Goal: Contribute content: Contribute content

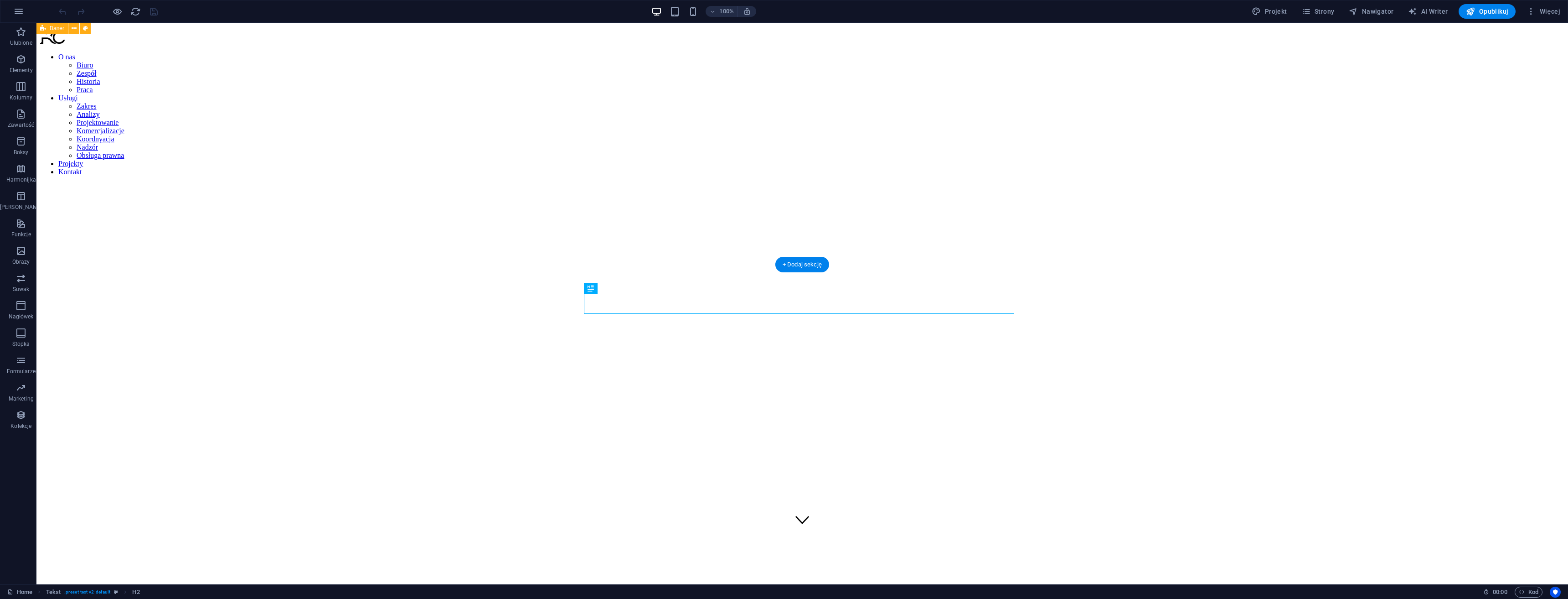
scroll to position [327, 0]
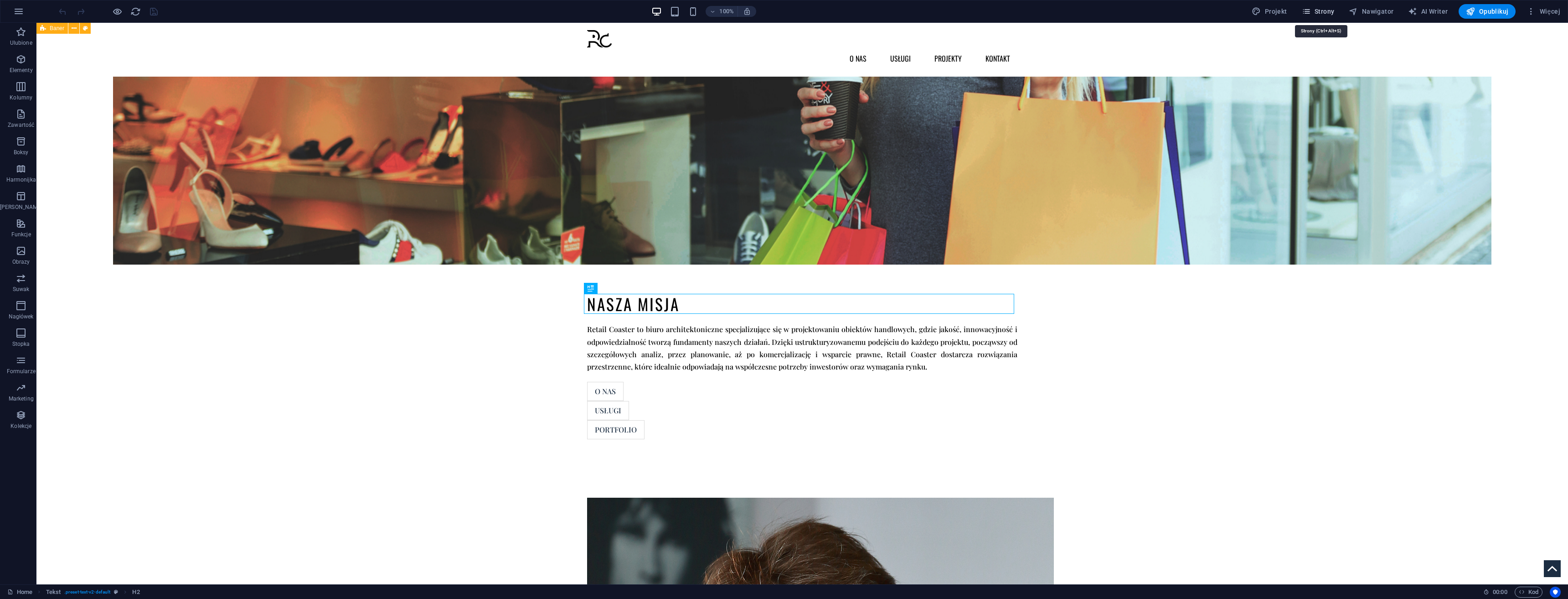
click at [783, 6] on button "Strony" at bounding box center [1318, 11] width 40 height 15
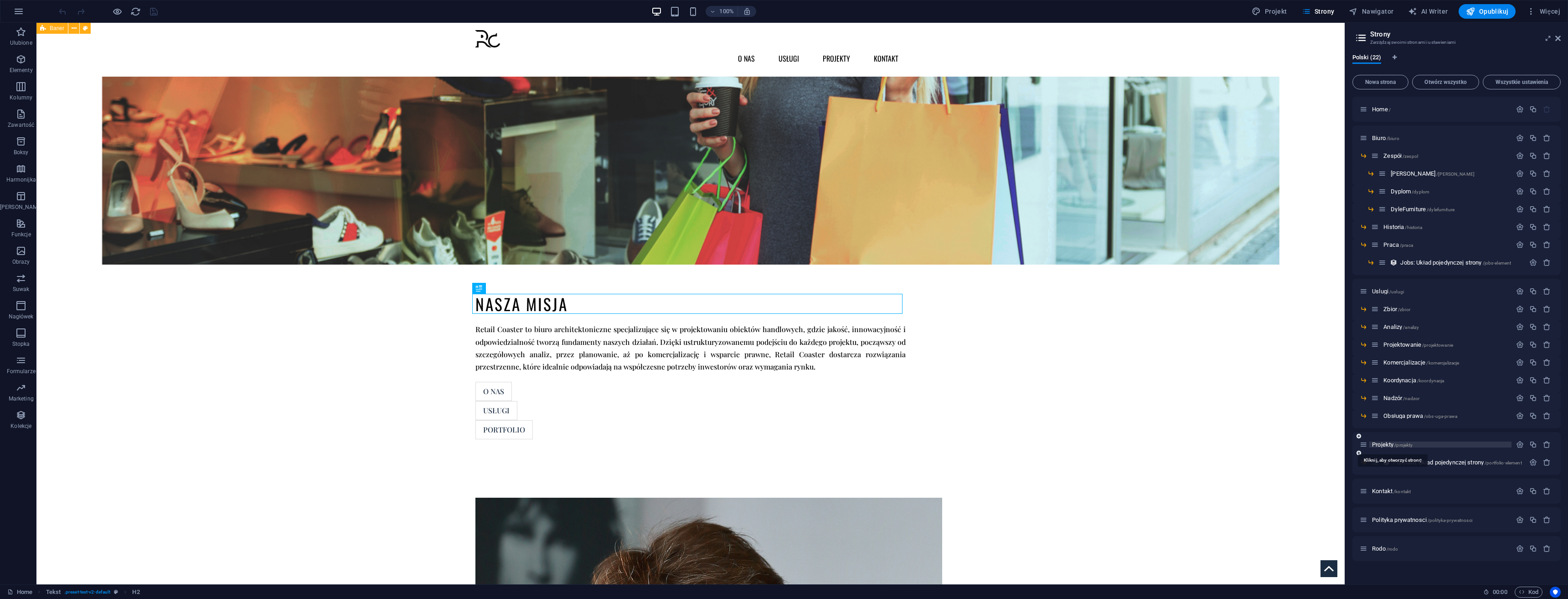
click at [783, 443] on span "Projekty /projekty" at bounding box center [1393, 444] width 40 height 7
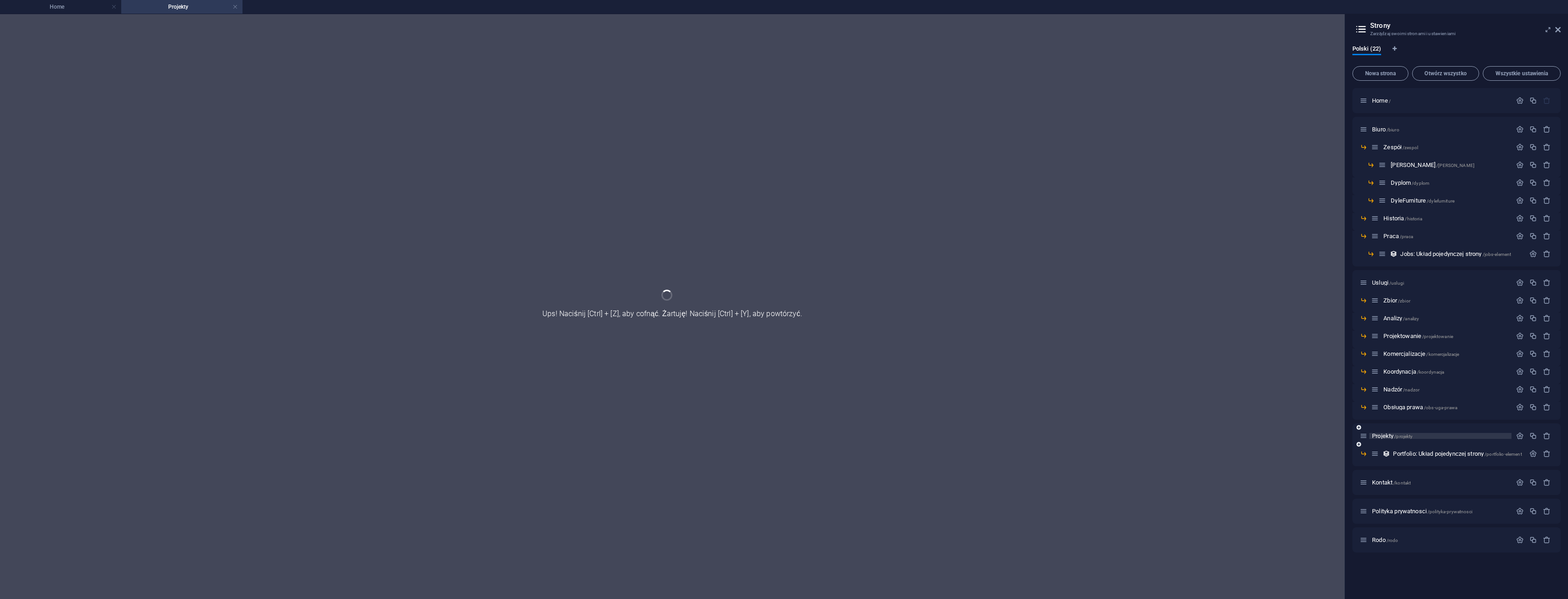
scroll to position [0, 0]
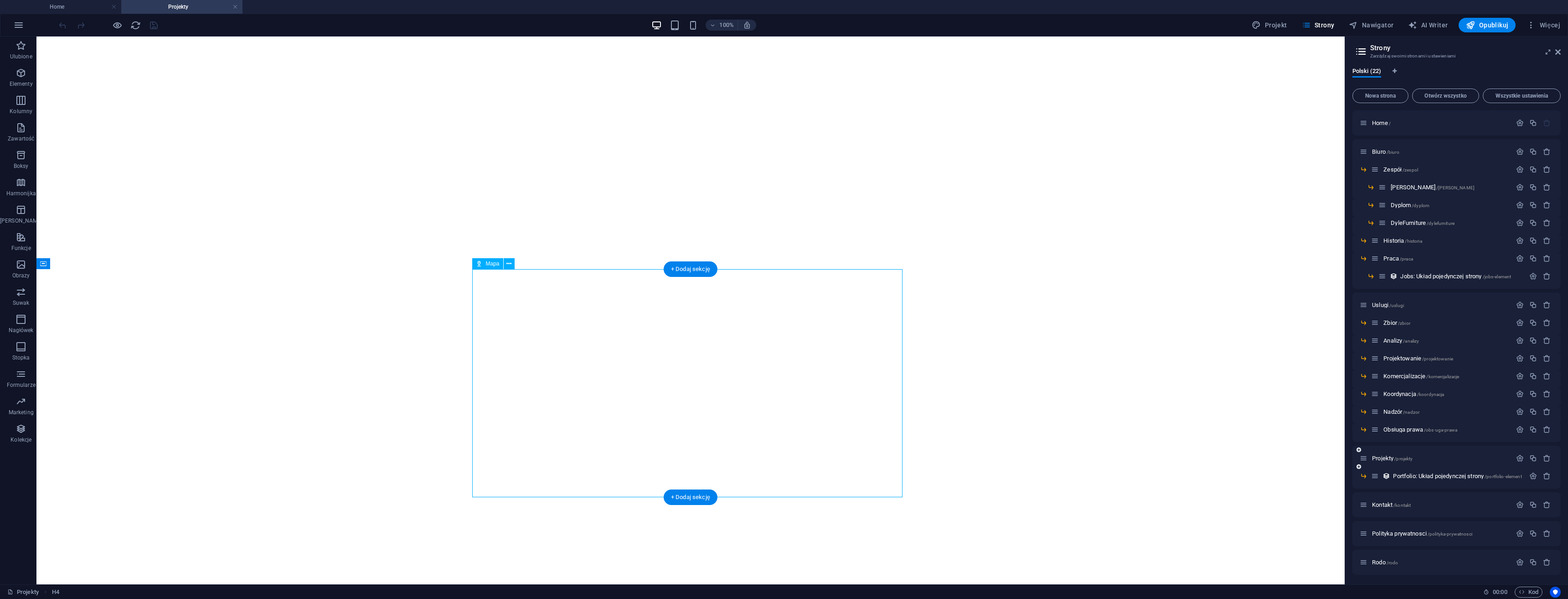
select select "8"
select select "2"
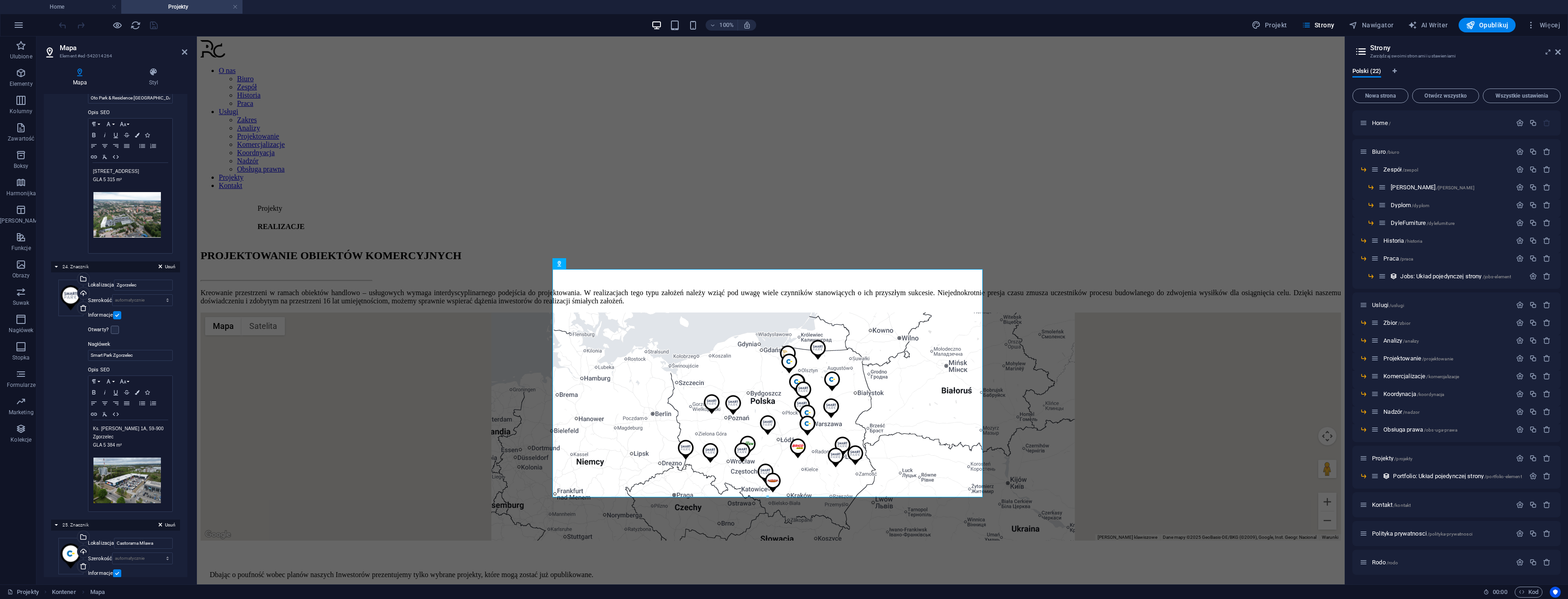
scroll to position [5847, 0]
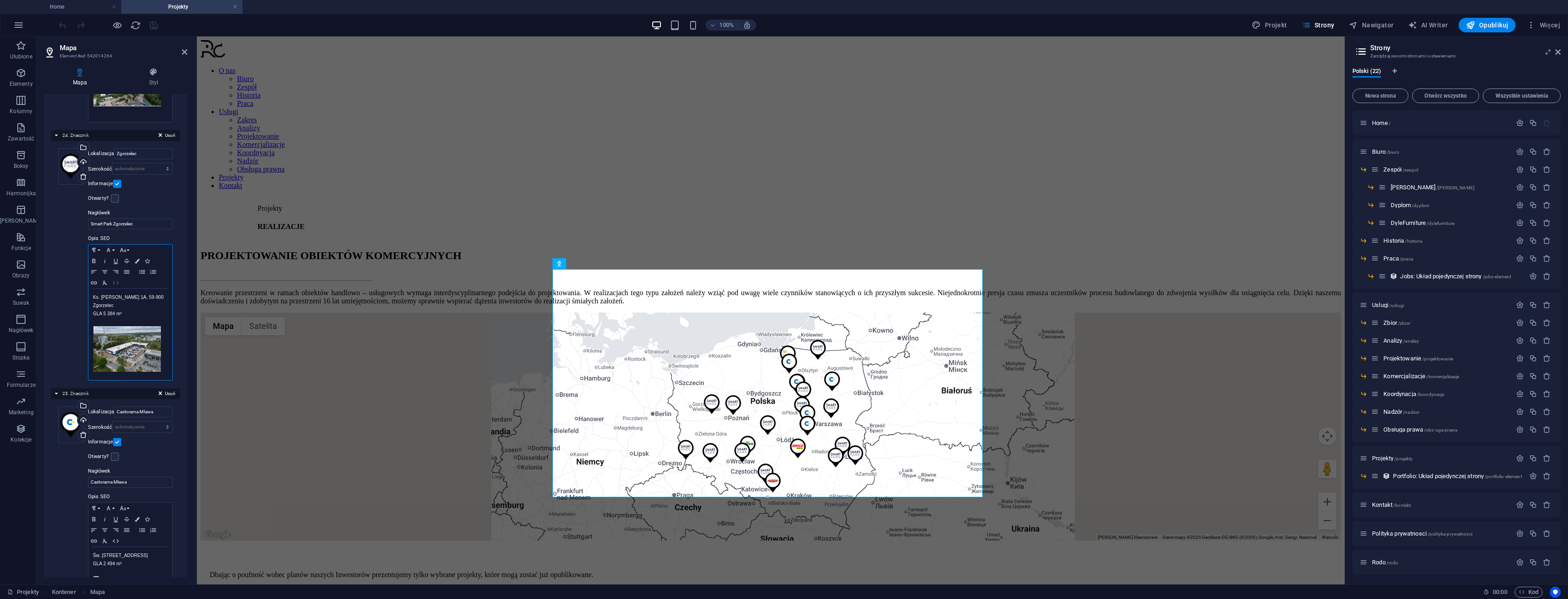
click at [113, 281] on icon "button" at bounding box center [116, 282] width 6 height 4
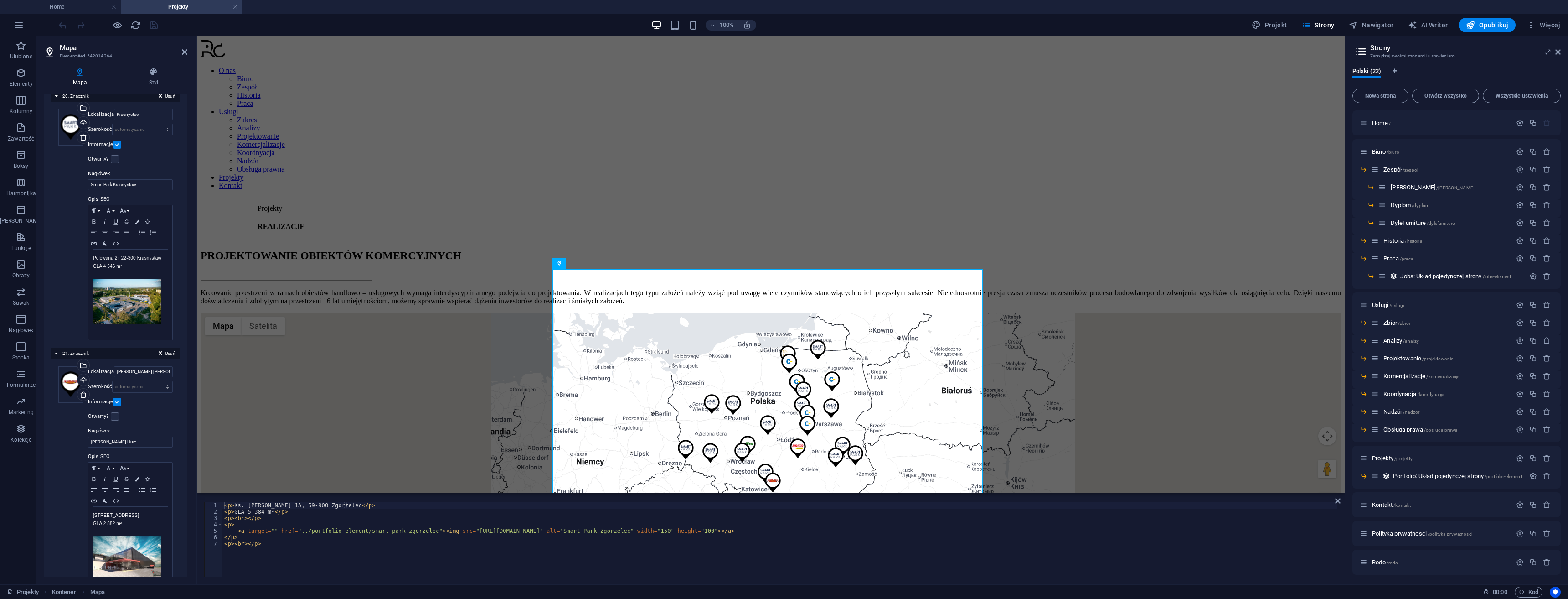
scroll to position [4981, 0]
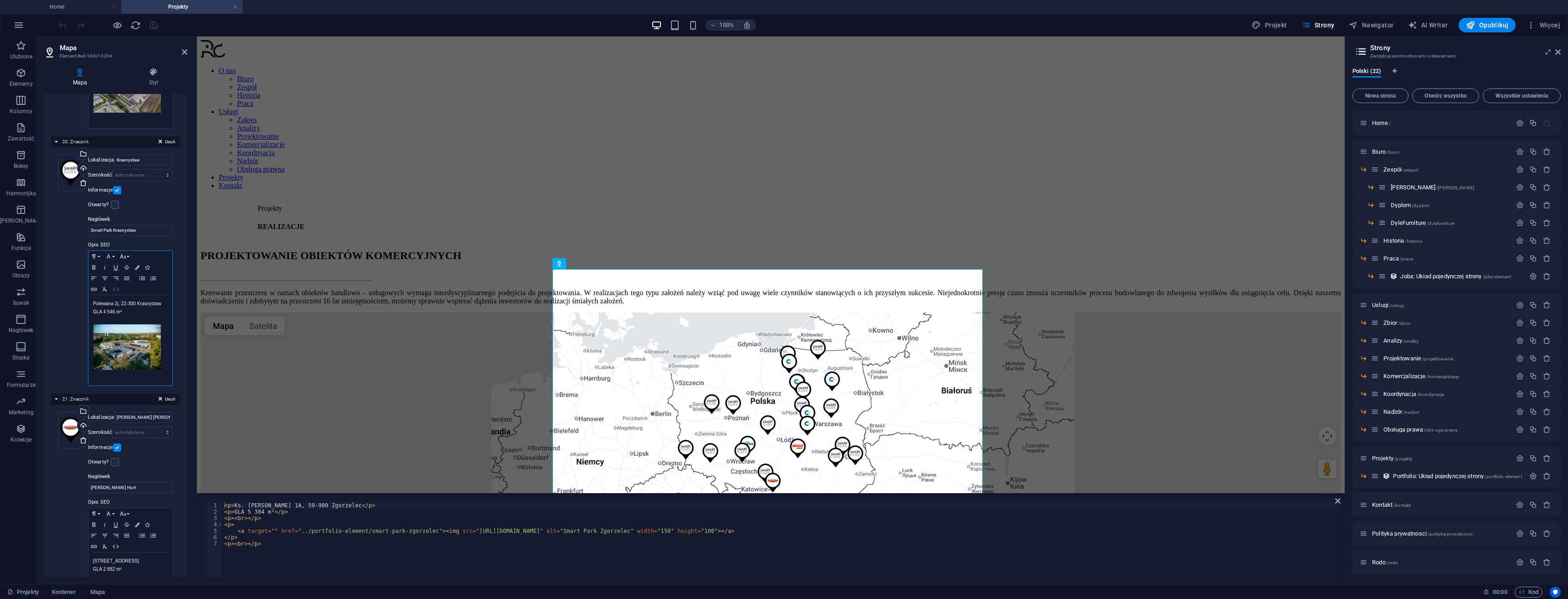
click at [116, 286] on icon "button" at bounding box center [116, 289] width 11 height 7
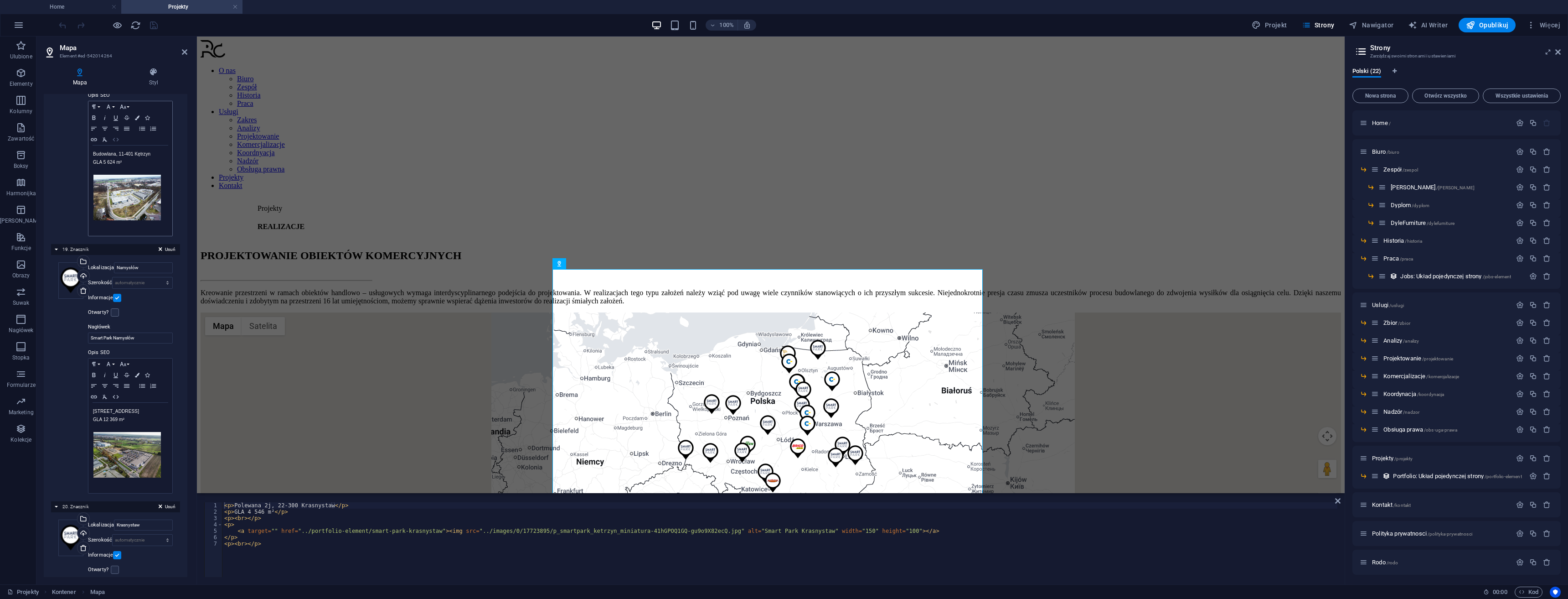
scroll to position [4571, 0]
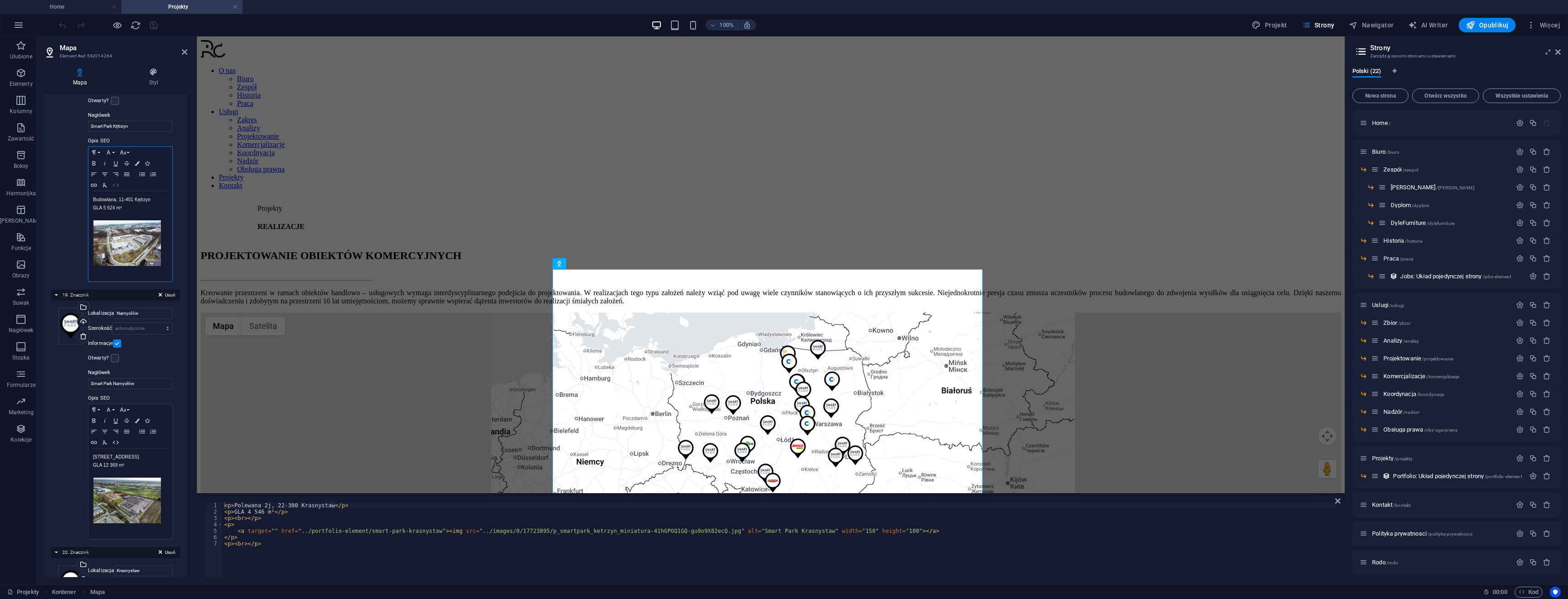
click at [116, 189] on icon "button" at bounding box center [116, 185] width 11 height 7
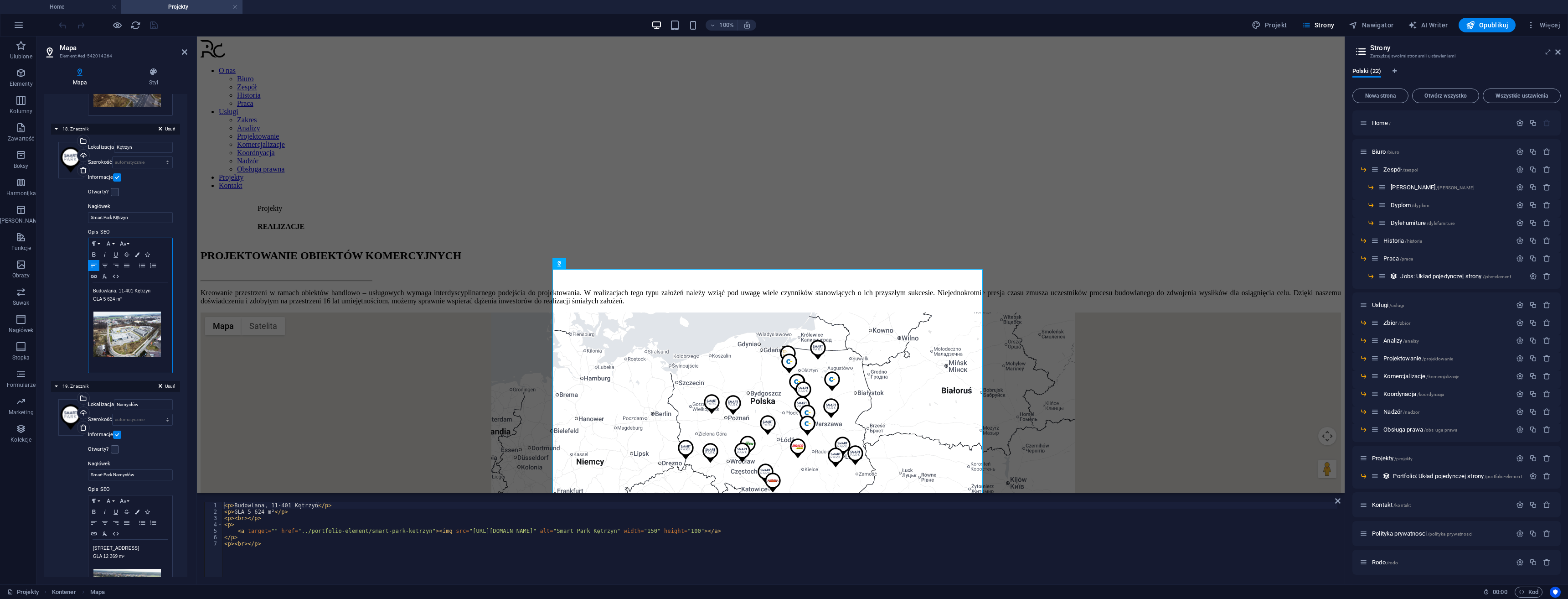
scroll to position [4343, 0]
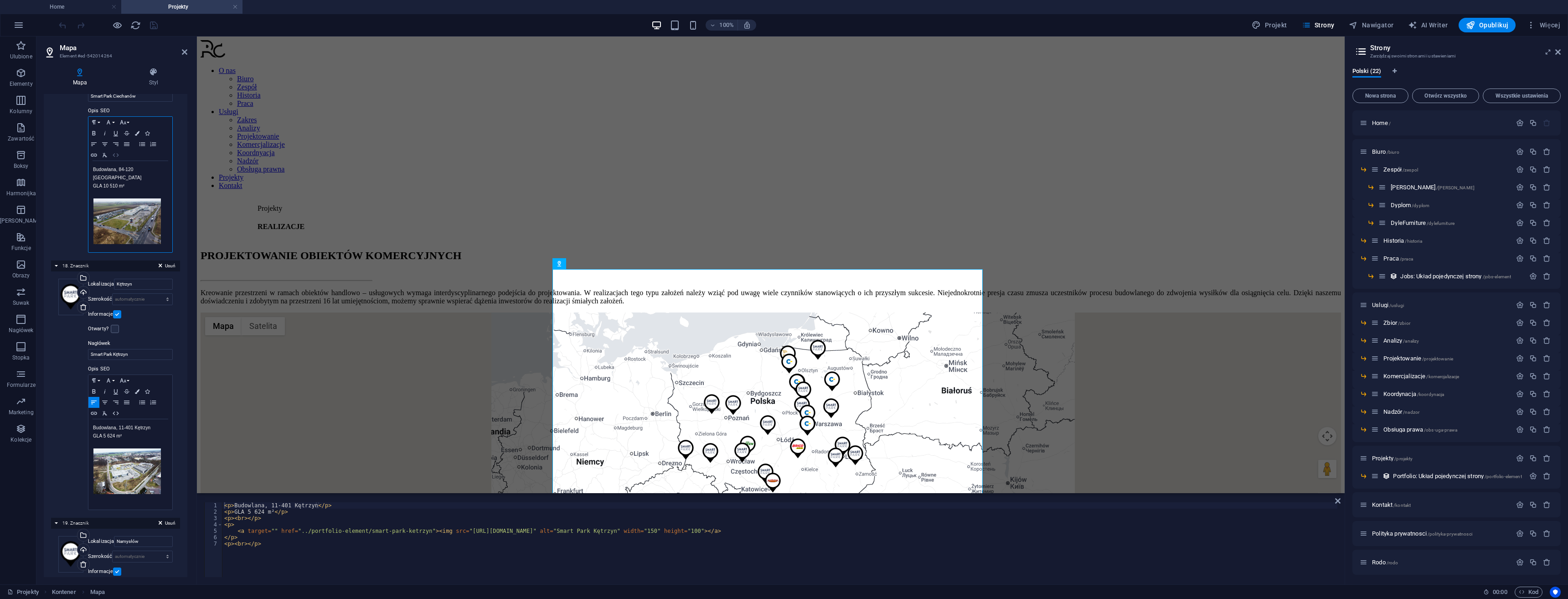
click at [116, 156] on button "HTML" at bounding box center [116, 155] width 11 height 11
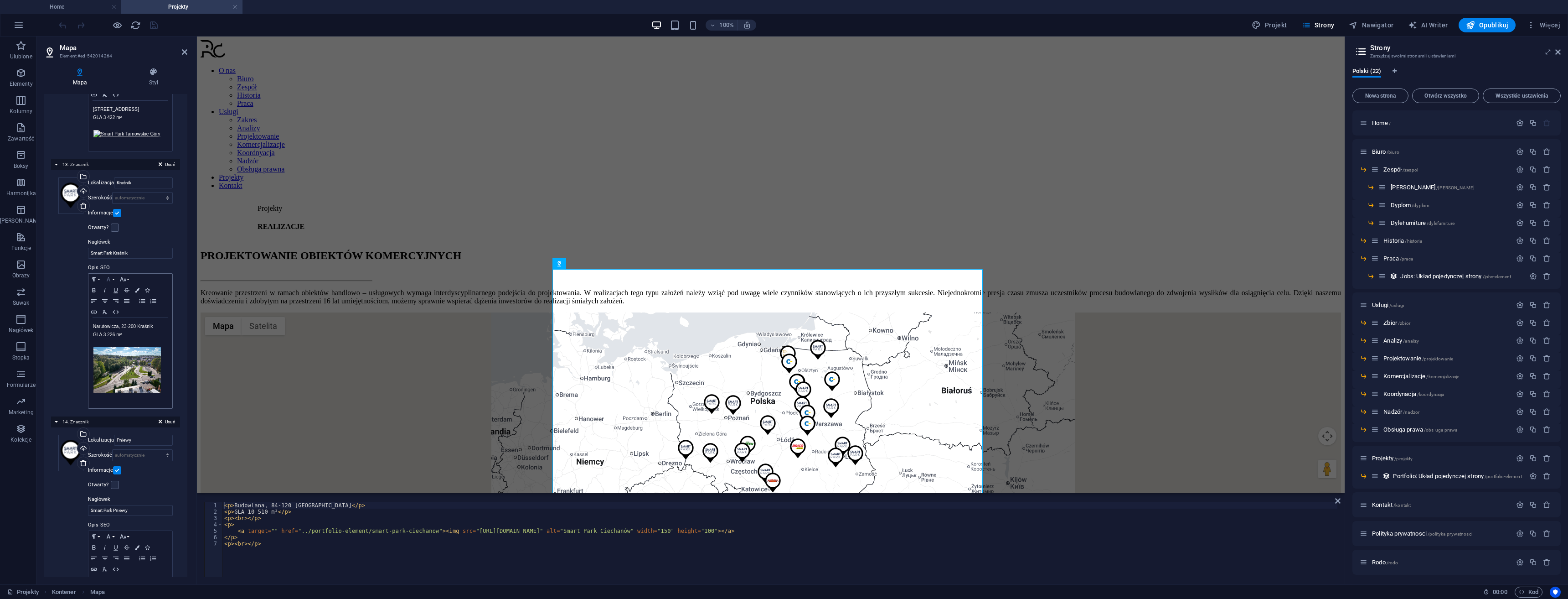
scroll to position [3203, 0]
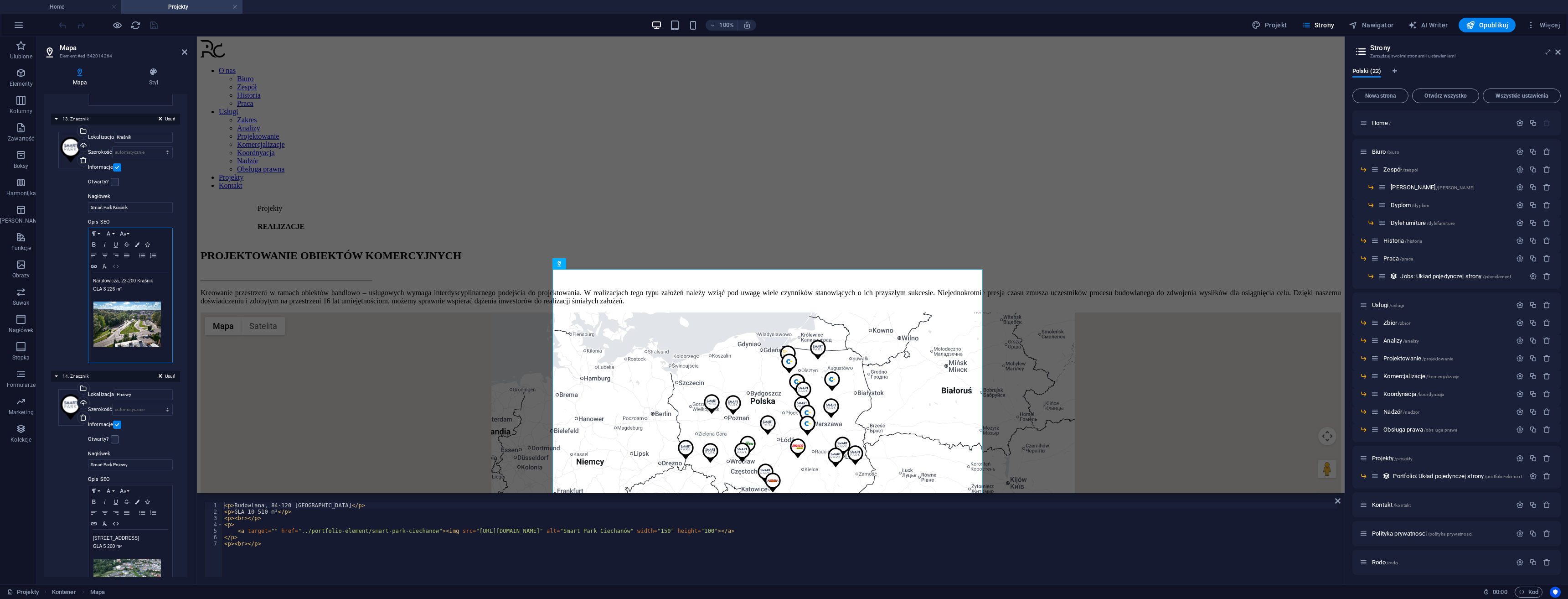
click at [116, 270] on icon "button" at bounding box center [116, 265] width 11 height 7
click at [783, 411] on div "← Przesuń w lewo → Przesuń w prawo ↑ Przesuń w górę ↓ Przesuń w dół + Powiększ …" at bounding box center [771, 427] width 1141 height 228
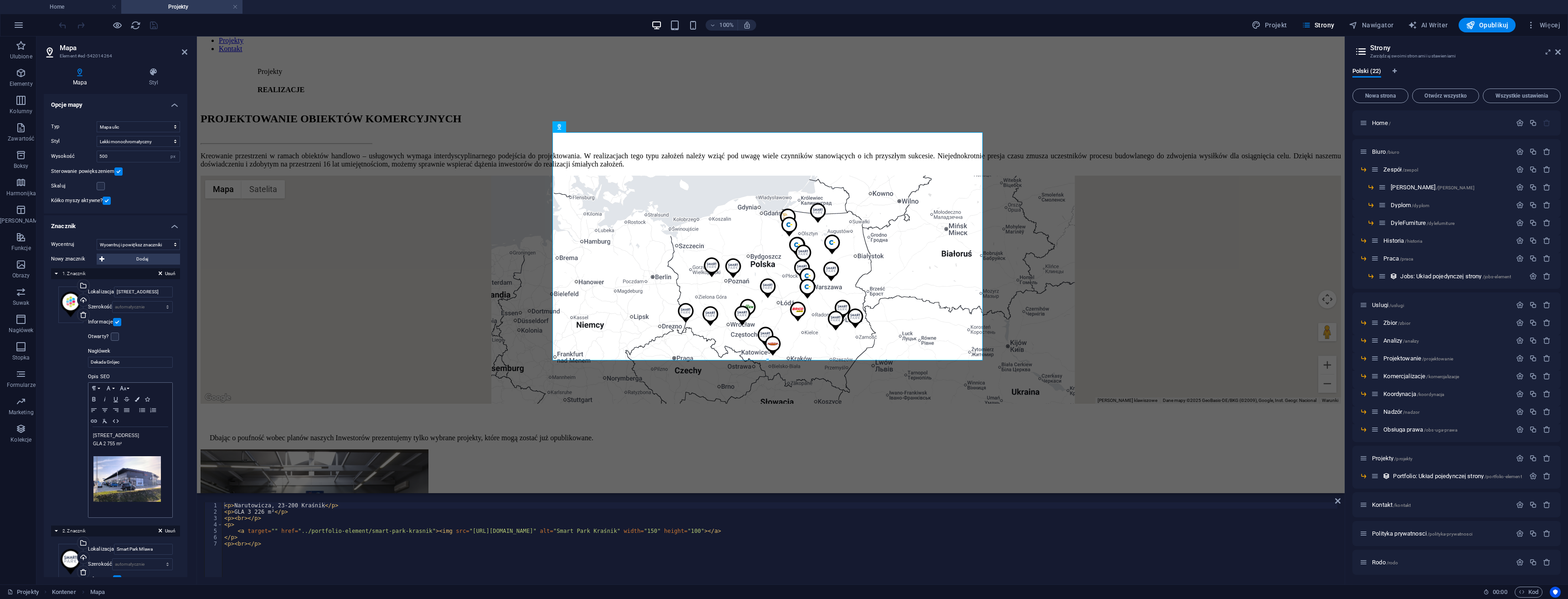
scroll to position [228, 0]
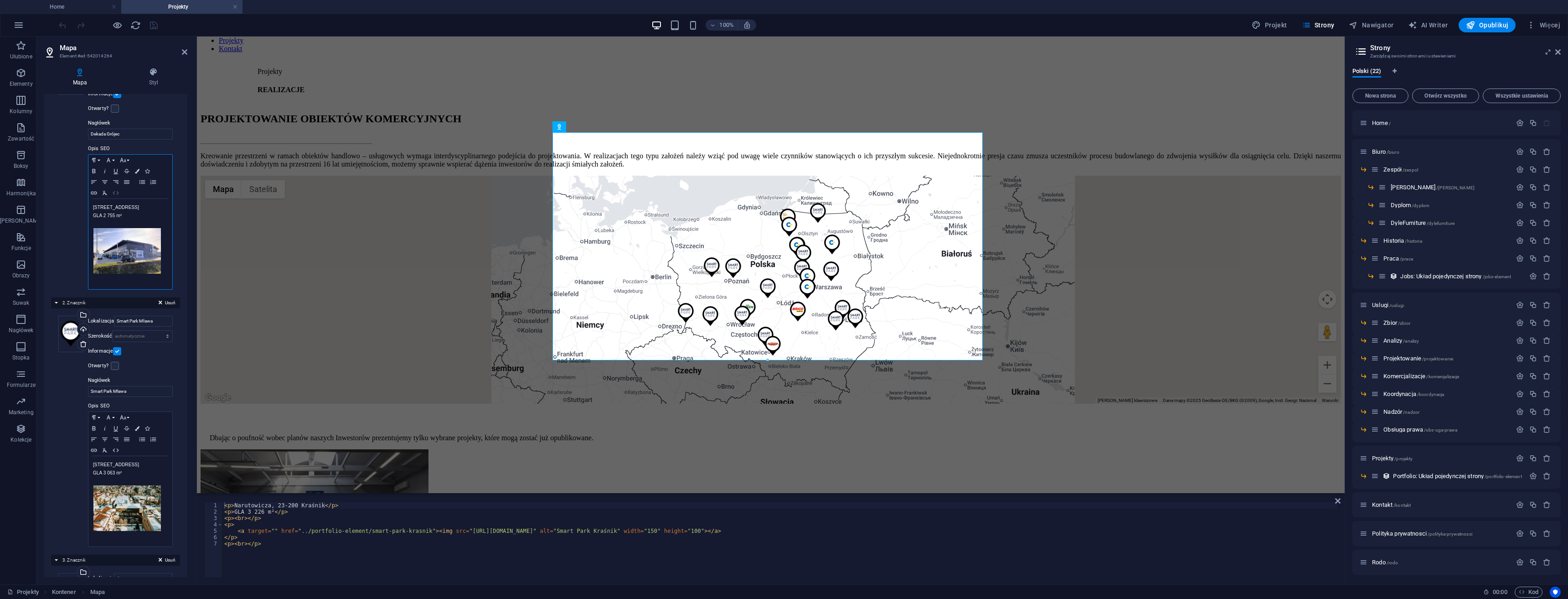
click at [114, 192] on icon "button" at bounding box center [116, 192] width 11 height 7
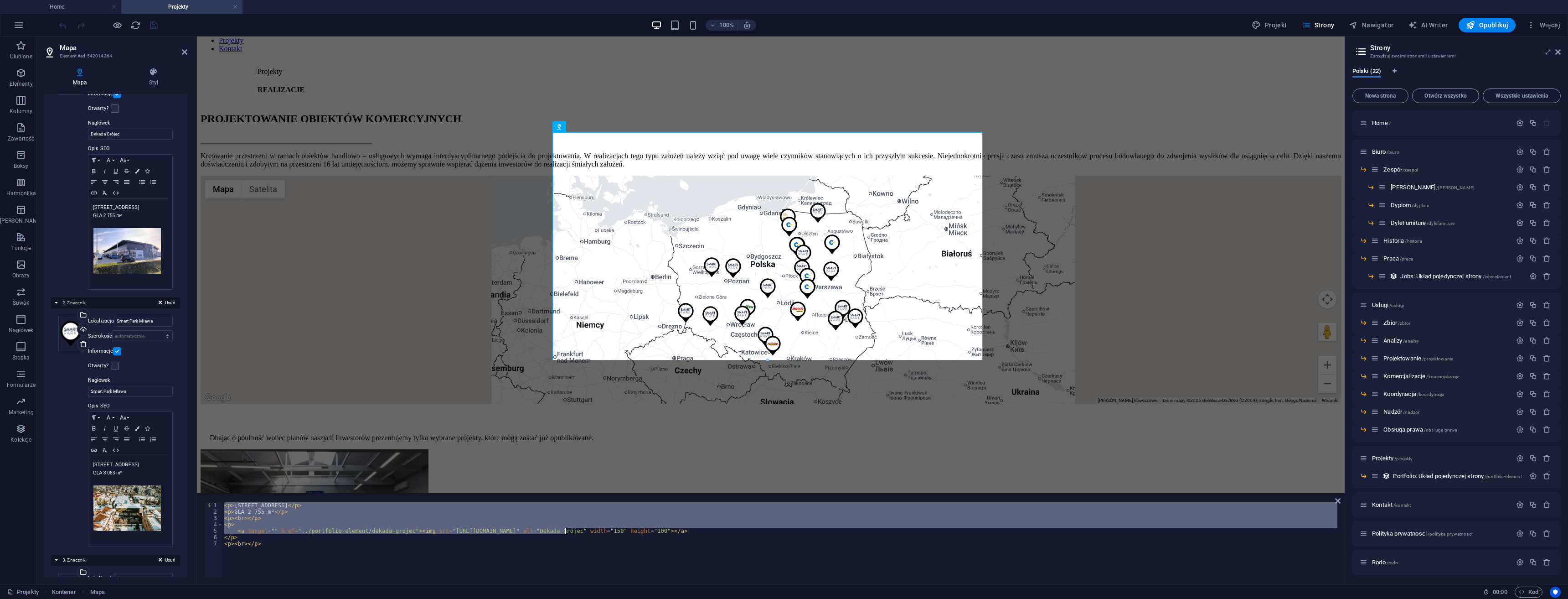
drag, startPoint x: 542, startPoint y: 528, endPoint x: 572, endPoint y: 530, distance: 30.1
click at [569, 528] on div "< p > Armii Krajowej 50, 05-600 Grójec </ p > < p > GLA 2 755 m² </ p > < p > <…" at bounding box center [780, 545] width 1115 height 88
click at [589, 535] on div "< p > Armii Krajowej 50, 05-600 Grójec </ p > < p > GLA 2 755 m² </ p > < p > <…" at bounding box center [780, 545] width 1115 height 88
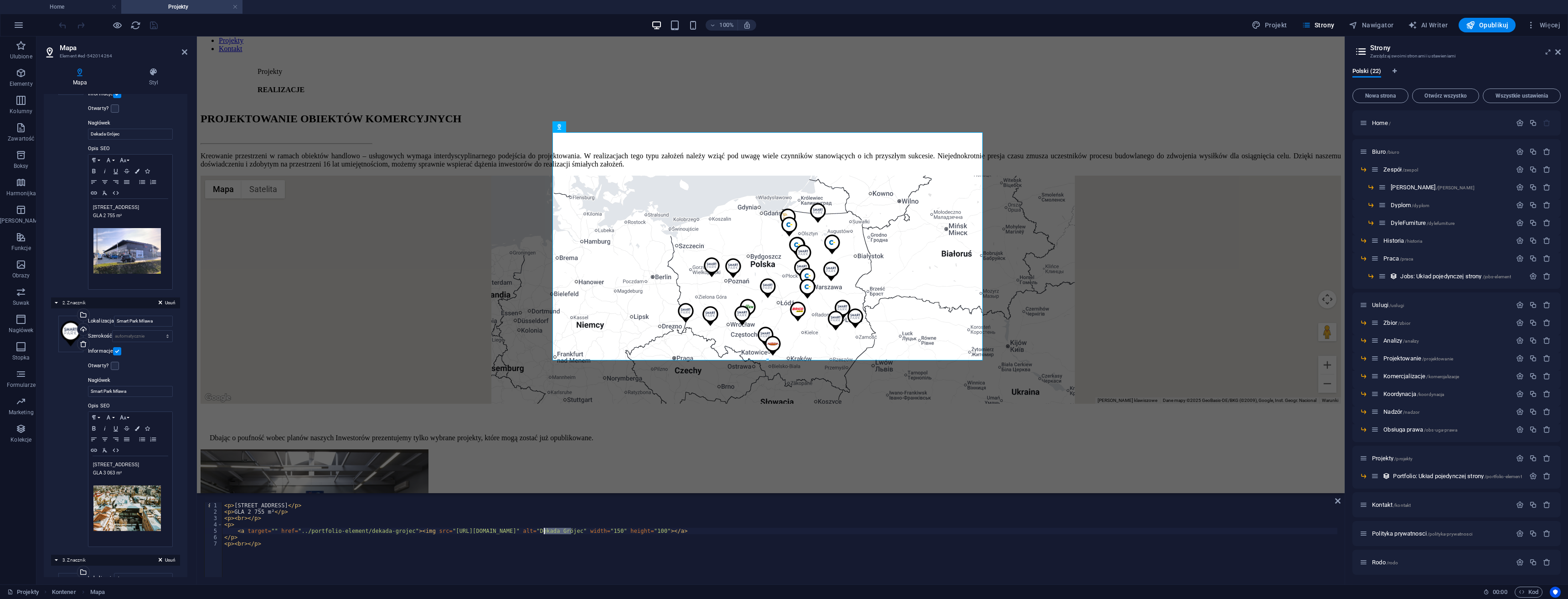
drag, startPoint x: 571, startPoint y: 530, endPoint x: 543, endPoint y: 528, distance: 28.1
click at [543, 528] on div "< p > Armii Krajowej 50, 05-600 Grójec </ p > < p > GLA 2 755 m² </ p > < p > <…" at bounding box center [780, 545] width 1115 height 88
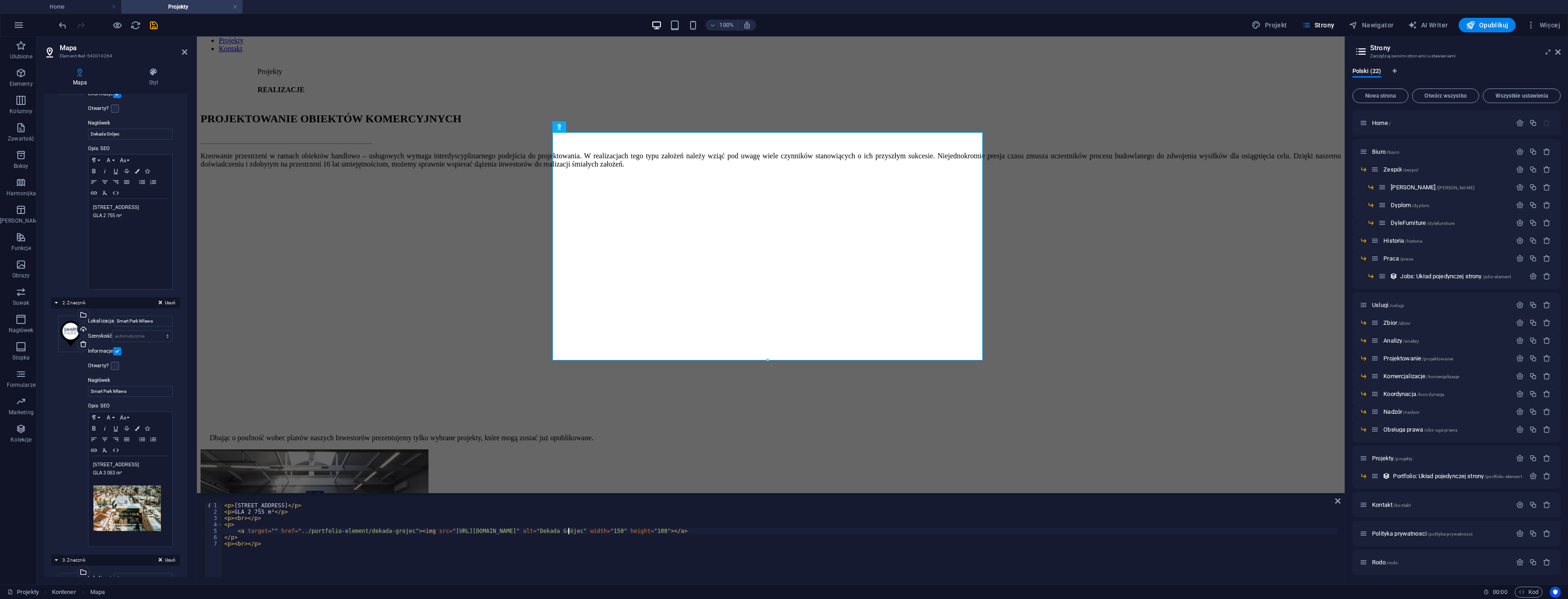
scroll to position [0, 29]
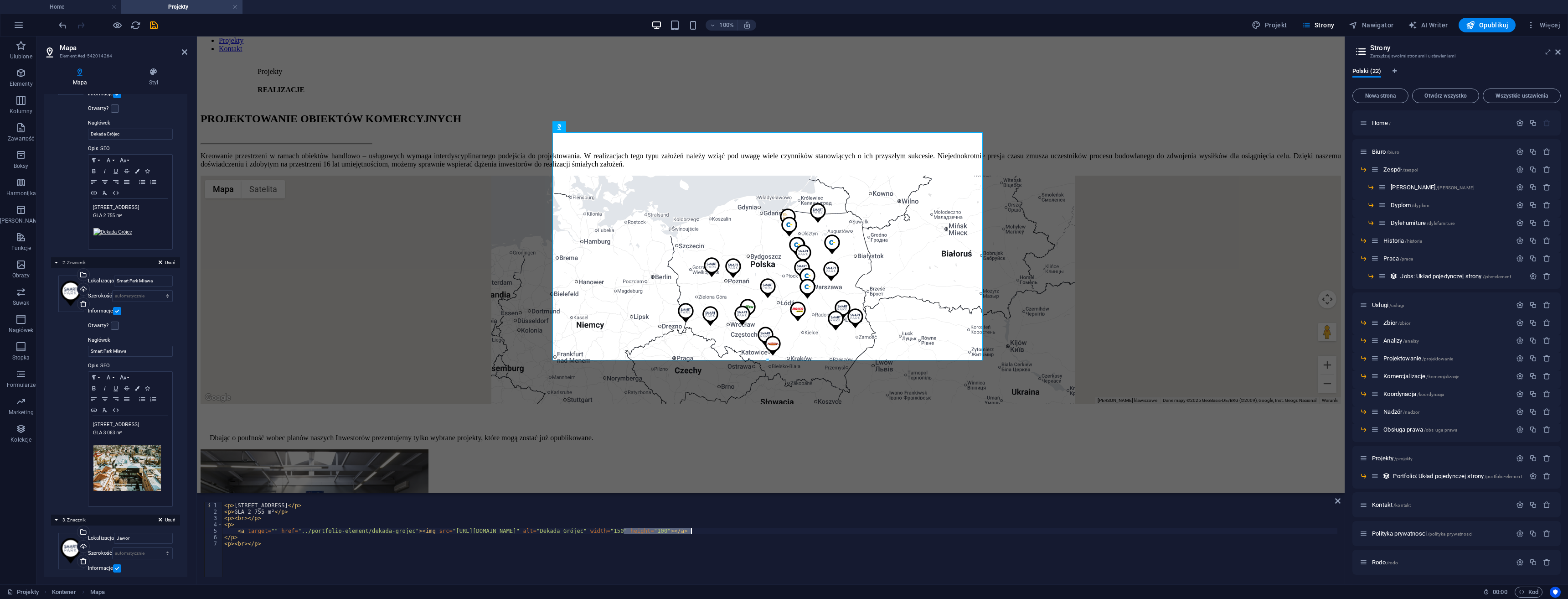
drag, startPoint x: 623, startPoint y: 529, endPoint x: 691, endPoint y: 531, distance: 68.0
click at [691, 531] on div "< p > Armii Krajowej 50, 05-600 Grójec </ p > < p > GLA 2 755 m² </ p > < p > <…" at bounding box center [780, 545] width 1115 height 88
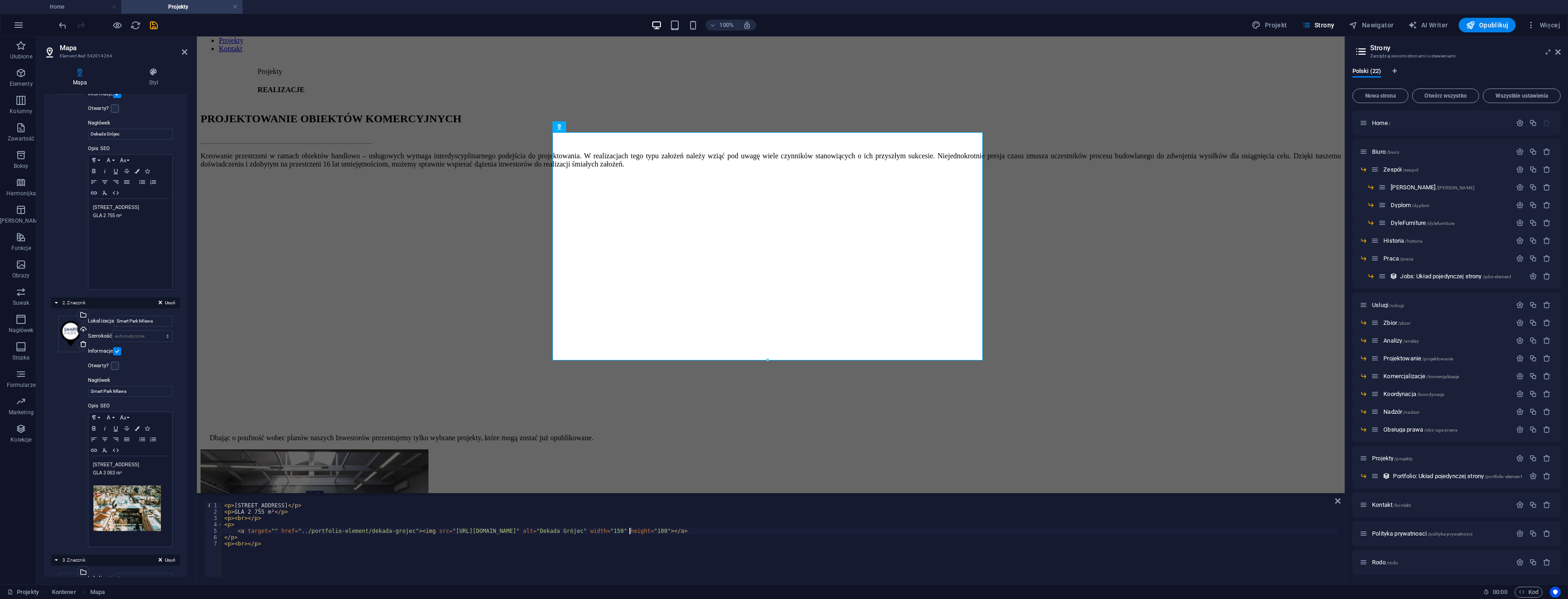
scroll to position [0, 33]
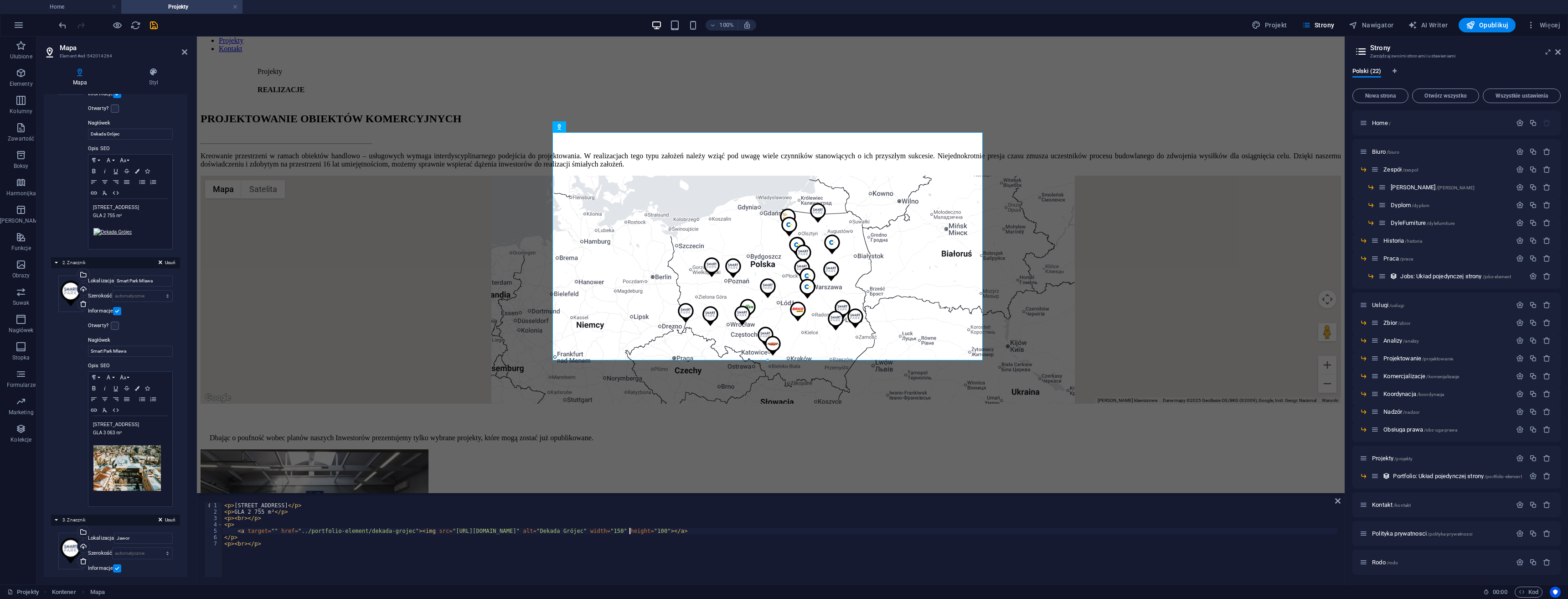
click at [649, 545] on div "< p > Armii Krajowej 50, 05-600 Grójec </ p > < p > GLA 2 755 m² </ p > < p > <…" at bounding box center [780, 545] width 1115 height 88
click at [451, 531] on div "< p > Armii Krajowej 50, 05-600 Grójec </ p > < p > GLA 2 755 m² </ p > < p > <…" at bounding box center [780, 545] width 1115 height 88
drag, startPoint x: 517, startPoint y: 529, endPoint x: 438, endPoint y: 528, distance: 79.0
click at [438, 528] on div "< p > Armii Krajowej 50, 05-600 Grójec </ p > < p > GLA 2 755 m² </ p > < p > <…" at bounding box center [780, 545] width 1115 height 88
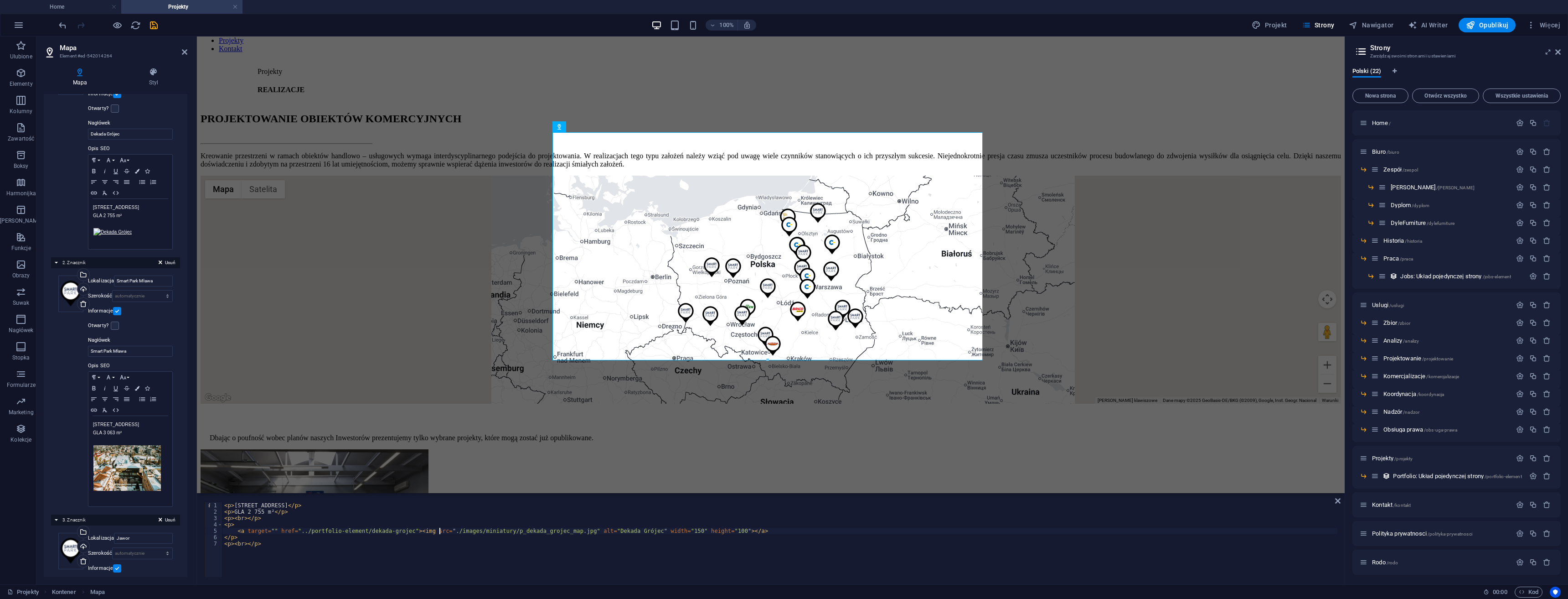
scroll to position [0, 19]
click at [488, 566] on div "< p > Armii Krajowej 50, 05-600 Grójec </ p > < p > GLA 2 755 m² </ p > < p > <…" at bounding box center [780, 545] width 1115 height 88
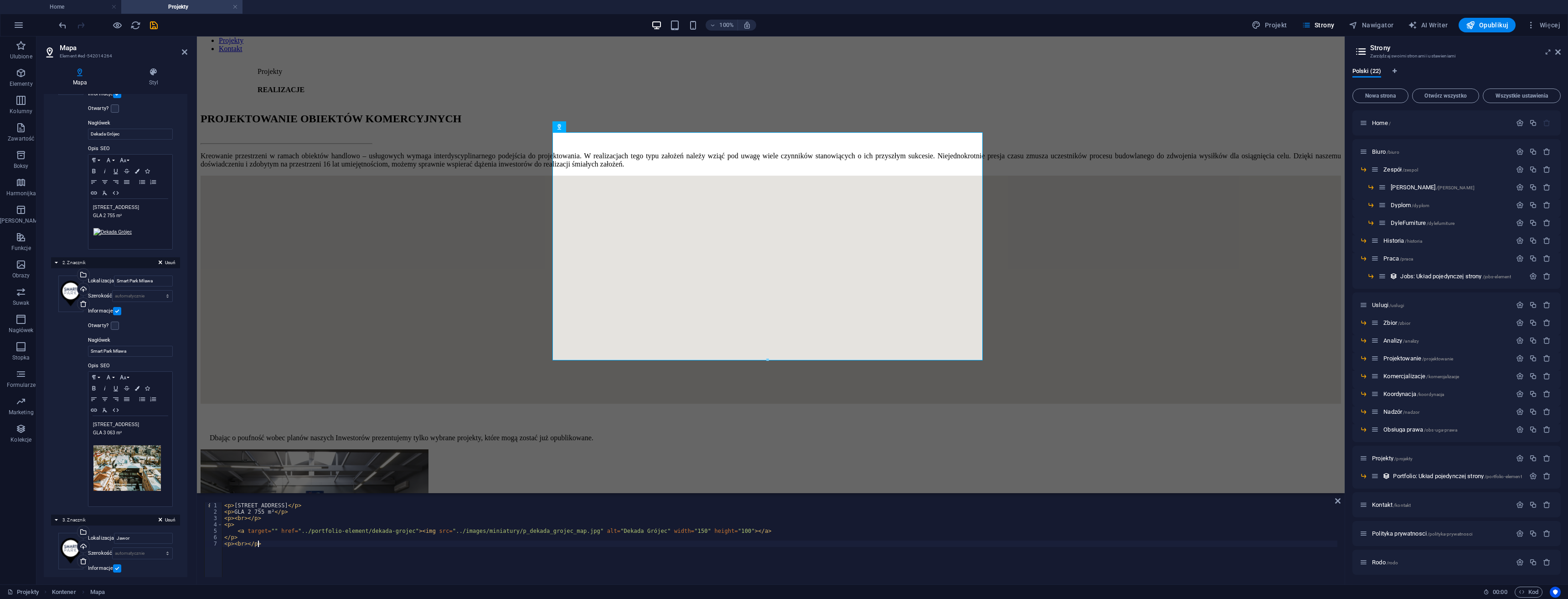
scroll to position [0, 2]
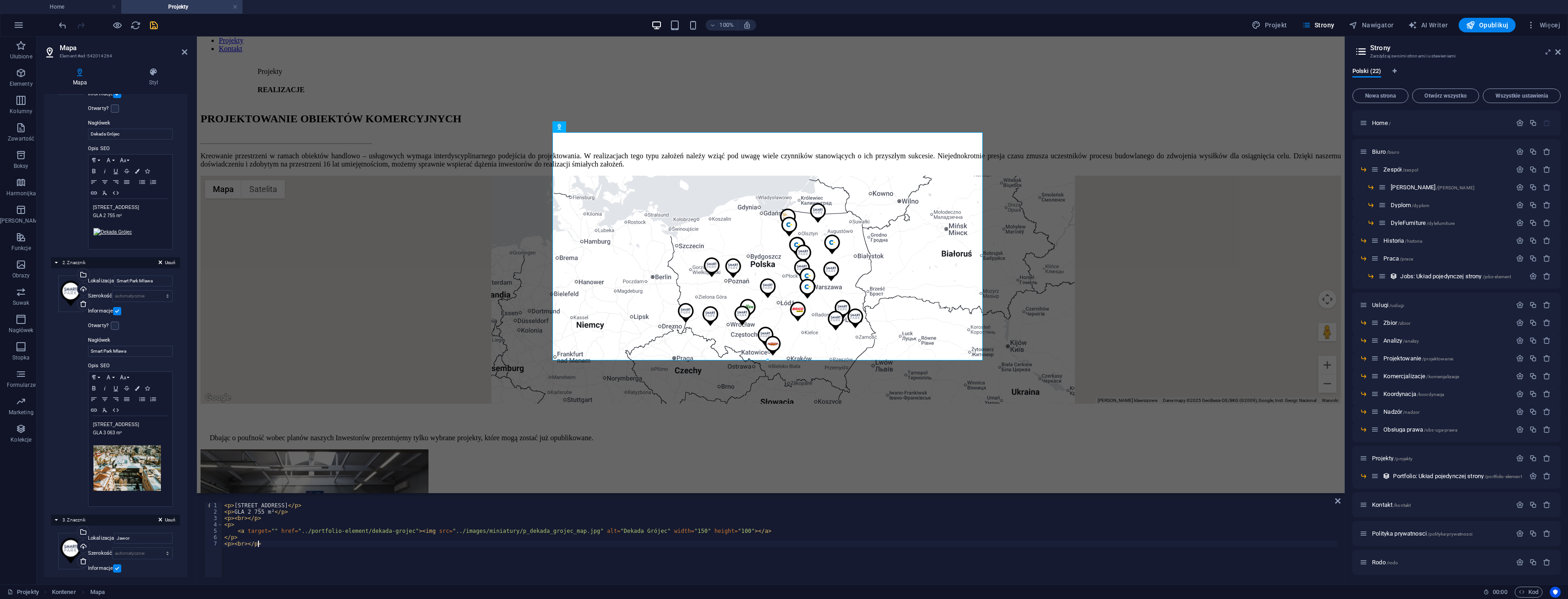
type textarea "<p><br></p>"
click at [153, 27] on icon "save" at bounding box center [154, 26] width 11 height 11
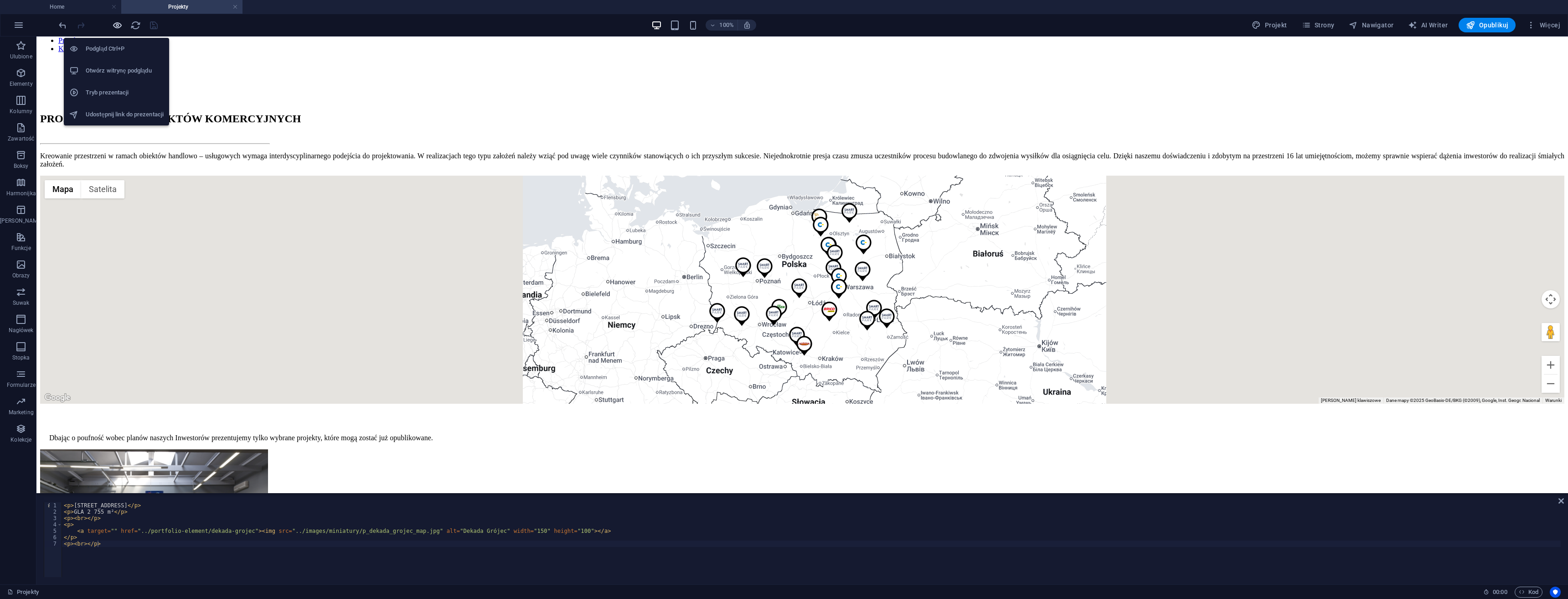
click at [118, 24] on icon "button" at bounding box center [118, 26] width 11 height 11
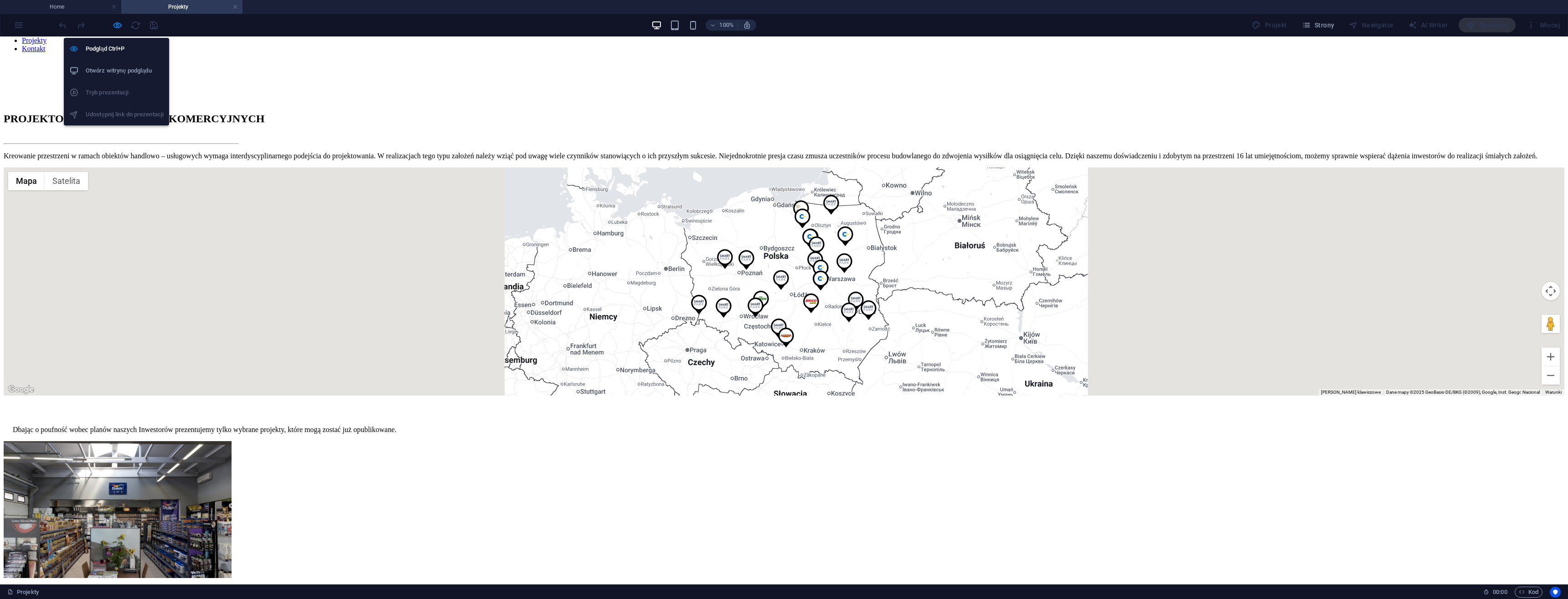
click at [129, 65] on h6 "Otwórz witrynę podglądu" at bounding box center [124, 71] width 78 height 11
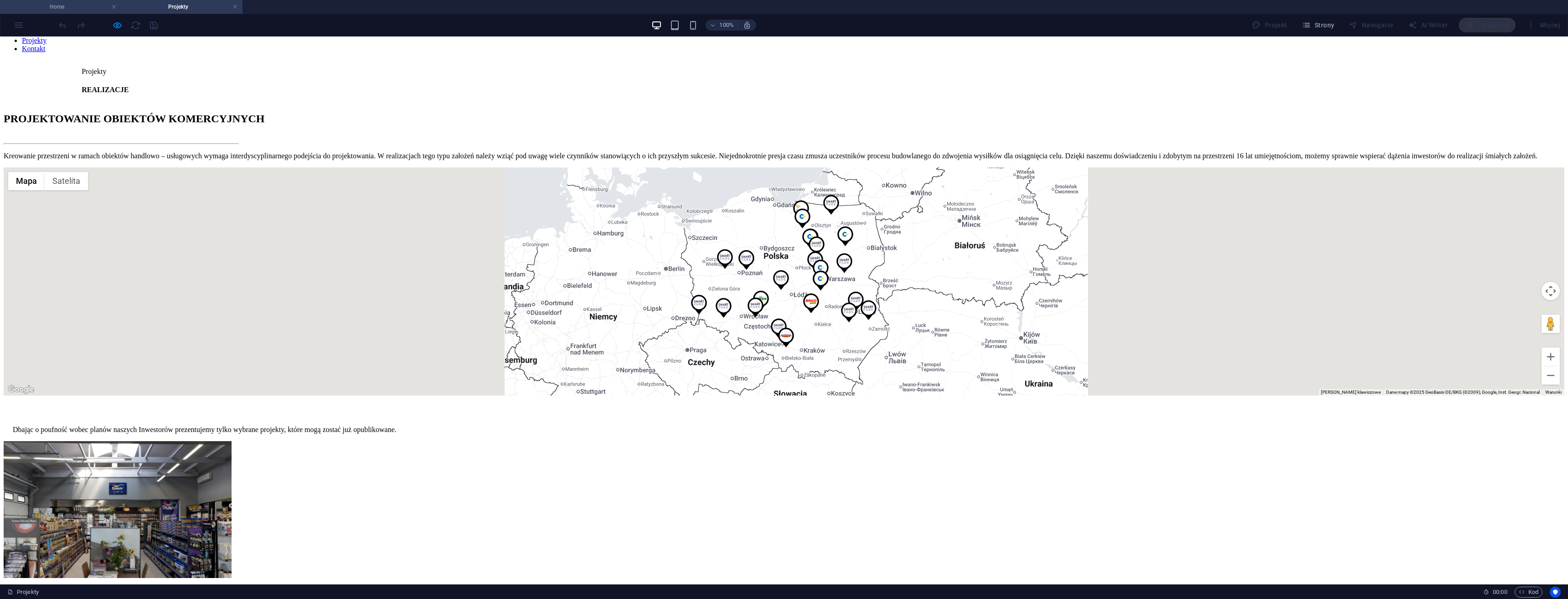
click at [43, 9] on h4 "Home" at bounding box center [61, 6] width 121 height 10
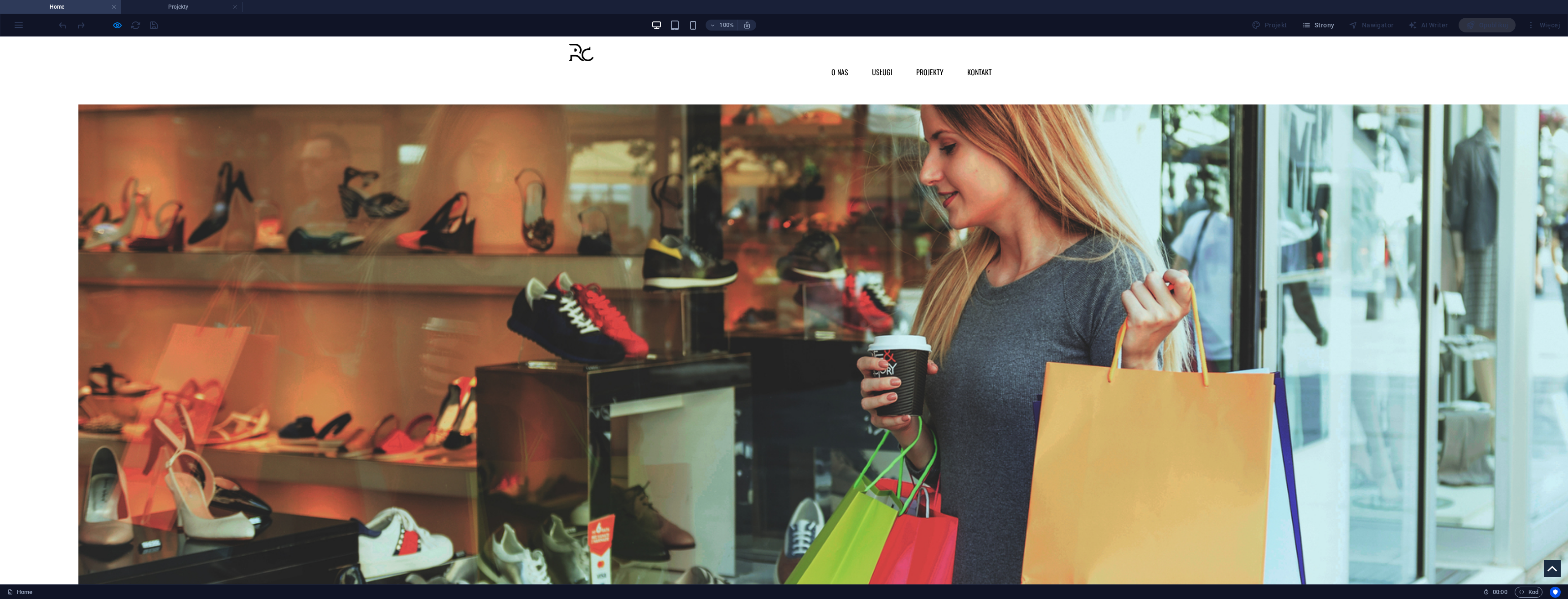
scroll to position [0, 0]
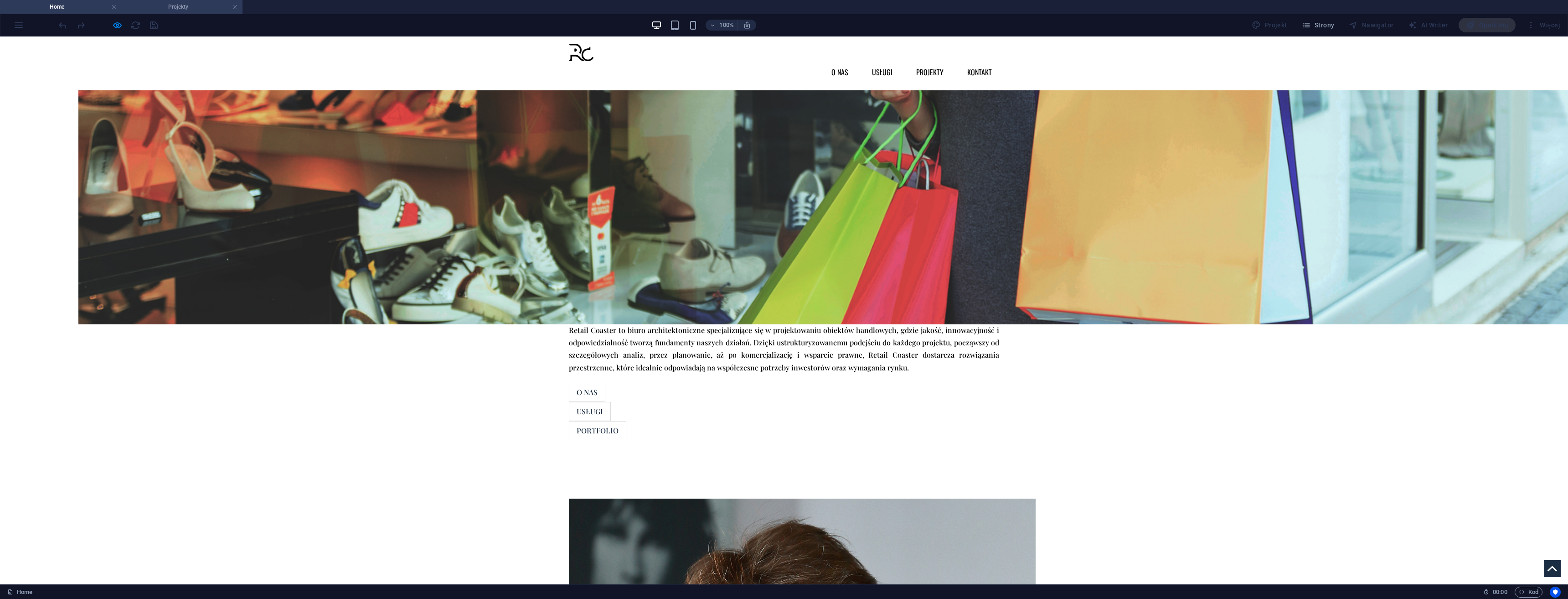
click at [155, 5] on h4 "Projekty" at bounding box center [182, 6] width 121 height 10
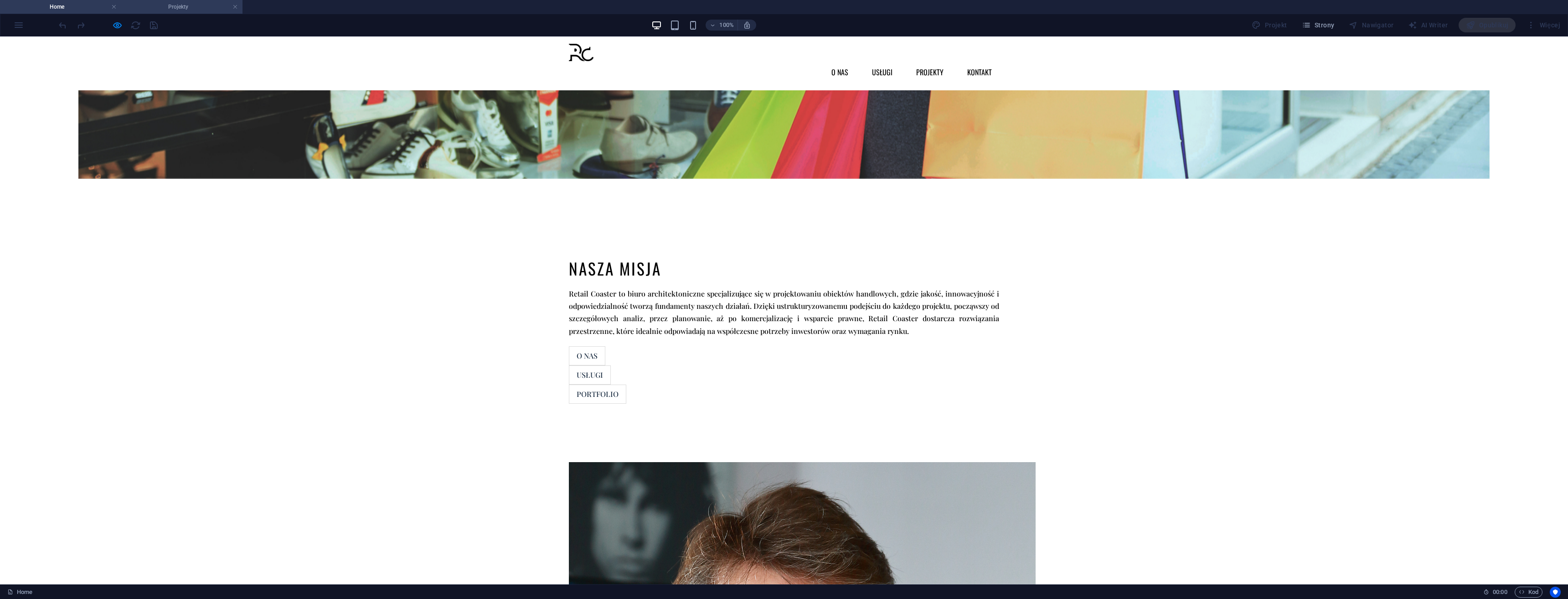
scroll to position [137, 0]
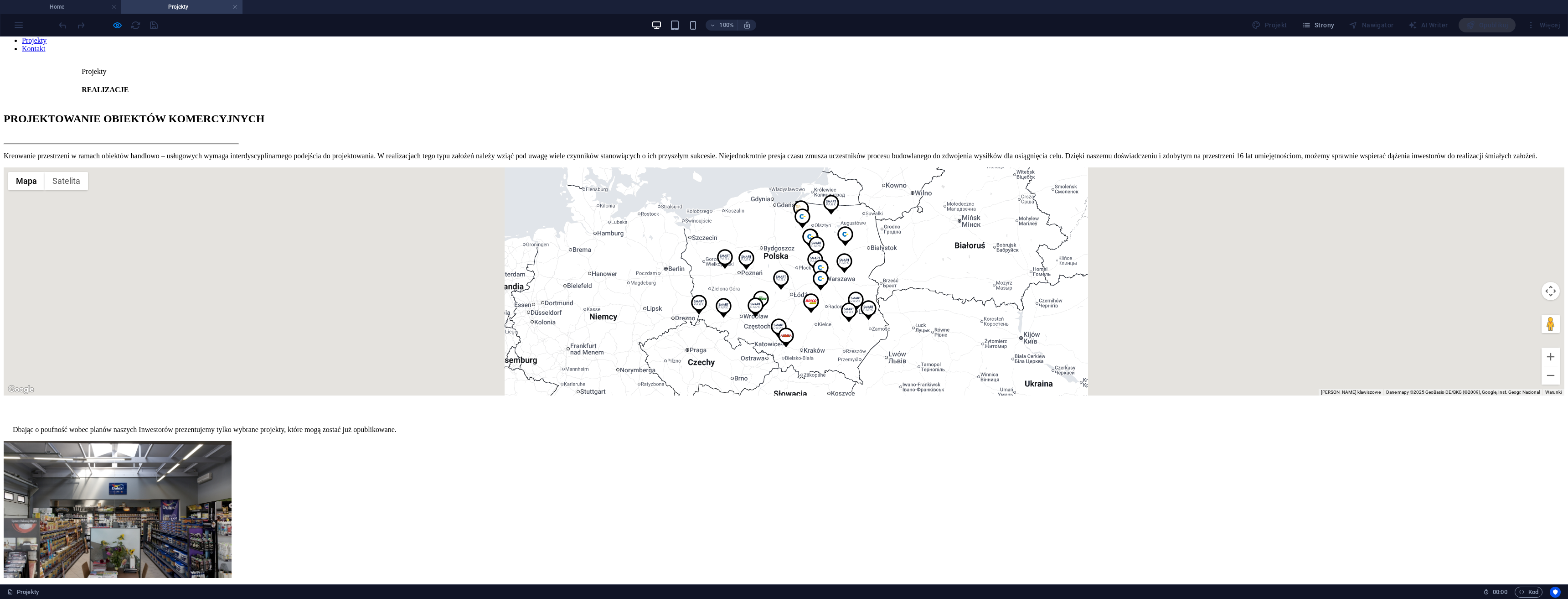
click at [597, 199] on div at bounding box center [784, 282] width 1561 height 228
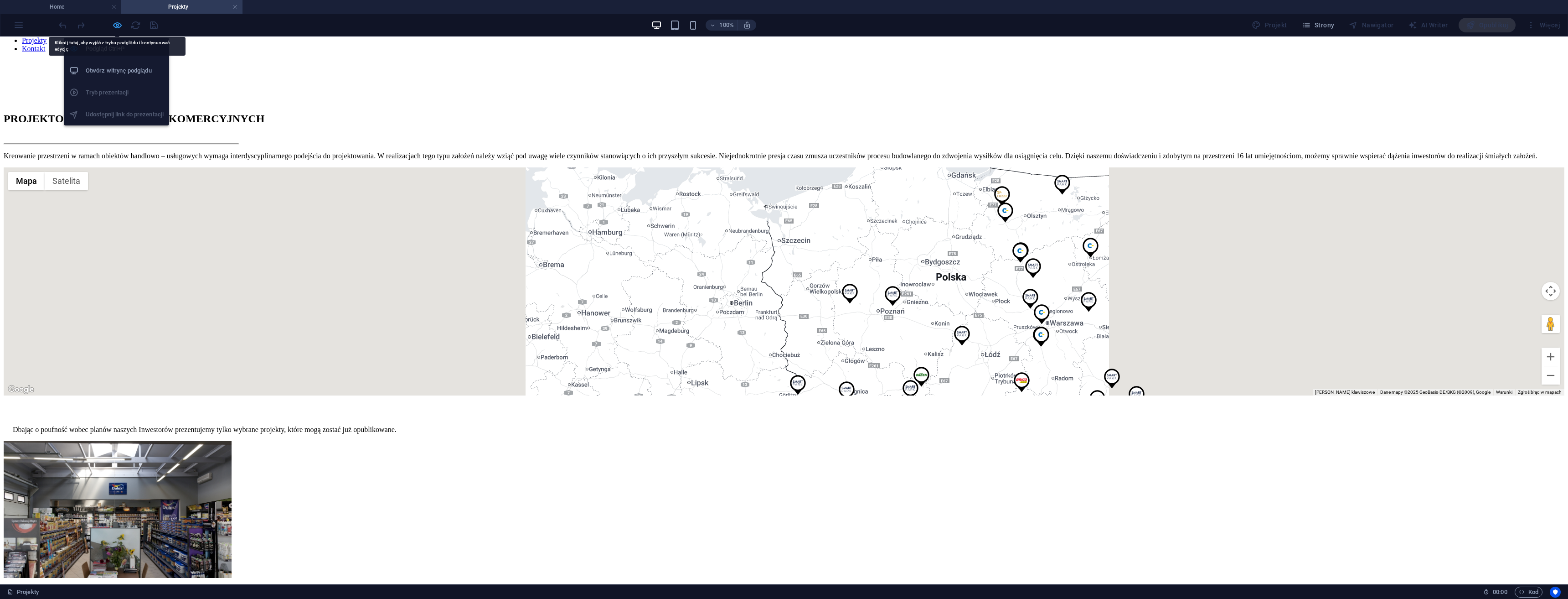
click at [118, 20] on icon "button" at bounding box center [118, 26] width 11 height 11
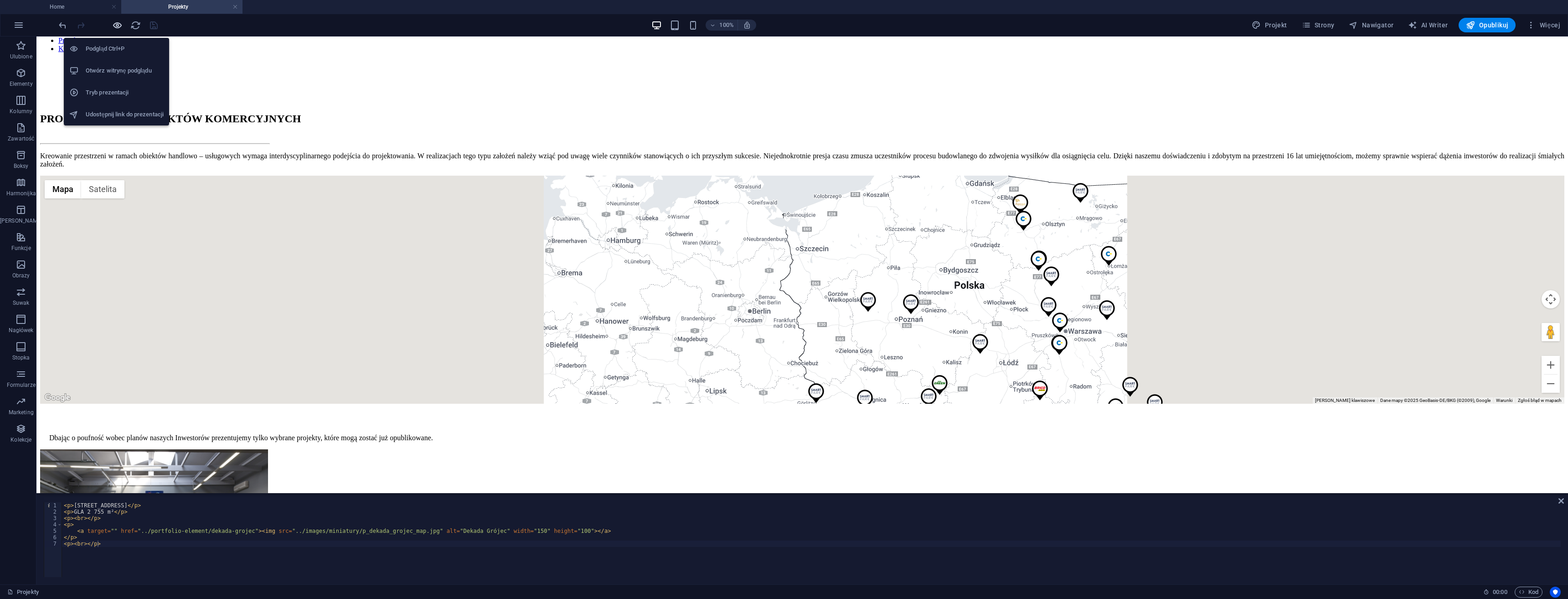
click at [119, 28] on icon "button" at bounding box center [118, 26] width 11 height 11
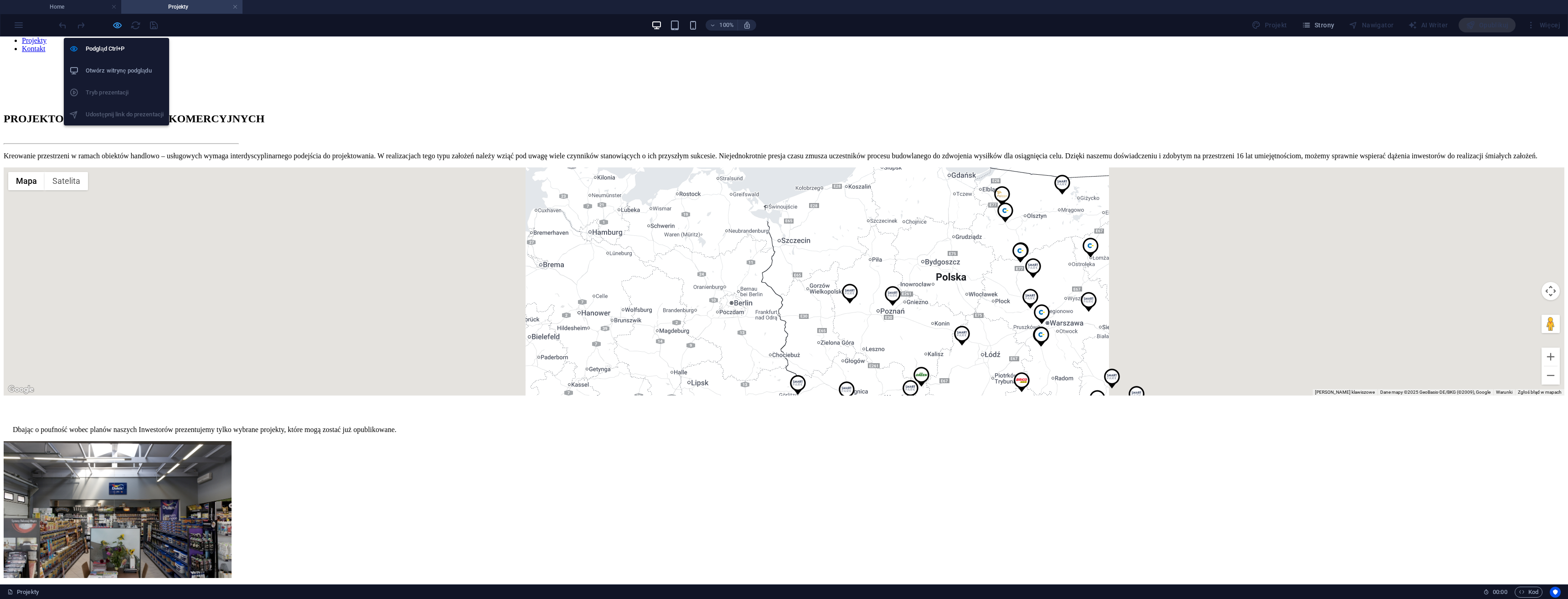
click at [119, 24] on icon "button" at bounding box center [118, 26] width 11 height 11
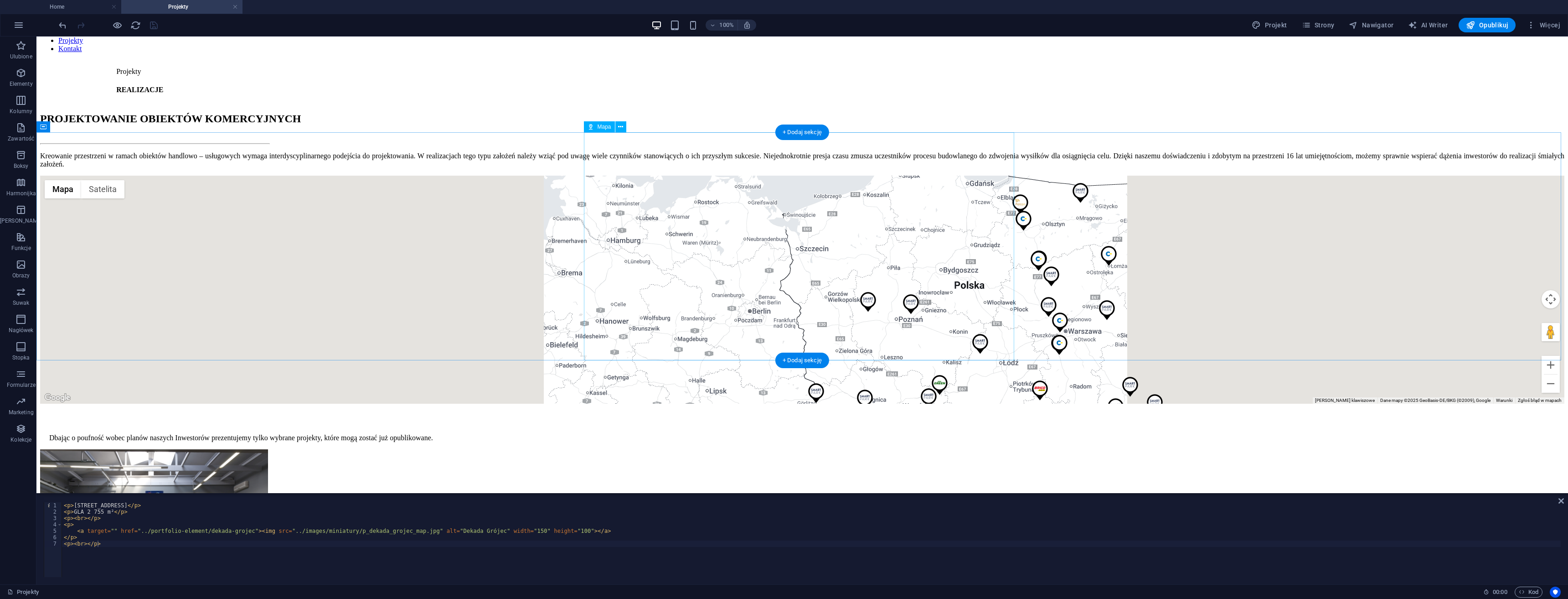
click at [644, 215] on div "← Przesuń w lewo → Przesuń w prawo ↑ Przesuń w górę ↓ Przesuń w dół + Powiększ …" at bounding box center [802, 289] width 1525 height 228
select select "8"
select select "2"
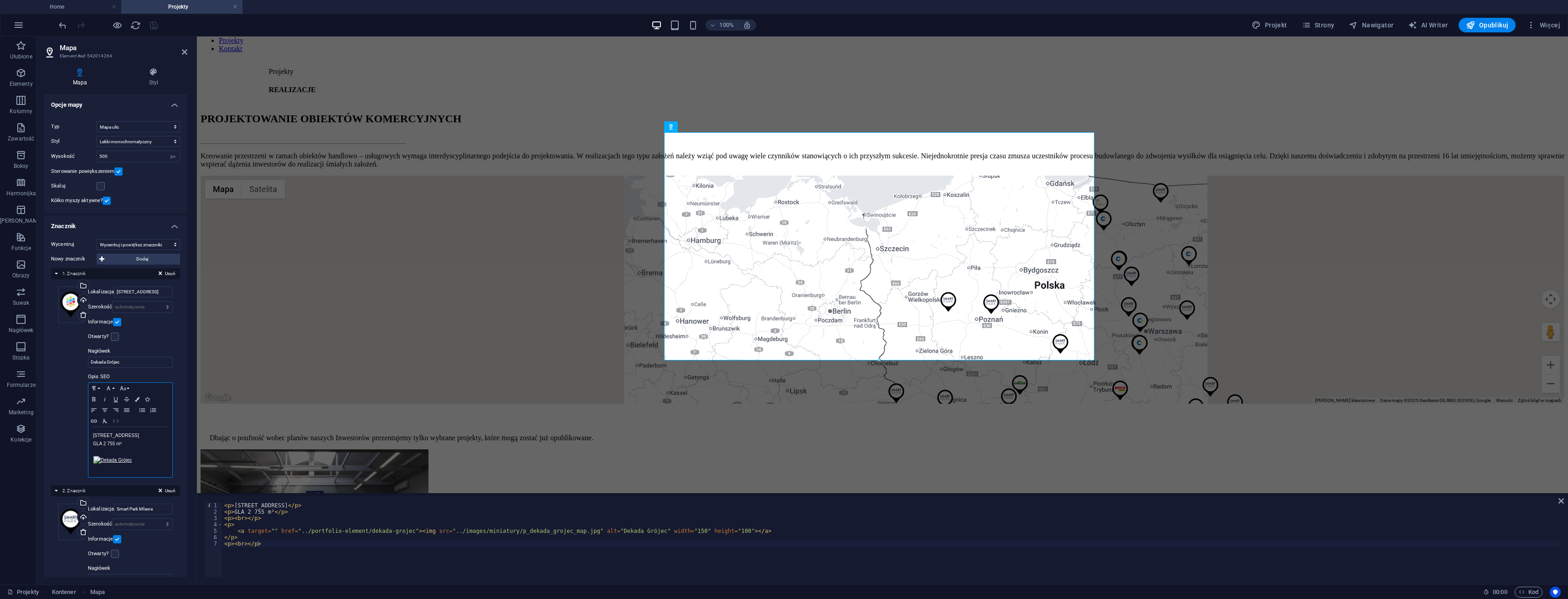
click at [114, 420] on icon "button" at bounding box center [116, 421] width 11 height 7
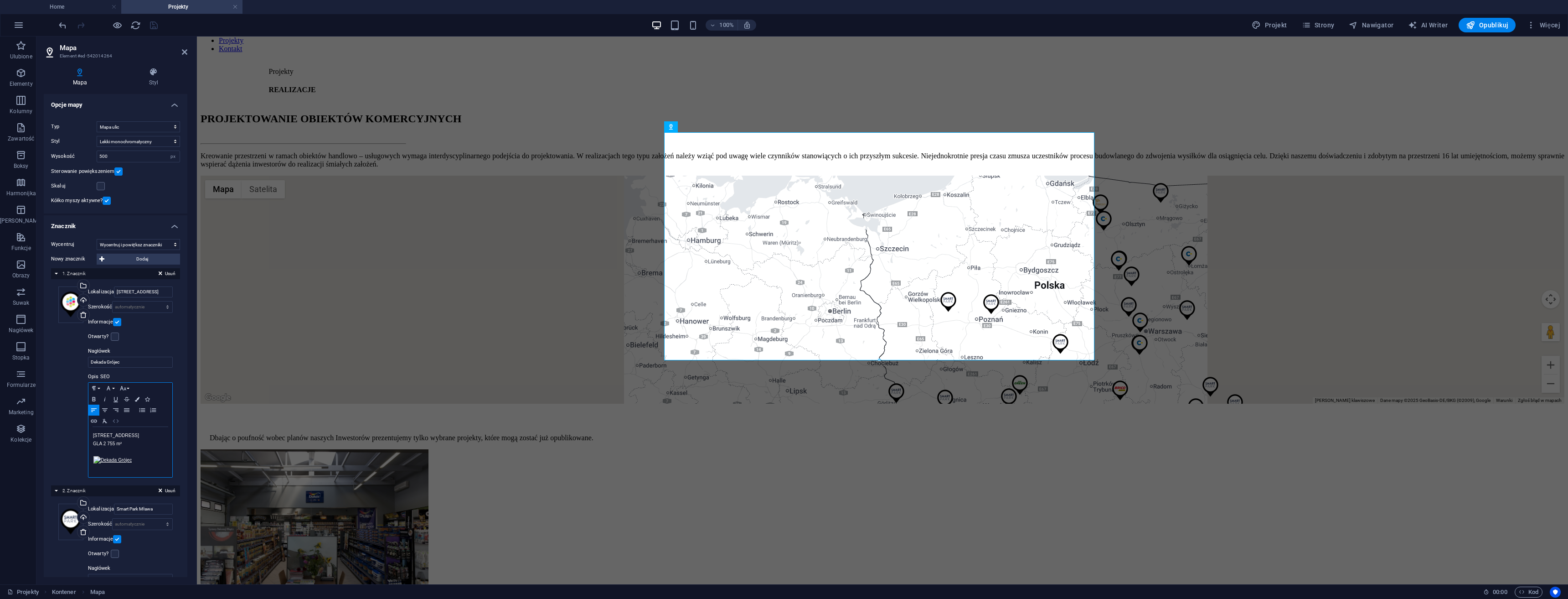
click at [114, 420] on icon "button" at bounding box center [116, 421] width 11 height 7
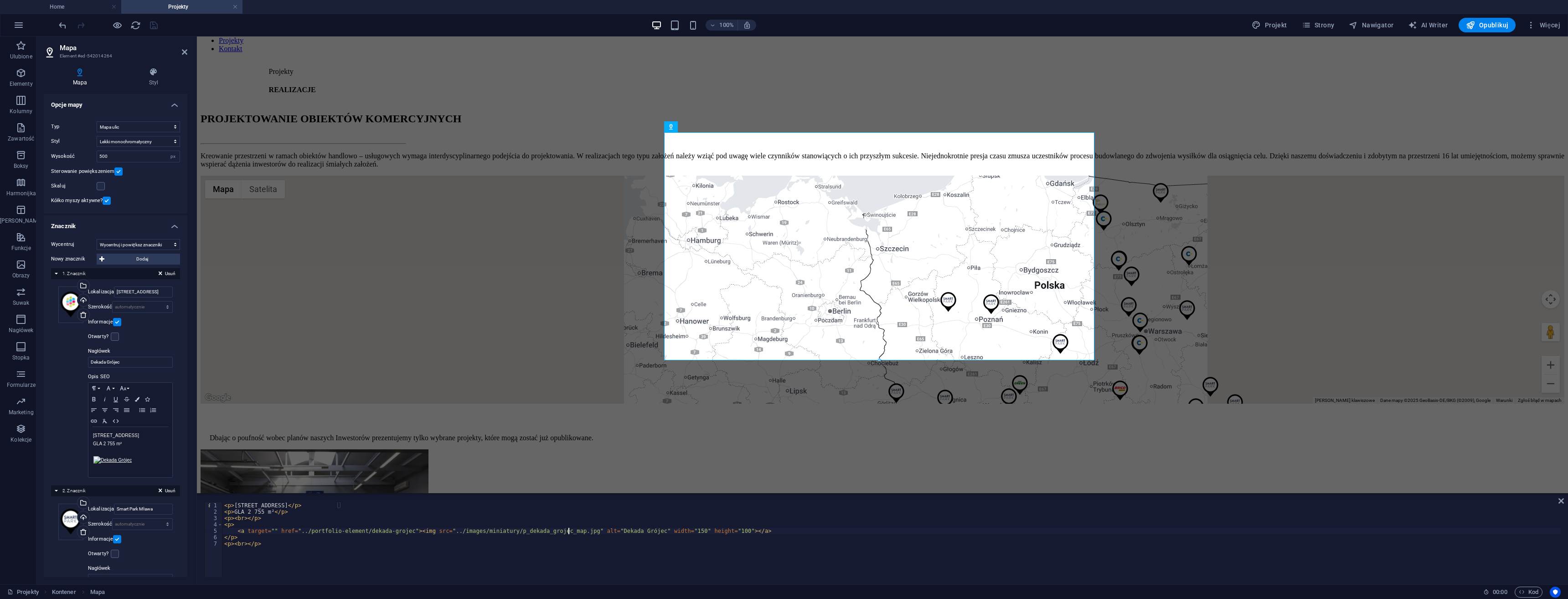
click at [569, 530] on div "< p > Armii Krajowej 50, 05-600 Grójec </ p > < p > GLA 2 755 m² </ p > < p > <…" at bounding box center [891, 545] width 1338 height 88
drag, startPoint x: 567, startPoint y: 531, endPoint x: 499, endPoint y: 530, distance: 68.0
click at [499, 530] on div "< p > Armii Krajowej 50, 05-600 Grójec </ p > < p > GLA 2 755 m² </ p > < p > <…" at bounding box center [891, 545] width 1338 height 88
paste textarea
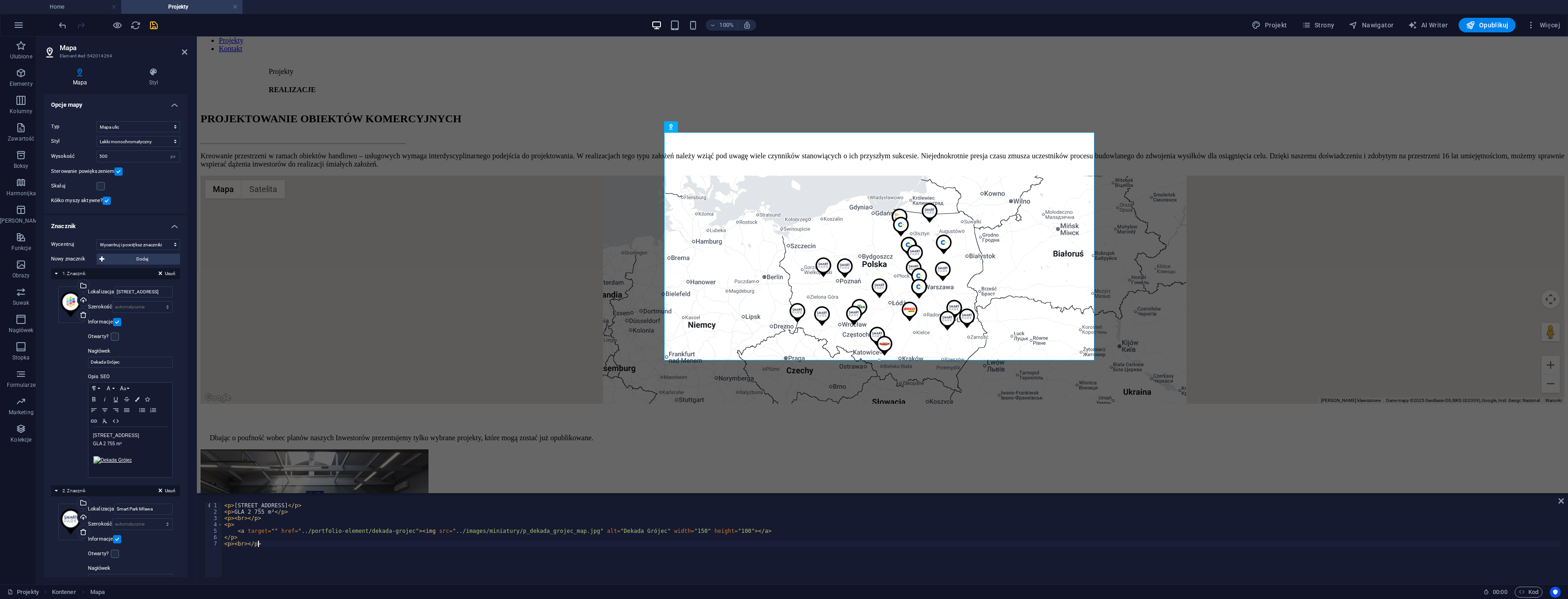
click at [517, 553] on div "< p > Armii Krajowej 50, 05-600 Grójec </ p > < p > GLA 2 755 m² </ p > < p > <…" at bounding box center [891, 545] width 1338 height 88
drag, startPoint x: 438, startPoint y: 531, endPoint x: 497, endPoint y: 530, distance: 59.0
click at [497, 530] on div "< p > Armii Krajowej 50, 05-600 Grójec </ p > < p > GLA 2 755 m² </ p > < p > <…" at bounding box center [891, 545] width 1338 height 88
type textarea "<a target="" href="../portfolio-element/dekada-grojec"><img src="../images/mini…"
click at [157, 24] on icon "save" at bounding box center [154, 26] width 11 height 11
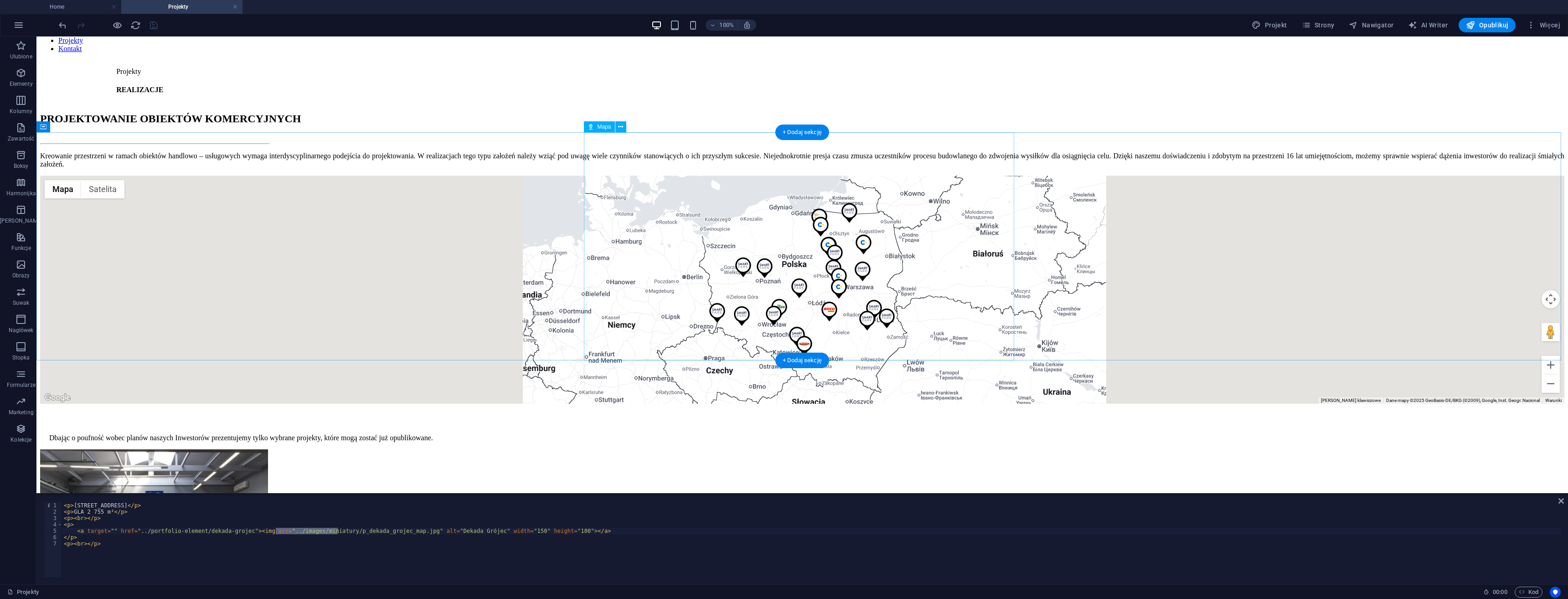
click at [691, 345] on div "← Przesuń w lewo → Przesuń w prawo ↑ Przesuń w górę ↓ Przesuń w dół + Powiększ …" at bounding box center [802, 289] width 1525 height 228
click at [691, 343] on div "← Przesuń w lewo → Przesuń w prawo ↑ Przesuń w górę ↓ Przesuń w dół + Powiększ …" at bounding box center [802, 289] width 1525 height 228
select select "8"
select select "2"
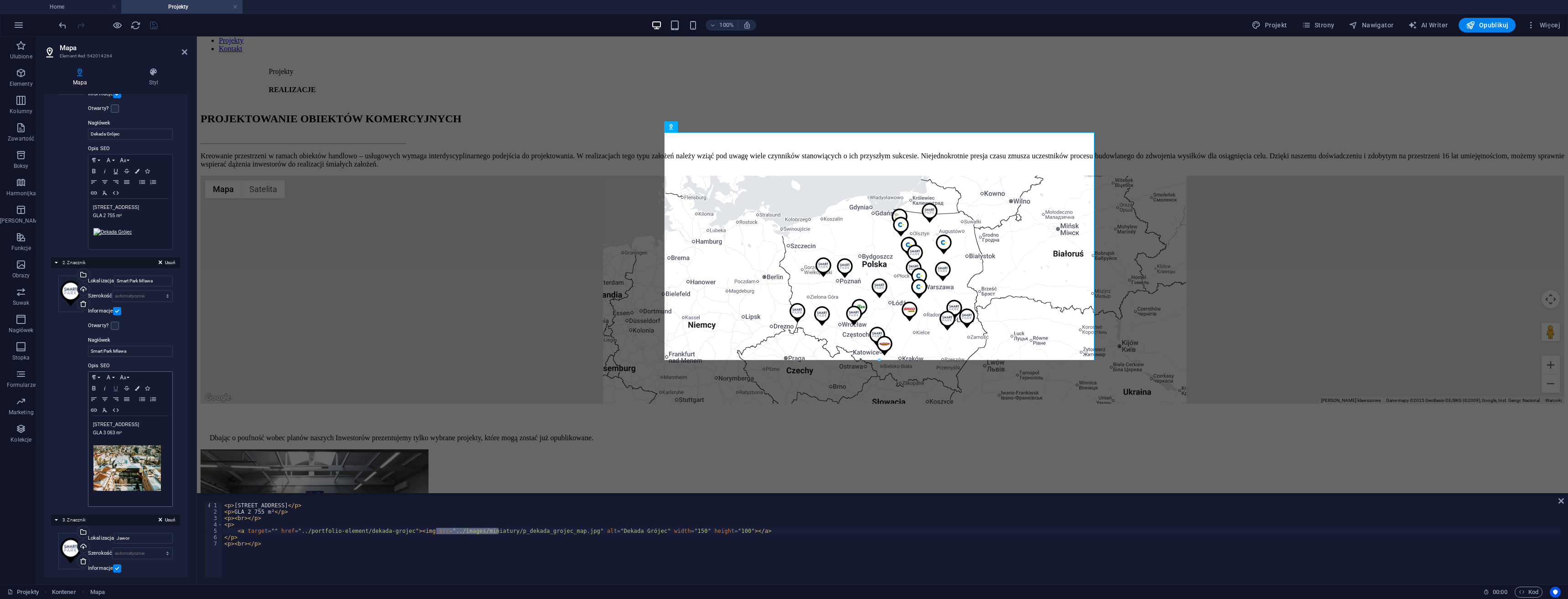
scroll to position [274, 0]
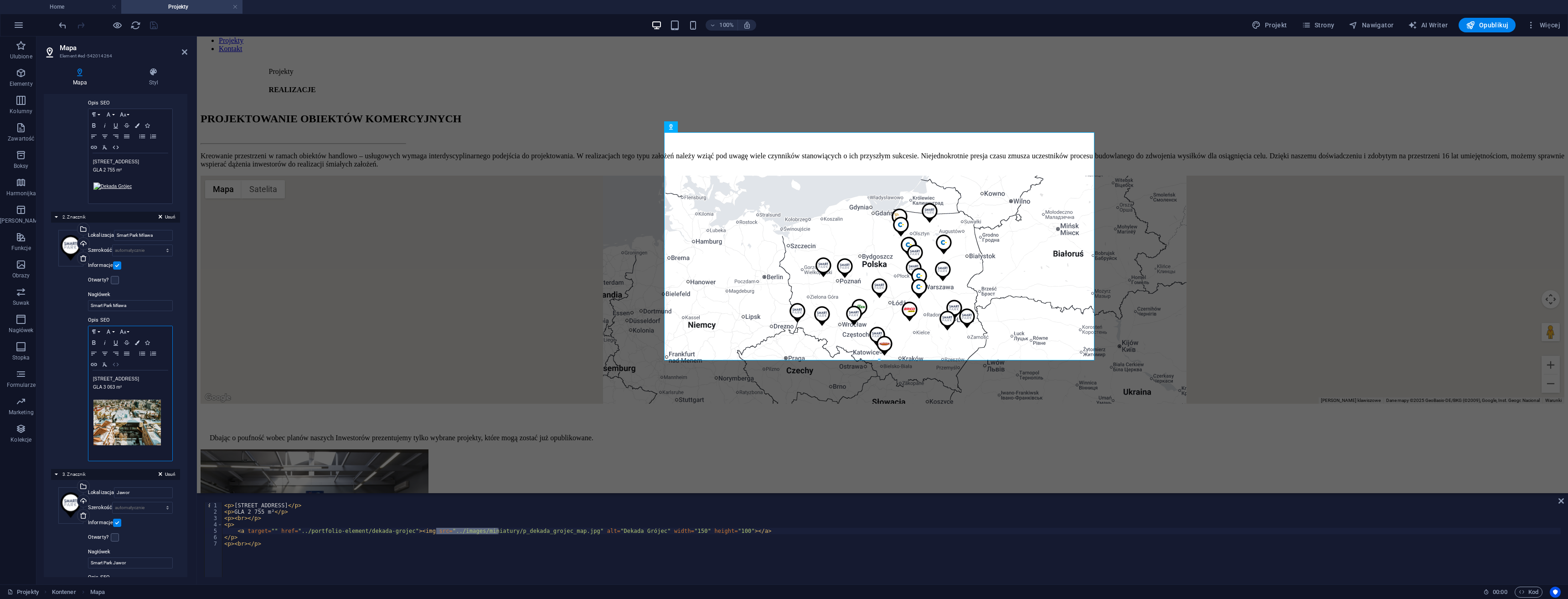
click at [113, 365] on icon "button" at bounding box center [116, 364] width 6 height 4
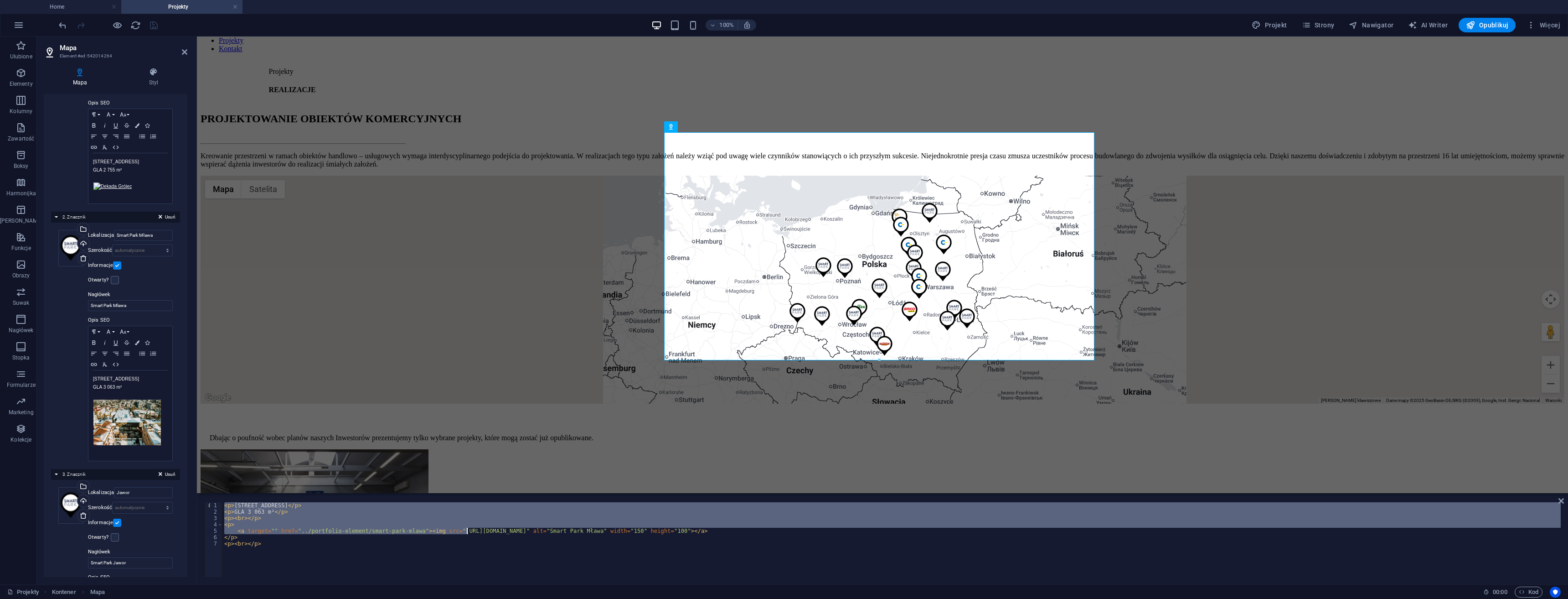
drag, startPoint x: 447, startPoint y: 530, endPoint x: 476, endPoint y: 528, distance: 29.1
click at [476, 528] on div "< p > Żwirki 6, 06-500 Mława </ p > < p > GLA 3 063 m² </ p > < p > < br > </ p…" at bounding box center [891, 545] width 1338 height 88
click at [475, 527] on div "< p > Żwirki 6, 06-500 Mława </ p > < p > GLA 3 063 m² </ p > < p > < br > </ p…" at bounding box center [891, 539] width 1338 height 74
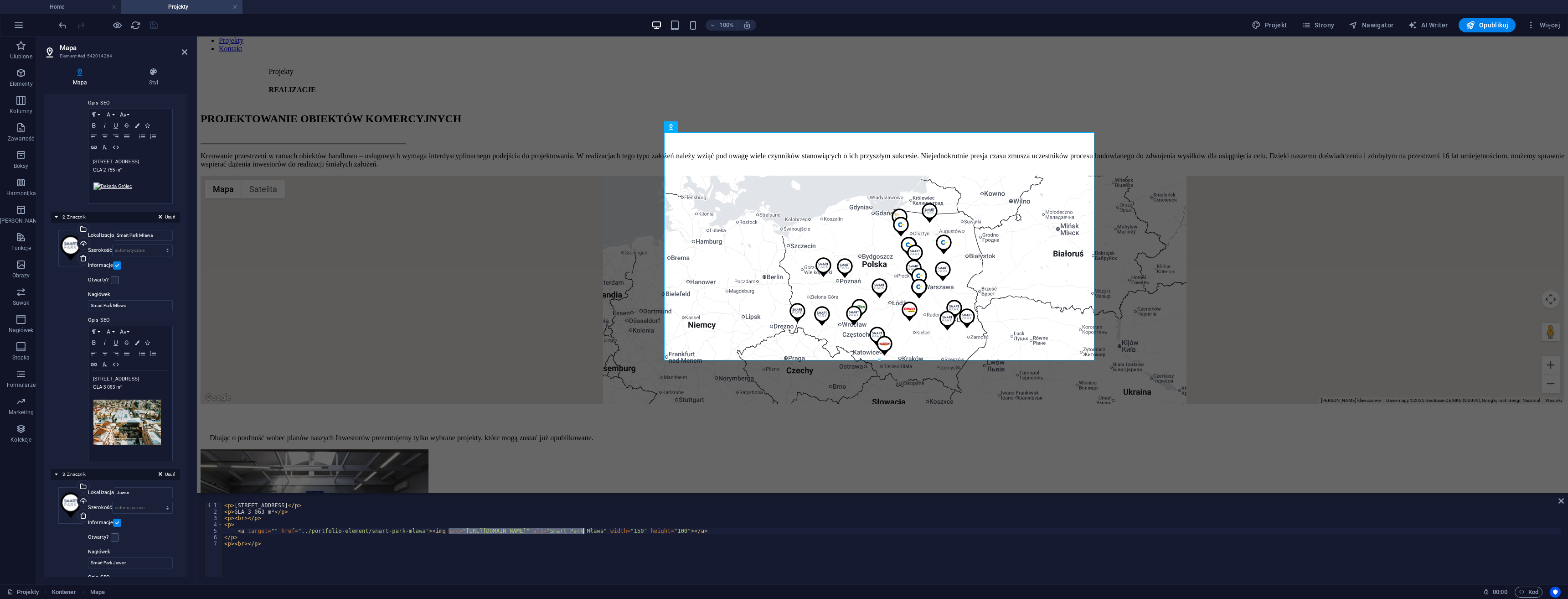
drag, startPoint x: 447, startPoint y: 531, endPoint x: 583, endPoint y: 530, distance: 136.0
click at [583, 530] on div "< p > Żwirki 6, 06-500 Mława </ p > < p > GLA 3 063 m² </ p > < p > < br > </ p…" at bounding box center [891, 545] width 1338 height 88
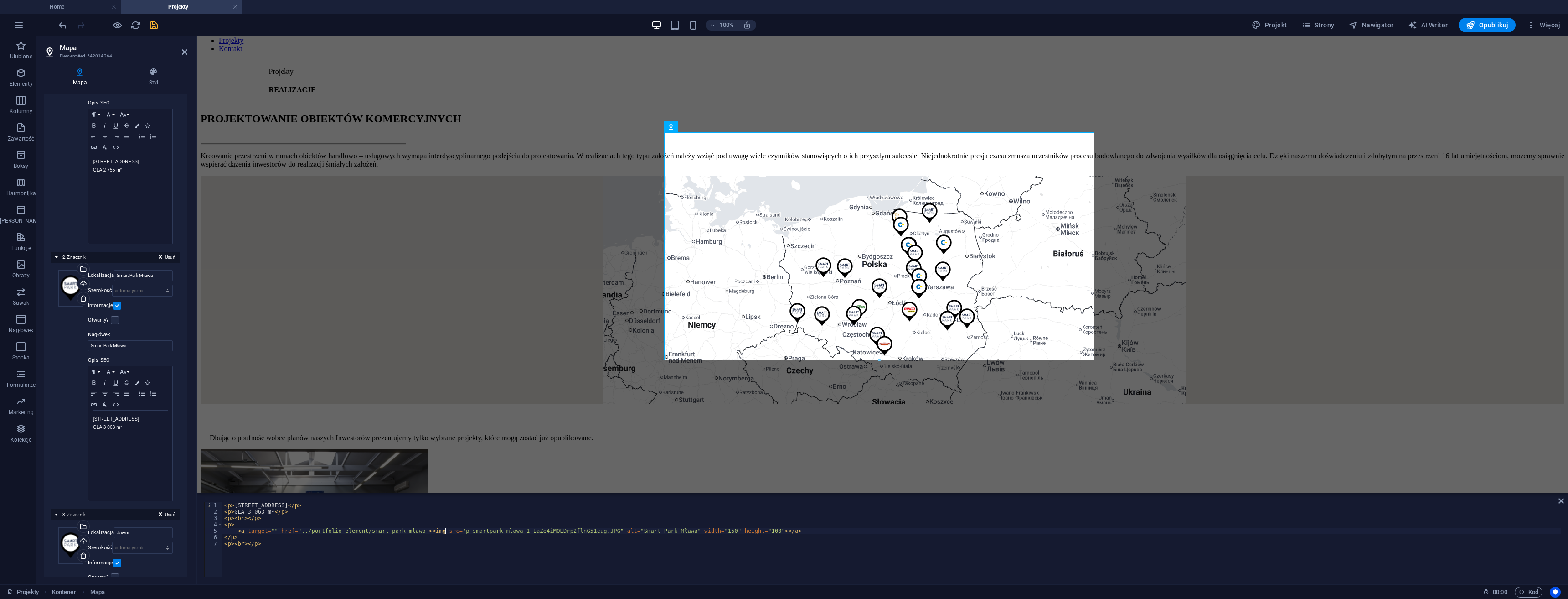
paste textarea "../images/miniatury/"
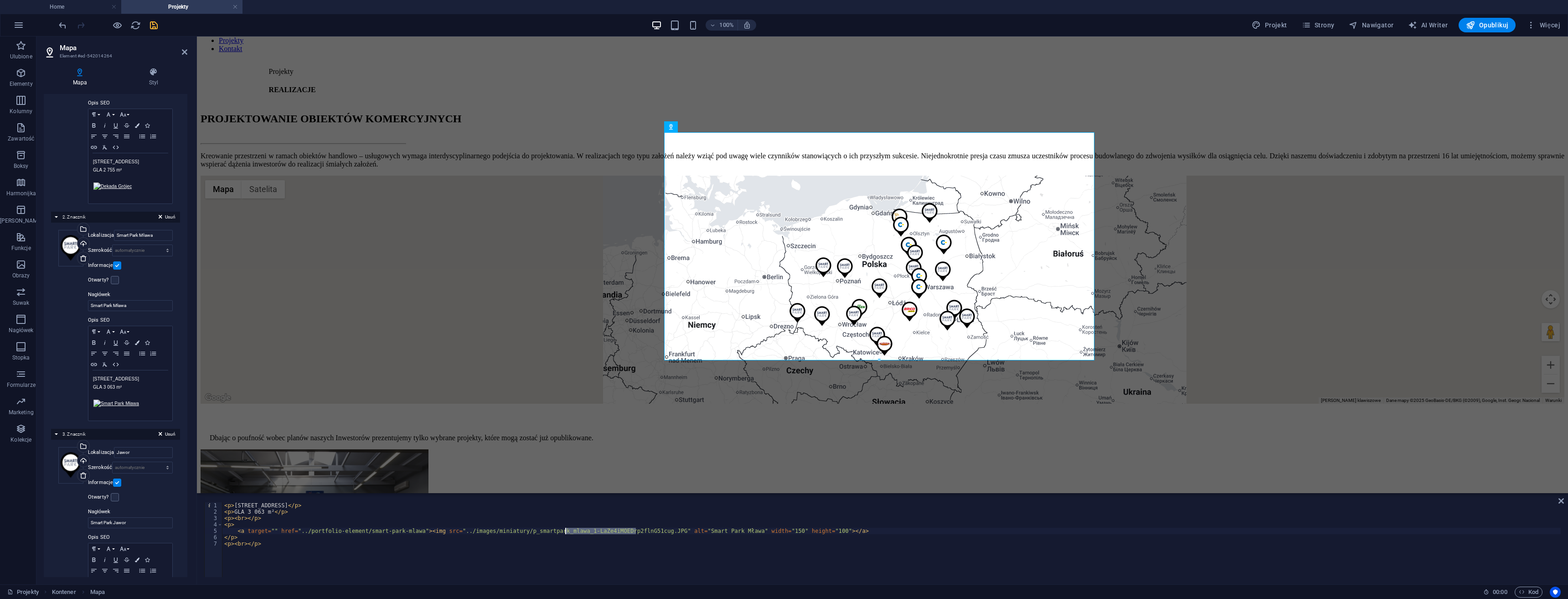
drag, startPoint x: 635, startPoint y: 531, endPoint x: 566, endPoint y: 529, distance: 69.0
click at [566, 529] on div "< p > Żwirki 6, 06-500 Mława </ p > < p > GLA 3 063 m² </ p > < p > < br > </ p…" at bounding box center [891, 545] width 1338 height 88
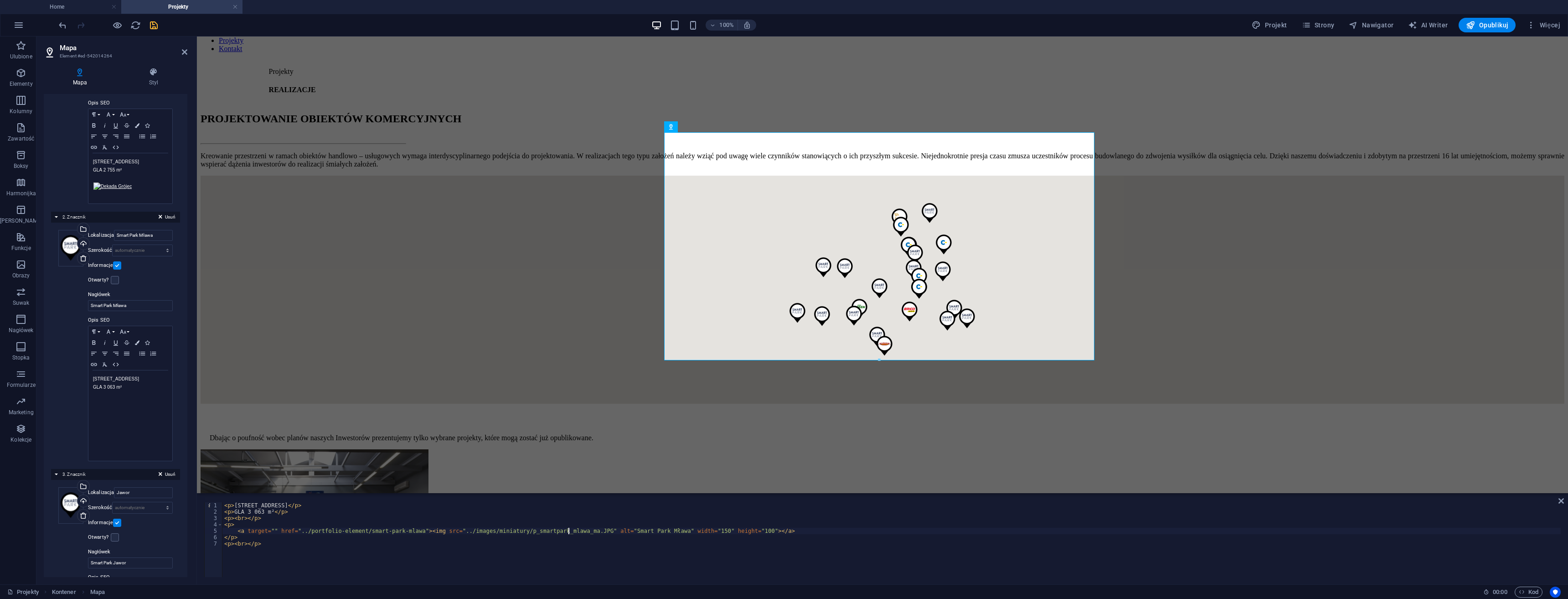
scroll to position [0, 29]
type textarea "<a target="" href="../portfolio-element/smart-park-mlawa"><img src="../images/m…"
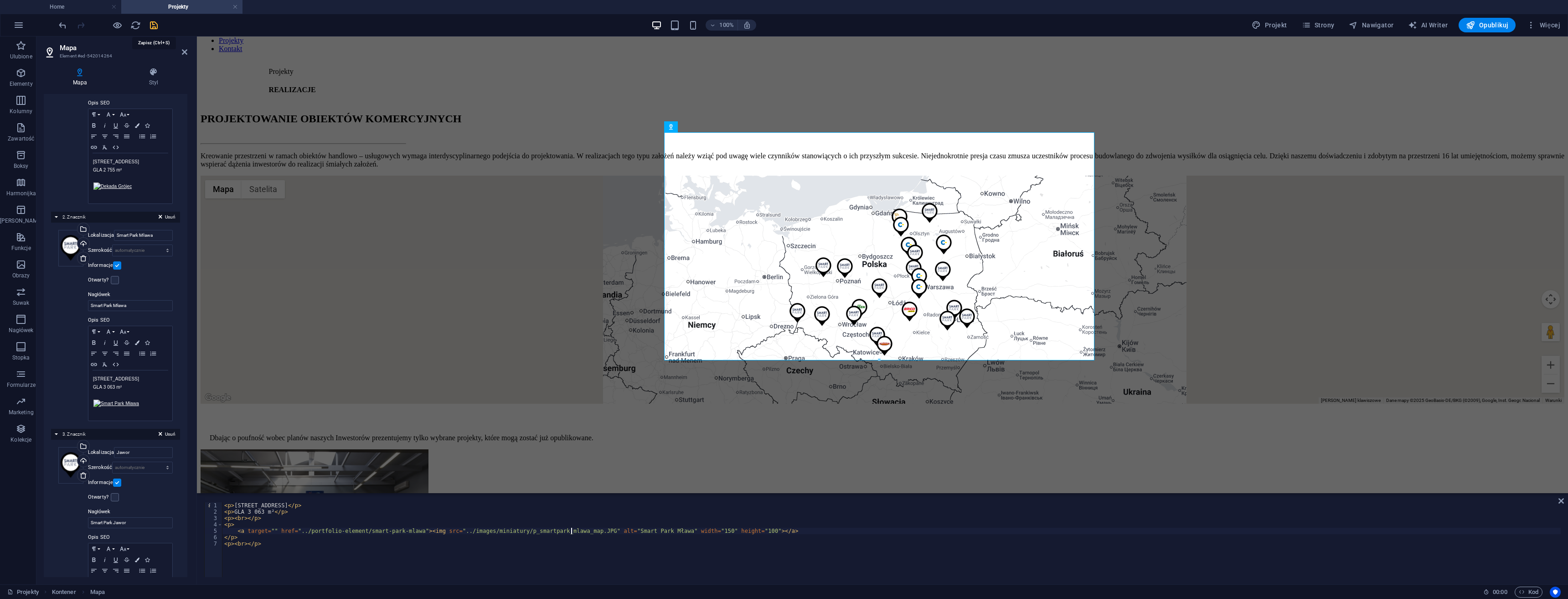
click at [154, 22] on icon "save" at bounding box center [154, 26] width 11 height 11
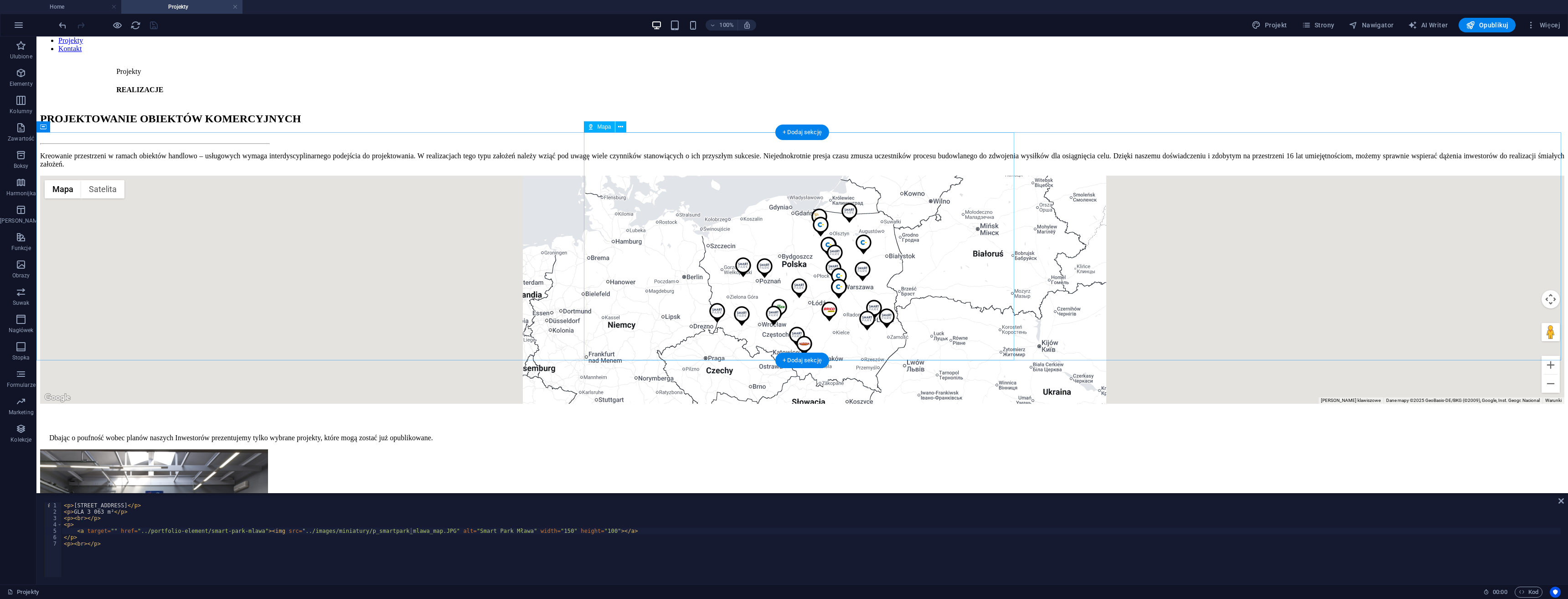
click at [632, 246] on div "← Przesuń w lewo → Przesuń w prawo ↑ Przesuń w górę ↓ Przesuń w dół + Powiększ …" at bounding box center [802, 289] width 1525 height 228
select select "8"
select select "2"
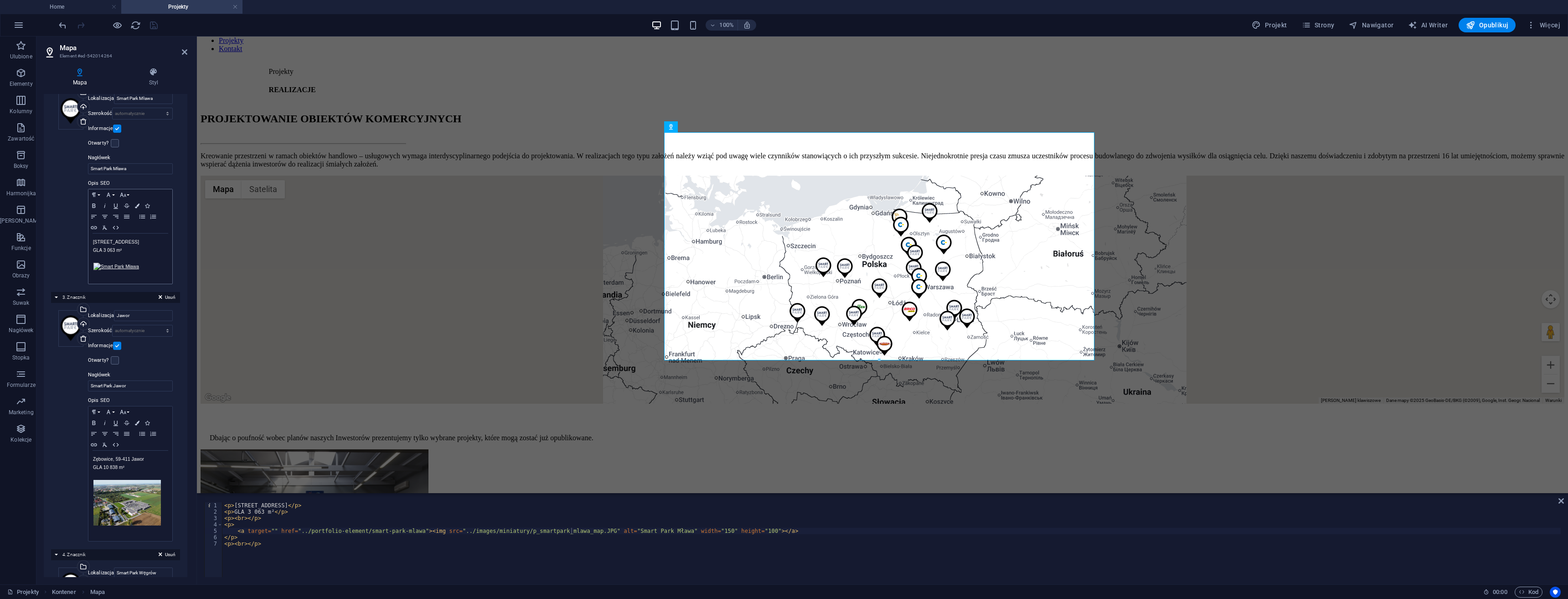
scroll to position [456, 0]
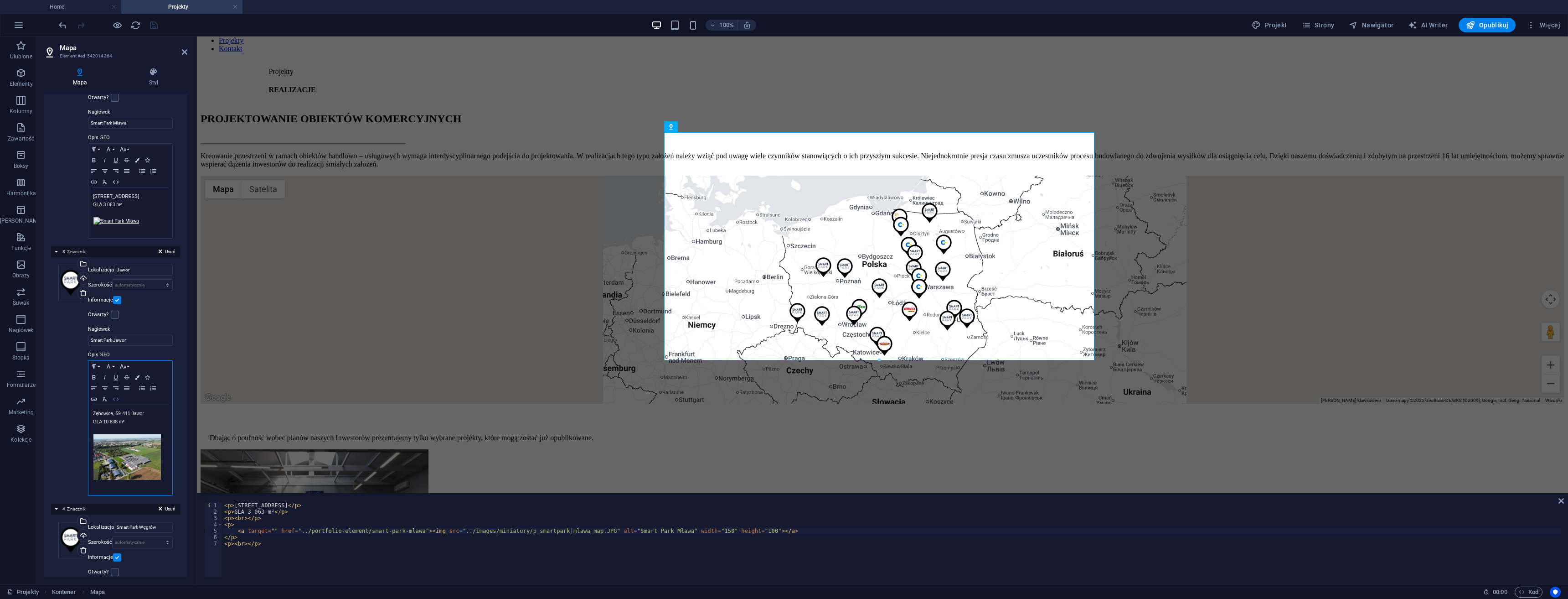
click at [115, 400] on icon "button" at bounding box center [116, 398] width 11 height 7
click at [445, 527] on div "< p > Zębowice, 59-411 Jawor </ p > < p > GLA 10 838 m² </ p > < p > < br > </ …" at bounding box center [891, 545] width 1338 height 88
click at [444, 535] on div "< p > Zębowice, 59-411 Jawor </ p > < p > GLA 10 838 m² </ p > < p > < br > </ …" at bounding box center [891, 545] width 1338 height 88
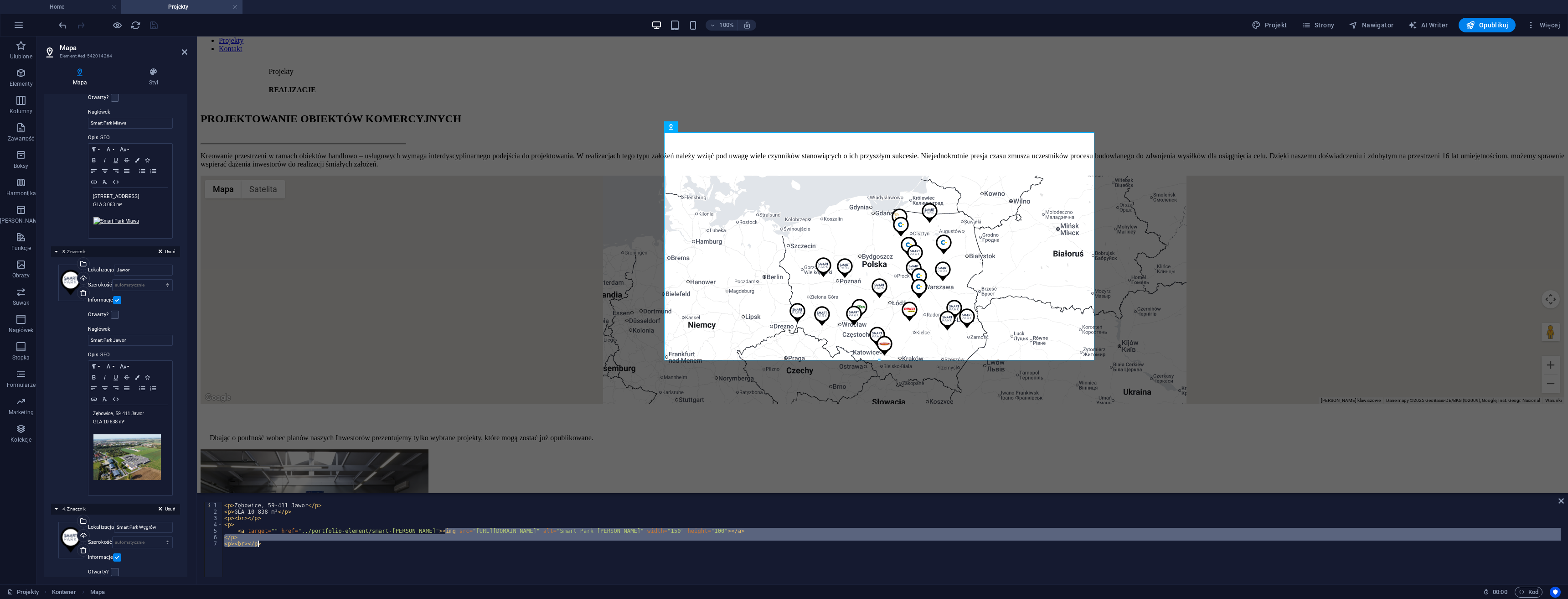
drag, startPoint x: 447, startPoint y: 531, endPoint x: 571, endPoint y: 539, distance: 124.3
click at [572, 541] on div "< p > Zębowice, 59-411 Jawor </ p > < p > GLA 10 838 m² </ p > < p > < br > </ …" at bounding box center [891, 545] width 1338 height 88
click at [578, 524] on div "< p > Zębowice, 59-411 Jawor </ p > < p > GLA 10 838 m² </ p > < p > < br > </ …" at bounding box center [891, 545] width 1338 height 88
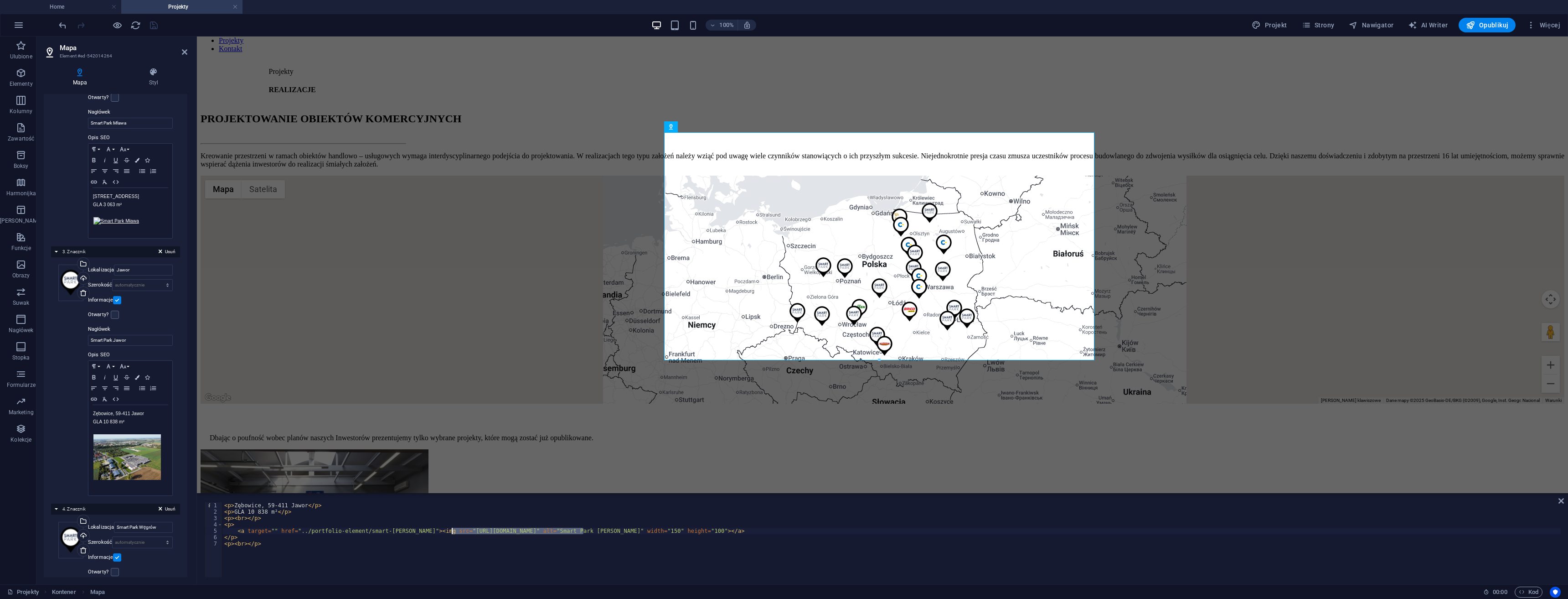
drag, startPoint x: 583, startPoint y: 529, endPoint x: 450, endPoint y: 529, distance: 133.0
click at [450, 529] on div "< p > Zębowice, 59-411 Jawor </ p > < p > GLA 10 838 m² </ p > < p > < br > </ …" at bounding box center [891, 545] width 1338 height 88
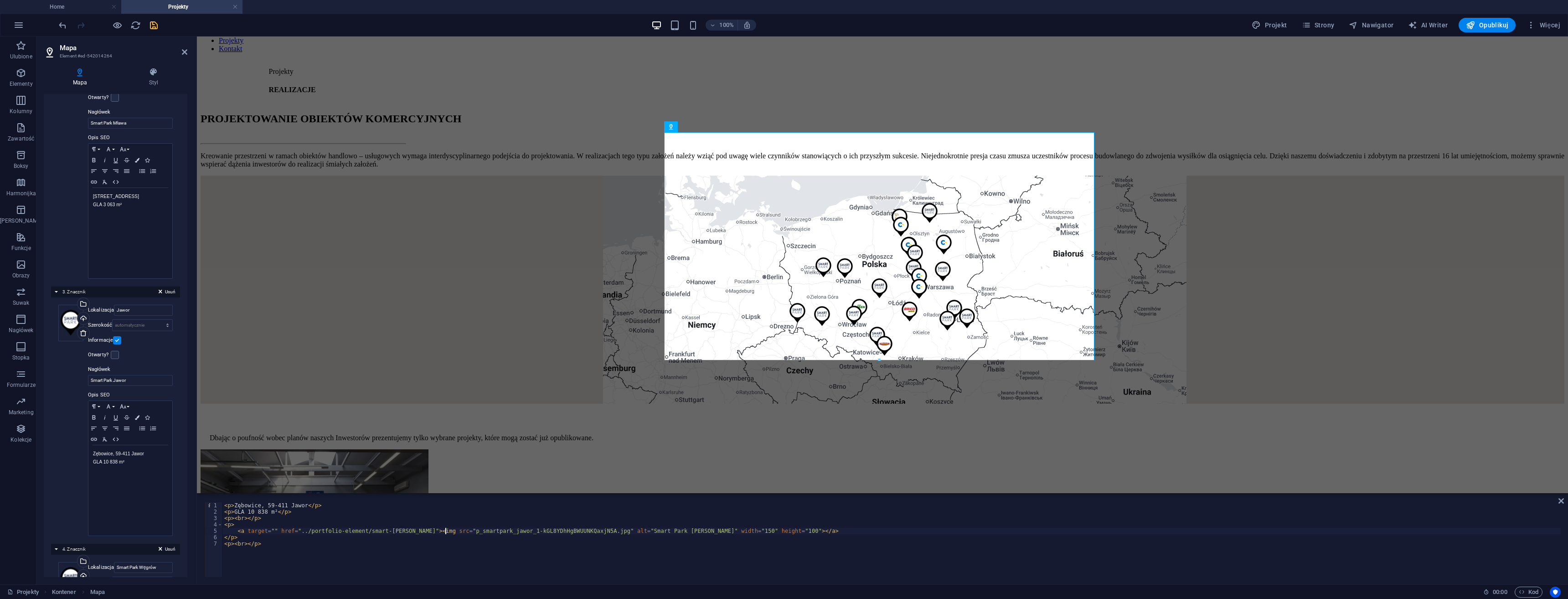
paste textarea "../images/miniatury/"
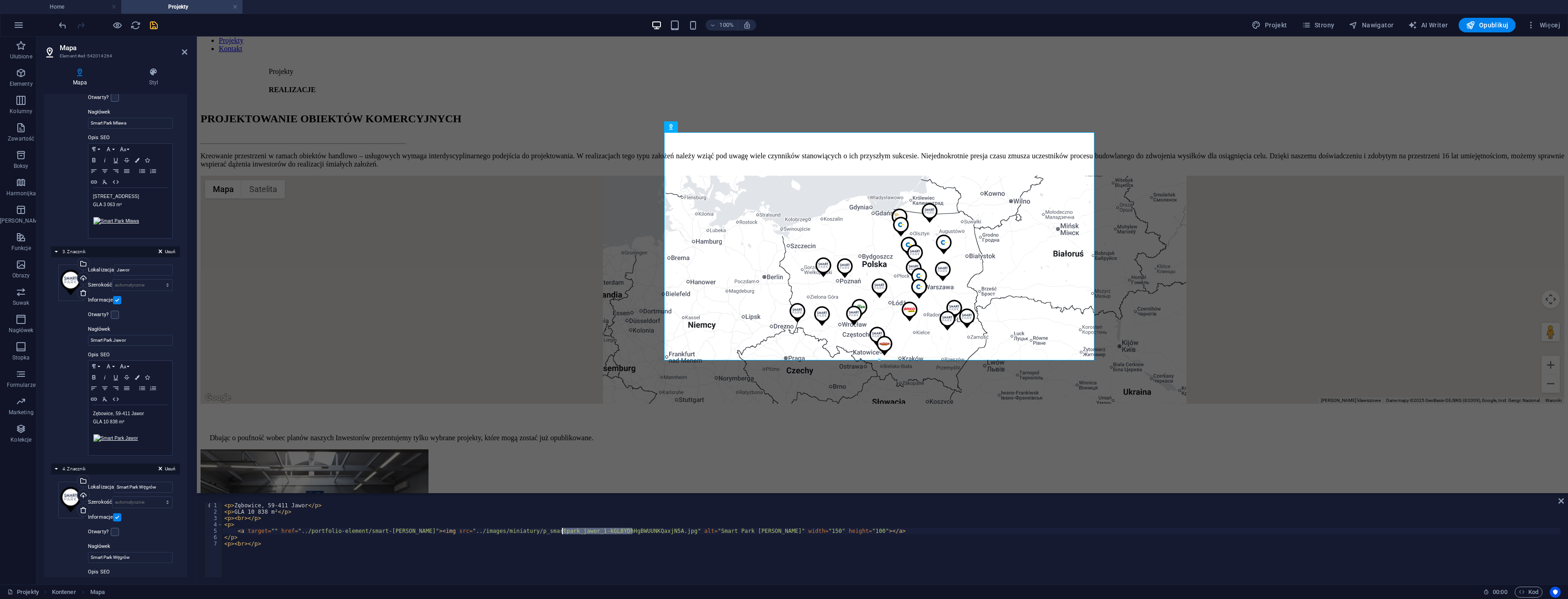
drag, startPoint x: 633, startPoint y: 528, endPoint x: 562, endPoint y: 531, distance: 71.1
click at [562, 531] on div "< p > Zębowice, 59-411 Jawor </ p > < p > GLA 10 838 m² </ p > < p > < br > </ …" at bounding box center [891, 545] width 1338 height 88
type textarea "<a target="" href="../portfolio-element/smart-park-jawor"><img src="../images/m…"
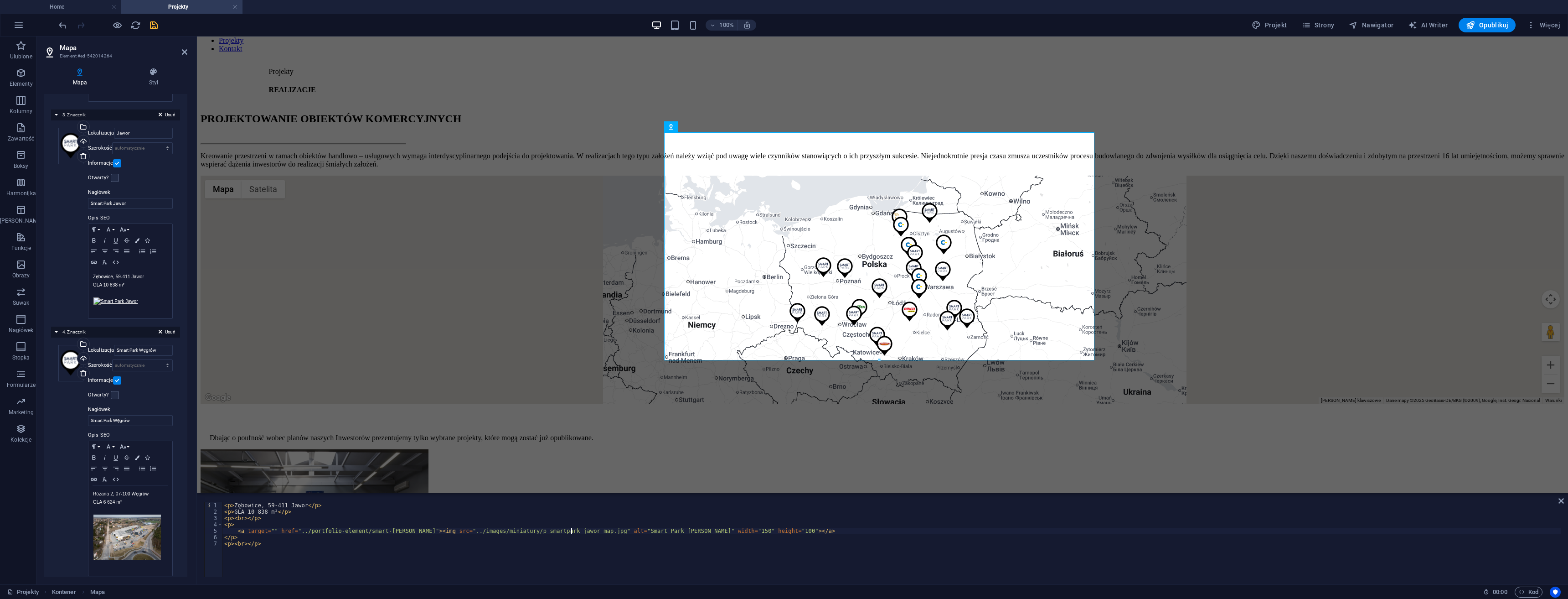
scroll to position [639, 0]
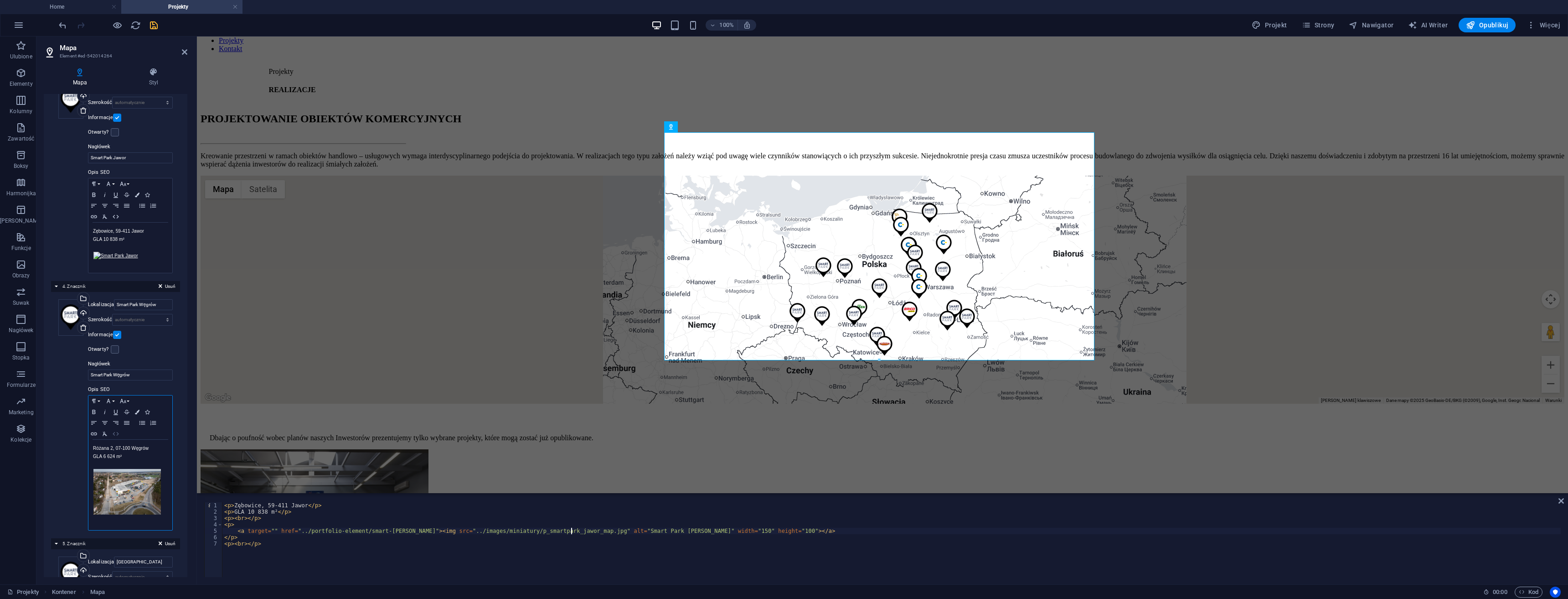
click at [115, 433] on icon "button" at bounding box center [116, 433] width 11 height 7
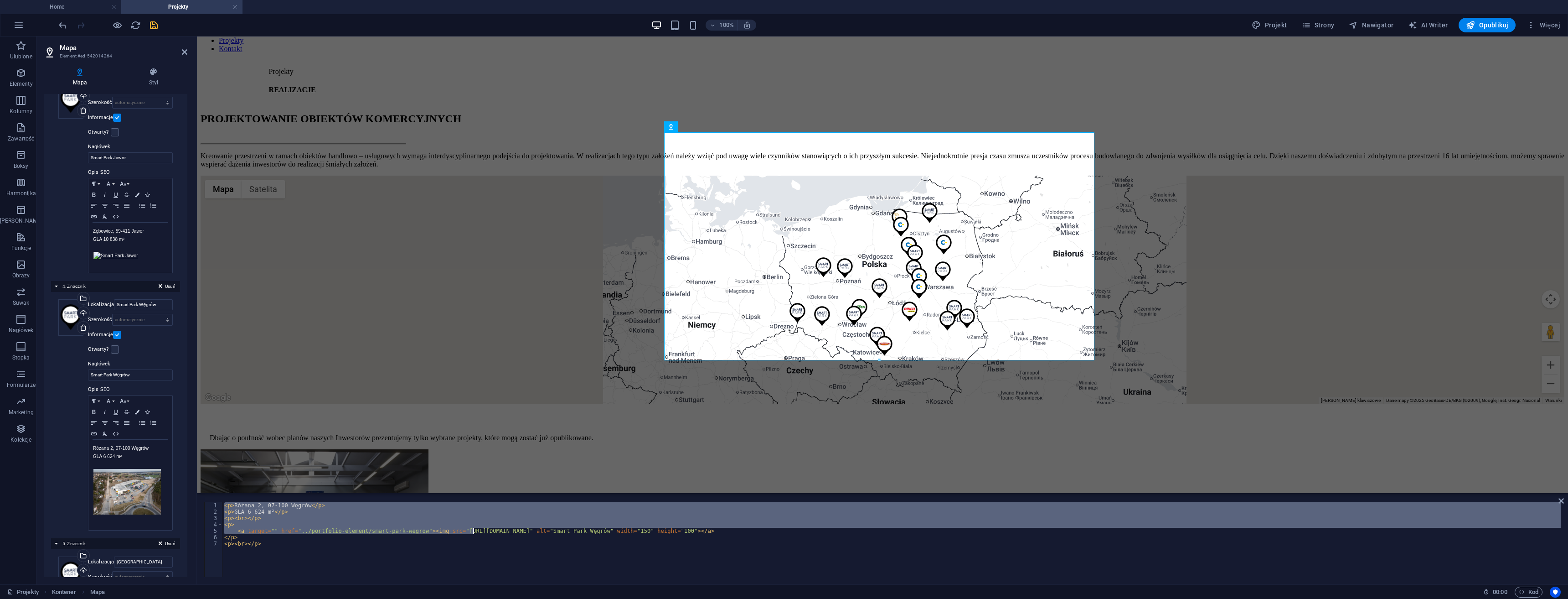
drag, startPoint x: 450, startPoint y: 529, endPoint x: 553, endPoint y: 530, distance: 103.0
click at [497, 531] on div "< p > Różana 2, 07-100 Węgrów </ p > < p > GLA 6 624 m² </ p > < p > < br > </ …" at bounding box center [891, 545] width 1338 height 88
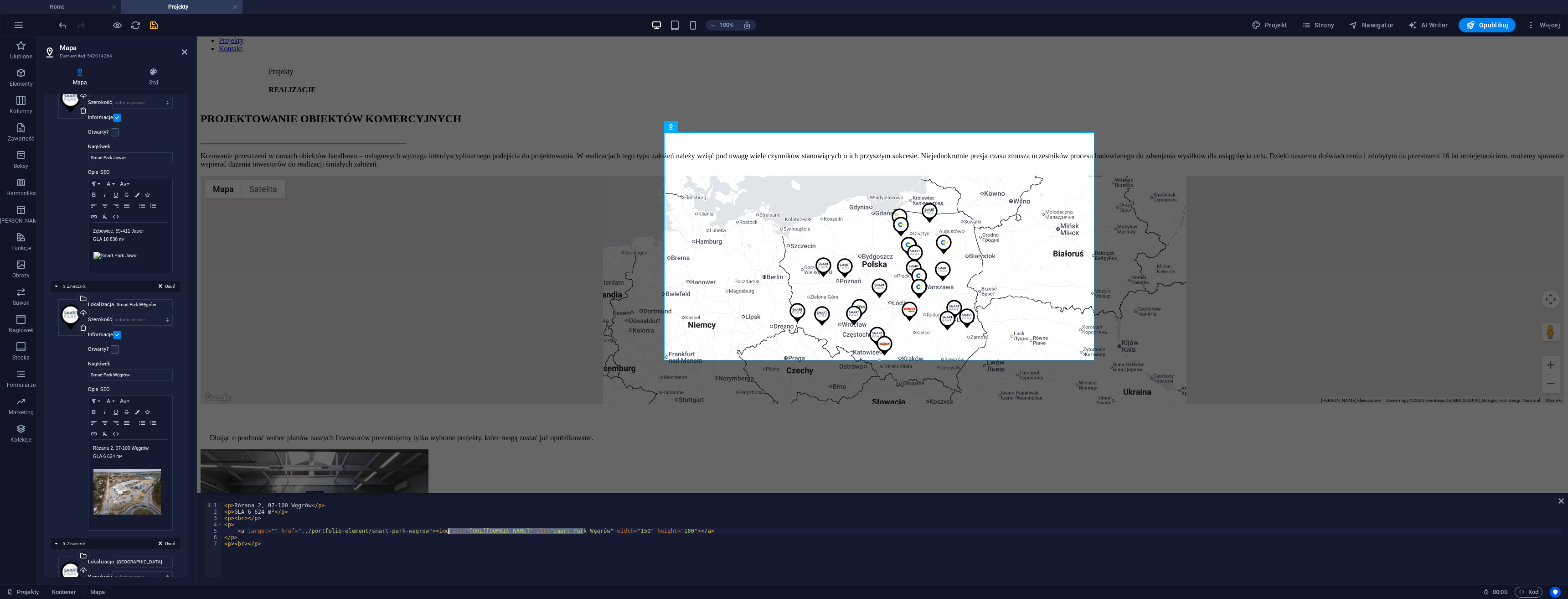
drag, startPoint x: 583, startPoint y: 529, endPoint x: 448, endPoint y: 528, distance: 135.0
click at [448, 528] on div "< p > Różana 2, 07-100 Węgrów </ p > < p > GLA 6 624 m² </ p > < p > < br > </ …" at bounding box center [891, 545] width 1338 height 88
paste textarea "../images/miniatury/"
click at [571, 529] on div "< p > Różana 2, 07-100 Węgrów </ p > < p > GLA 6 624 m² </ p > < p > < br > </ …" at bounding box center [891, 545] width 1338 height 88
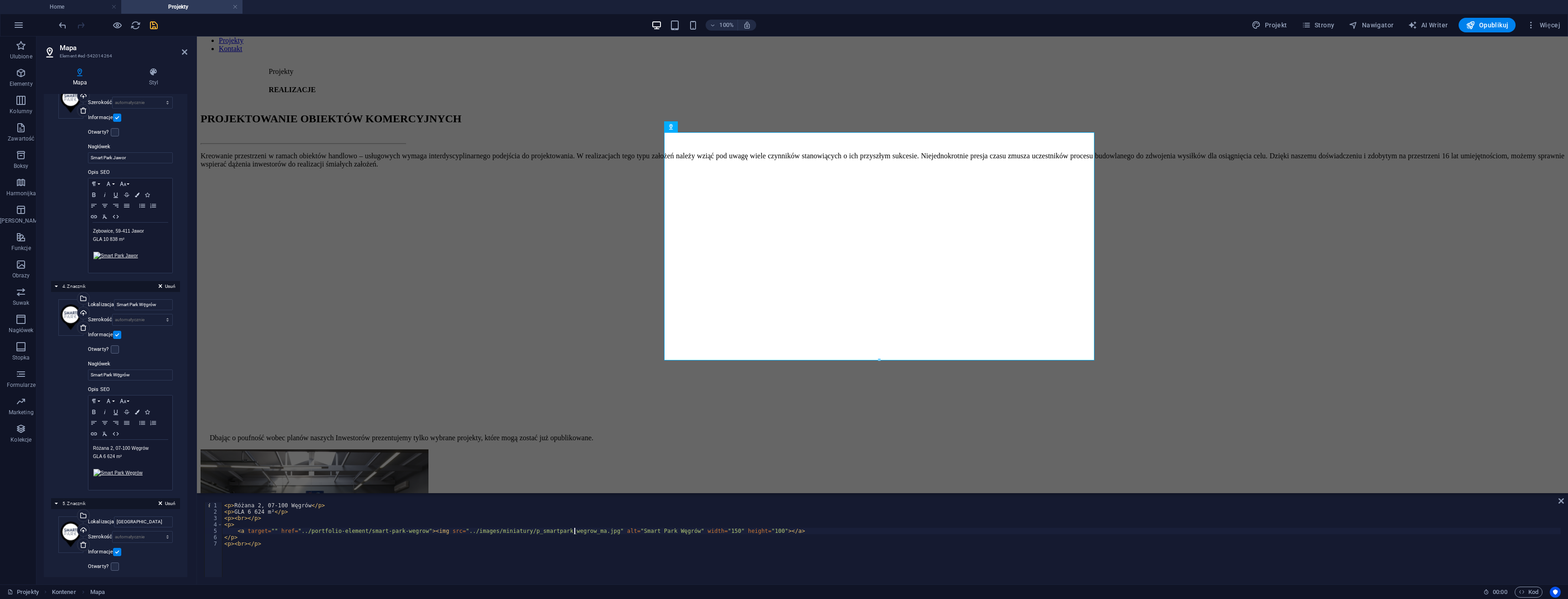
type textarea "<a target="" href="../portfolio-element/smart-park-wegrow"><img src="../images/…"
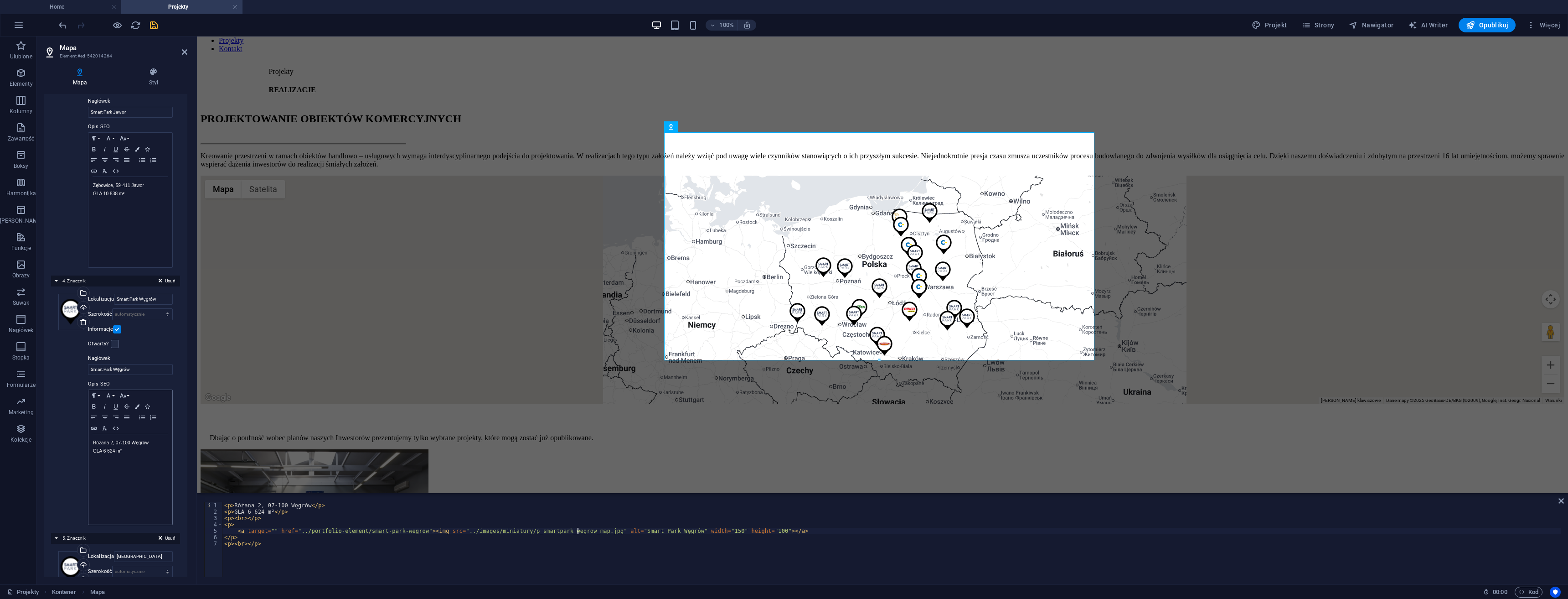
scroll to position [729, 0]
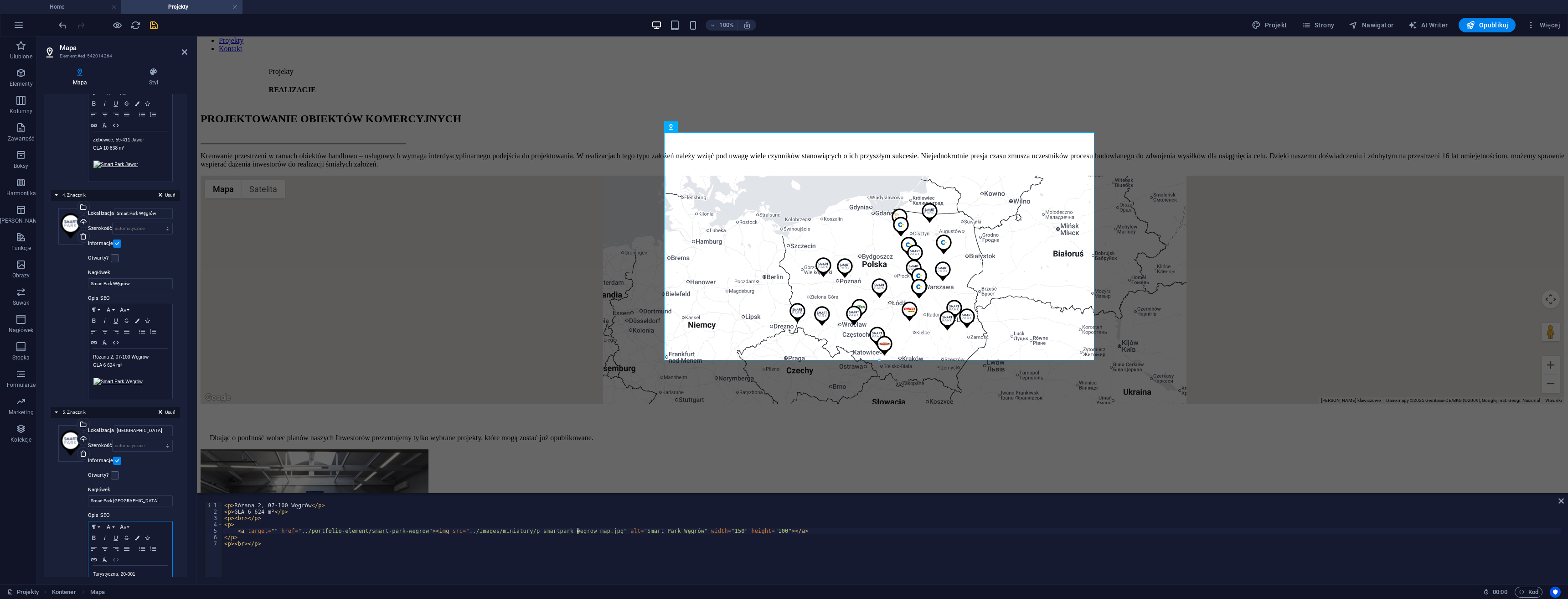
click at [116, 558] on icon "button" at bounding box center [116, 559] width 11 height 7
click at [639, 527] on div "< p > Turystyczna, 20-001 Lublin </ p > < p > GLA 6 819 m² </ p > < p > < br > …" at bounding box center [891, 545] width 1338 height 88
click at [594, 528] on div "< p > Turystyczna, 20-001 Lublin </ p > < p > GLA 6 819 m² </ p > < p > < br > …" at bounding box center [891, 545] width 1338 height 88
click at [583, 530] on div "< p > Turystyczna, 20-001 Lublin </ p > < p > GLA 6 819 m² </ p > < p > < br > …" at bounding box center [891, 545] width 1338 height 88
drag, startPoint x: 585, startPoint y: 528, endPoint x: 449, endPoint y: 530, distance: 136.0
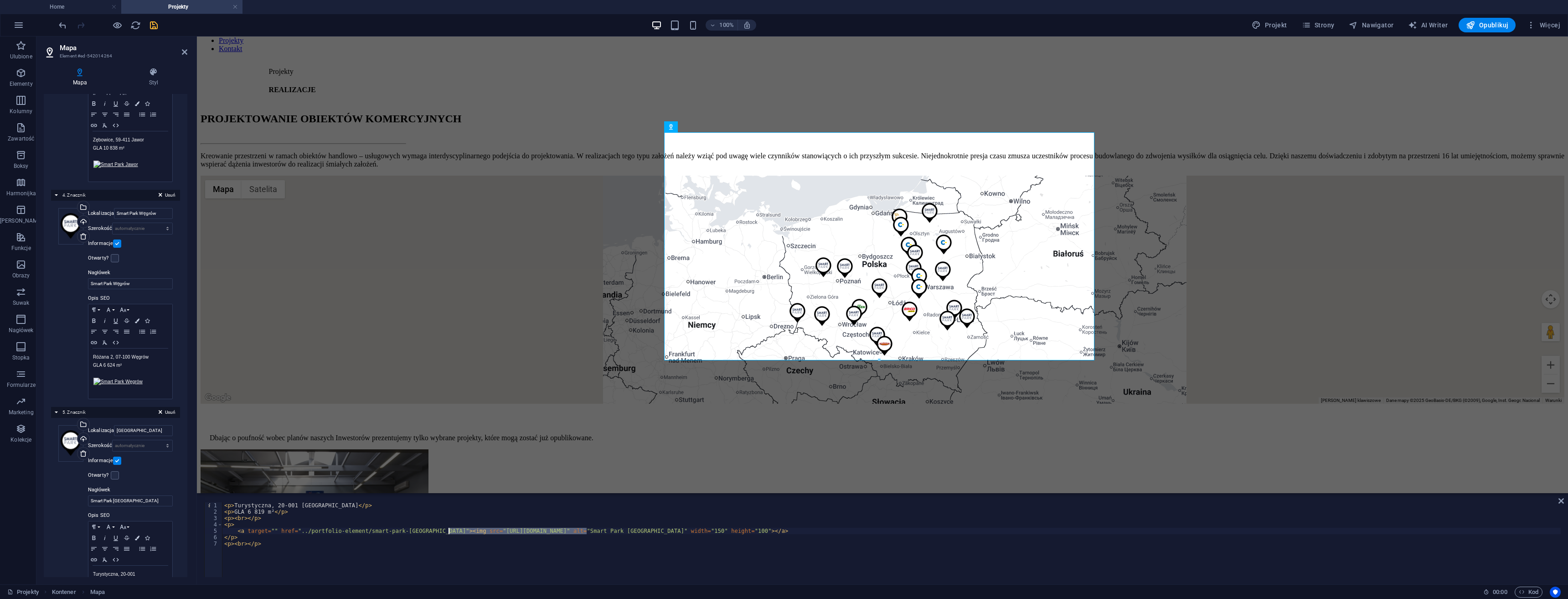
click at [449, 530] on div "< p > Turystyczna, 20-001 Lublin </ p > < p > GLA 6 819 m² </ p > < p > < br > …" at bounding box center [891, 545] width 1338 height 88
paste textarea "../images/miniatury"
drag, startPoint x: 639, startPoint y: 531, endPoint x: 569, endPoint y: 528, distance: 70.1
click at [569, 528] on div "< p > Turystyczna, 20-001 Lublin </ p > < p > GLA 6 819 m² </ p > < p > < br > …" at bounding box center [891, 545] width 1338 height 88
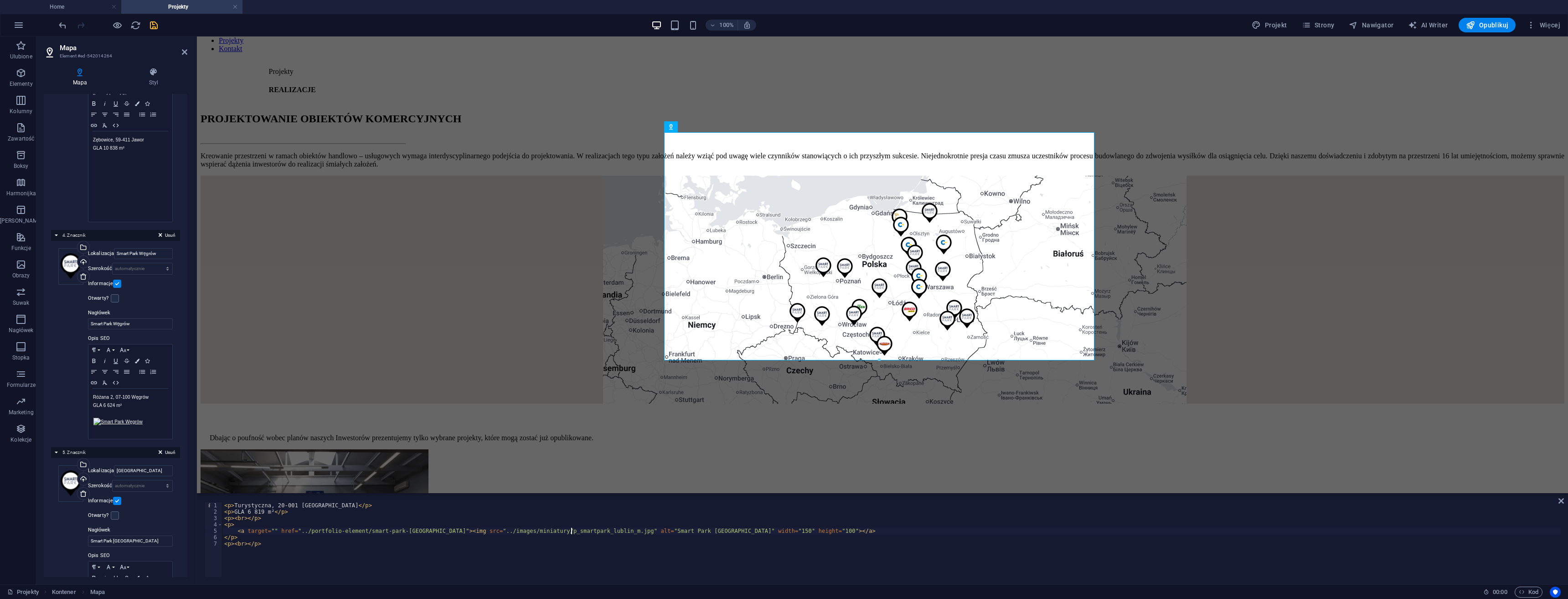
scroll to position [0, 29]
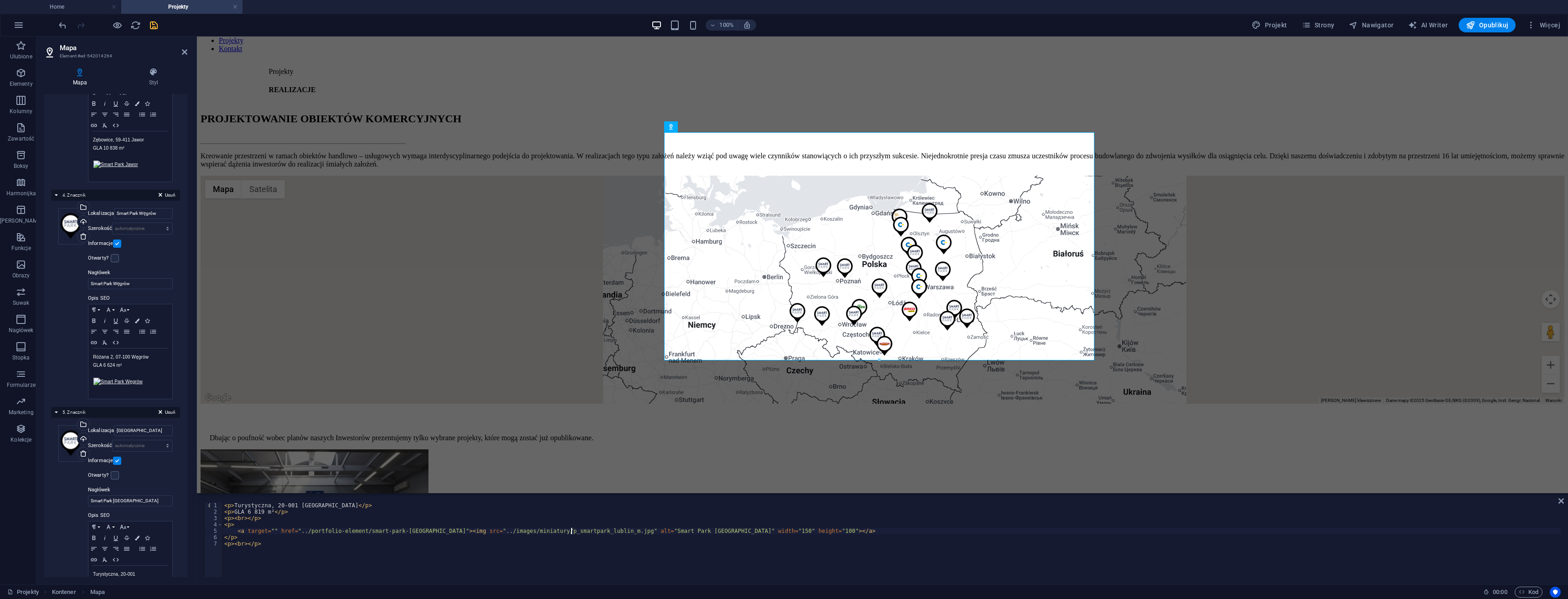
type textarea "<a target="" href="../portfolio-element/smart-park-lublin"><img src="../images/…"
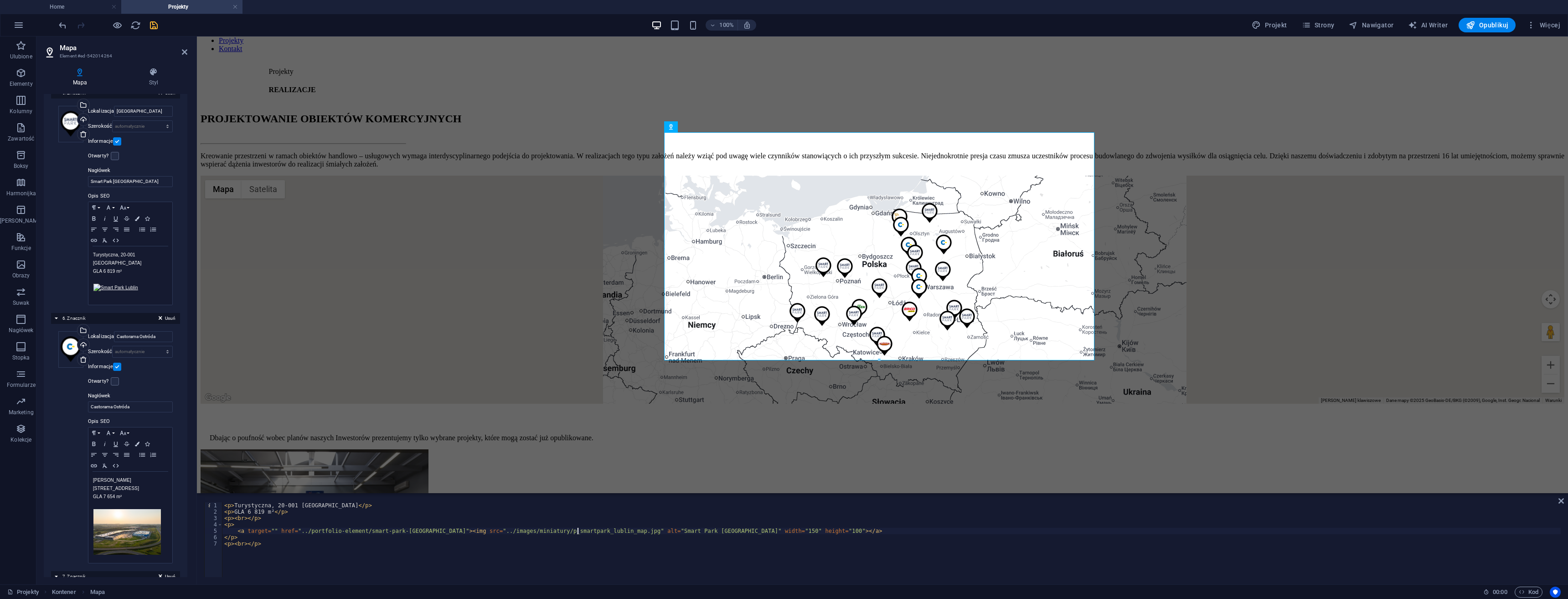
scroll to position [1094, 0]
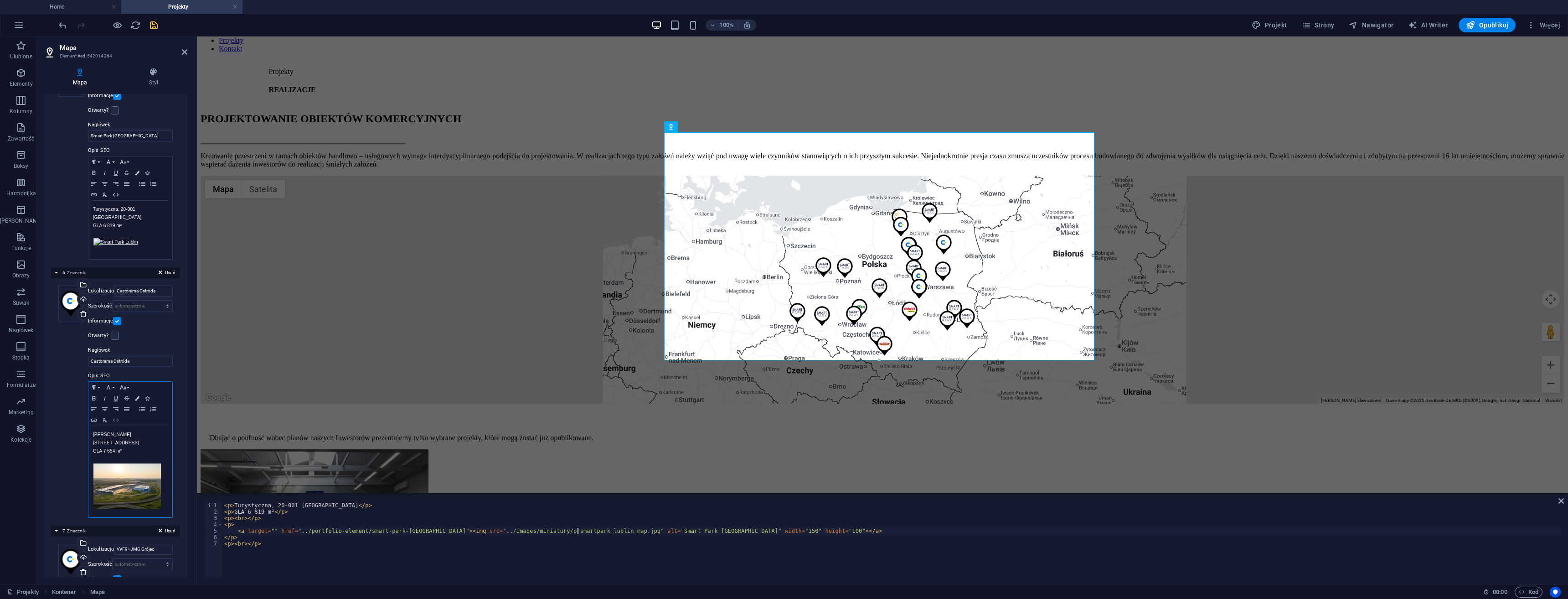
click at [116, 416] on icon "button" at bounding box center [116, 419] width 11 height 7
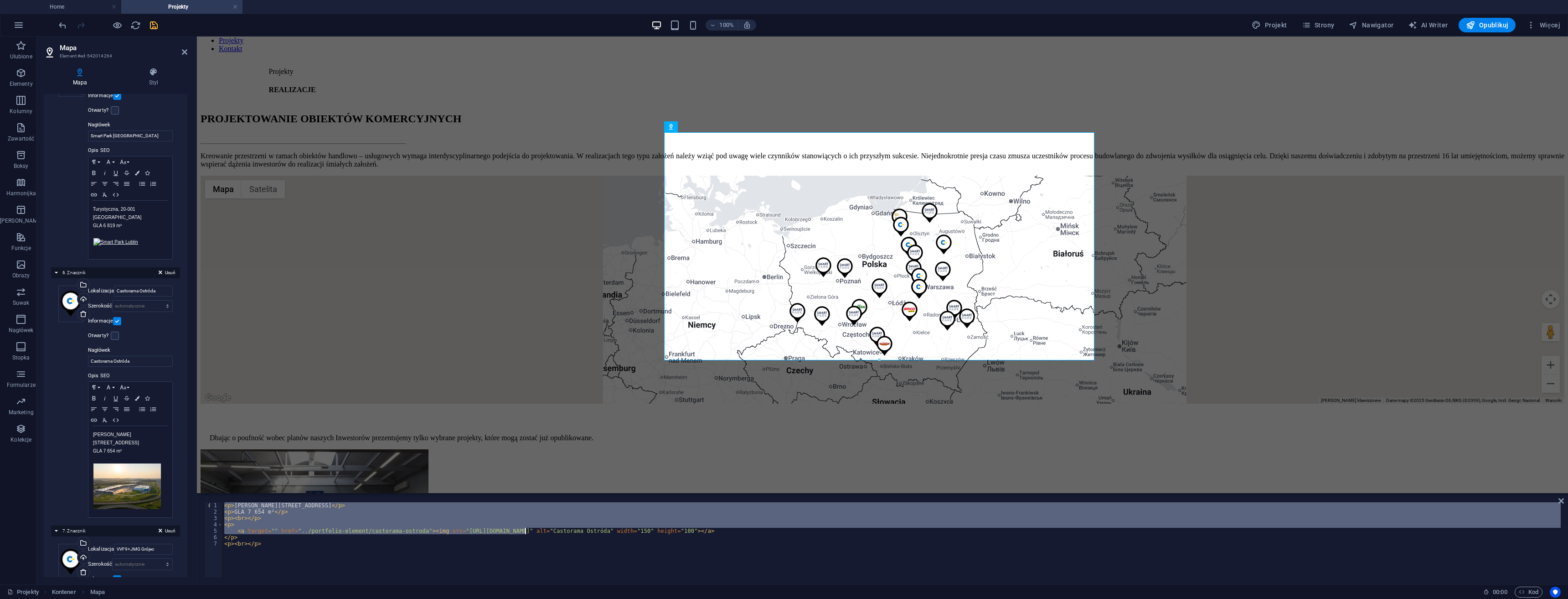
drag, startPoint x: 450, startPoint y: 532, endPoint x: 525, endPoint y: 528, distance: 75.1
click at [525, 528] on div "< p > Górka 16 A, 14-100 Ostróda </ p > < p > GLA 7 654 m² </ p > < p > < br > …" at bounding box center [891, 545] width 1338 height 88
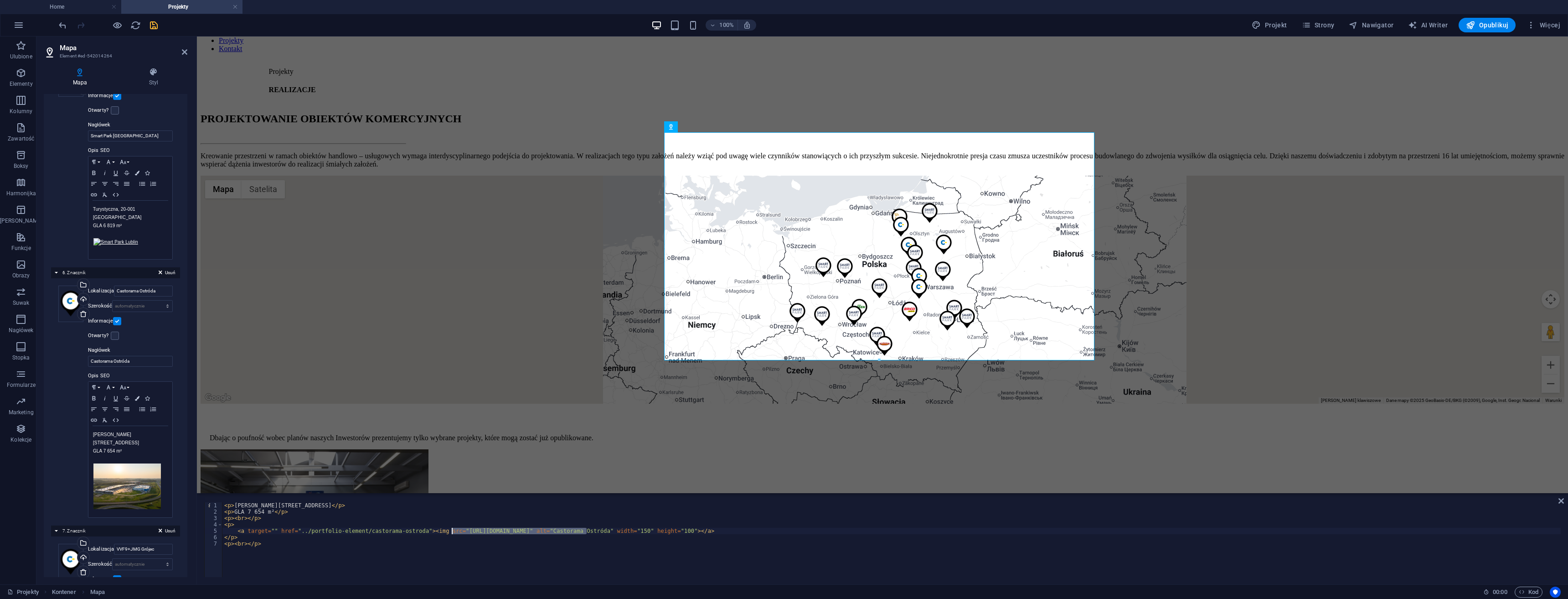
drag, startPoint x: 587, startPoint y: 529, endPoint x: 452, endPoint y: 528, distance: 135.0
click at [451, 528] on div "< p > Górka 16 A, 14-100 Ostróda </ p > < p > GLA 7 654 m² </ p > < p > < br > …" at bounding box center [891, 545] width 1338 height 88
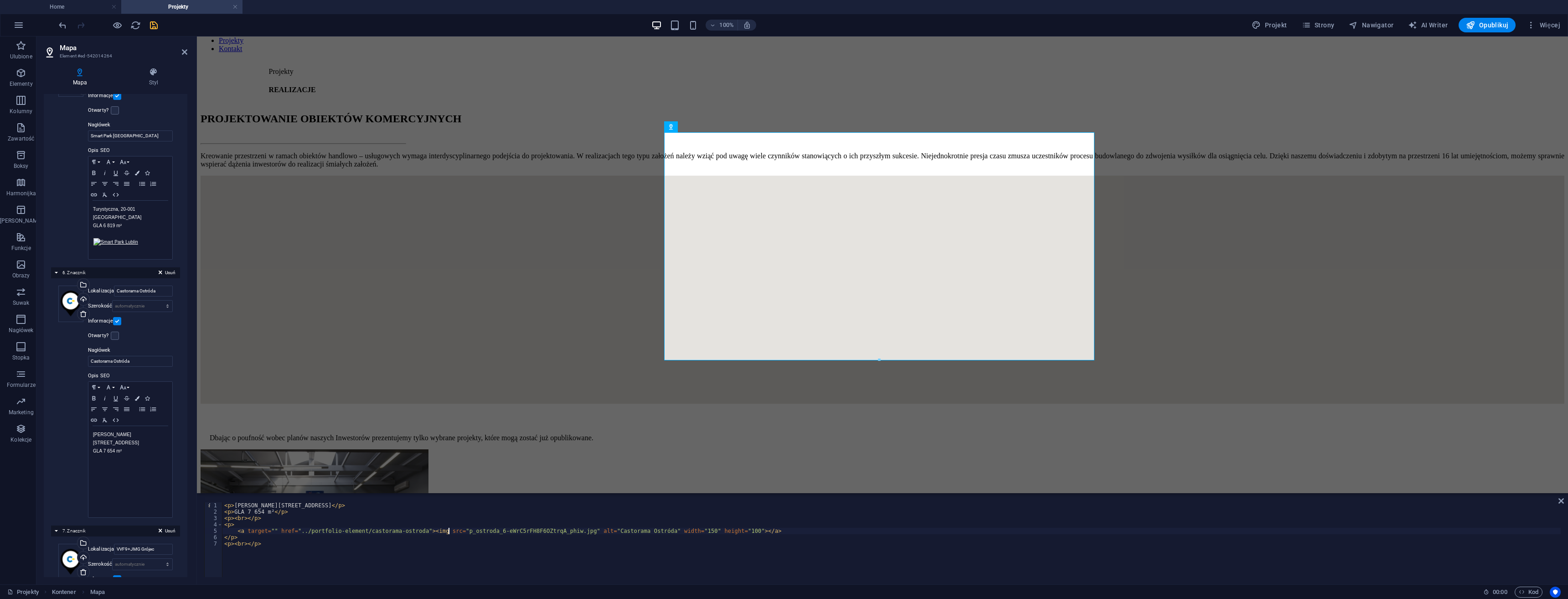
paste textarea "../images/miniatury/"
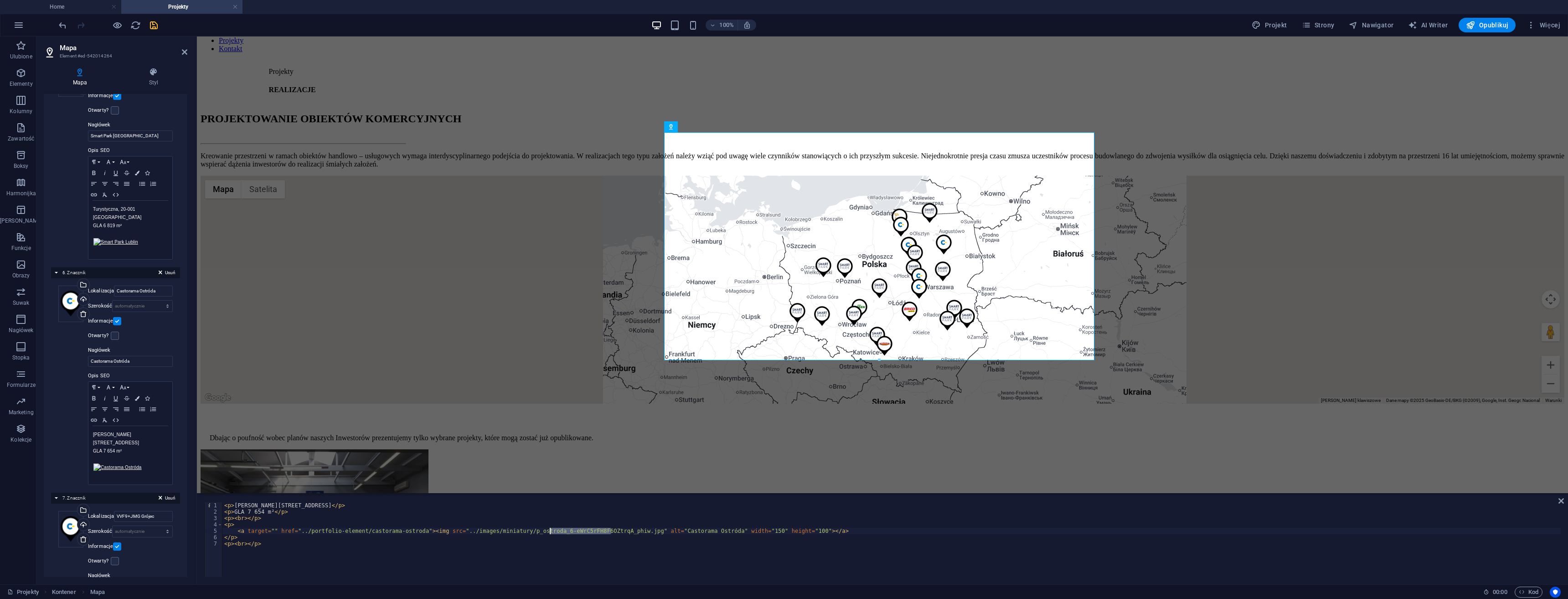
drag, startPoint x: 594, startPoint y: 529, endPoint x: 549, endPoint y: 528, distance: 45.0
click at [549, 528] on div "< p > Górka 16 A, 14-100 Ostróda </ p > < p > GLA 7 654 m² </ p > < p > < br > …" at bounding box center [891, 545] width 1338 height 88
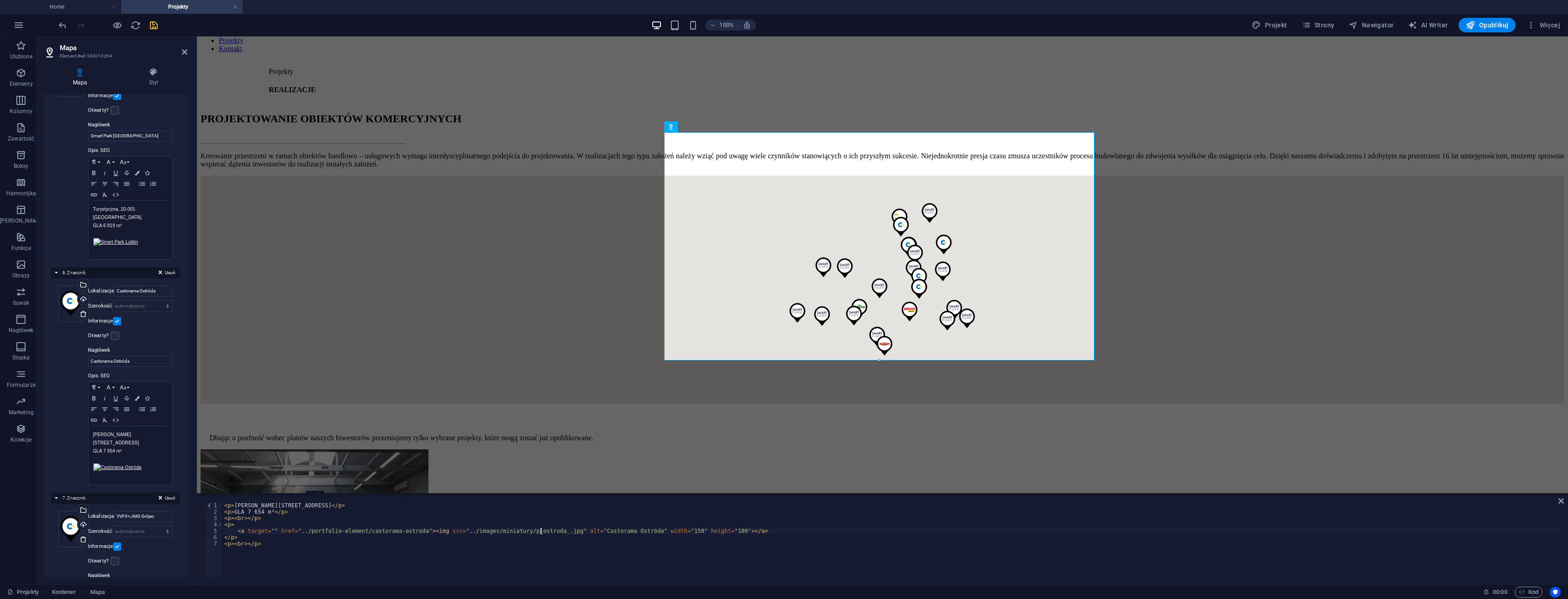
scroll to position [0, 27]
type textarea "<a target="" href="../portfolio-element/castorama-ostroda"><img src="../images/…"
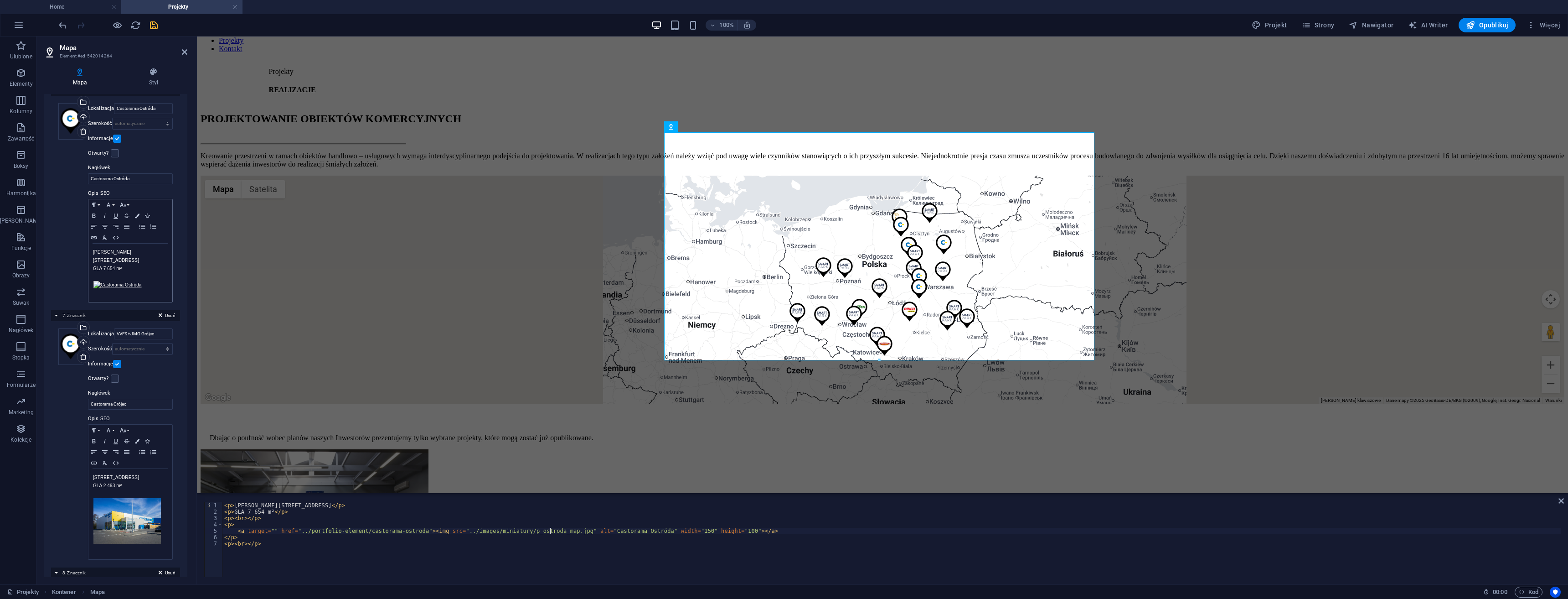
scroll to position [1322, 0]
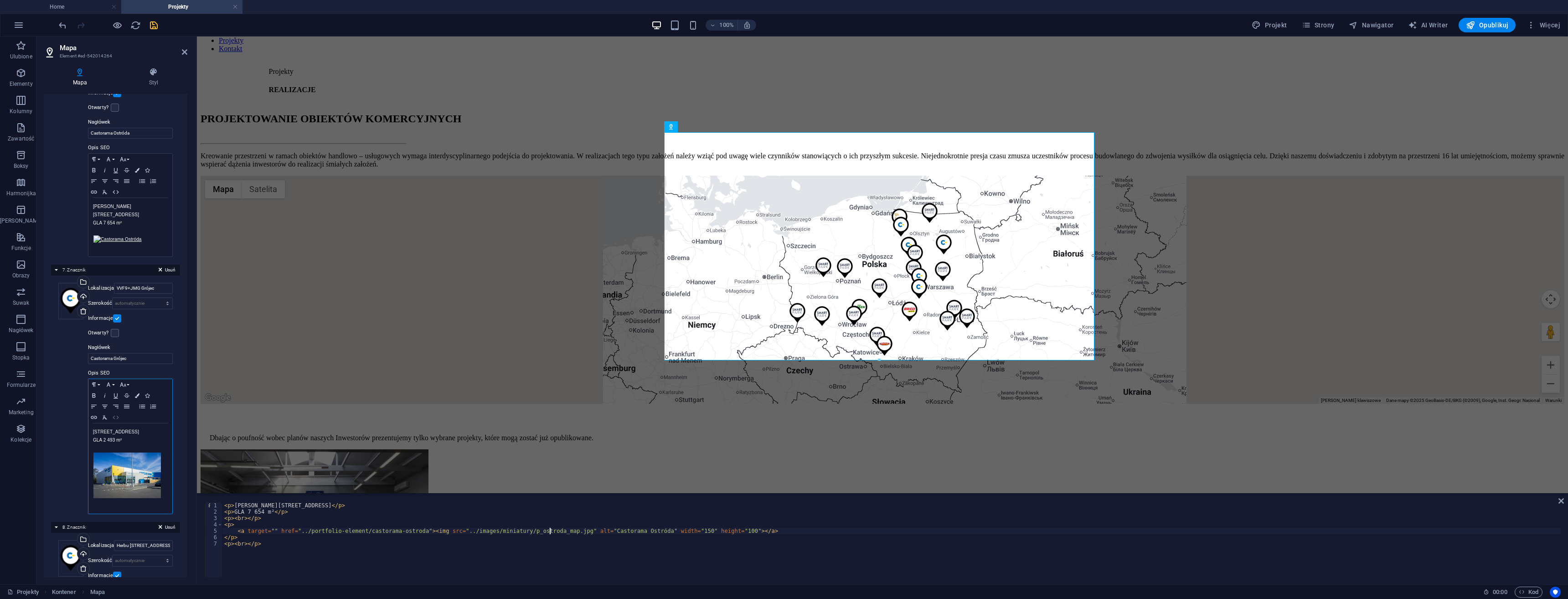
click at [115, 414] on icon "button" at bounding box center [116, 417] width 11 height 7
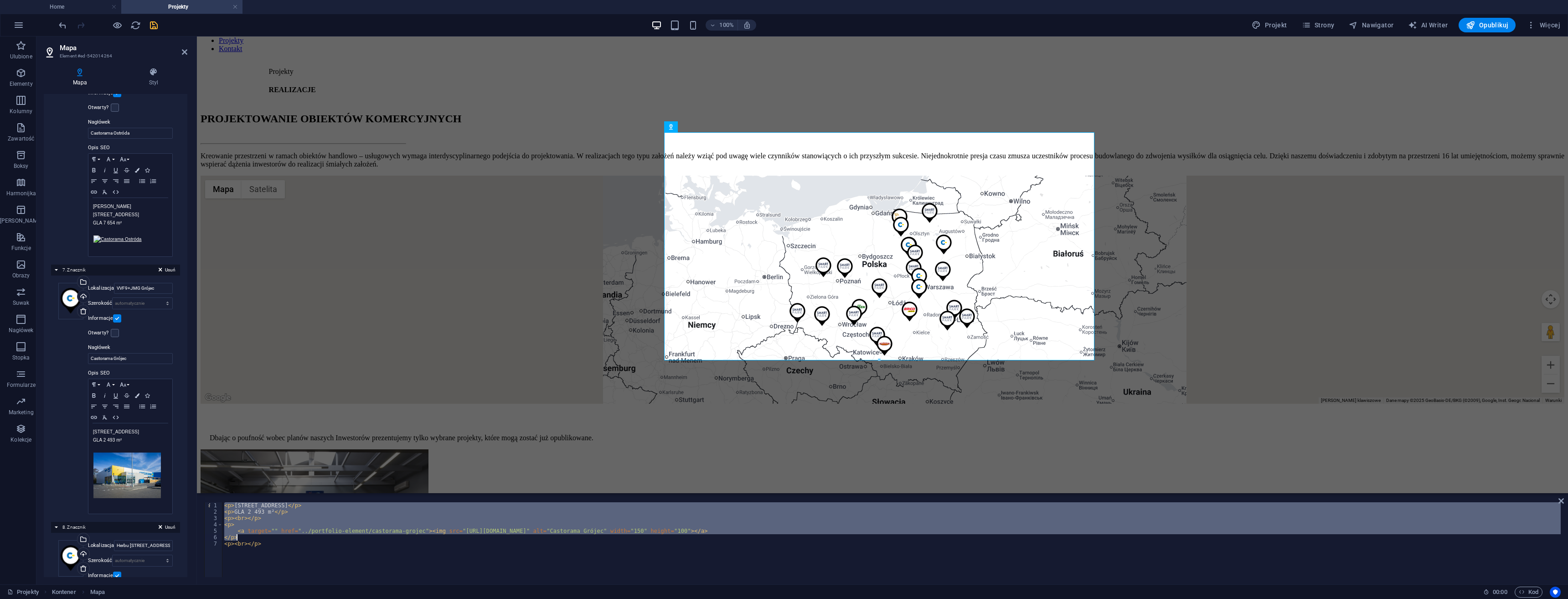
drag, startPoint x: 472, startPoint y: 535, endPoint x: 579, endPoint y: 532, distance: 107.0
click at [569, 535] on div "< p > Armii Krajowej 50D, 05-600 Grójec </ p > < p > GLA 2 493 m² </ p > < p > …" at bounding box center [891, 545] width 1338 height 88
click at [601, 528] on div "< p > Armii Krajowej 50D, 05-600 Grójec </ p > < p > GLA 2 493 m² </ p > < p > …" at bounding box center [891, 539] width 1338 height 74
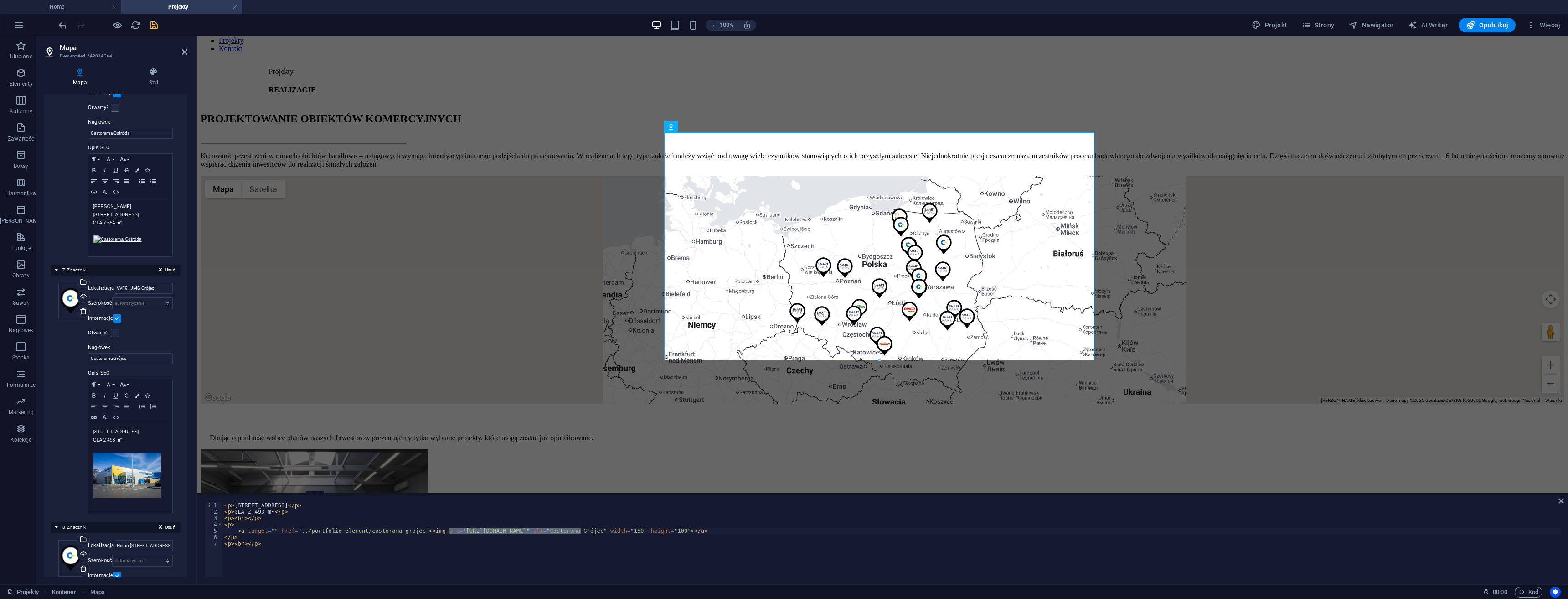
drag, startPoint x: 580, startPoint y: 528, endPoint x: 448, endPoint y: 530, distance: 132.0
click at [448, 530] on div "< p > Armii Krajowej 50D, 05-600 Grójec </ p > < p > GLA 2 493 m² </ p > < p > …" at bounding box center [891, 545] width 1338 height 88
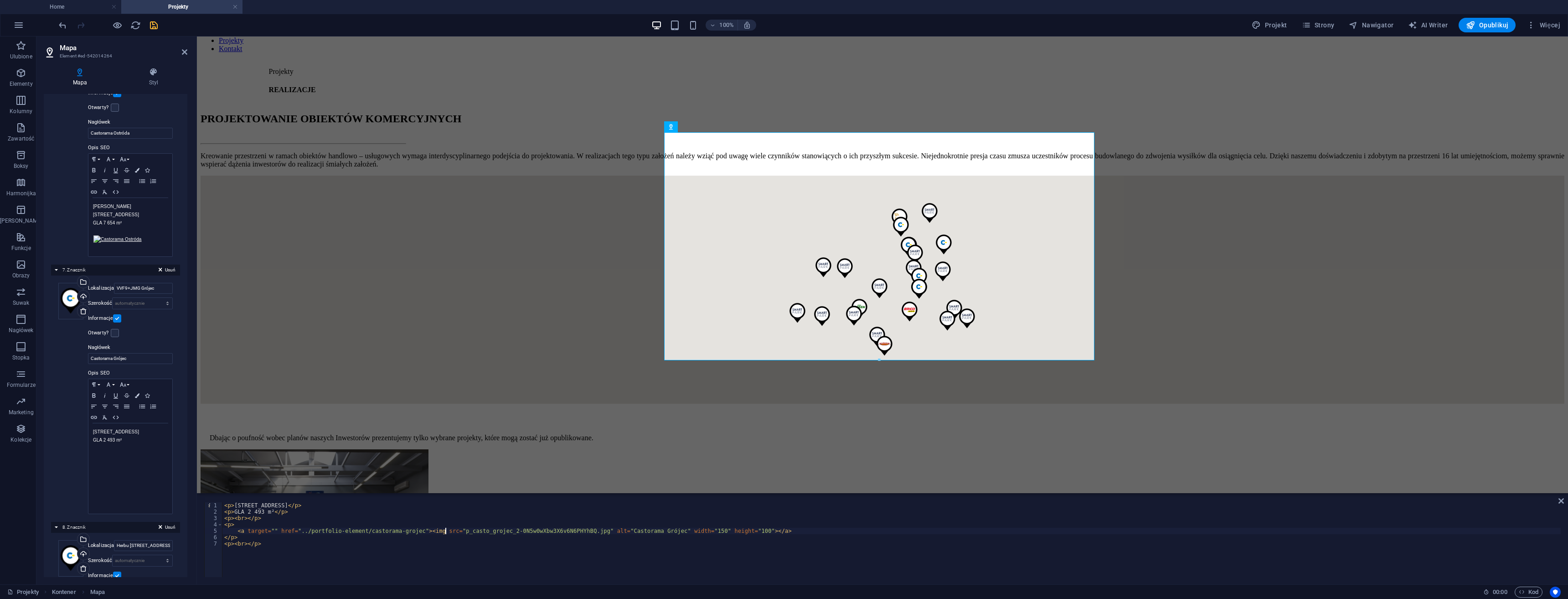
paste textarea "../images/miniatury/"
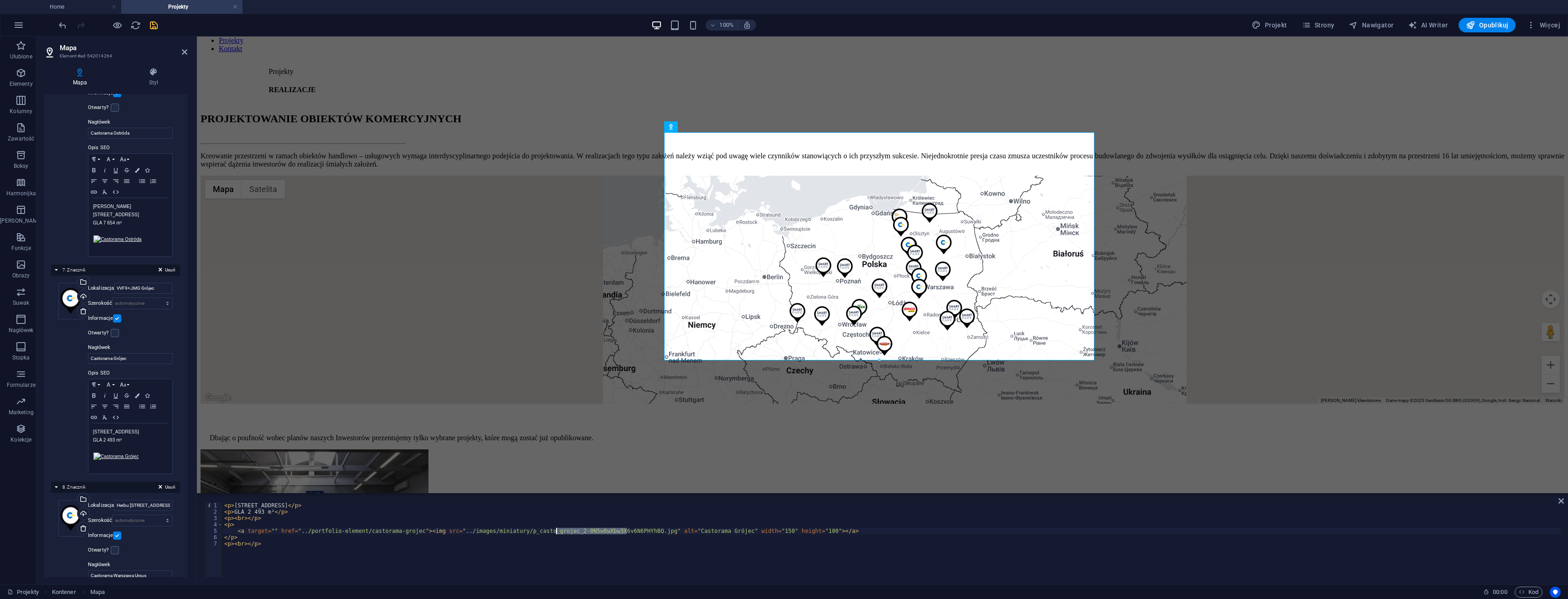
drag, startPoint x: 626, startPoint y: 530, endPoint x: 556, endPoint y: 528, distance: 70.0
click at [556, 528] on div "< p > Armii Krajowej 50D, 05-600 Grójec </ p > < p > GLA 2 493 m² </ p > < p > …" at bounding box center [891, 545] width 1338 height 88
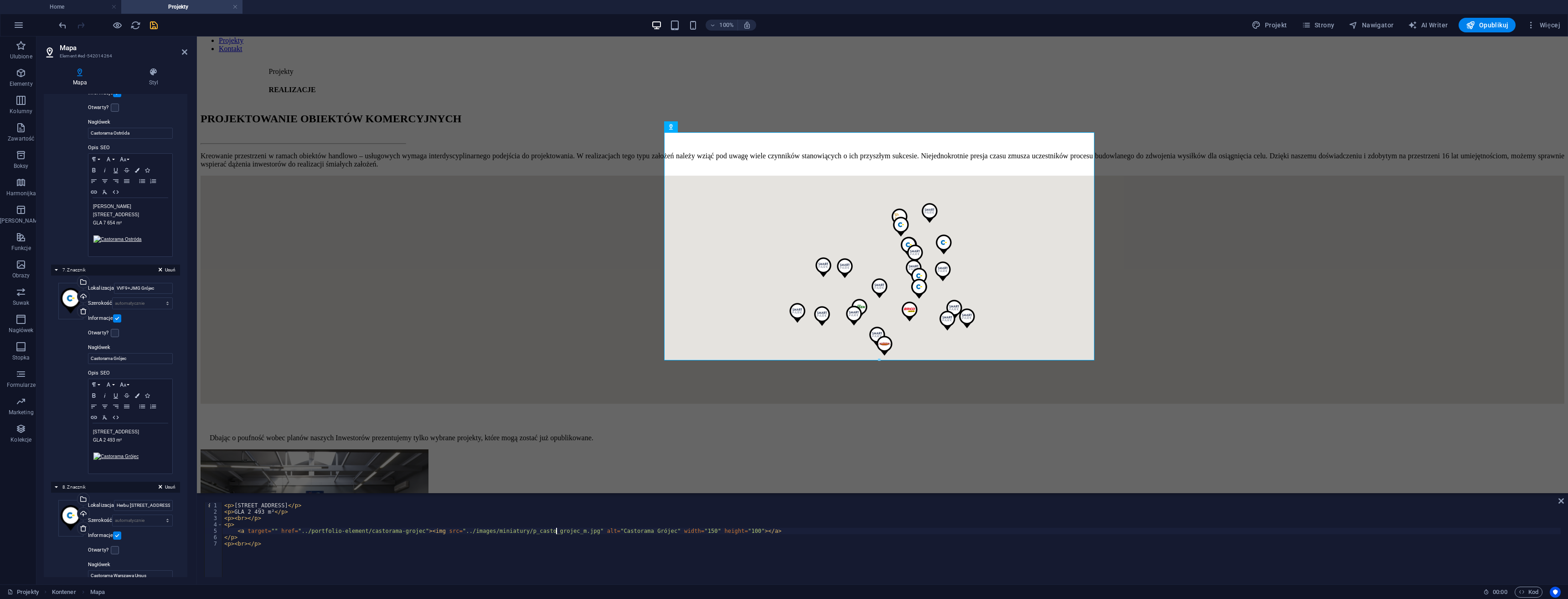
type textarea "<a target="" href="../portfolio-element/castorama-grojec"><img src="../images/m…"
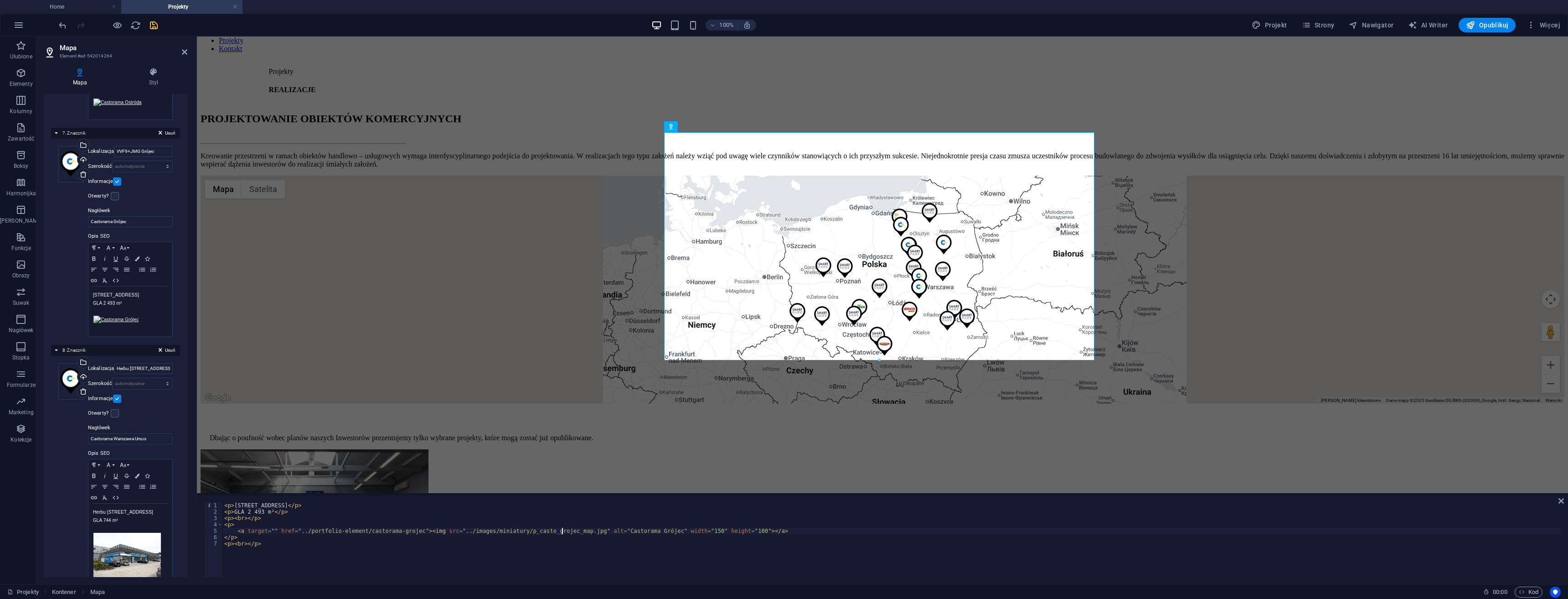
scroll to position [1504, 0]
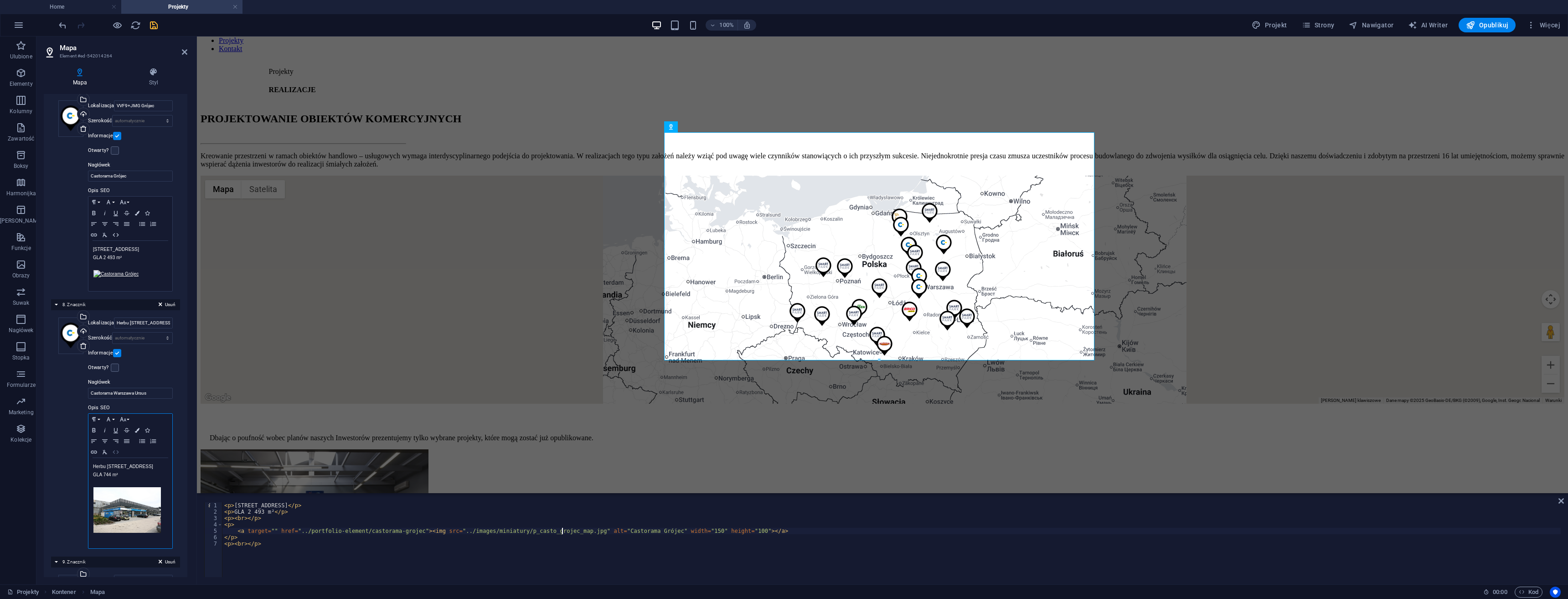
click at [112, 448] on icon "button" at bounding box center [116, 452] width 11 height 7
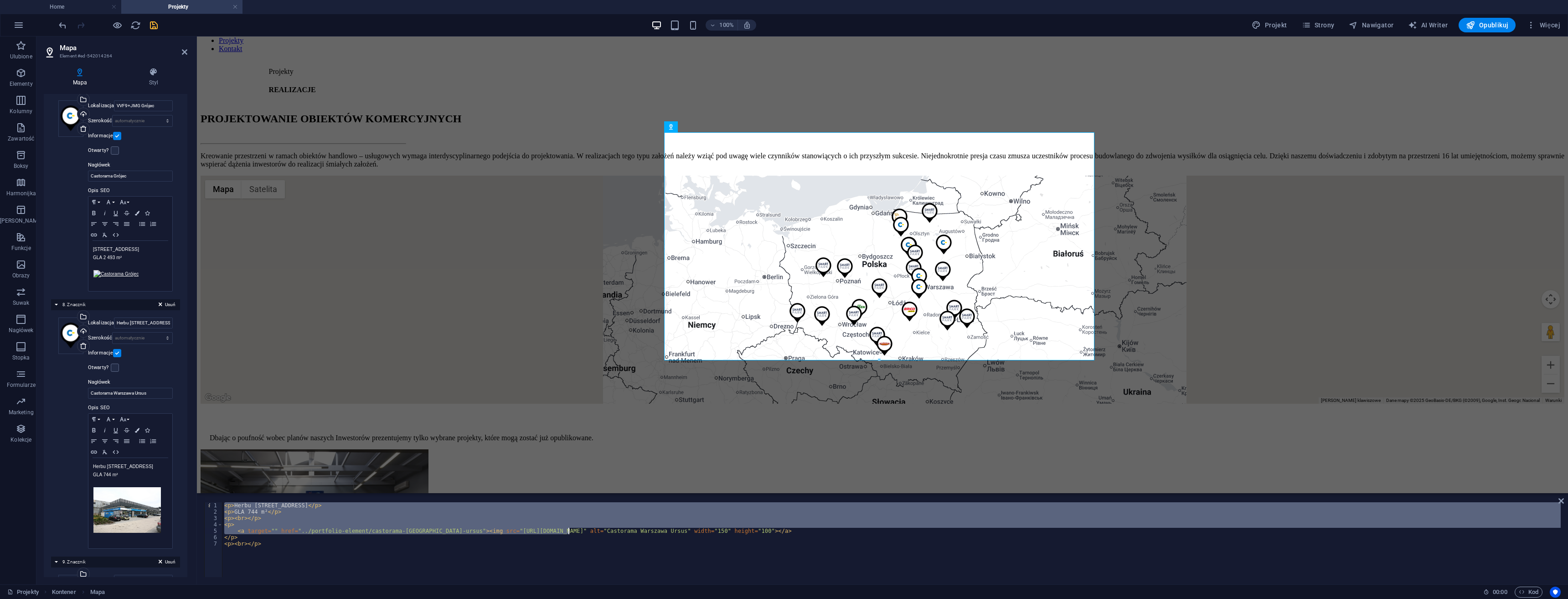
drag, startPoint x: 477, startPoint y: 529, endPoint x: 572, endPoint y: 532, distance: 95.0
click at [572, 532] on div "< p > Herbu Oksza 8, 02-495 Warszawa </ p > < p > GLA 744 m² </ p > < p > < br …" at bounding box center [891, 545] width 1338 height 88
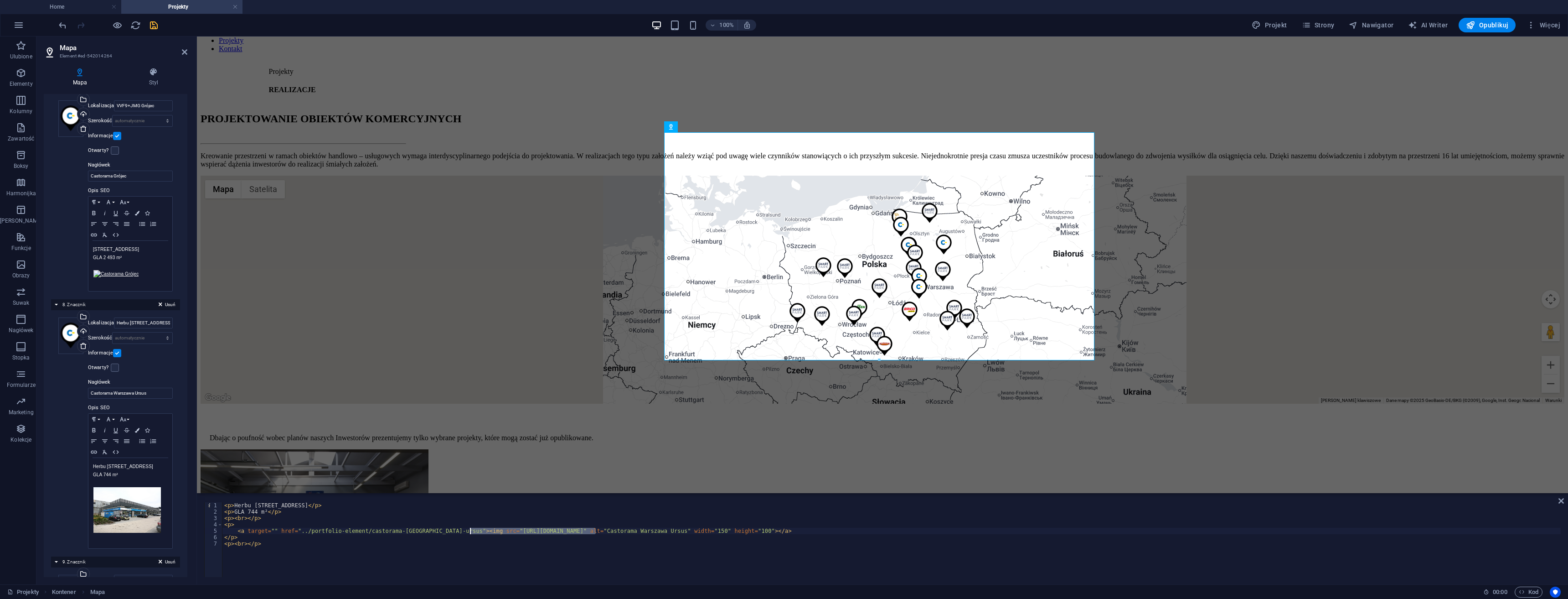
drag, startPoint x: 594, startPoint y: 530, endPoint x: 469, endPoint y: 530, distance: 125.0
click at [469, 530] on div "< p > Herbu Oksza 8, 02-495 Warszawa </ p > < p > GLA 744 m² </ p > < p > < br …" at bounding box center [891, 545] width 1338 height 88
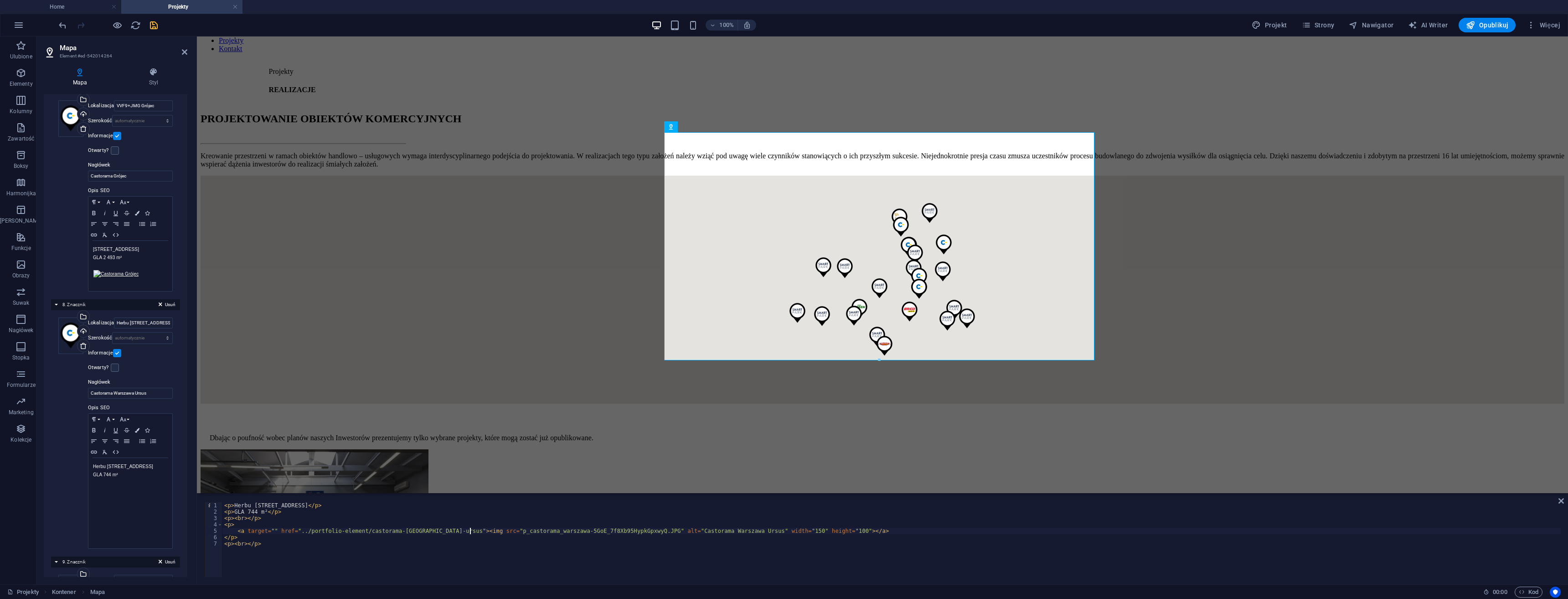
paste textarea "../images/miniatury/"
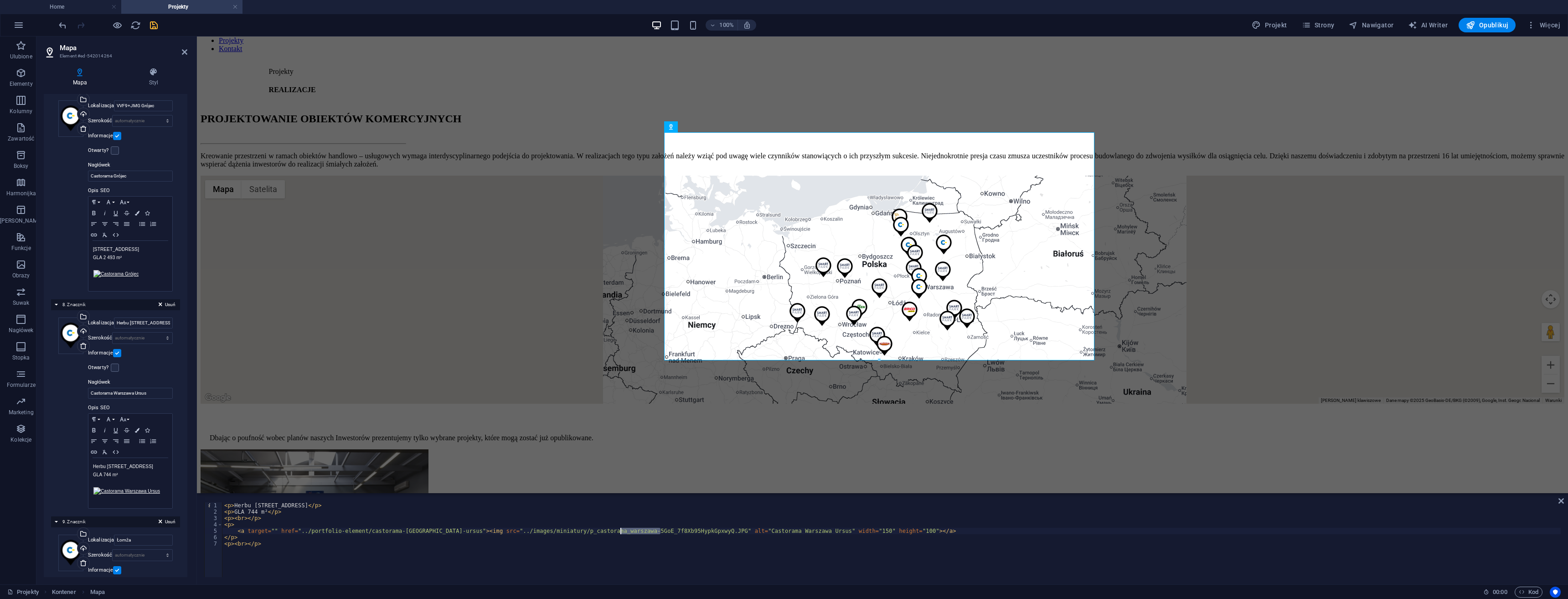
drag, startPoint x: 659, startPoint y: 531, endPoint x: 618, endPoint y: 528, distance: 41.1
click at [618, 528] on div "< p > Herbu Oksza 8, 02-495 Warszawa </ p > < p > GLA 744 m² </ p > < p > < br …" at bounding box center [891, 545] width 1338 height 88
type textarea "<a target="" href="../portfolio-element/castorama-warszawa-ursus"><img src="../…"
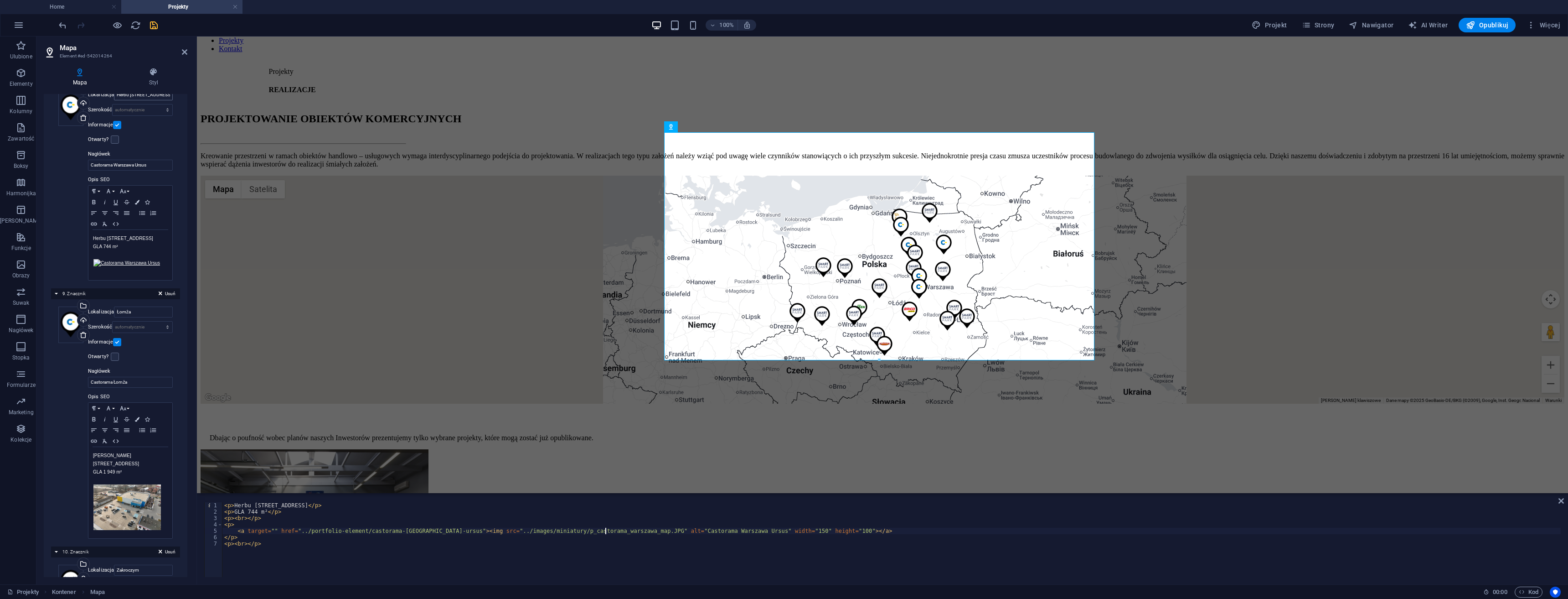
scroll to position [1778, 0]
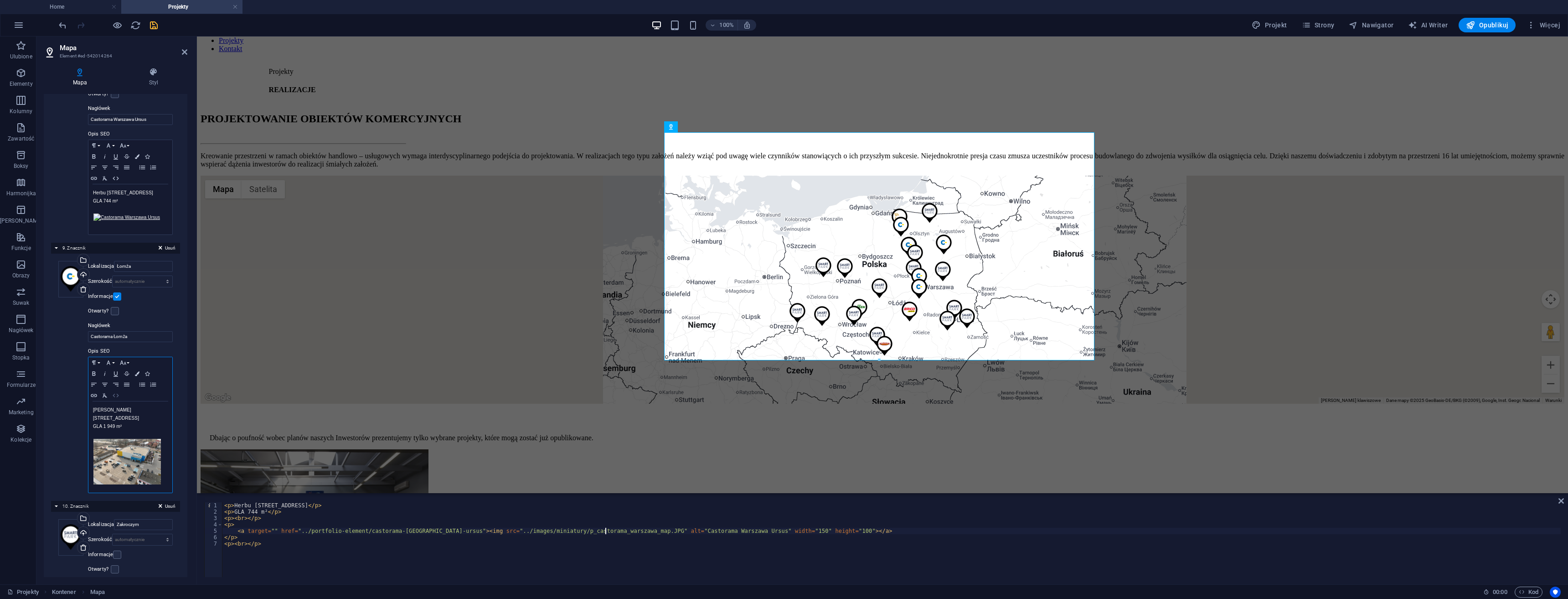
click at [114, 392] on icon "button" at bounding box center [116, 395] width 11 height 7
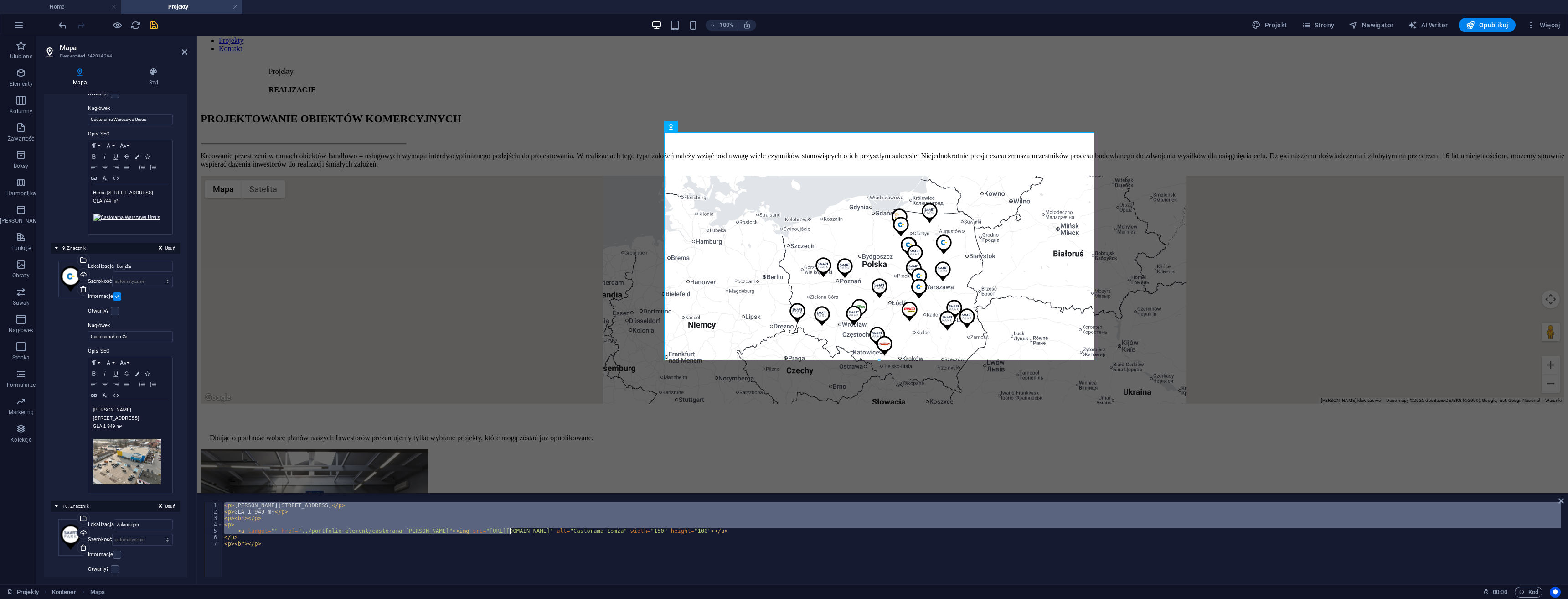
drag, startPoint x: 543, startPoint y: 528, endPoint x: 496, endPoint y: 527, distance: 47.0
click at [496, 527] on div "< p > Piłsudskiego 137, 18-400 Łomża </ p > < p > GLA 1 949 m² </ p > < p > < b…" at bounding box center [891, 545] width 1338 height 88
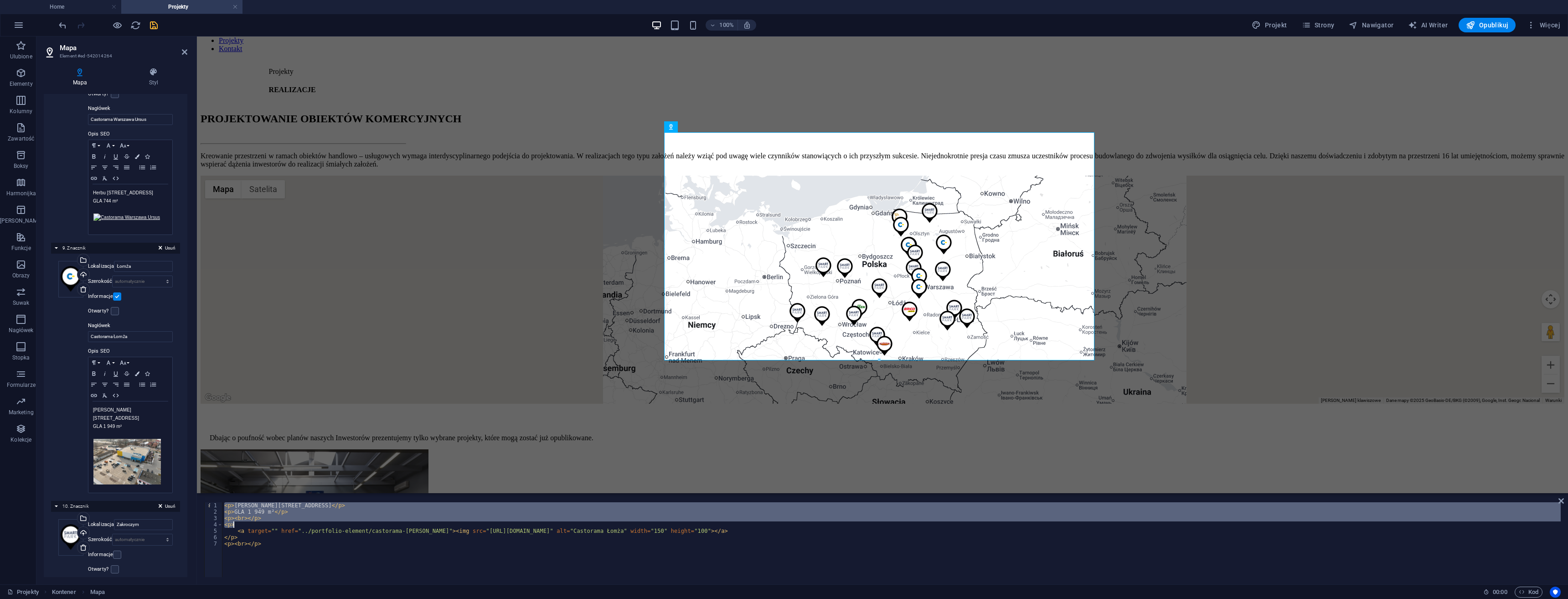
click at [535, 532] on div "< p > Piłsudskiego 137, 18-400 Łomża </ p > < p > GLA 1 949 m² </ p > < p > < b…" at bounding box center [891, 545] width 1338 height 88
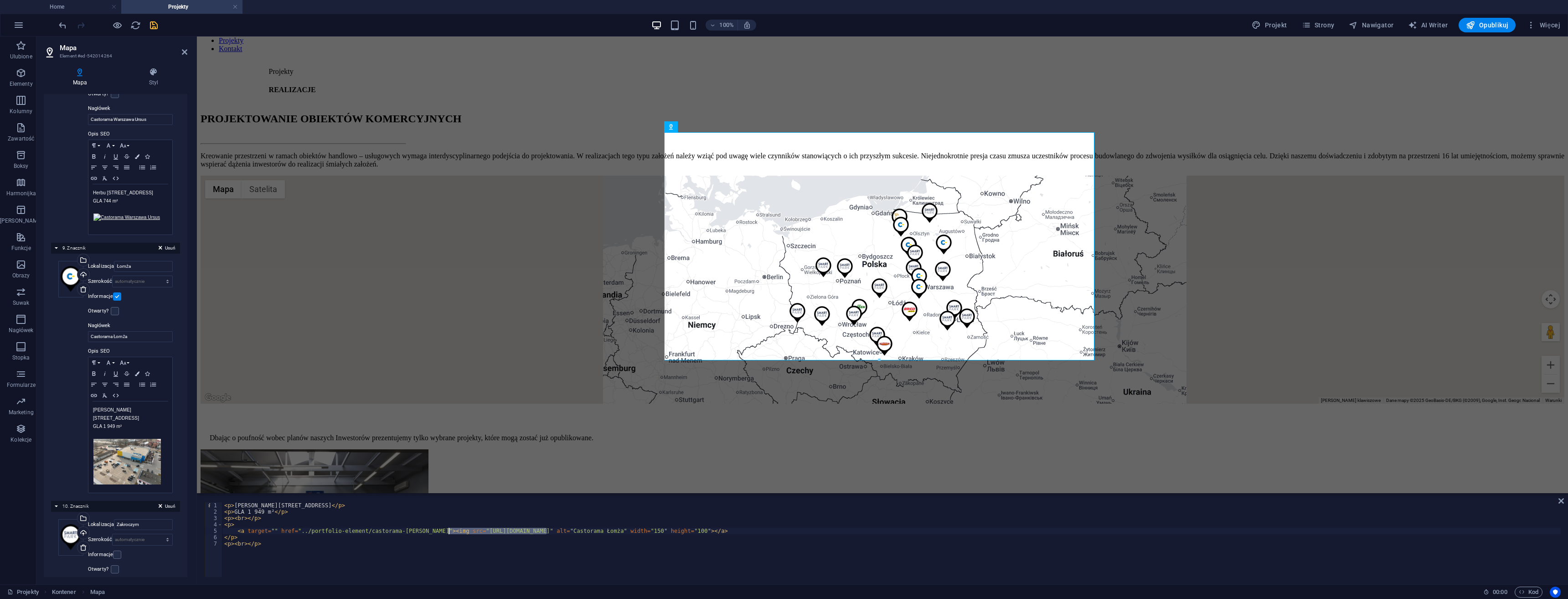
drag, startPoint x: 536, startPoint y: 531, endPoint x: 443, endPoint y: 531, distance: 93.0
click at [443, 531] on div "< p > Piłsudskiego 137, 18-400 Łomża </ p > < p > GLA 1 949 m² </ p > < p > < b…" at bounding box center [891, 545] width 1338 height 88
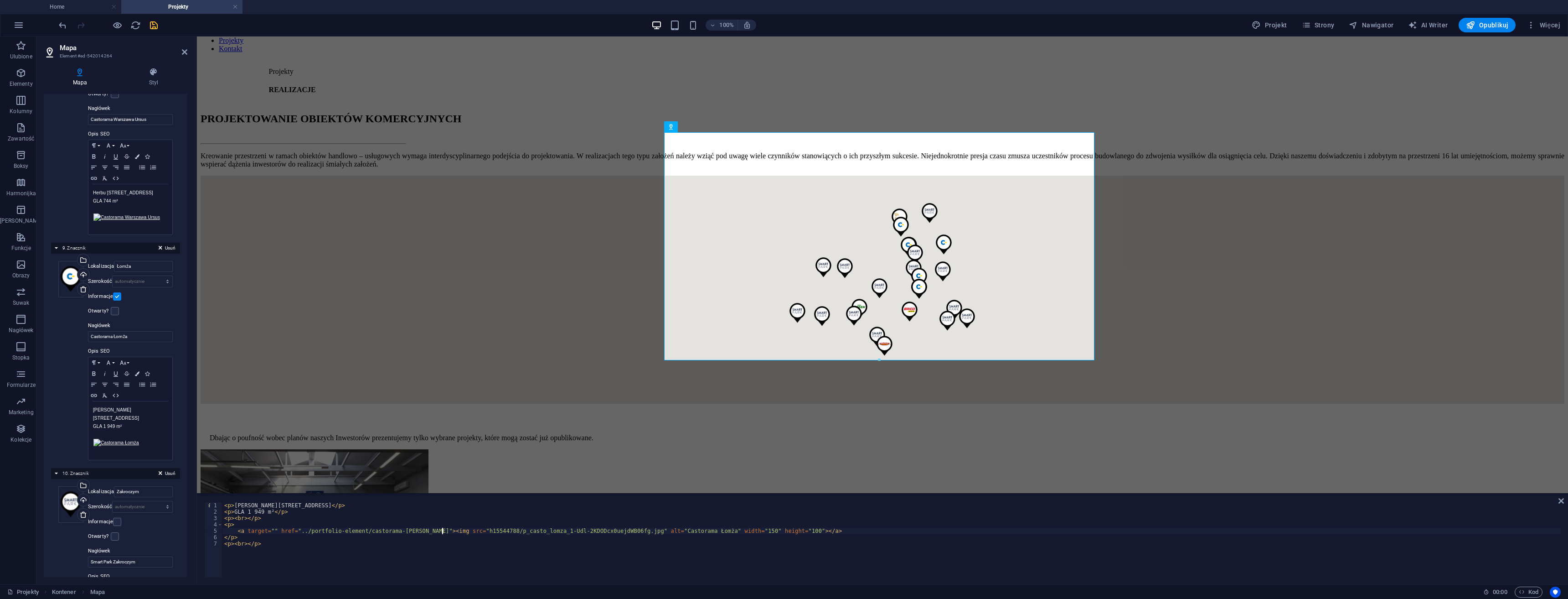
drag, startPoint x: 466, startPoint y: 531, endPoint x: 443, endPoint y: 531, distance: 23.0
click at [443, 531] on div "< p > Piłsudskiego 137, 18-400 Łomża </ p > < p > GLA 1 949 m² </ p > < p > < b…" at bounding box center [891, 545] width 1338 height 88
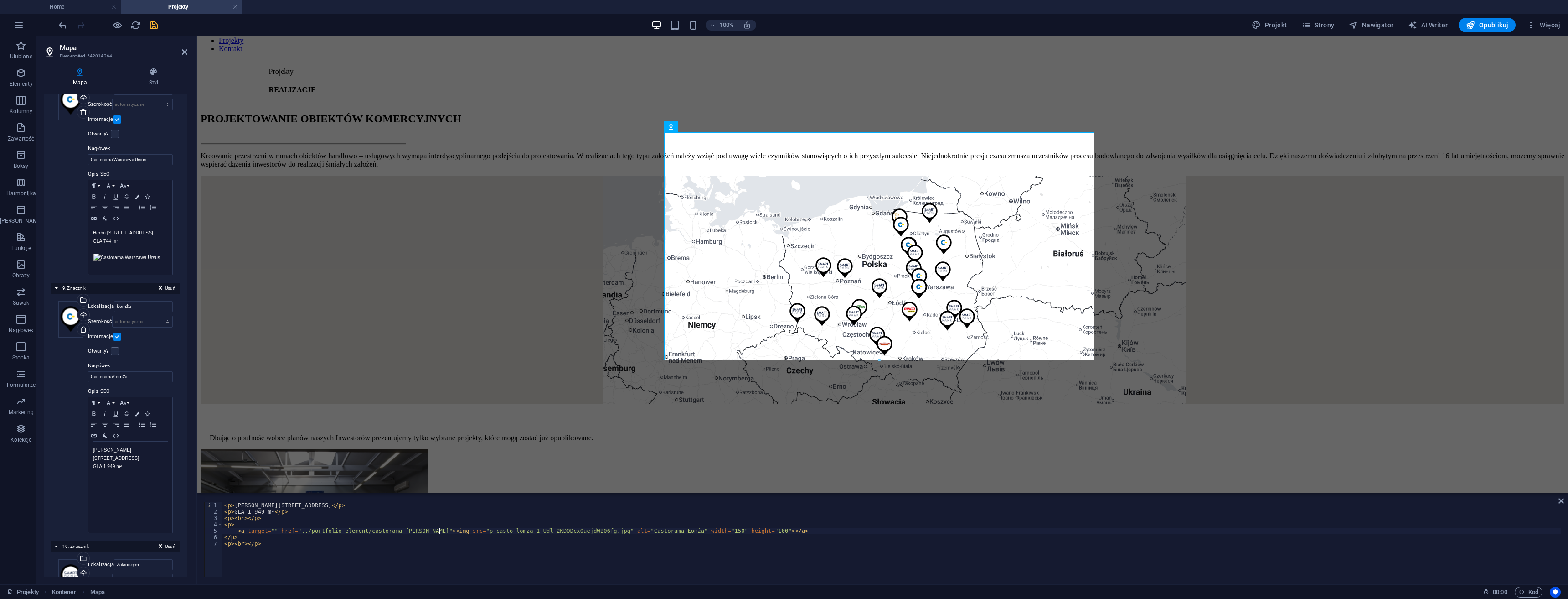
paste textarea "../images/miniatury/"
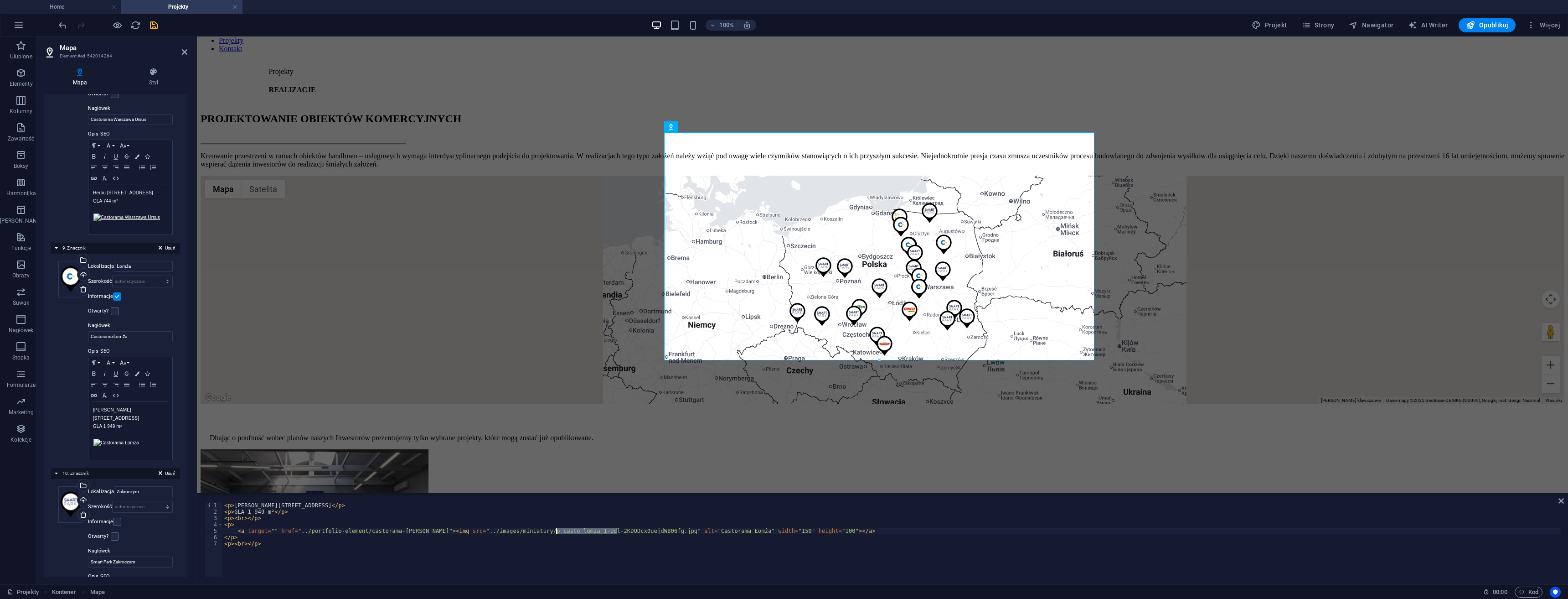
drag, startPoint x: 603, startPoint y: 531, endPoint x: 545, endPoint y: 531, distance: 58.0
click at [545, 531] on div "< p > Piłsudskiego 137, 18-400 Łomża </ p > < p > GLA 1 949 m² </ p > < p > < b…" at bounding box center [891, 545] width 1338 height 88
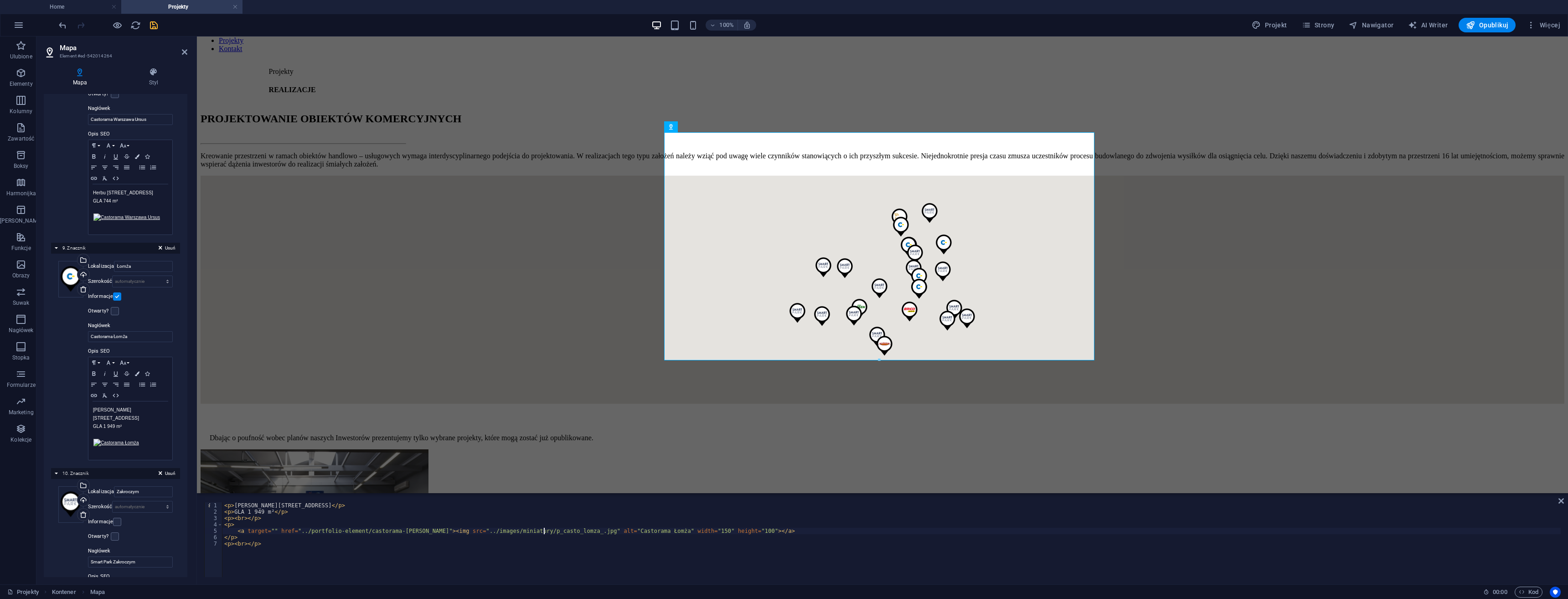
type textarea "<a target="" href="../portfolio-element/castorama-omza"><img src="../images/min…"
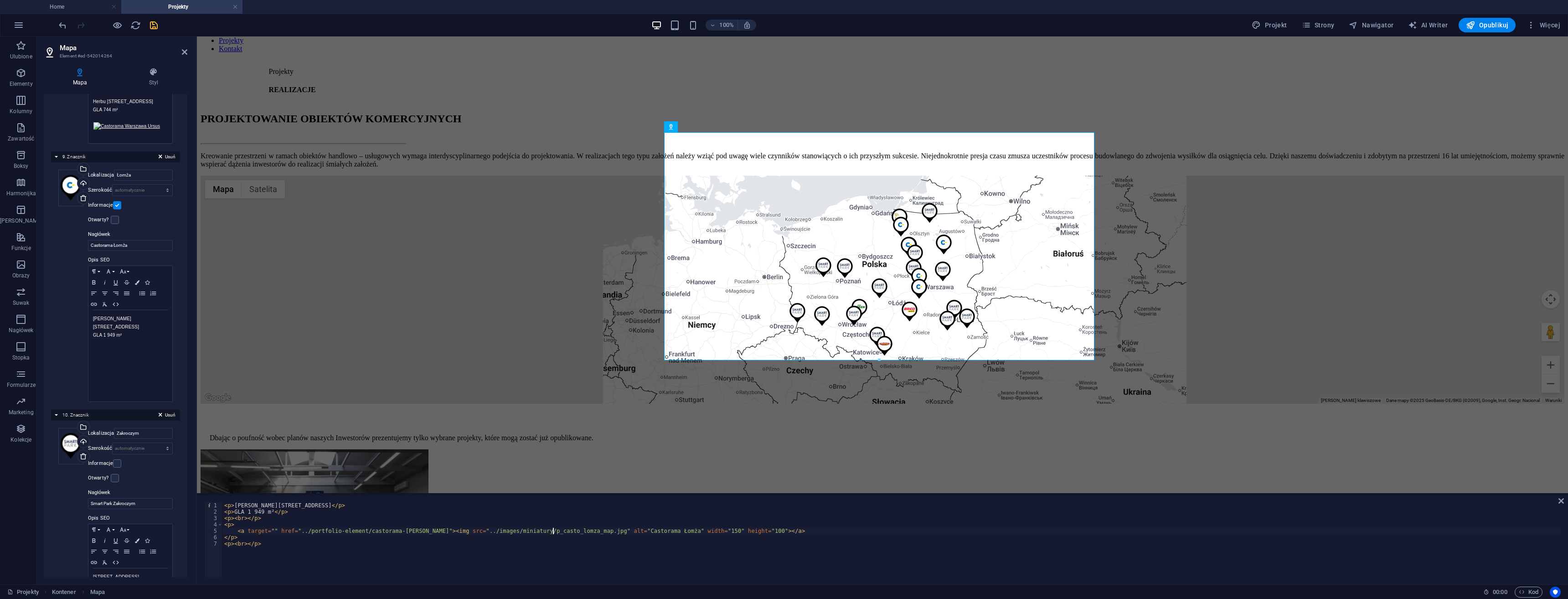
scroll to position [1915, 0]
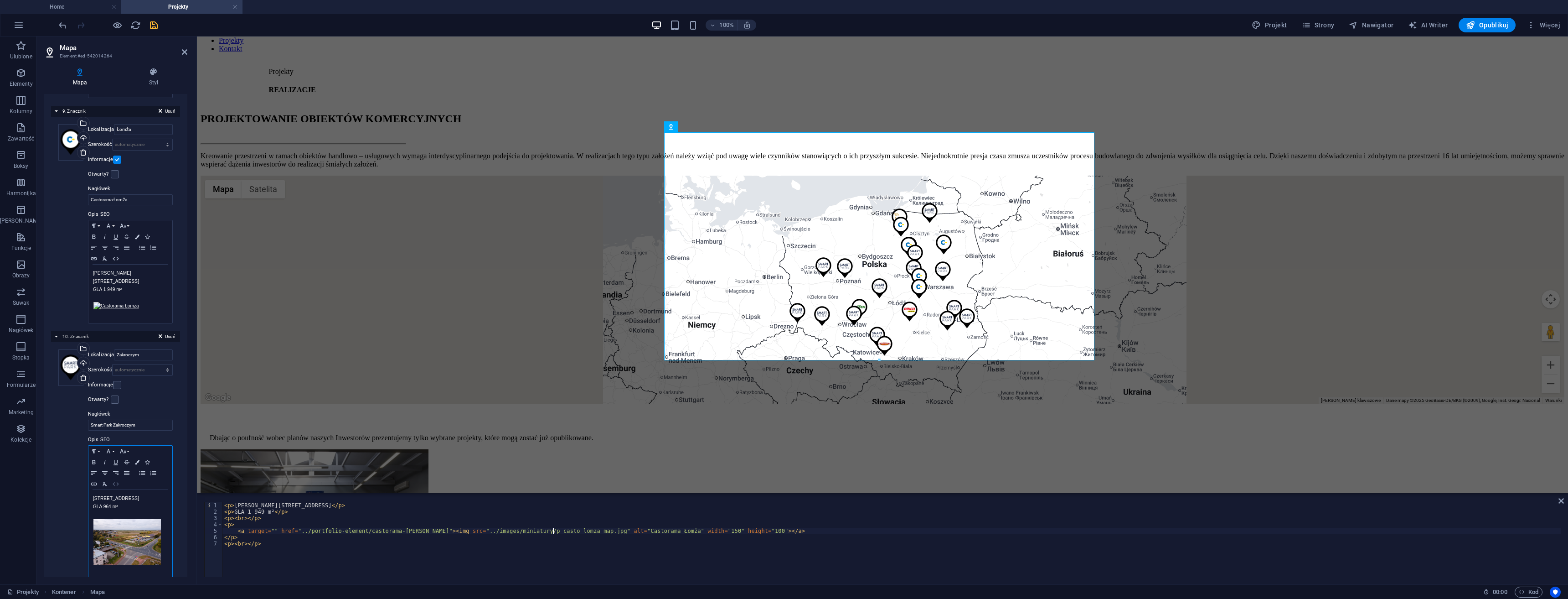
click at [116, 480] on icon "button" at bounding box center [116, 483] width 11 height 7
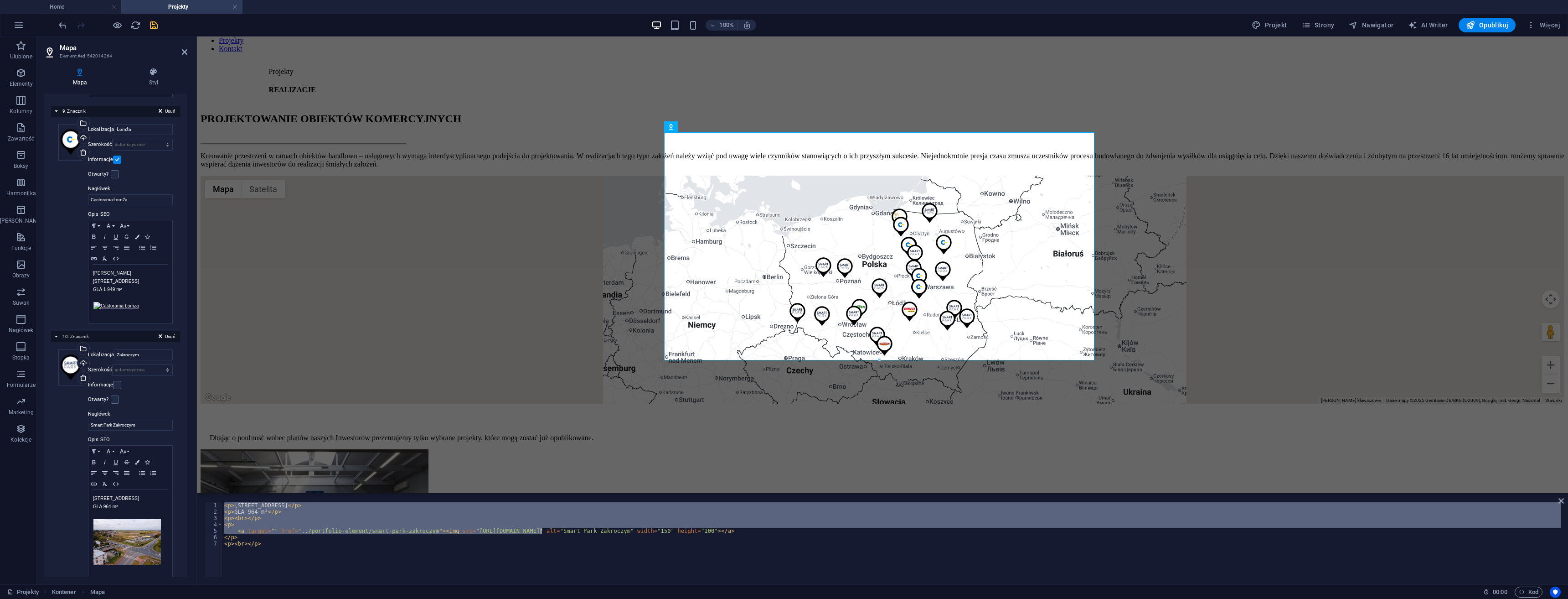
drag, startPoint x: 460, startPoint y: 530, endPoint x: 570, endPoint y: 527, distance: 110.0
click at [573, 528] on div "< p > Płońska, 05-170 Zakroczym </ p > < p > GLA 964 m² </ p > < p > < br > </ …" at bounding box center [891, 545] width 1338 height 88
click at [586, 531] on div "< p > Płońska, 05-170 Zakroczym </ p > < p > GLA 964 m² </ p > < p > < br > </ …" at bounding box center [891, 545] width 1338 height 88
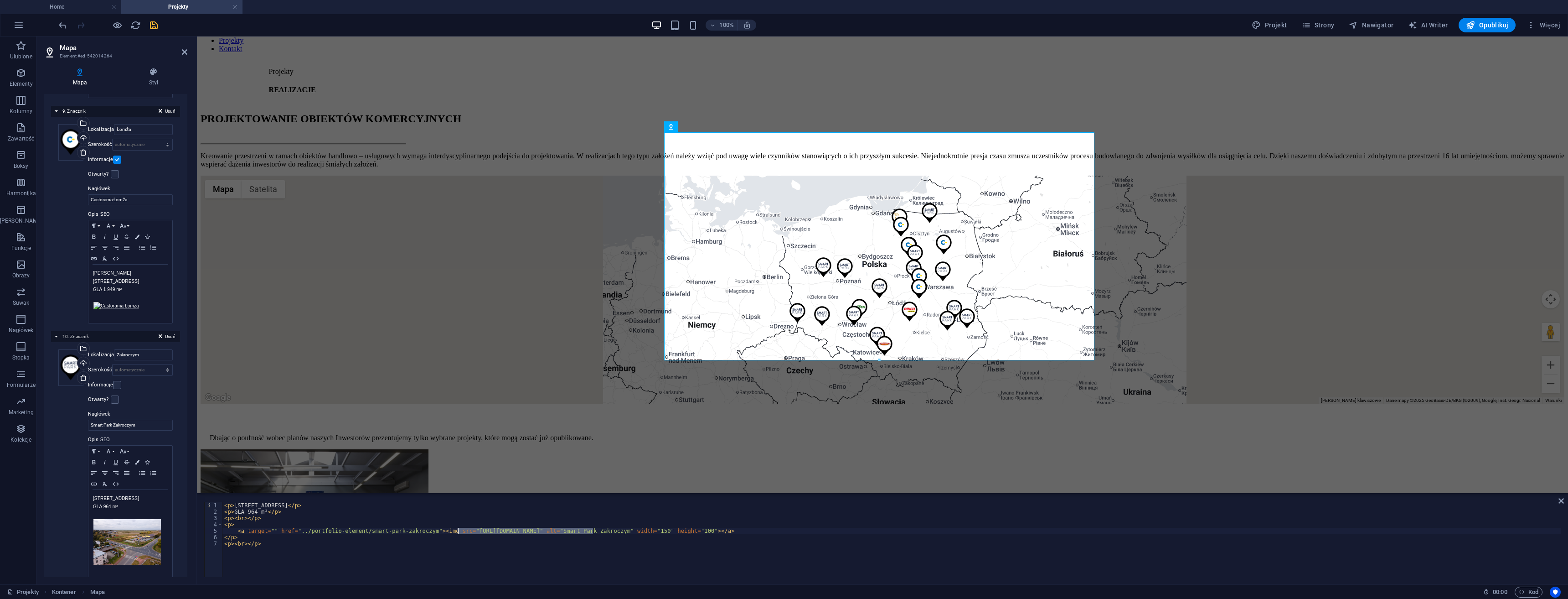
drag, startPoint x: 593, startPoint y: 529, endPoint x: 457, endPoint y: 530, distance: 136.0
click at [457, 530] on div "< p > Płońska, 05-170 Zakroczym </ p > < p > GLA 964 m² </ p > < p > < br > </ …" at bounding box center [891, 545] width 1338 height 88
paste textarea "../images/miniatury/"
drag, startPoint x: 656, startPoint y: 530, endPoint x: 594, endPoint y: 528, distance: 62.0
click at [594, 528] on div "< p > Płońska, 05-170 Zakroczym </ p > < p > GLA 964 m² </ p > < p > < br > </ …" at bounding box center [891, 545] width 1338 height 88
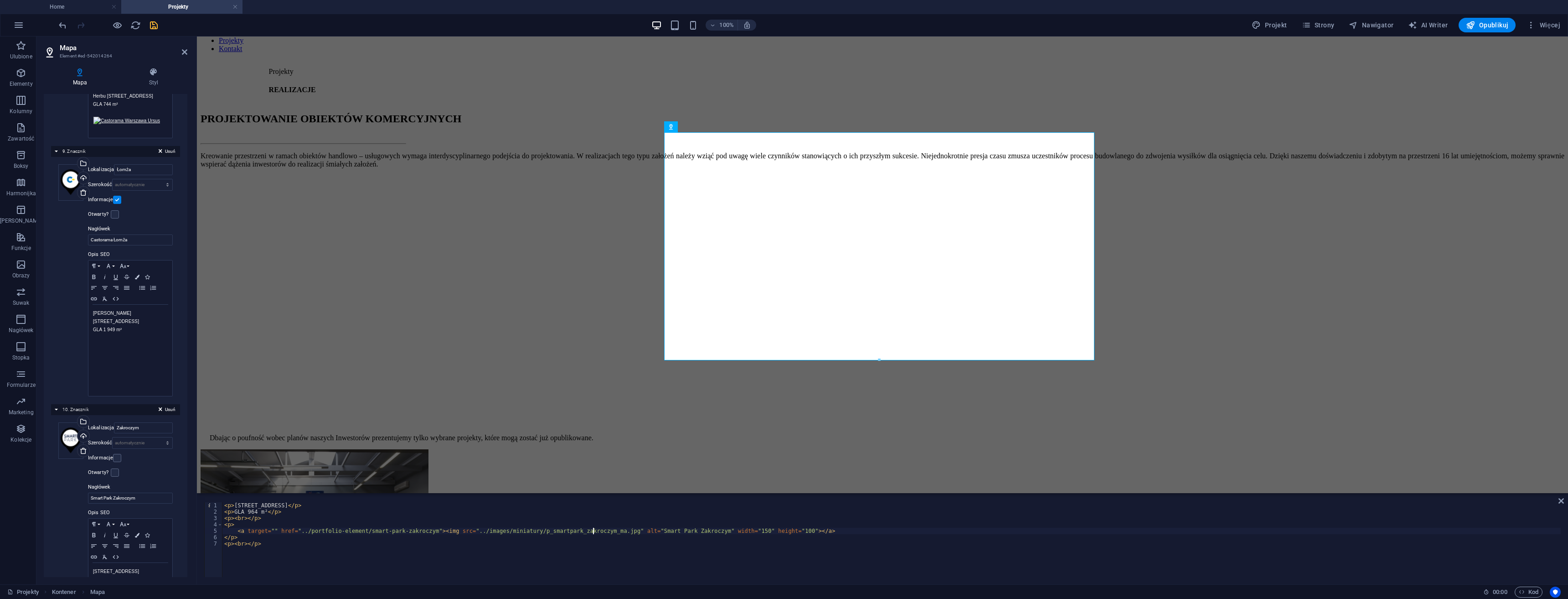
type textarea "<a target="" href="../portfolio-element/smart-park-zakroczym"><img src="../imag…"
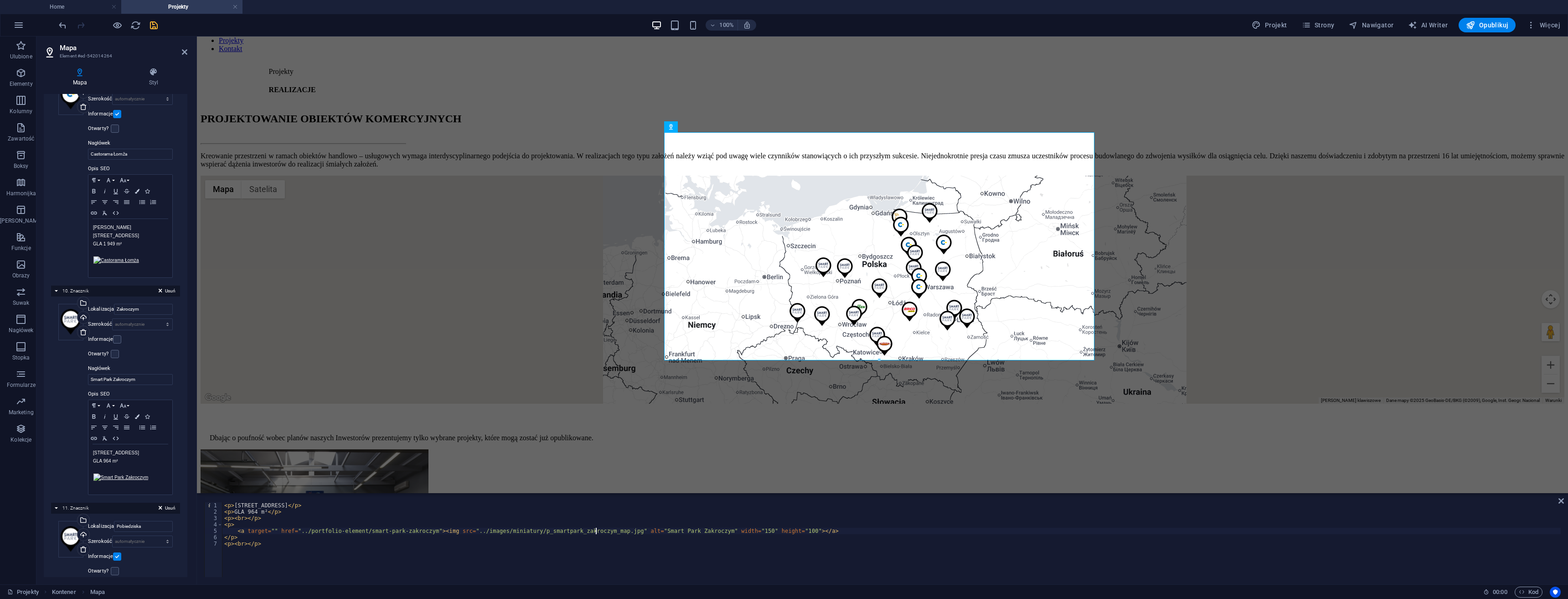
scroll to position [2097, 0]
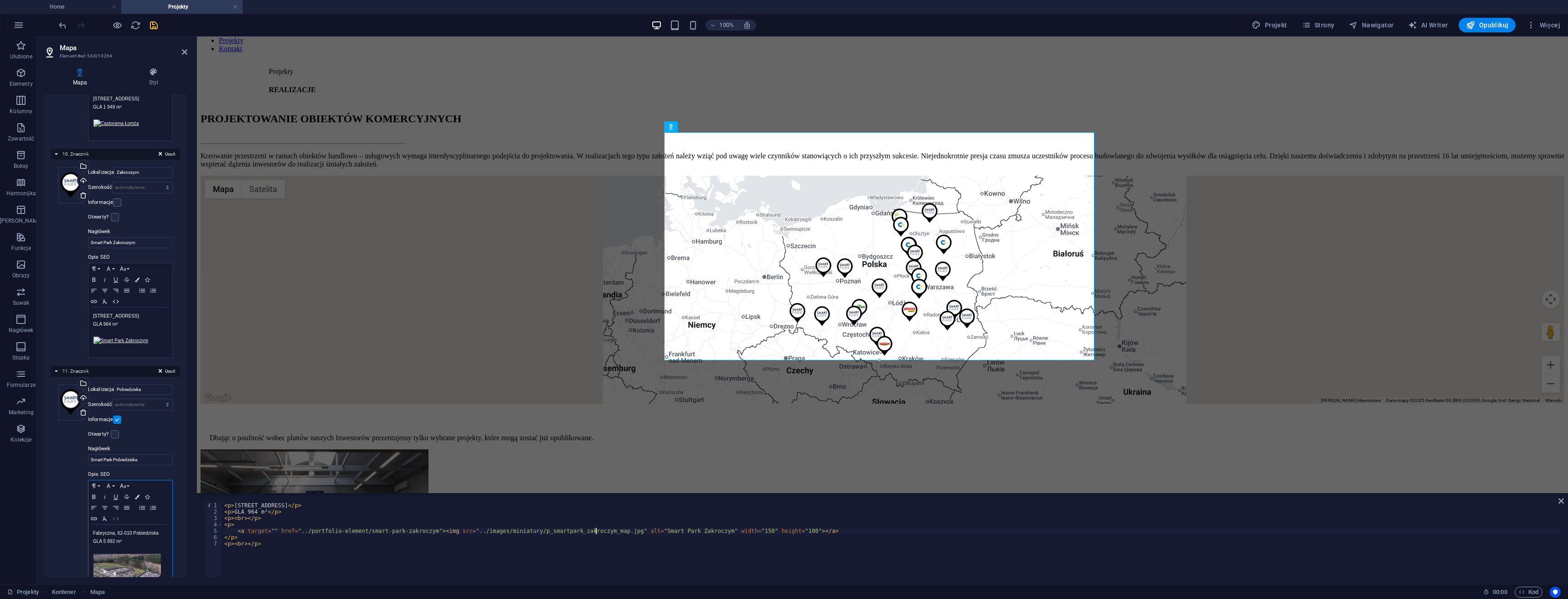
click at [114, 514] on icon "button" at bounding box center [116, 518] width 11 height 7
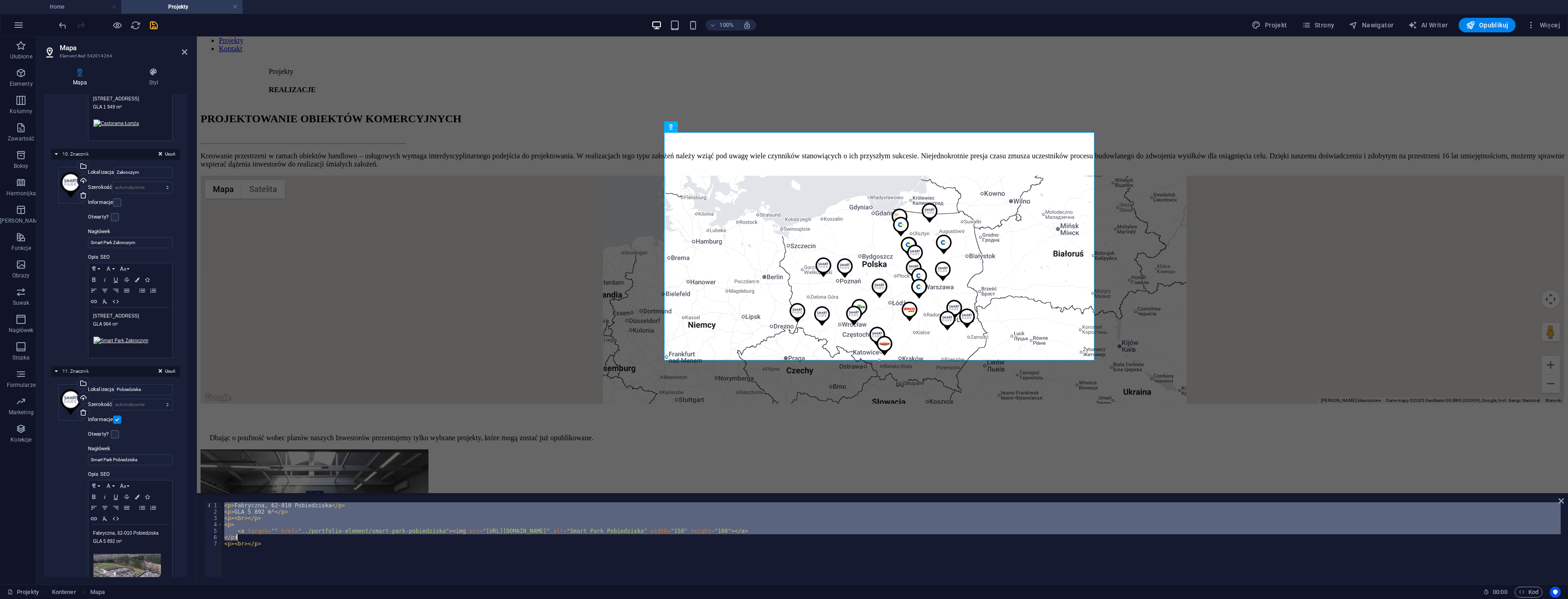
drag, startPoint x: 548, startPoint y: 528, endPoint x: 604, endPoint y: 534, distance: 56.3
click at [591, 535] on div "< p > Fabryczna, 62-010 Pobiedziska </ p > < p > GLA 5 892 m² </ p > < p > < br…" at bounding box center [891, 545] width 1338 height 88
click at [662, 533] on div "< p > Fabryczna, 62-010 Pobiedziska </ p > < p > GLA 5 892 m² </ p > < p > < br…" at bounding box center [891, 539] width 1338 height 74
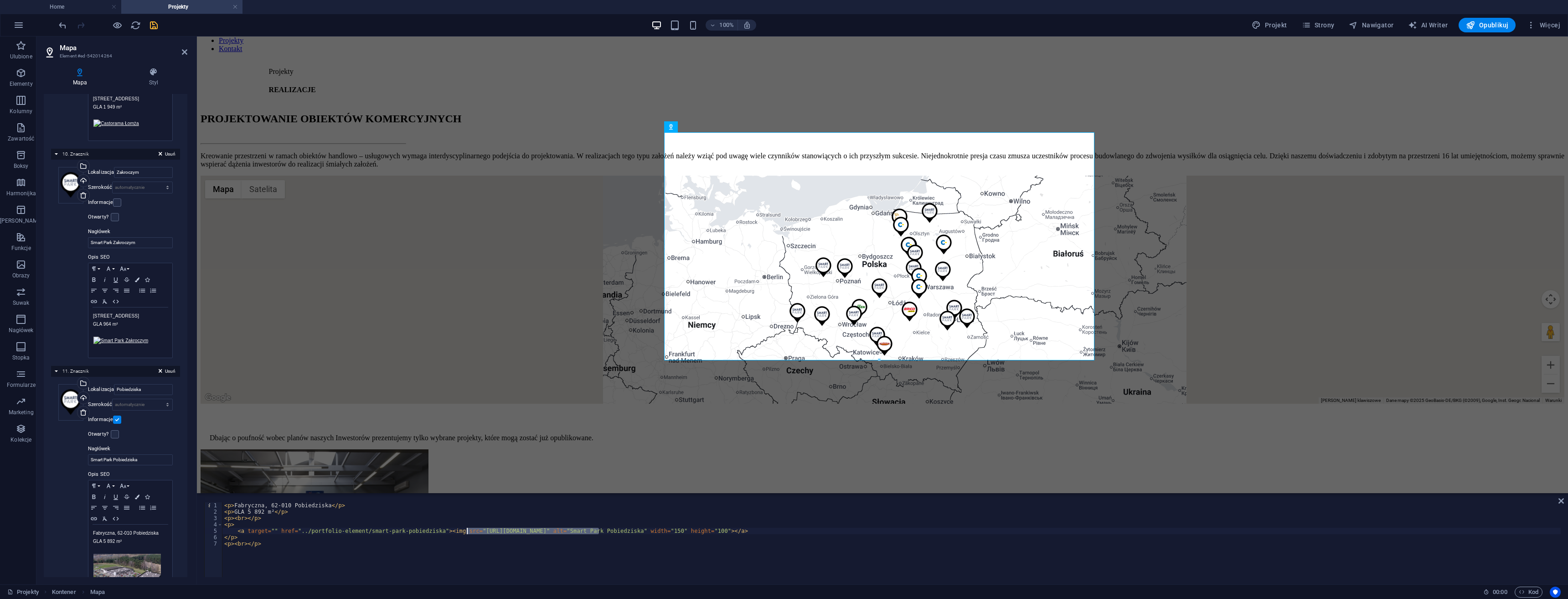
drag, startPoint x: 601, startPoint y: 531, endPoint x: 466, endPoint y: 532, distance: 135.0
click at [466, 532] on div "< p > Fabryczna, 62-010 Pobiedziska </ p > < p > GLA 5 892 m² </ p > < p > < br…" at bounding box center [891, 545] width 1338 height 88
paste textarea "../images/miniatury/"
drag, startPoint x: 672, startPoint y: 530, endPoint x: 623, endPoint y: 542, distance: 50.4
click at [601, 528] on div "< p > Fabryczna, 62-010 Pobiedziska </ p > < p > GLA 5 892 m² </ p > < p > < br…" at bounding box center [891, 545] width 1338 height 88
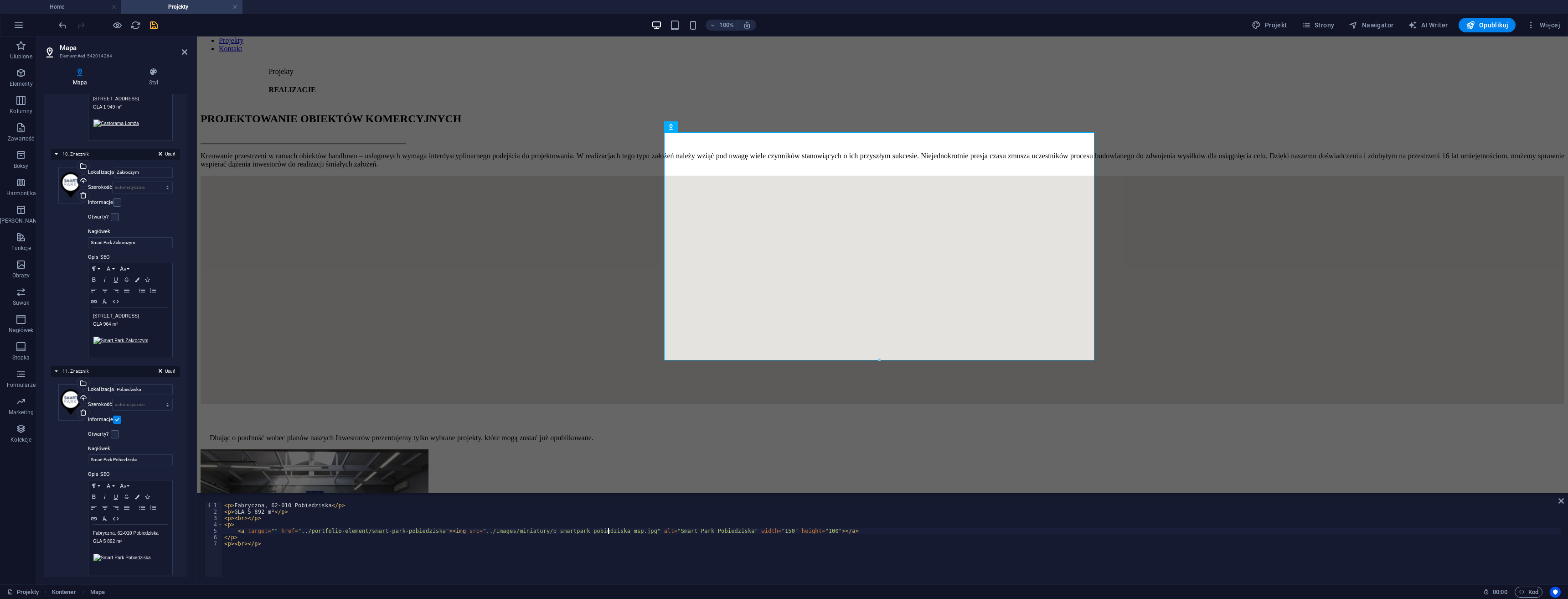
scroll to position [2419, 0]
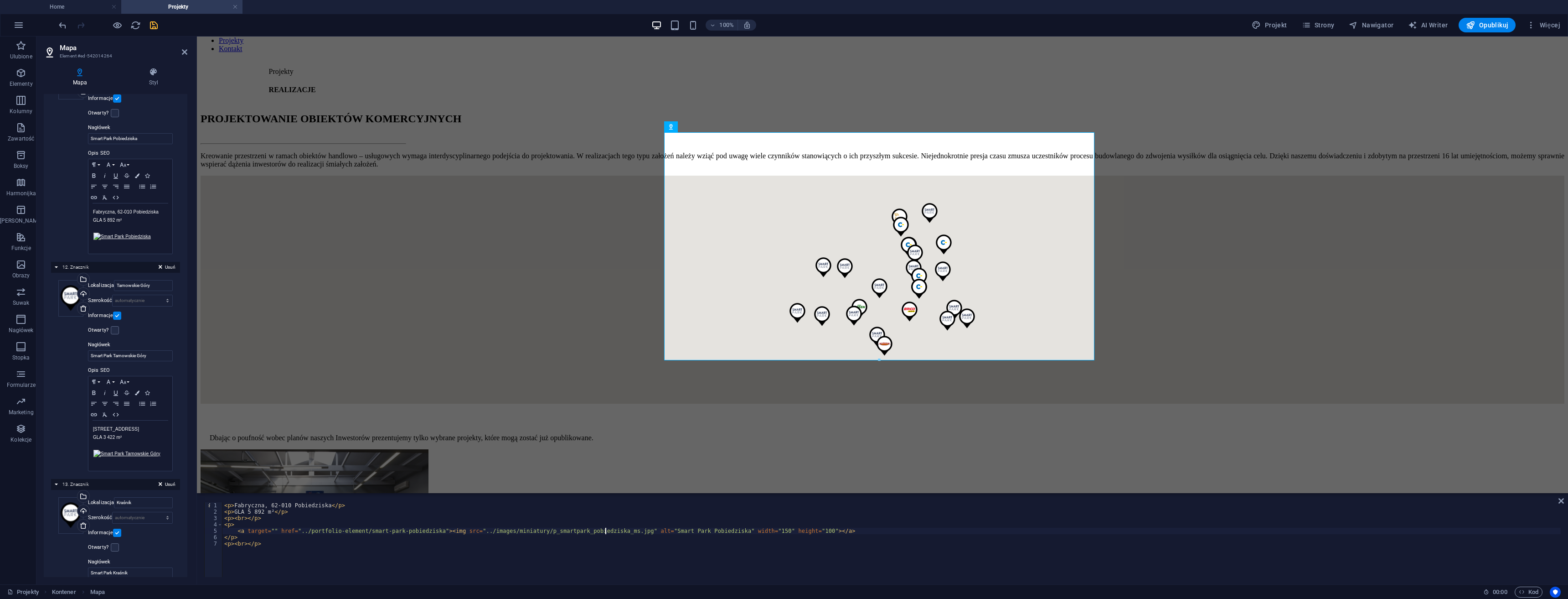
type textarea "<a target="" href="../portfolio-element/smart-park-pobiedziska"><img src="../im…"
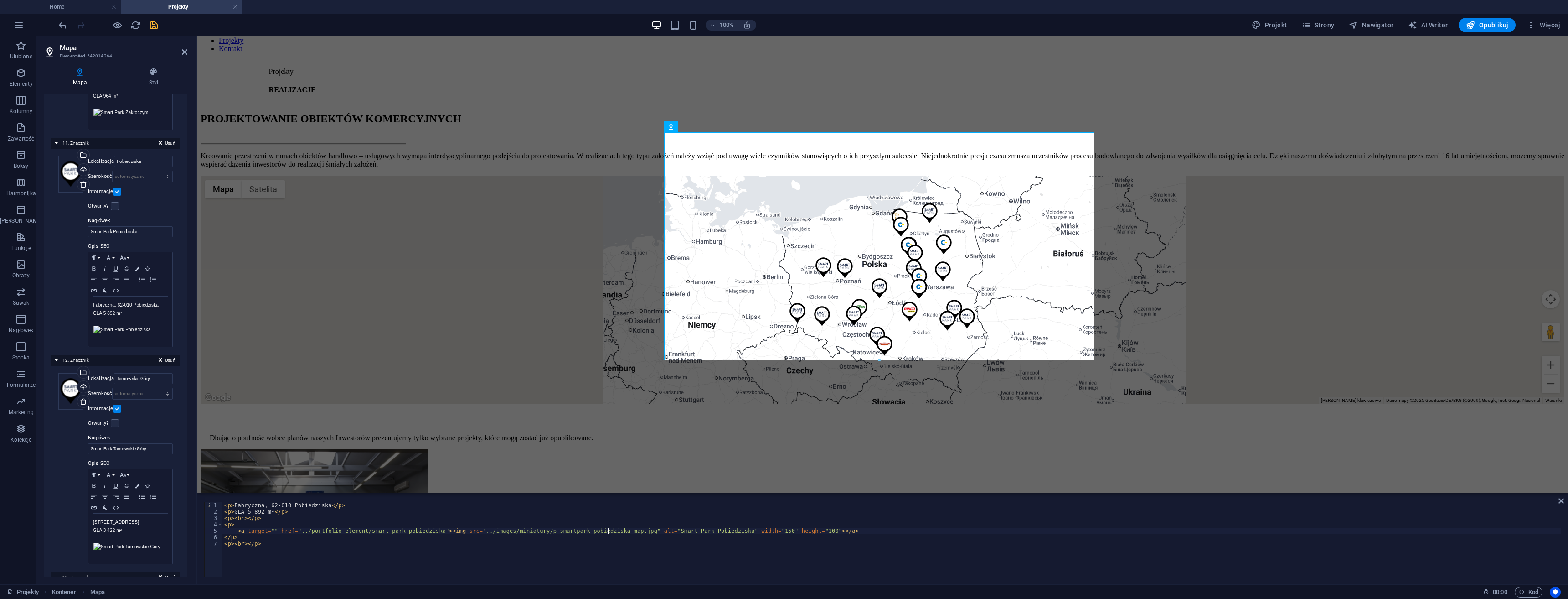
scroll to position [2371, 0]
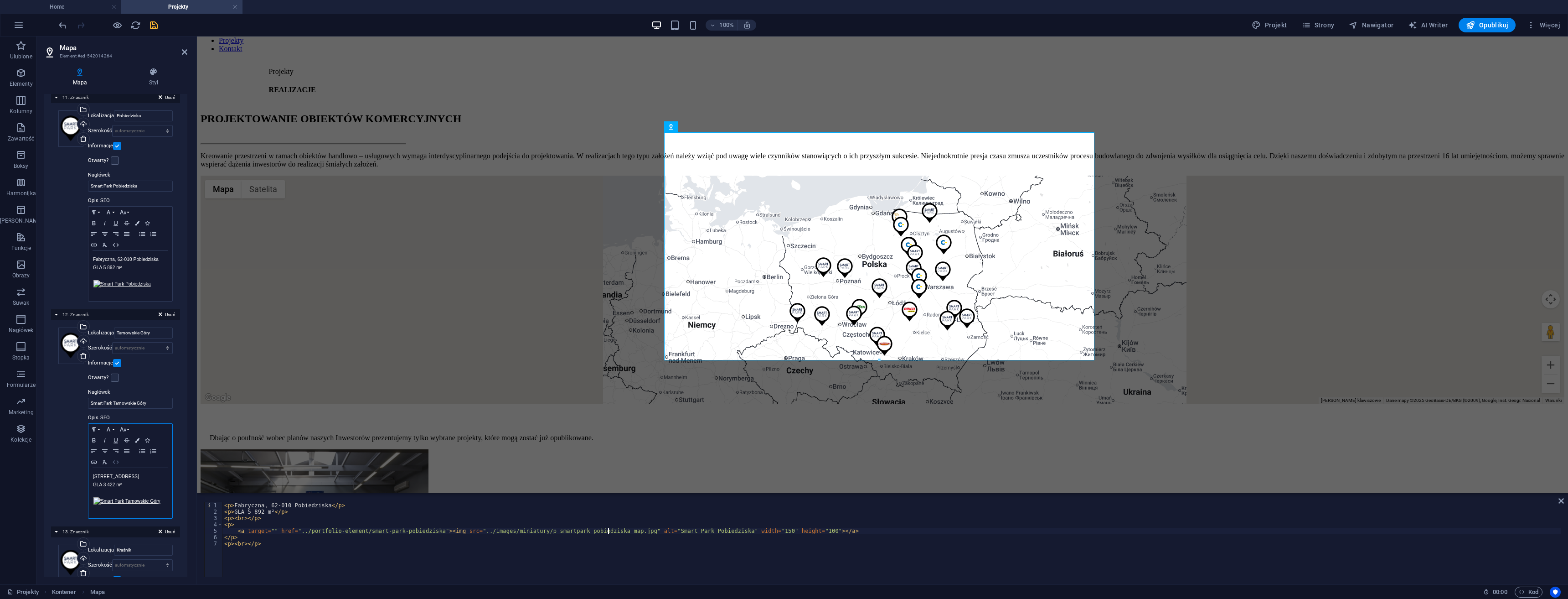
click at [112, 459] on icon "button" at bounding box center [116, 462] width 11 height 7
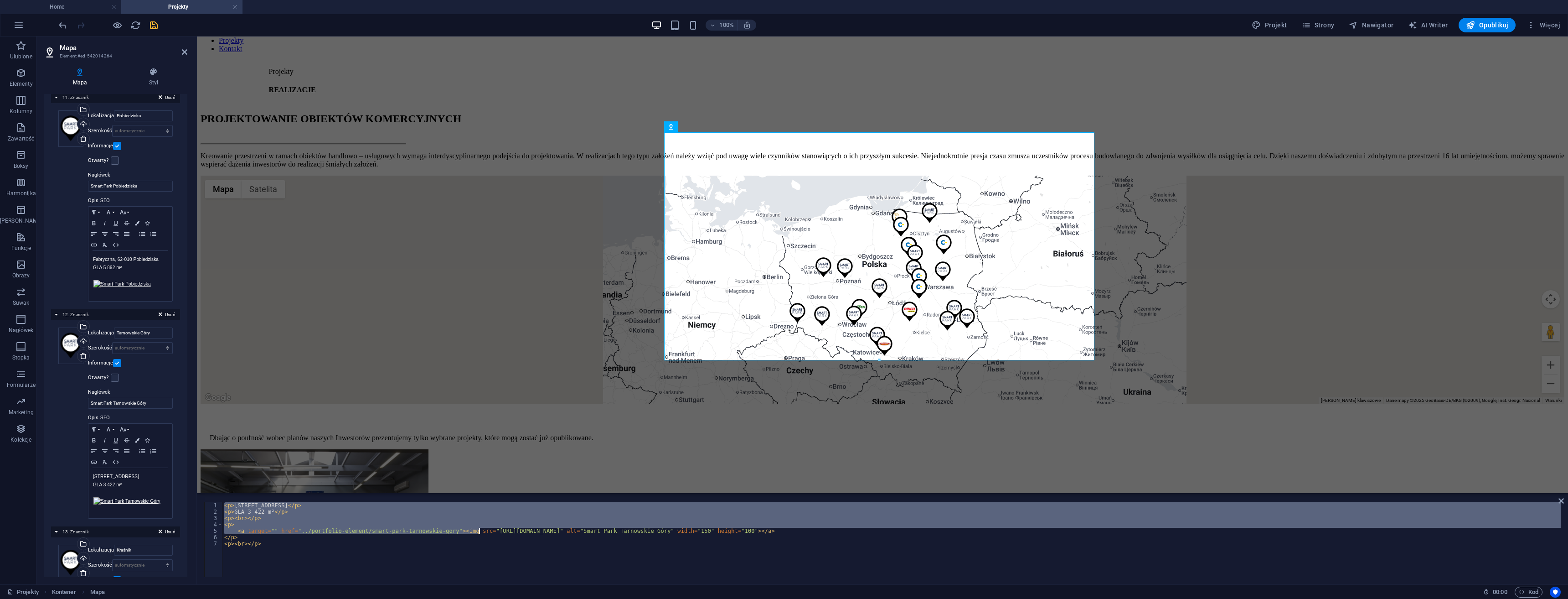
drag, startPoint x: 476, startPoint y: 530, endPoint x: 514, endPoint y: 528, distance: 38.1
click at [514, 528] on div "< p > Nakielska, 42-600 Tarnowskie Góry </ p > < p > GLA 3 422 m² </ p > < p > …" at bounding box center [891, 545] width 1338 height 88
click at [514, 527] on div "< p > Nakielska, 42-600 Tarnowskie Góry </ p > < p > GLA 3 422 m² </ p > < p > …" at bounding box center [891, 539] width 1338 height 74
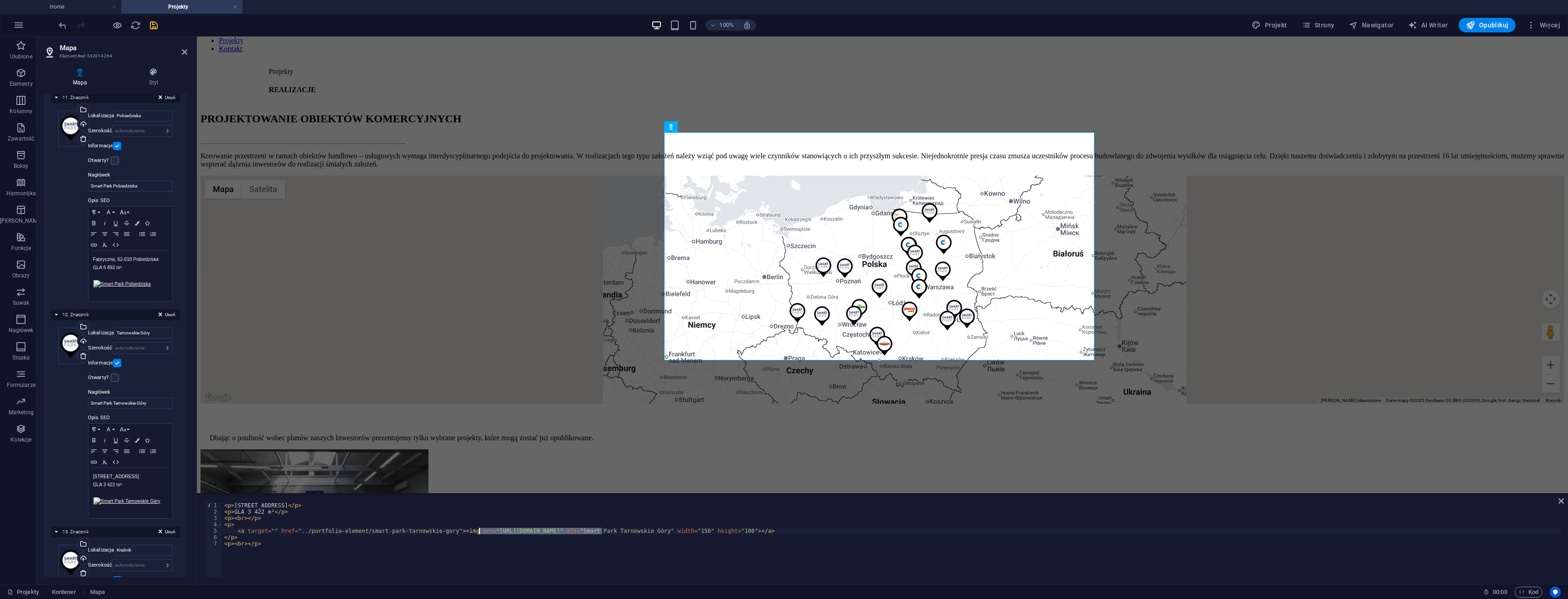
drag, startPoint x: 603, startPoint y: 532, endPoint x: 478, endPoint y: 531, distance: 125.0
click at [478, 531] on div "< p > Nakielska, 42-600 Tarnowskie Góry </ p > < p > GLA 3 422 m² </ p > < p > …" at bounding box center [891, 545] width 1338 height 88
paste textarea "../images/miniatury/"
drag, startPoint x: 618, startPoint y: 532, endPoint x: 680, endPoint y: 531, distance: 62.0
click at [680, 531] on div "< p > Nakielska, 42-600 Tarnowskie Góry </ p > < p > GLA 3 422 m² </ p > < p > …" at bounding box center [891, 545] width 1338 height 88
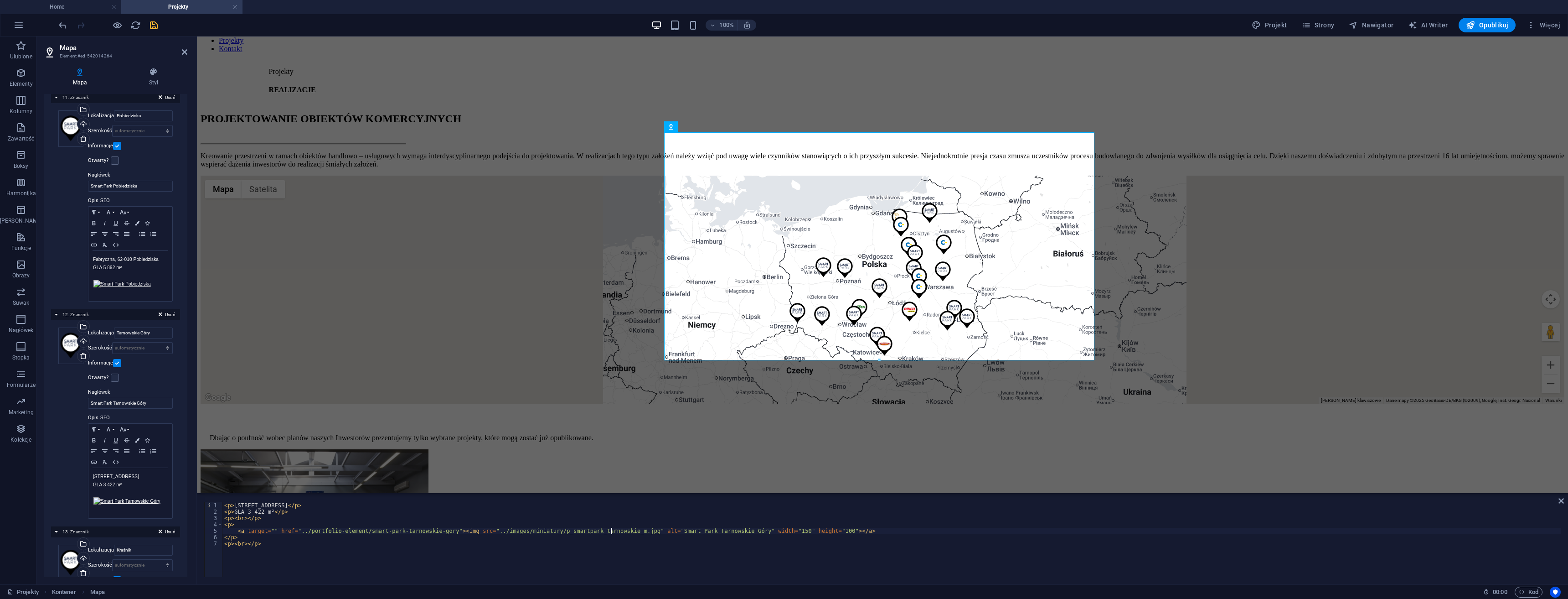
scroll to position [0, 33]
type textarea "<a target="" href="../portfolio-element/smart-park-tarnowskie-gory"><img src=".…"
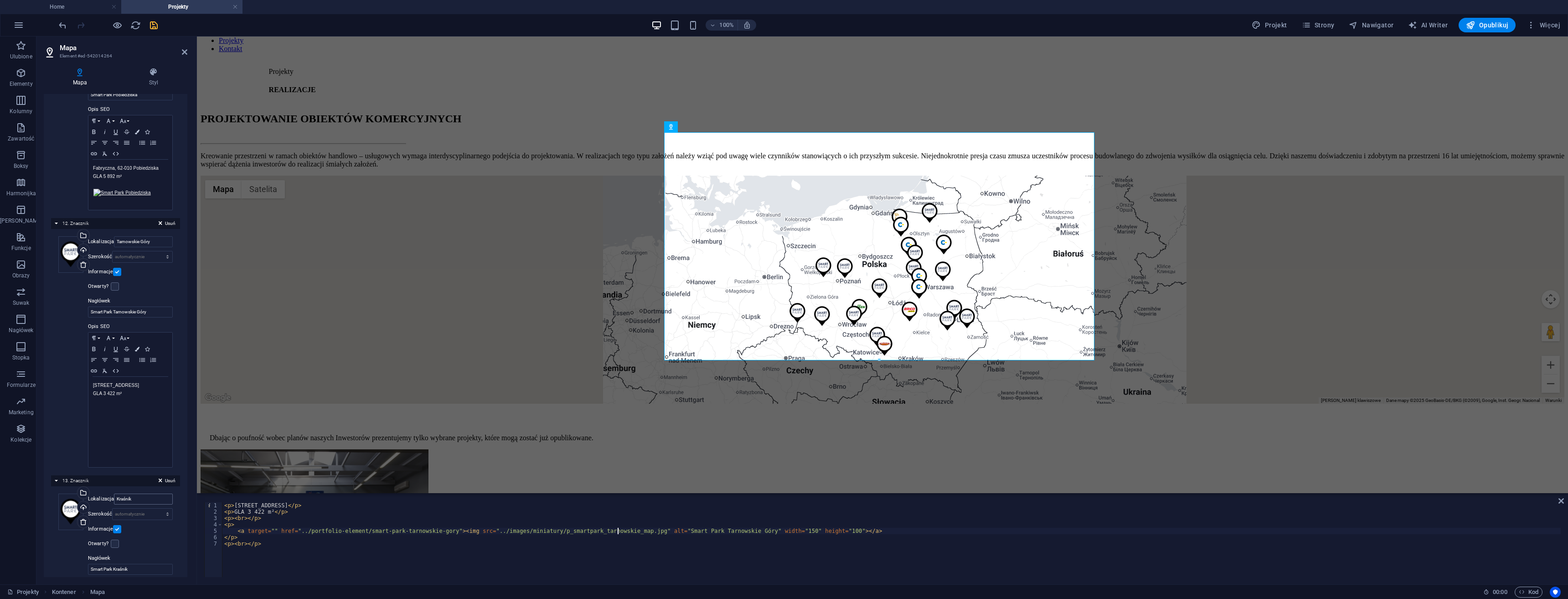
scroll to position [2554, 0]
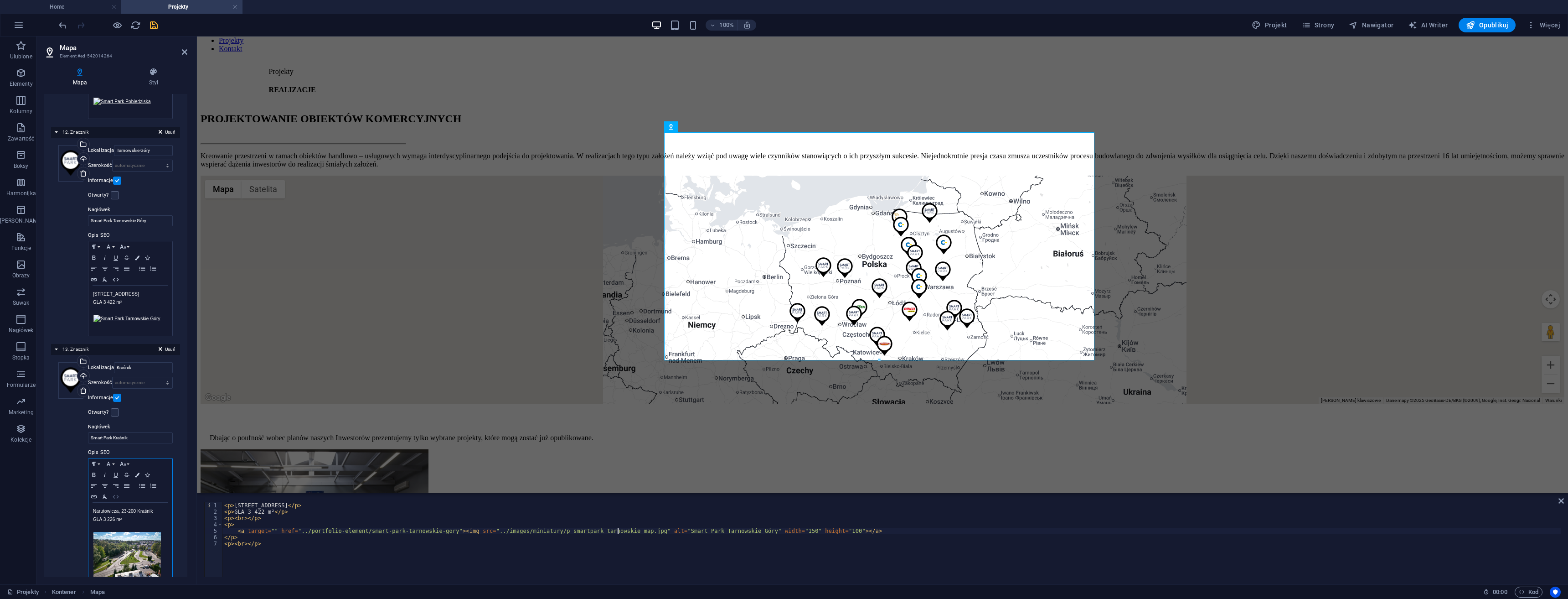
click at [115, 493] on icon "button" at bounding box center [116, 496] width 11 height 7
drag, startPoint x: 518, startPoint y: 529, endPoint x: 589, endPoint y: 532, distance: 71.1
click at [589, 532] on div "< p > Narutowicza, 23-200 Kraśnik </ p > < p > GLA 3 226 m² </ p > < p > < br >…" at bounding box center [891, 545] width 1338 height 88
paste textarea "../images/miniatury"
drag, startPoint x: 618, startPoint y: 530, endPoint x: 604, endPoint y: 544, distance: 19.8
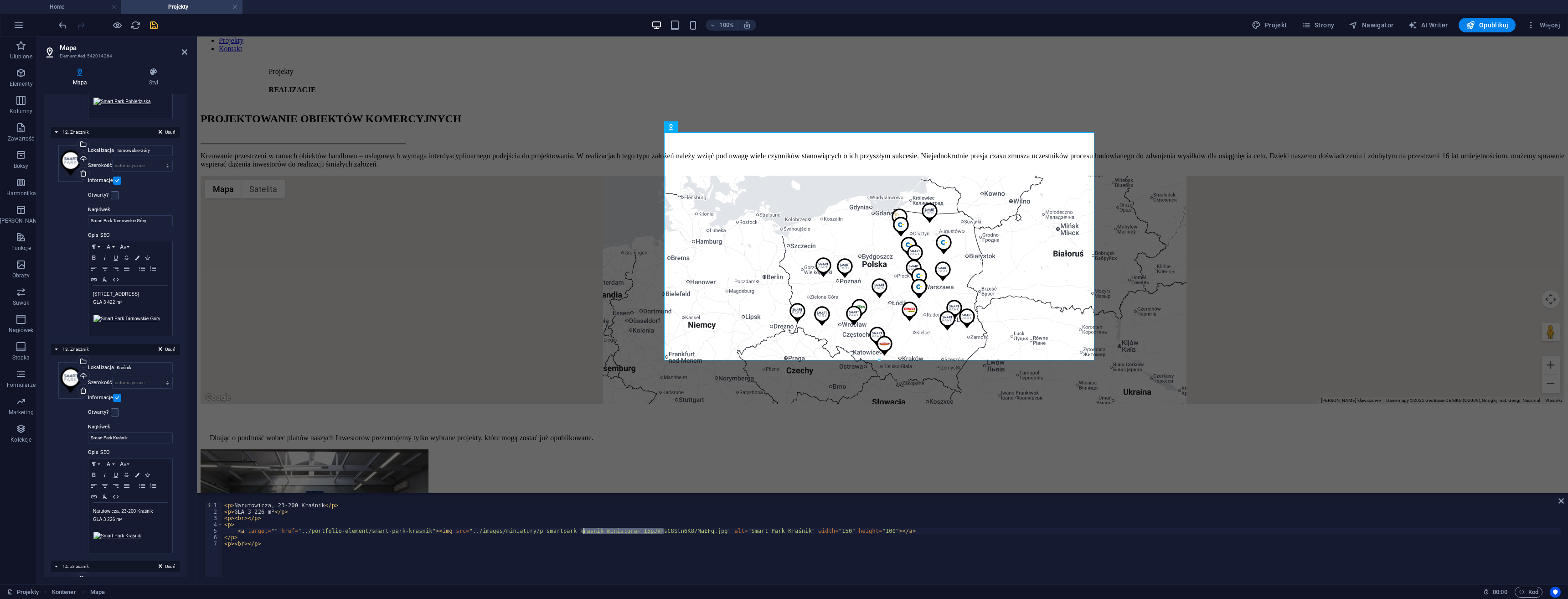
click at [576, 530] on div "< p > Narutowicza, 23-200 Kraśnik </ p > < p > GLA 3 226 m² </ p > < p > < br >…" at bounding box center [891, 545] width 1338 height 88
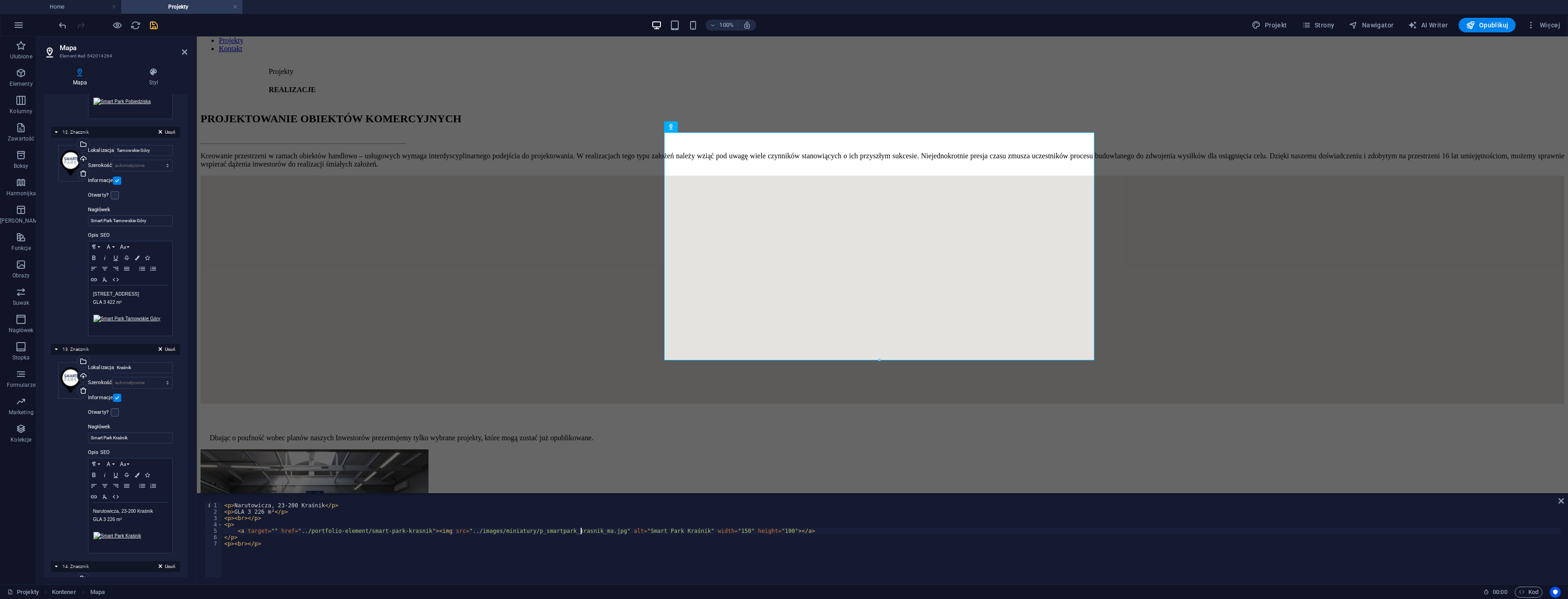
scroll to position [0, 30]
type textarea "<a target="" href="../portfolio-element/smart-park-krasnik"><img src="../images…"
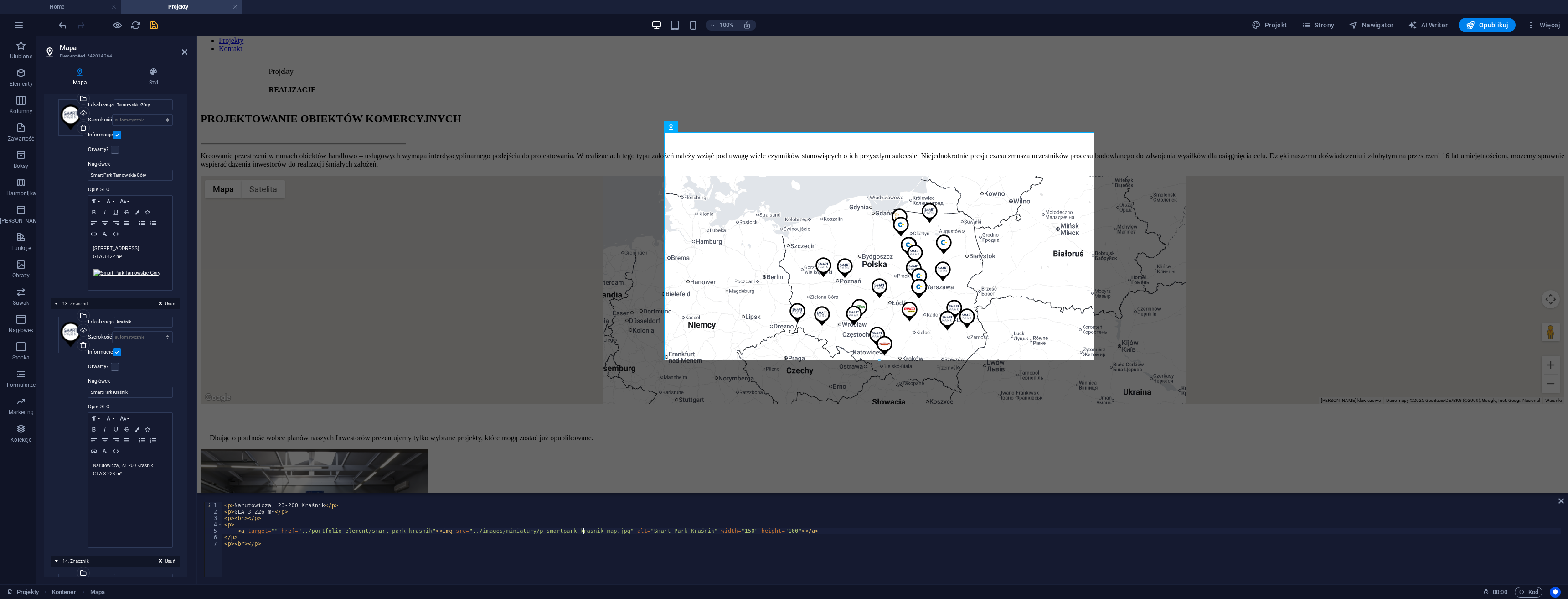
scroll to position [2781, 0]
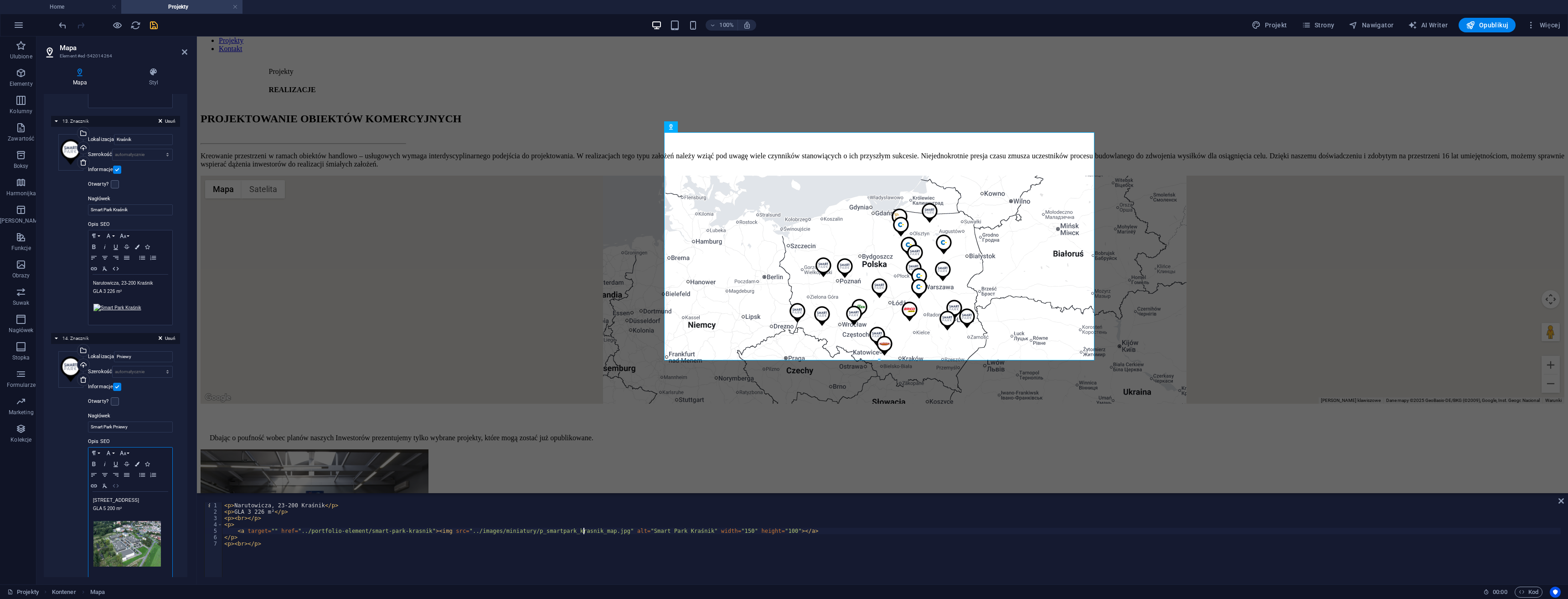
click at [118, 482] on icon "button" at bounding box center [116, 485] width 11 height 7
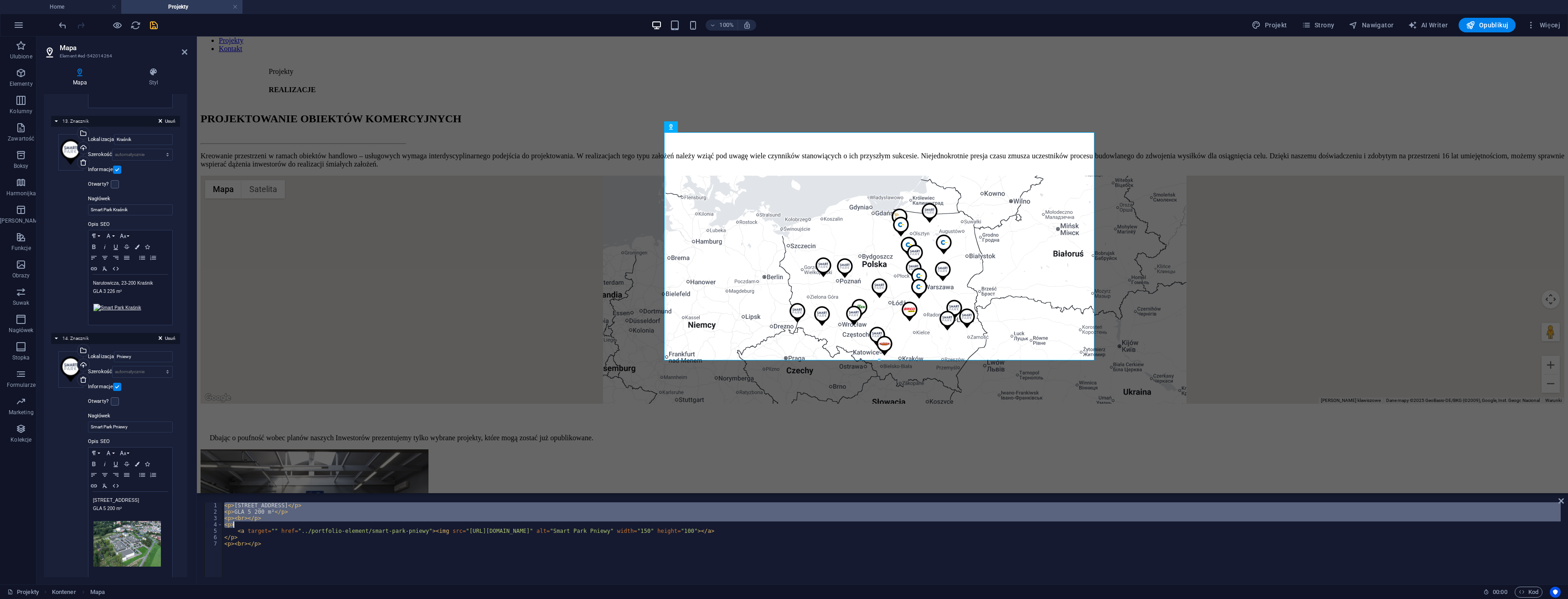
drag, startPoint x: 518, startPoint y: 528, endPoint x: 573, endPoint y: 526, distance: 55.0
click at [564, 526] on div "< p > Zamorska, 62-045 Pniewy </ p > < p > GLA 5 200 m² </ p > < p > < br > </ …" at bounding box center [891, 545] width 1338 height 88
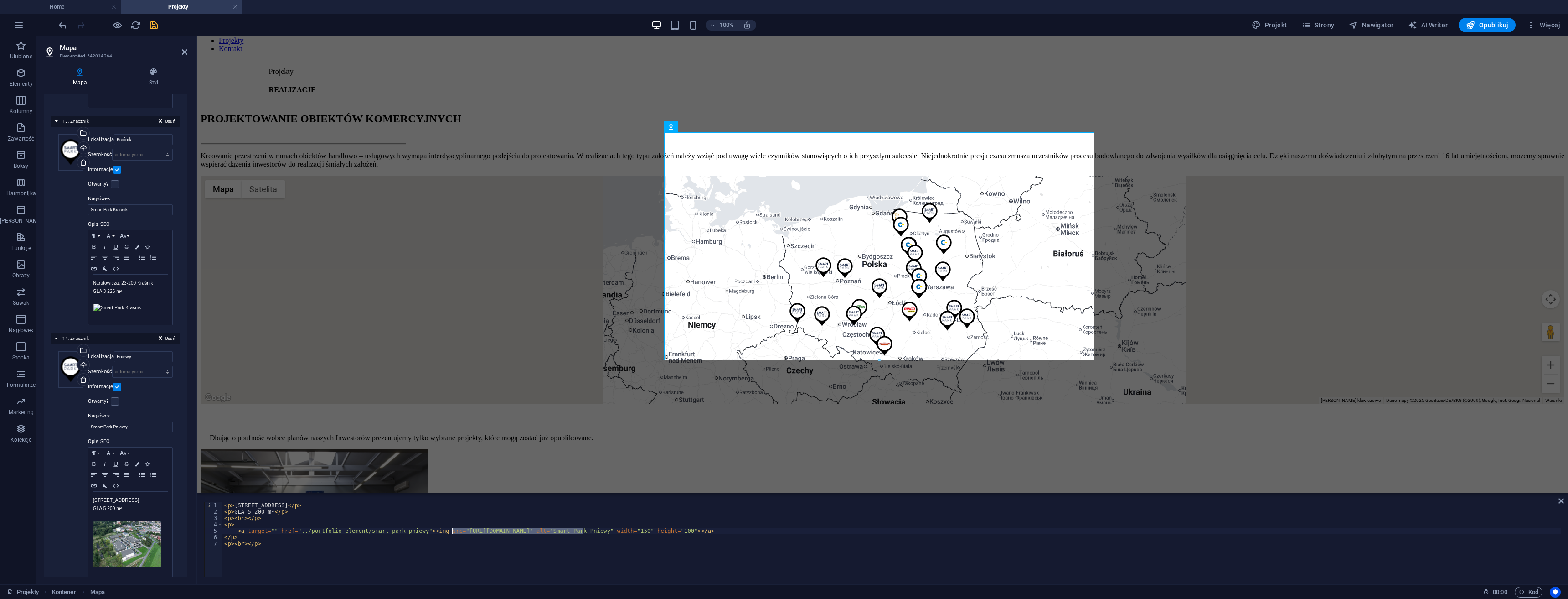
drag, startPoint x: 584, startPoint y: 531, endPoint x: 451, endPoint y: 531, distance: 133.0
click at [451, 531] on div "< p > Zamorska, 62-045 Pniewy </ p > < p > GLA 5 200 m² </ p > < p > < br > </ …" at bounding box center [891, 545] width 1338 height 88
click at [451, 529] on div "< p > Zamorska, 62-045 Pniewy </ p > < p > GLA 5 200 m² </ p > < p > < br > </ …" at bounding box center [891, 539] width 1338 height 74
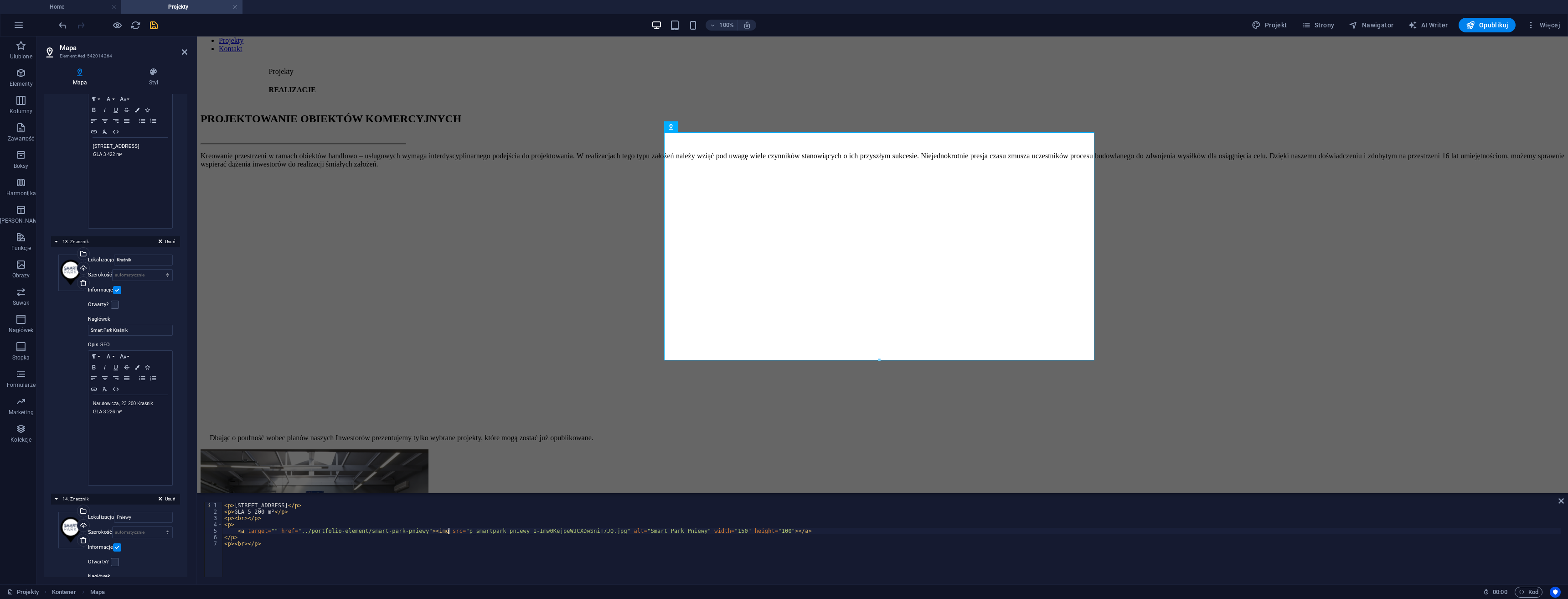
paste textarea "../images/miniatury/"
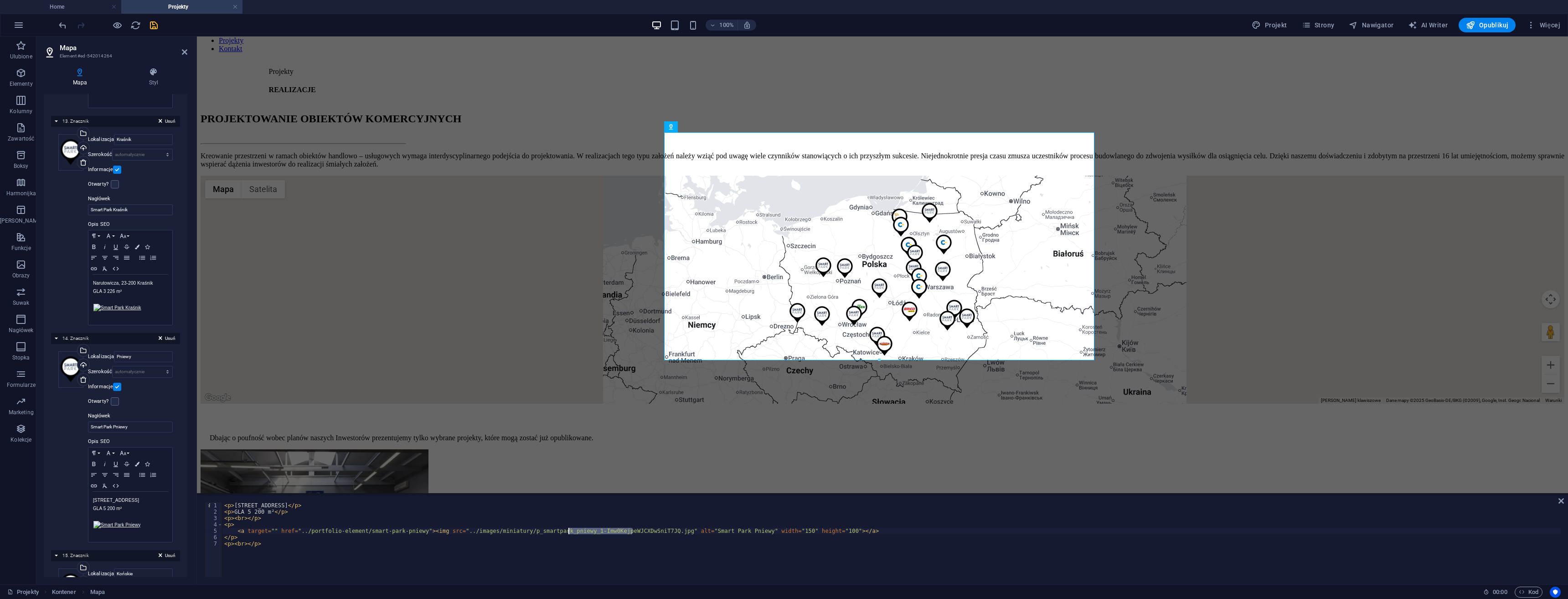
drag, startPoint x: 598, startPoint y: 527, endPoint x: 569, endPoint y: 528, distance: 29.0
click at [569, 528] on div "< p > Zamorska, 62-045 Pniewy </ p > < p > GLA 5 200 m² </ p > < p > < br > </ …" at bounding box center [891, 545] width 1338 height 88
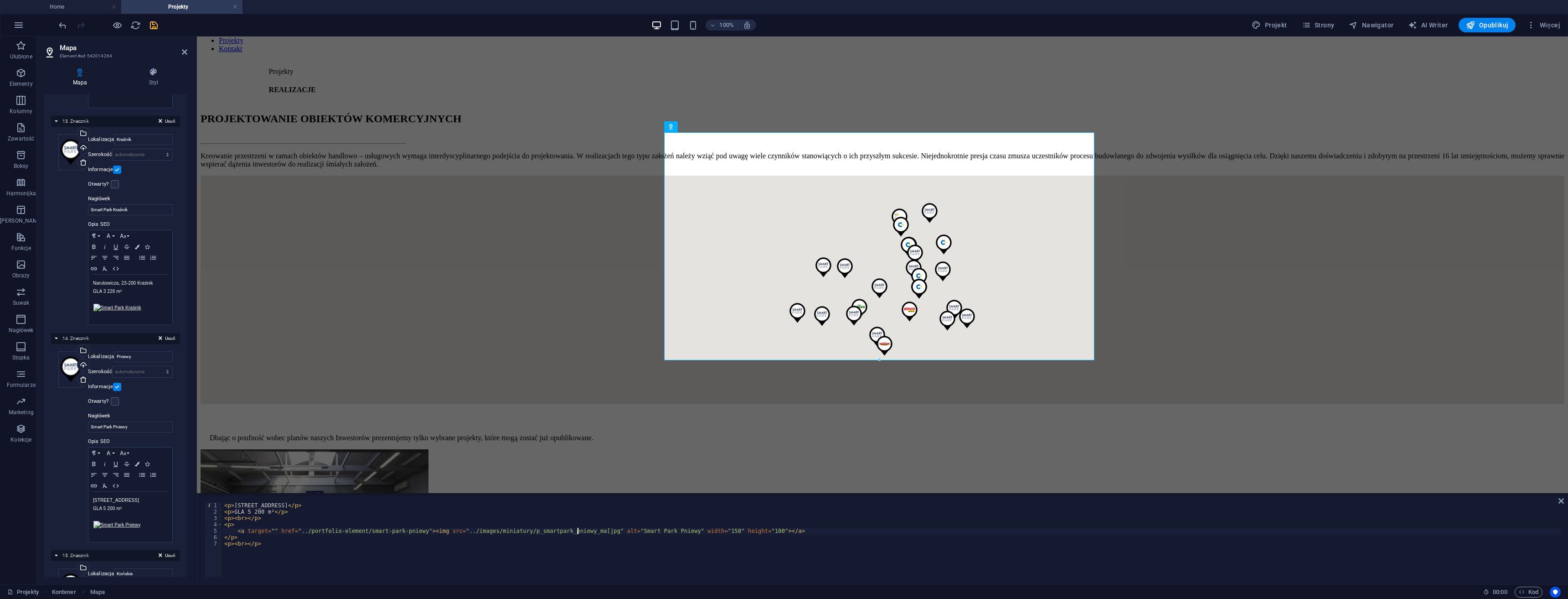
scroll to position [0, 29]
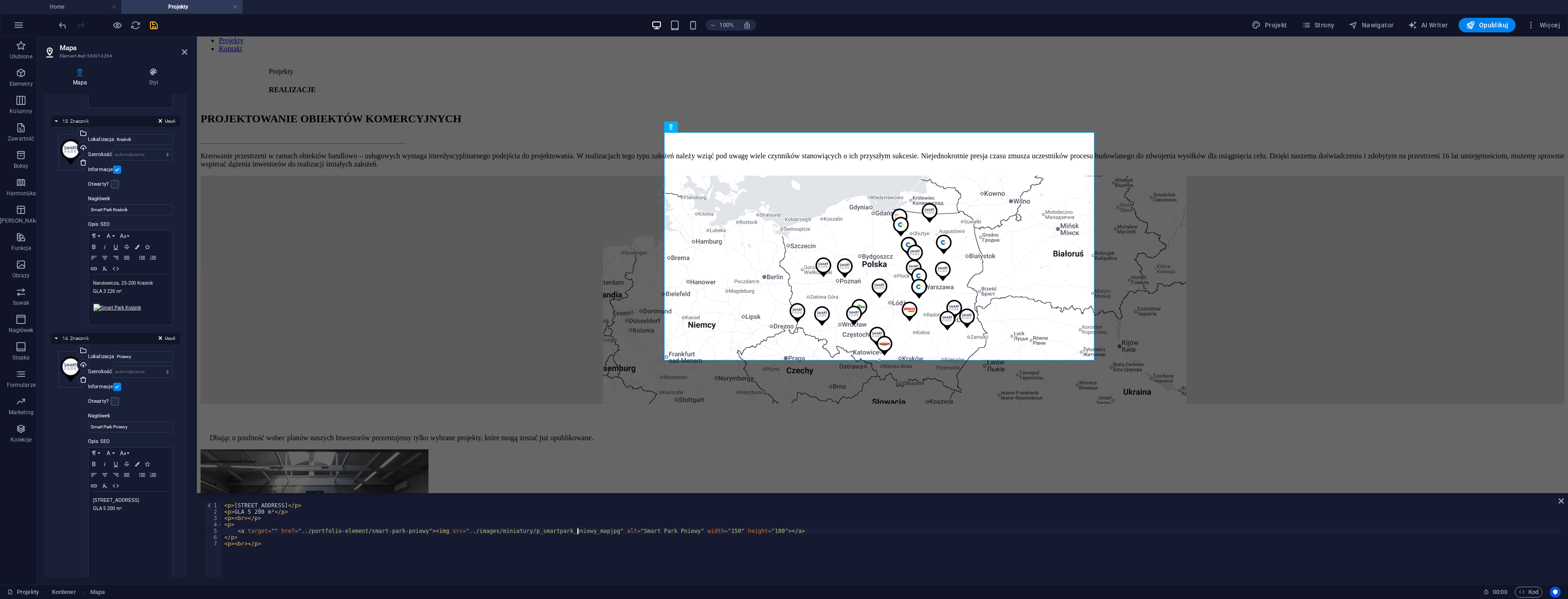
type textarea "<a target="" href="../portfolio-element/smart-park-pniewy"><img src="../images/…"
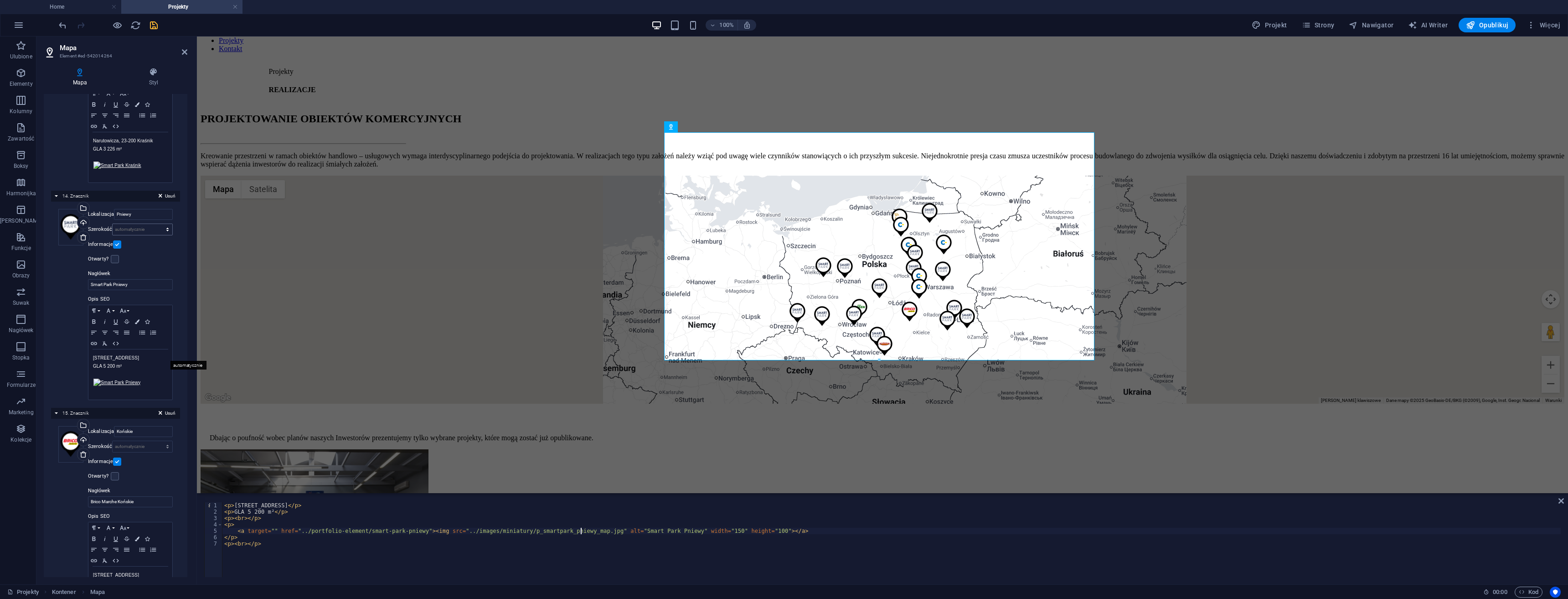
scroll to position [3055, 0]
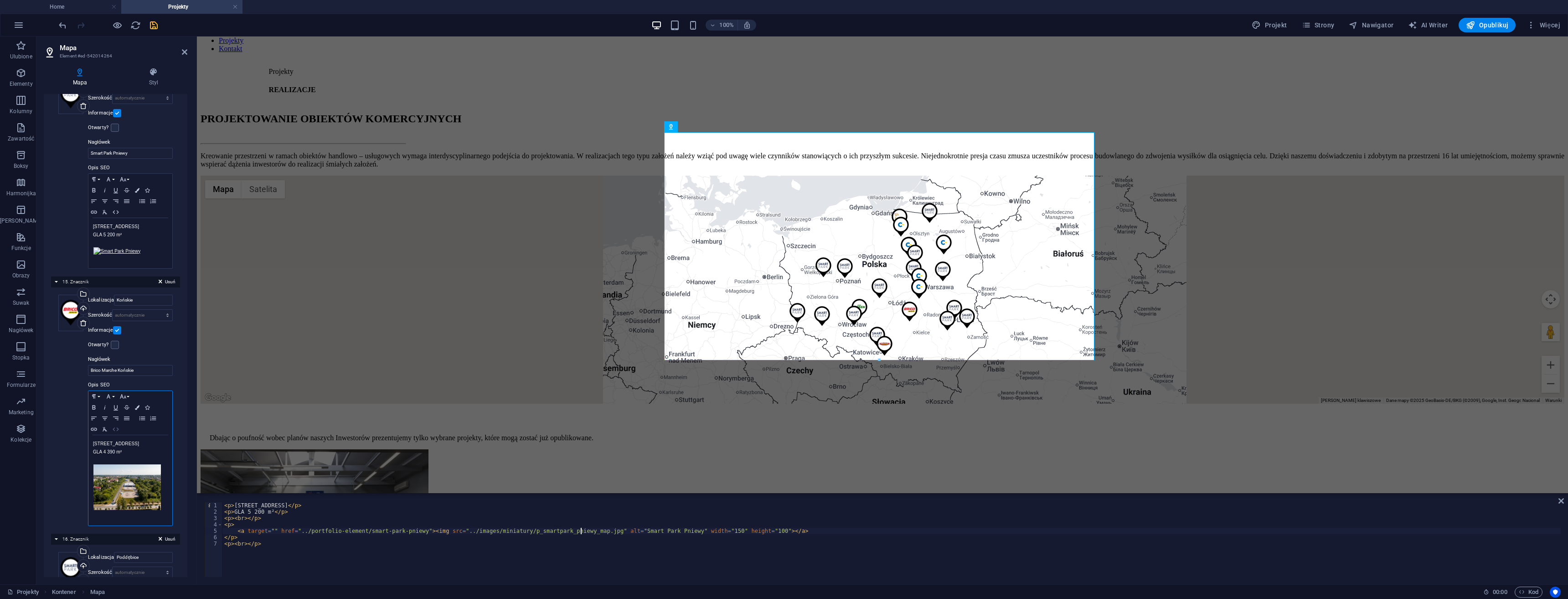
click at [116, 425] on icon "button" at bounding box center [116, 428] width 11 height 7
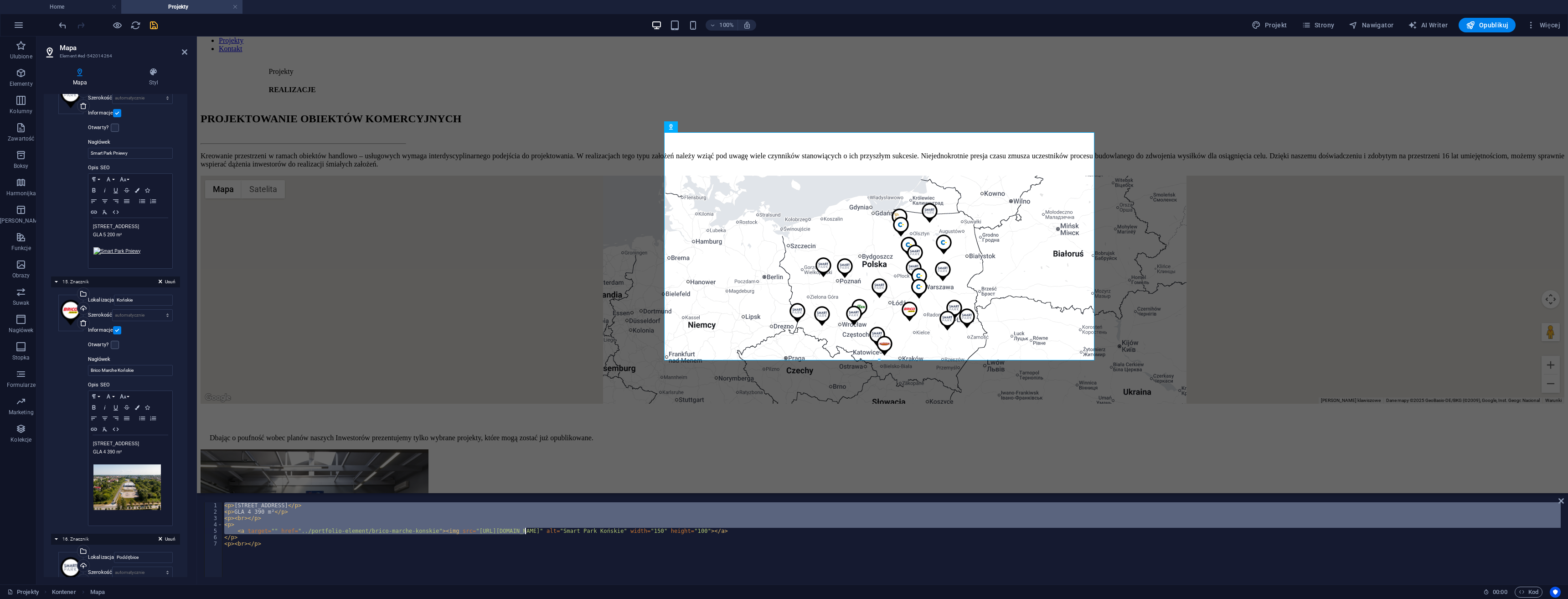
drag, startPoint x: 521, startPoint y: 528, endPoint x: 527, endPoint y: 528, distance: 6.0
click at [527, 528] on div "< p > Staszica 1, 26-200 Końskie </ p > < p > GLA 4 390 m² </ p > < p > < br > …" at bounding box center [891, 545] width 1338 height 88
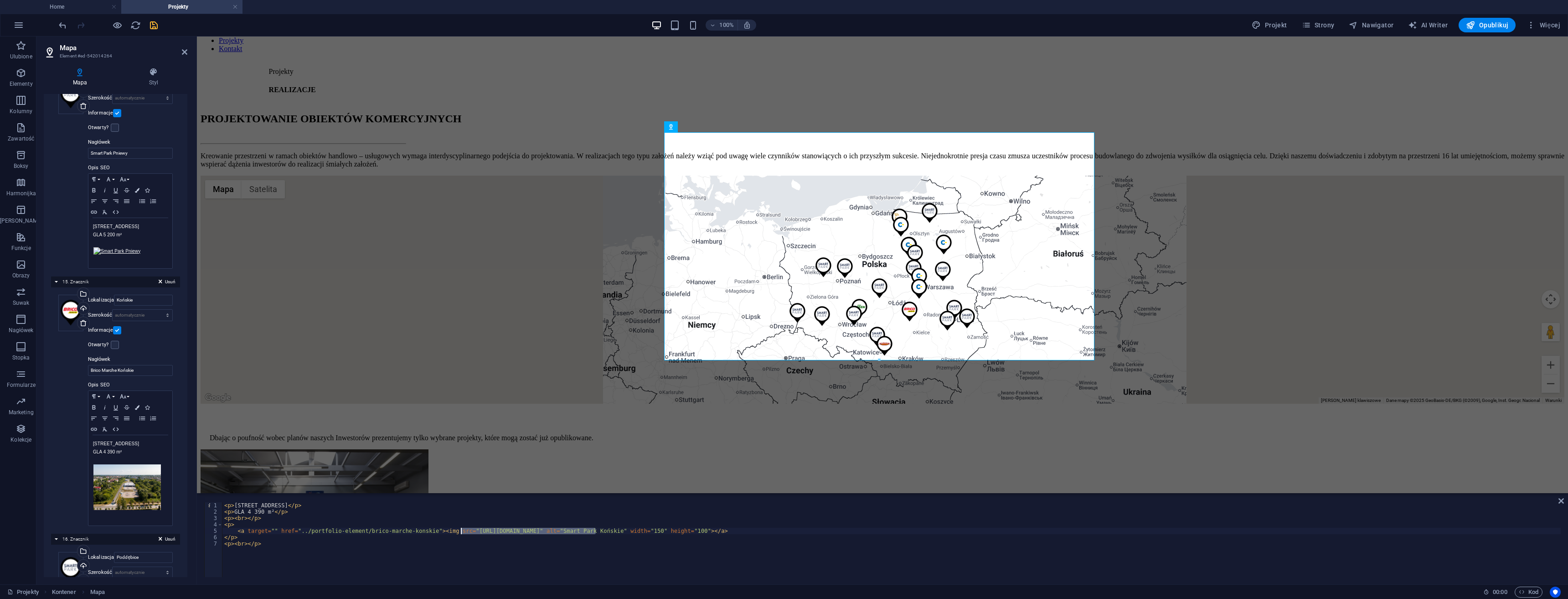
drag, startPoint x: 597, startPoint y: 532, endPoint x: 459, endPoint y: 529, distance: 138.0
click at [459, 529] on div "< p > Staszica 1, 26-200 Końskie </ p > < p > GLA 4 390 m² </ p > < p > < br > …" at bounding box center [891, 545] width 1338 height 88
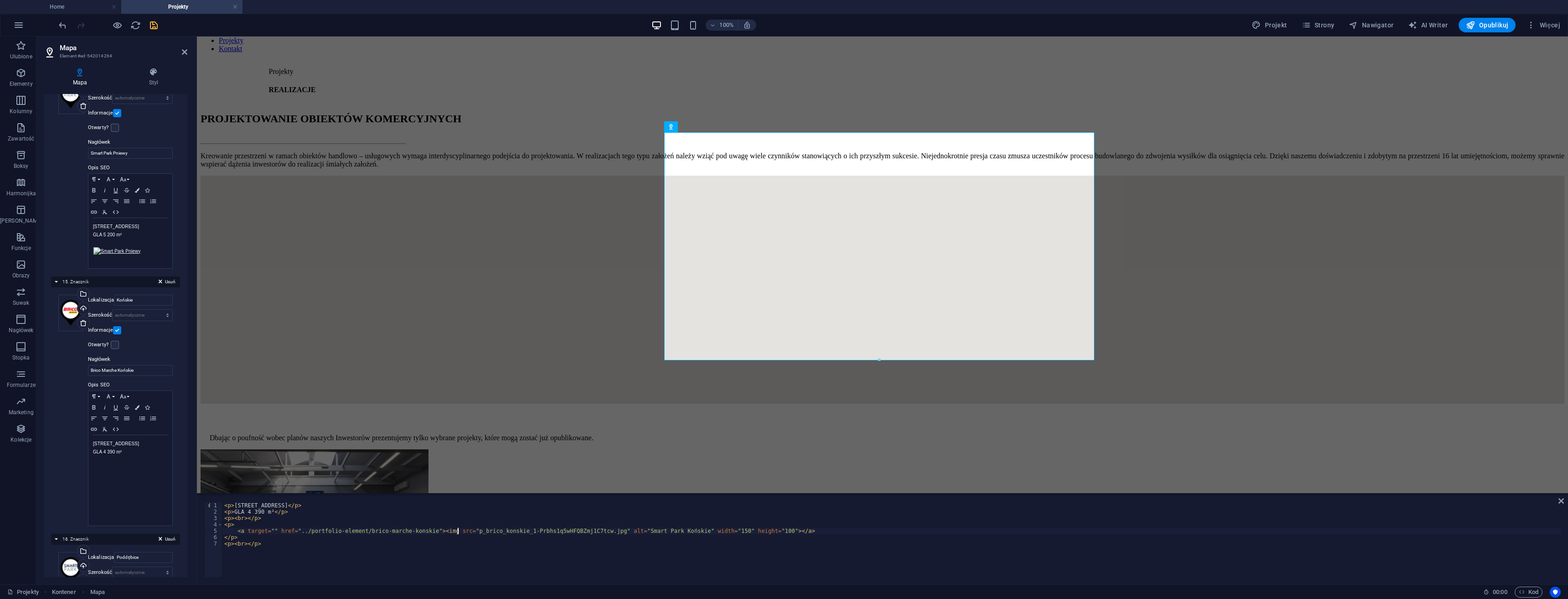
paste textarea "../images/miniatury/"
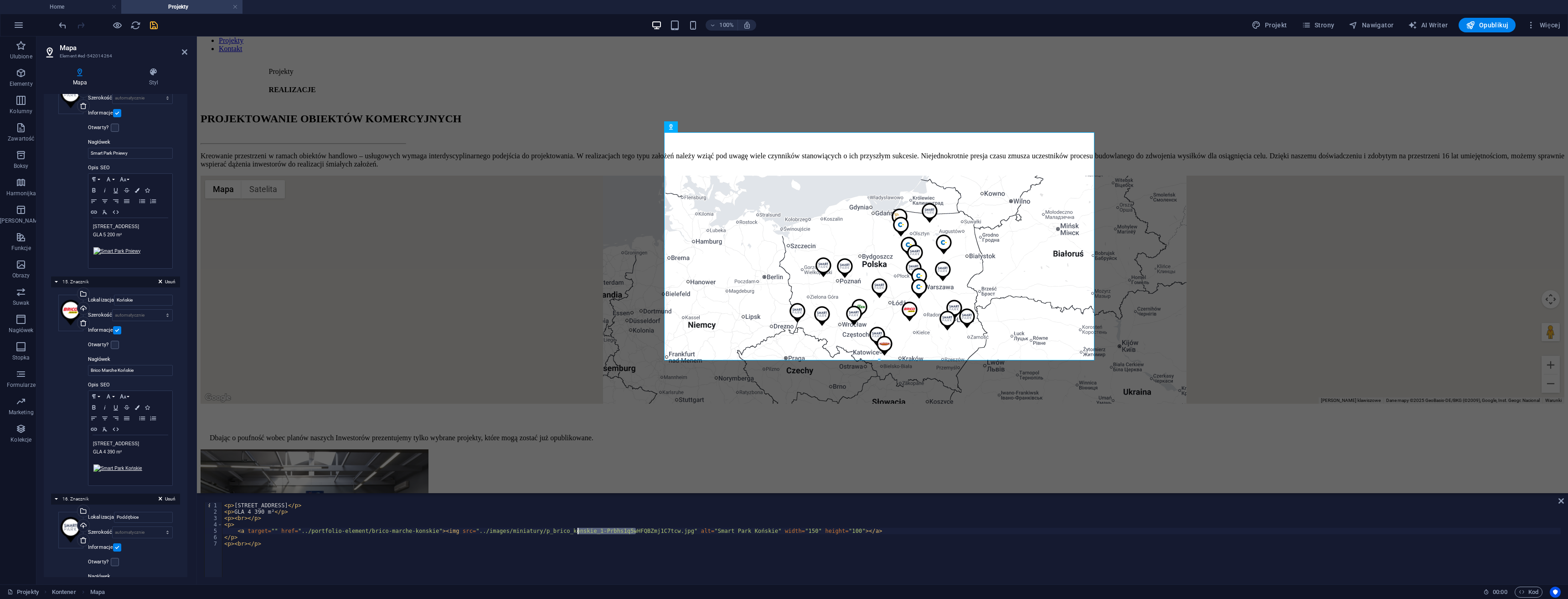
drag, startPoint x: 584, startPoint y: 528, endPoint x: 602, endPoint y: 535, distance: 19.3
click at [576, 528] on div "< p > Staszica 1, 26-200 Końskie </ p > < p > GLA 4 390 m² </ p > < p > < br > …" at bounding box center [891, 545] width 1338 height 88
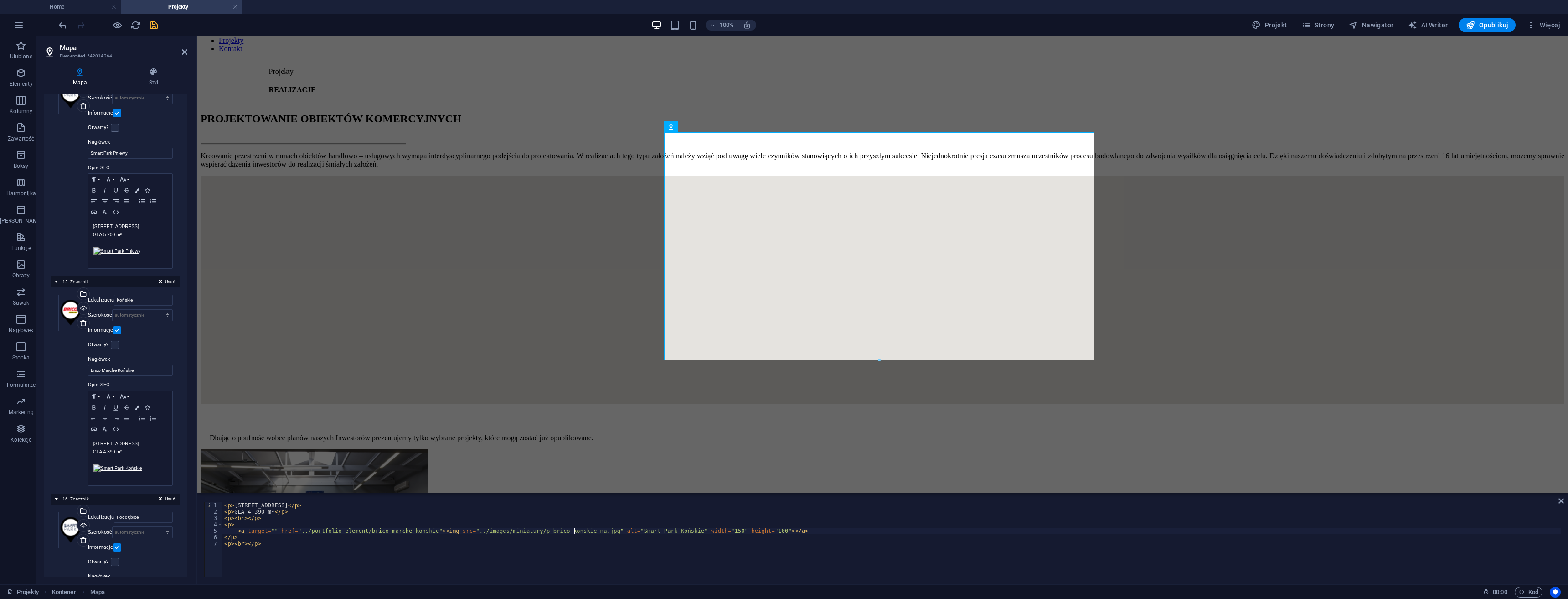
type textarea "<a target="" href="../portfolio-element/brico-marche-konskie"><img src="../imag…"
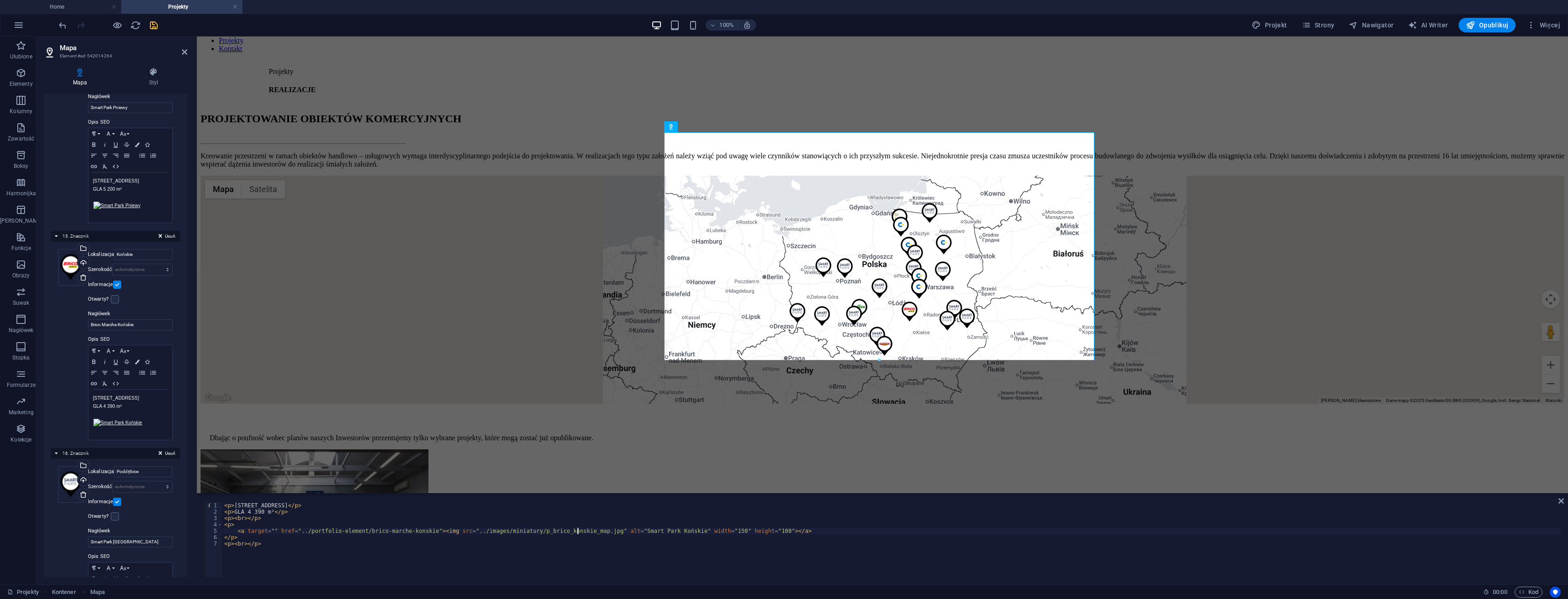
scroll to position [3191, 0]
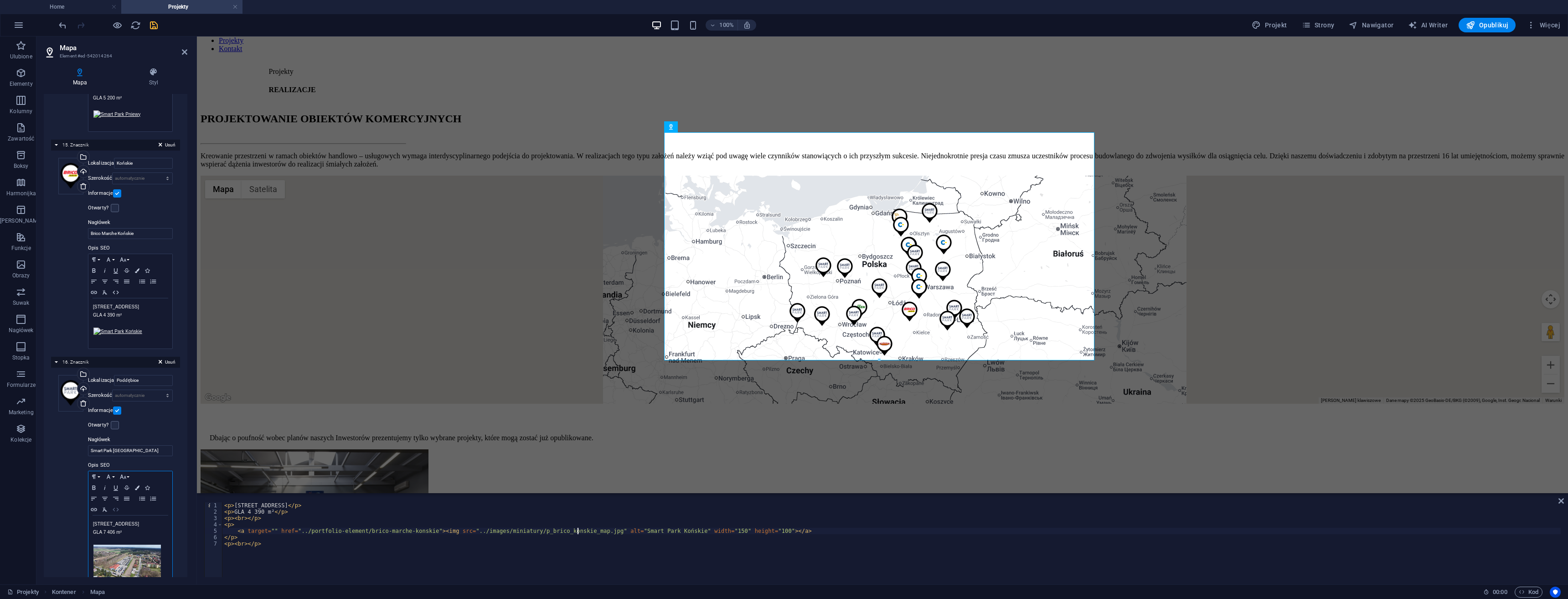
click at [113, 506] on icon "button" at bounding box center [116, 509] width 11 height 7
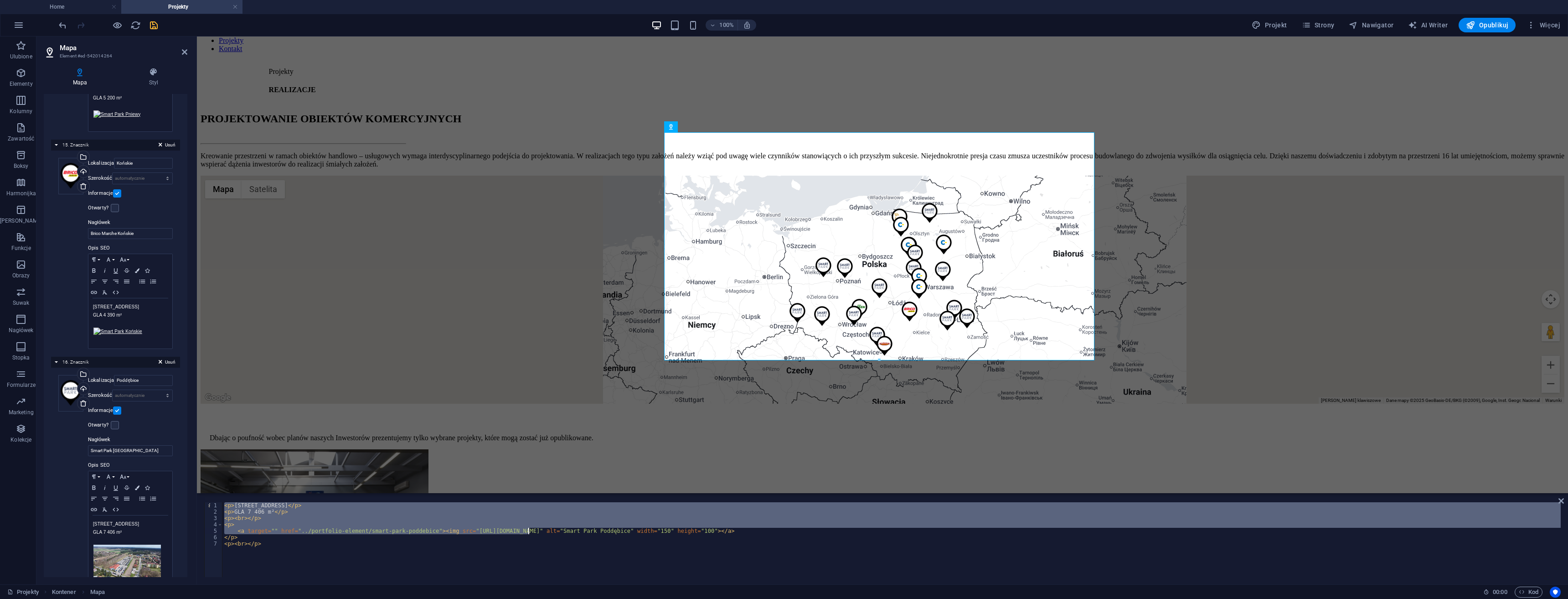
drag, startPoint x: 483, startPoint y: 532, endPoint x: 532, endPoint y: 532, distance: 49.0
click at [532, 532] on div "< p > Łęczycka, 99-200 Poddębice </ p > < p > GLA 7 406 m² </ p > < p > < br > …" at bounding box center [891, 545] width 1338 height 88
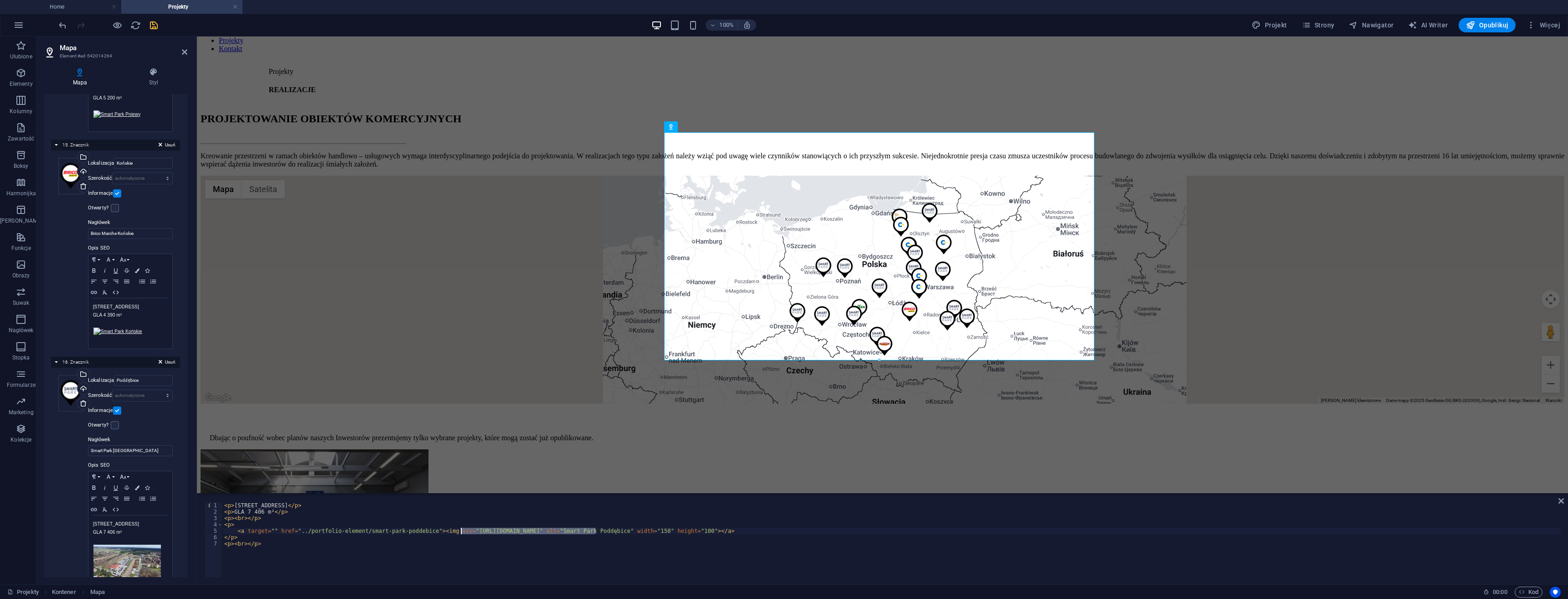
drag, startPoint x: 596, startPoint y: 530, endPoint x: 459, endPoint y: 531, distance: 137.0
click at [459, 531] on div "< p > Łęczycka, 99-200 Poddębice </ p > < p > GLA 7 406 m² </ p > < p > < br > …" at bounding box center [891, 545] width 1338 height 88
paste textarea "../images/miniatury/"
drag, startPoint x: 658, startPoint y: 529, endPoint x: 597, endPoint y: 528, distance: 61.0
click at [597, 528] on div "< p > Łęczycka, 99-200 Poddębice </ p > < p > GLA 7 406 m² </ p > < p > < br > …" at bounding box center [891, 545] width 1338 height 88
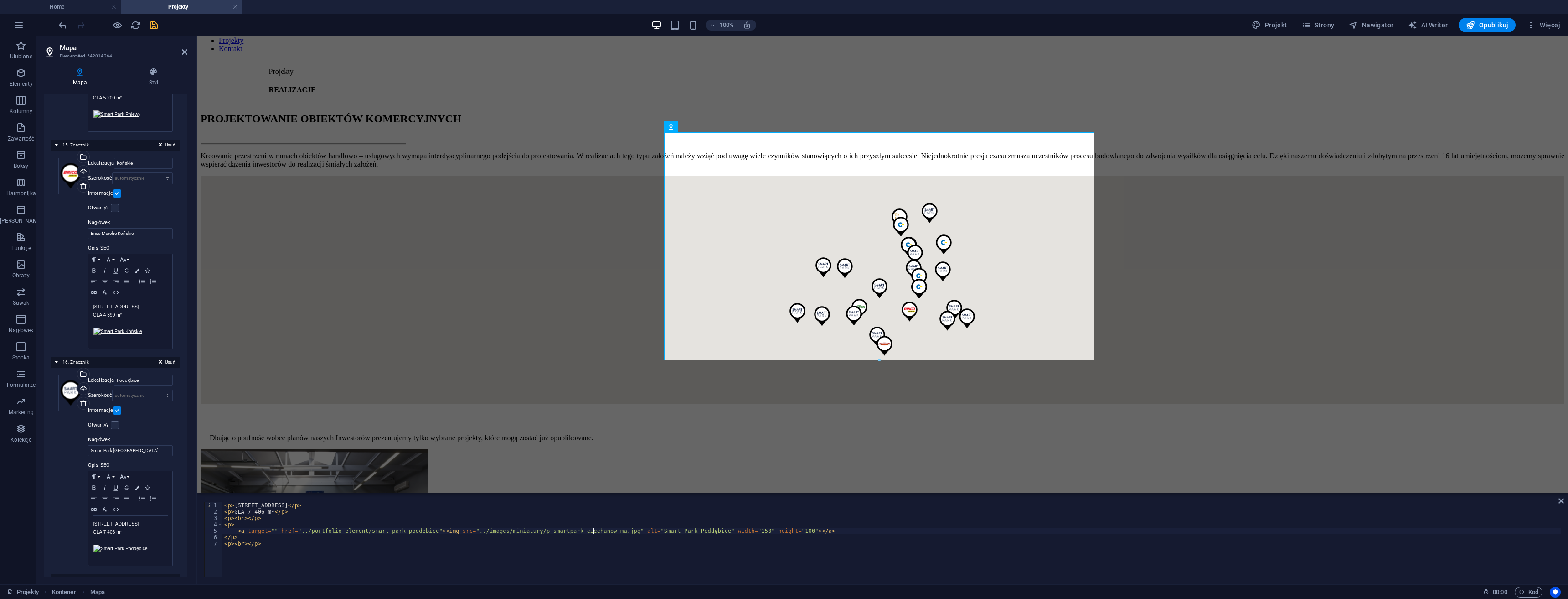
scroll to position [0, 31]
type textarea "<a target="" href="../portfolio-element/smart-park-poddebice"><img src="../imag…"
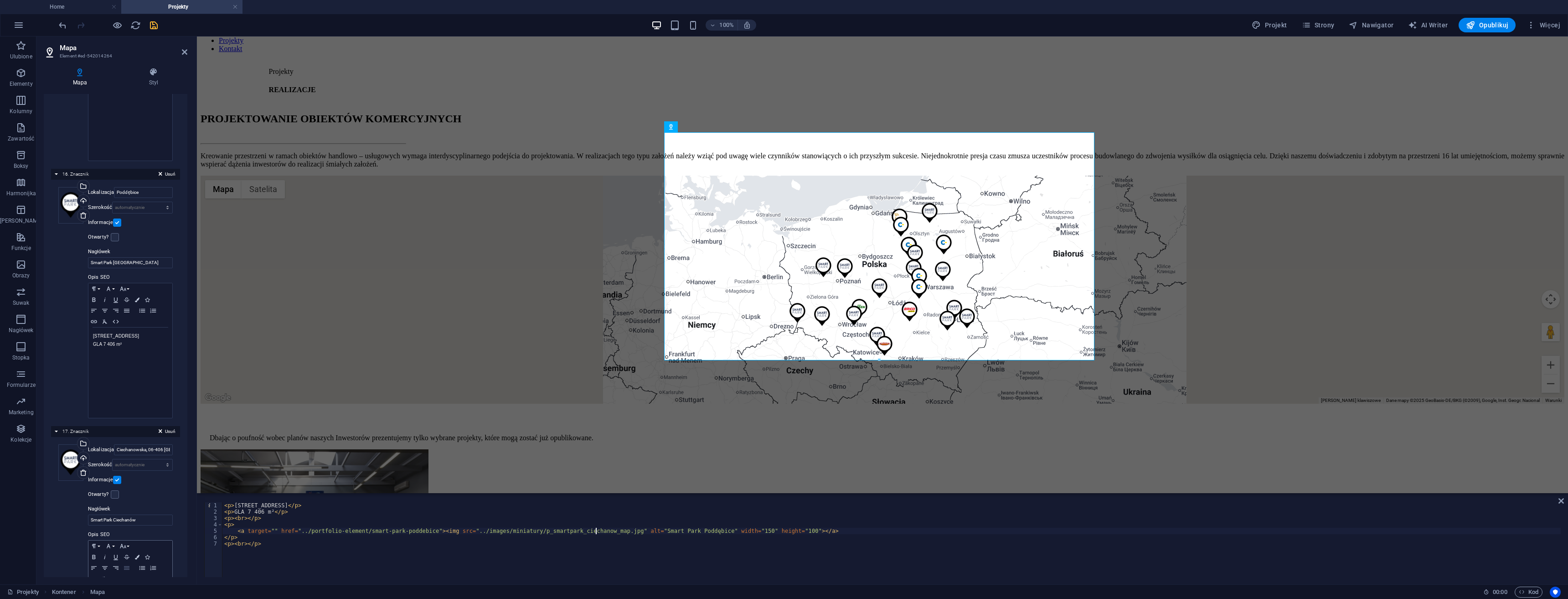
scroll to position [3511, 0]
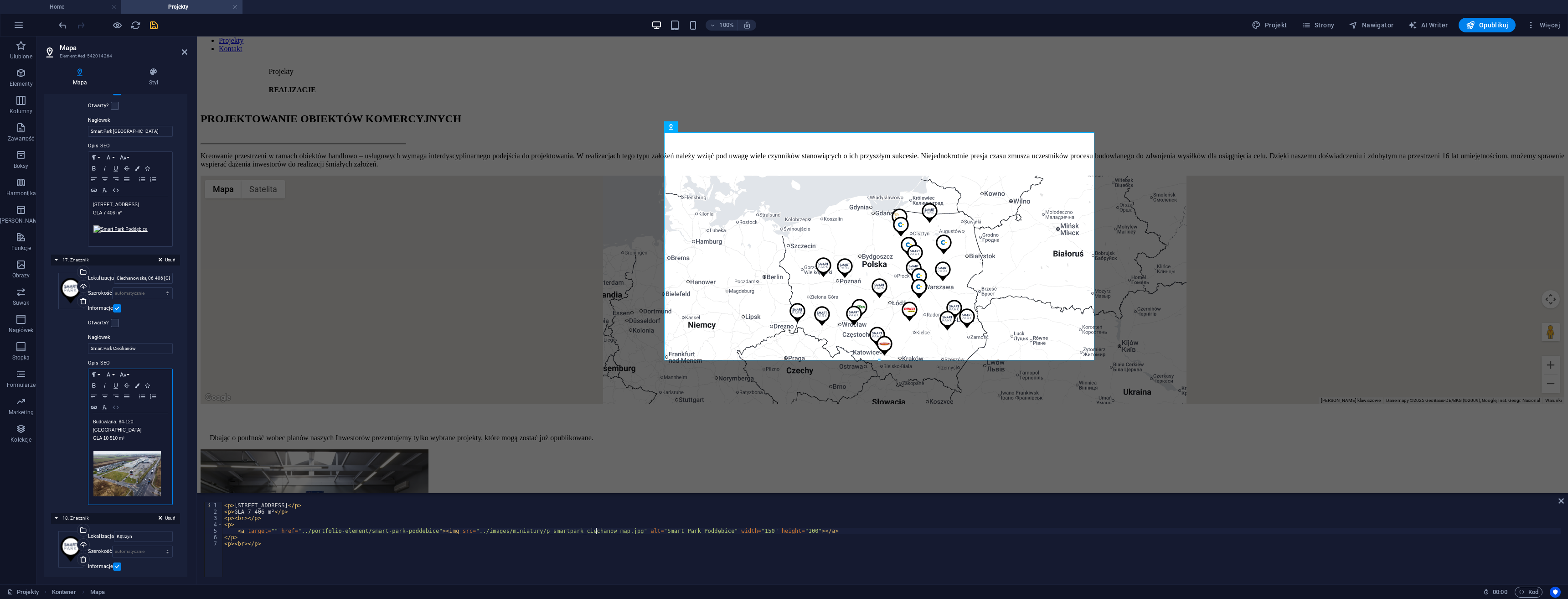
click at [116, 403] on icon "button" at bounding box center [116, 407] width 11 height 7
drag, startPoint x: 594, startPoint y: 528, endPoint x: 460, endPoint y: 530, distance: 134.0
click at [460, 530] on div "< p > Budowlana, 84-120 Władysławowo </ p > < p > GLA 10 510 m² </ p > < p > < …" at bounding box center [891, 545] width 1338 height 88
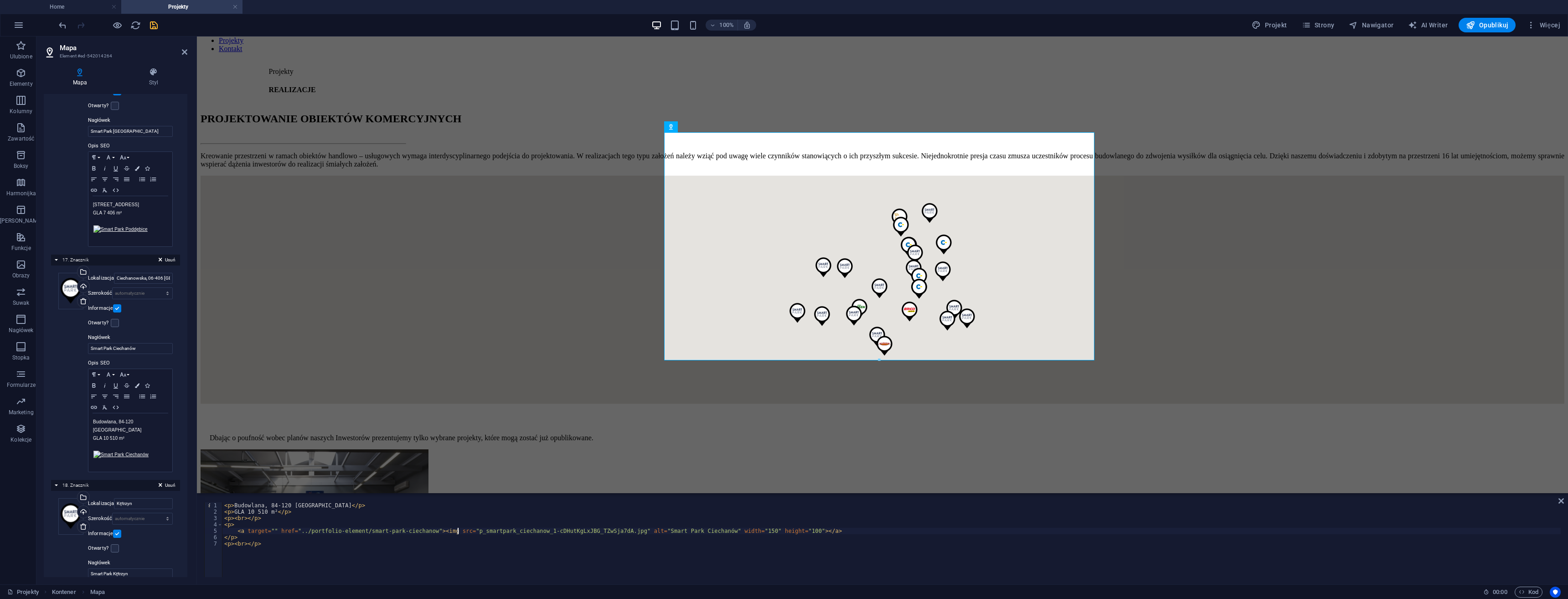
paste textarea "../images/miniatury/"
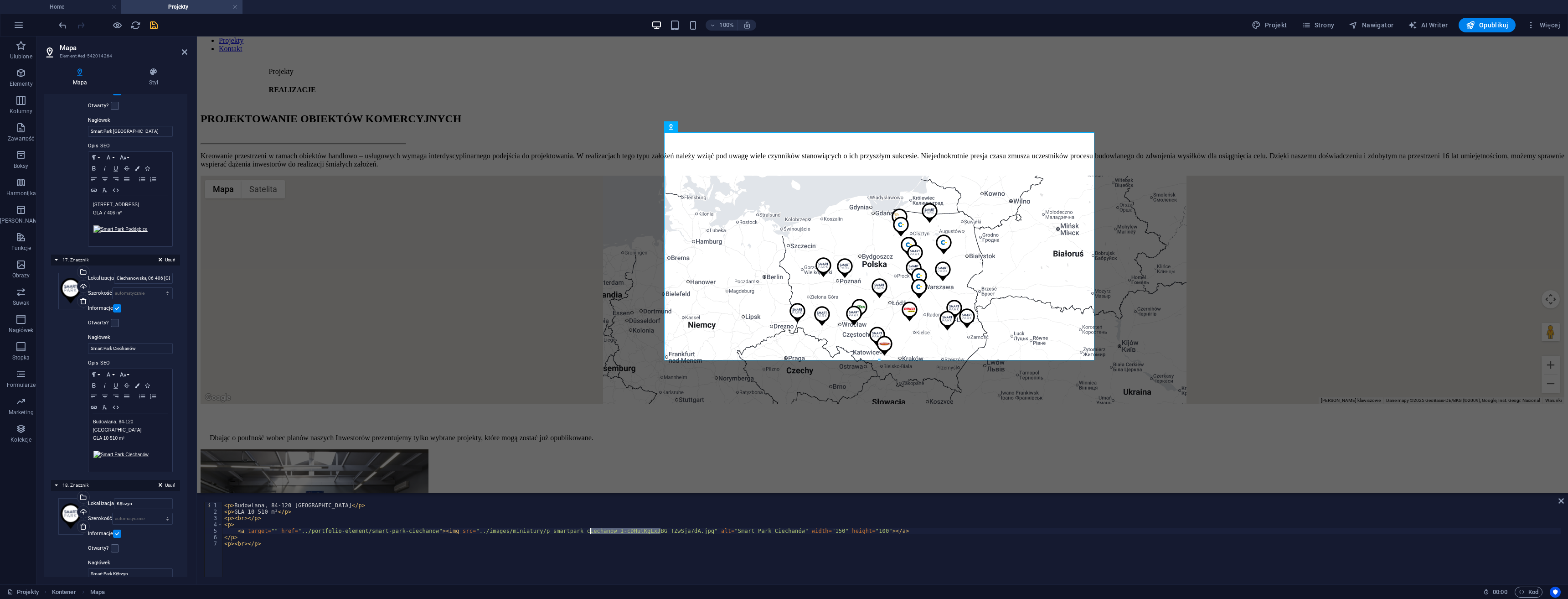
drag, startPoint x: 660, startPoint y: 529, endPoint x: 599, endPoint y: 550, distance: 64.5
click at [589, 528] on div "< p > Budowlana, 84-120 Władysławowo </ p > < p > GLA 10 510 m² </ p > < p > < …" at bounding box center [891, 545] width 1338 height 88
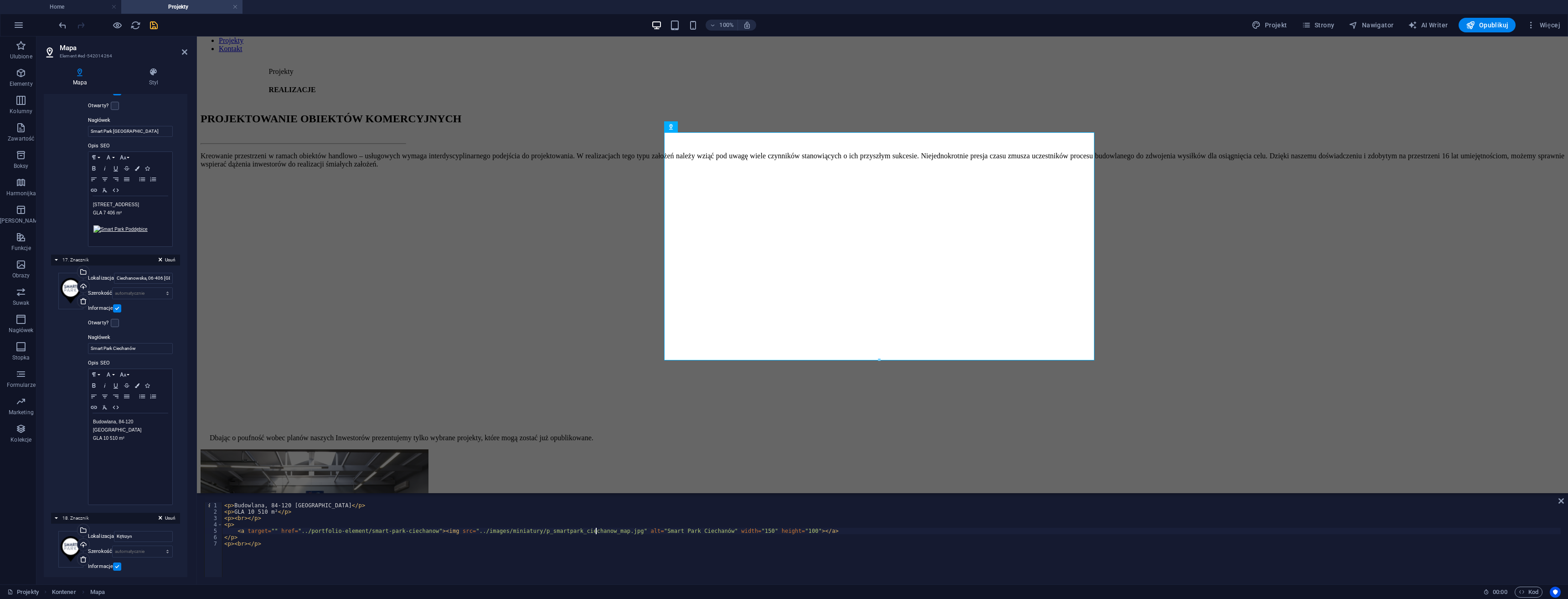
type textarea "<a target="" href="../portfolio-element/smart-park-ciechanow"><img src="../imag…"
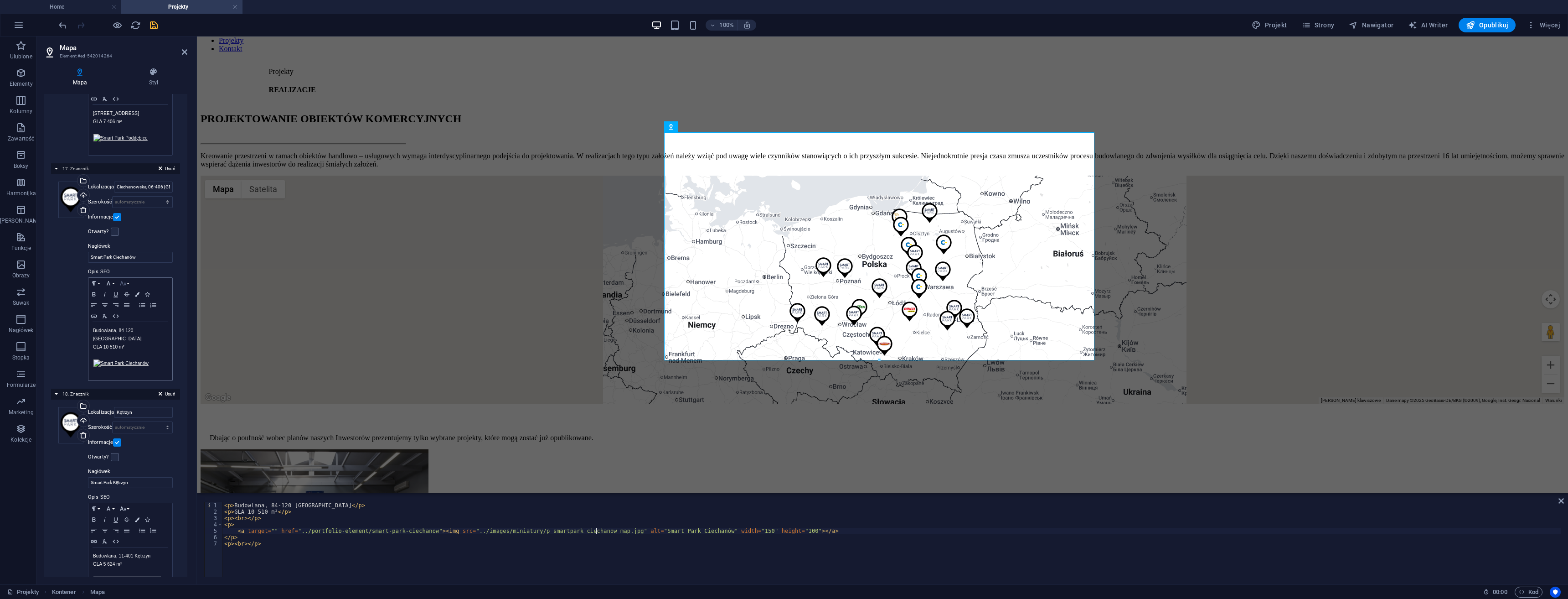
scroll to position [3648, 0]
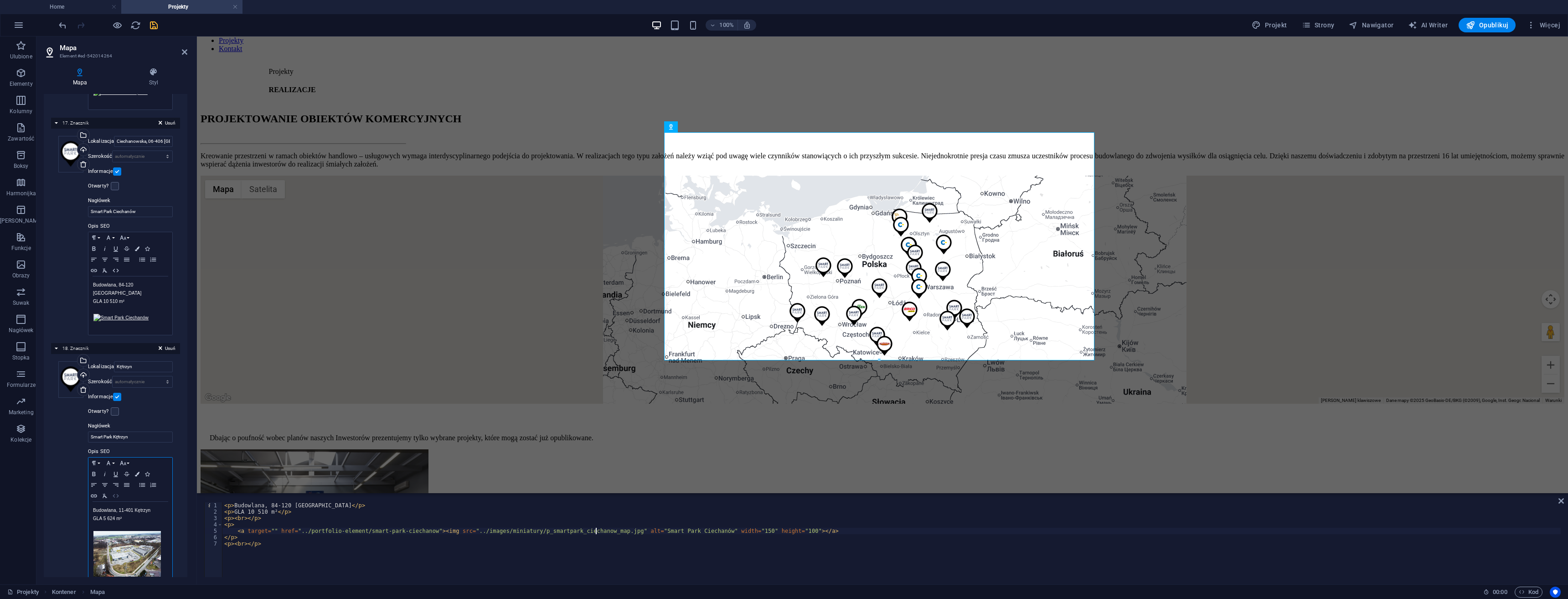
click at [116, 490] on button "HTML" at bounding box center [116, 496] width 11 height 11
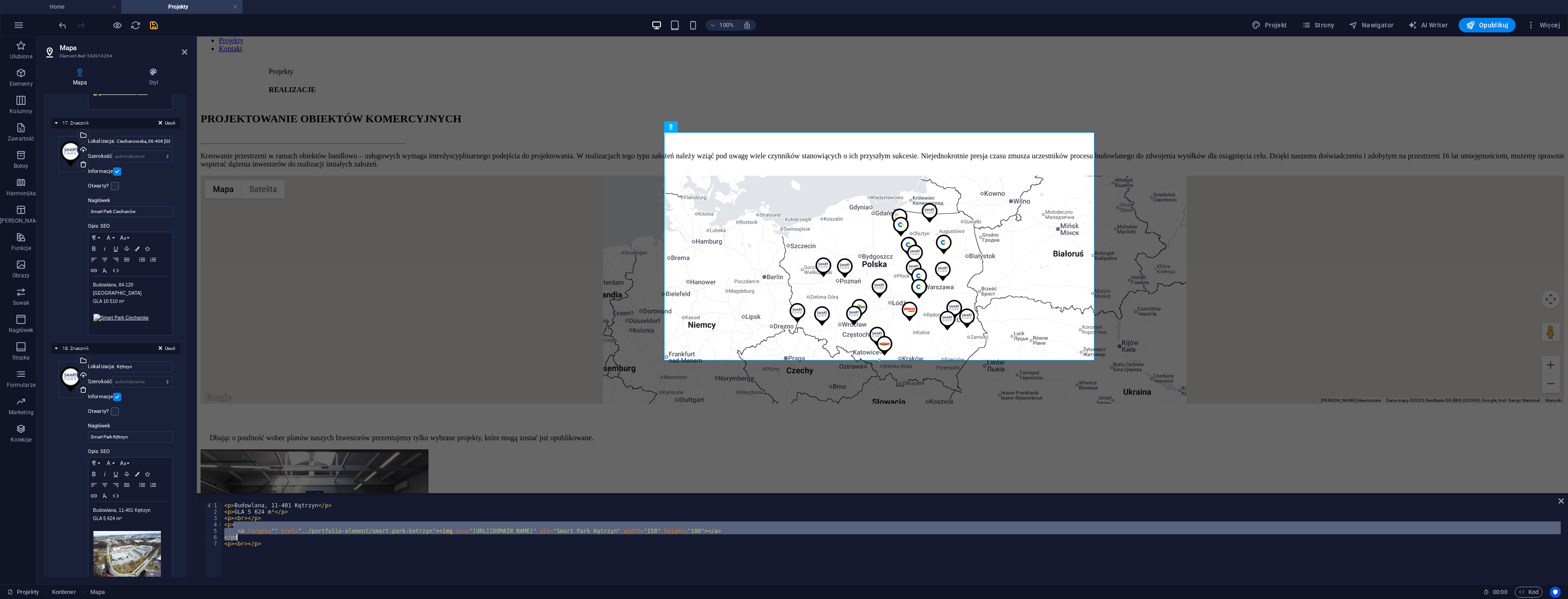
drag, startPoint x: 488, startPoint y: 528, endPoint x: 601, endPoint y: 528, distance: 113.0
click at [573, 534] on div "< p > Budowlana, 11-401 Kętrzyn </ p > < p > GLA 5 624 m² </ p > < p > < br > <…" at bounding box center [891, 545] width 1338 height 88
click at [618, 526] on div "< p > Budowlana, 11-401 Kętrzyn </ p > < p > GLA 5 624 m² </ p > < p > < br > <…" at bounding box center [891, 539] width 1338 height 74
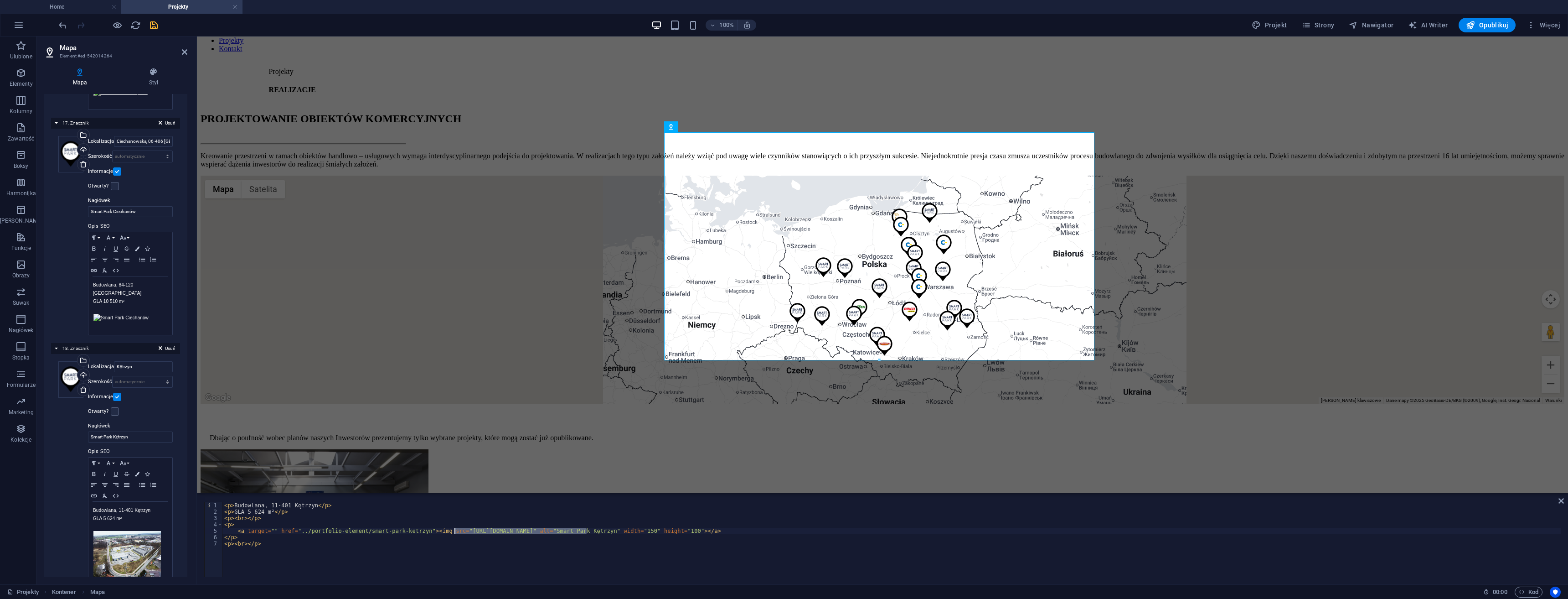
drag, startPoint x: 559, startPoint y: 528, endPoint x: 454, endPoint y: 533, distance: 105.1
click at [454, 533] on div "< p > Budowlana, 11-401 Kętrzyn </ p > < p > GLA 5 624 m² </ p > < p > < br > <…" at bounding box center [891, 545] width 1338 height 88
paste textarea "../images/miniatury/"
drag, startPoint x: 645, startPoint y: 529, endPoint x: 580, endPoint y: 528, distance: 65.0
click at [580, 528] on div "< p > Budowlana, 11-401 Kętrzyn </ p > < p > GLA 5 624 m² </ p > < p > < br > <…" at bounding box center [891, 545] width 1338 height 88
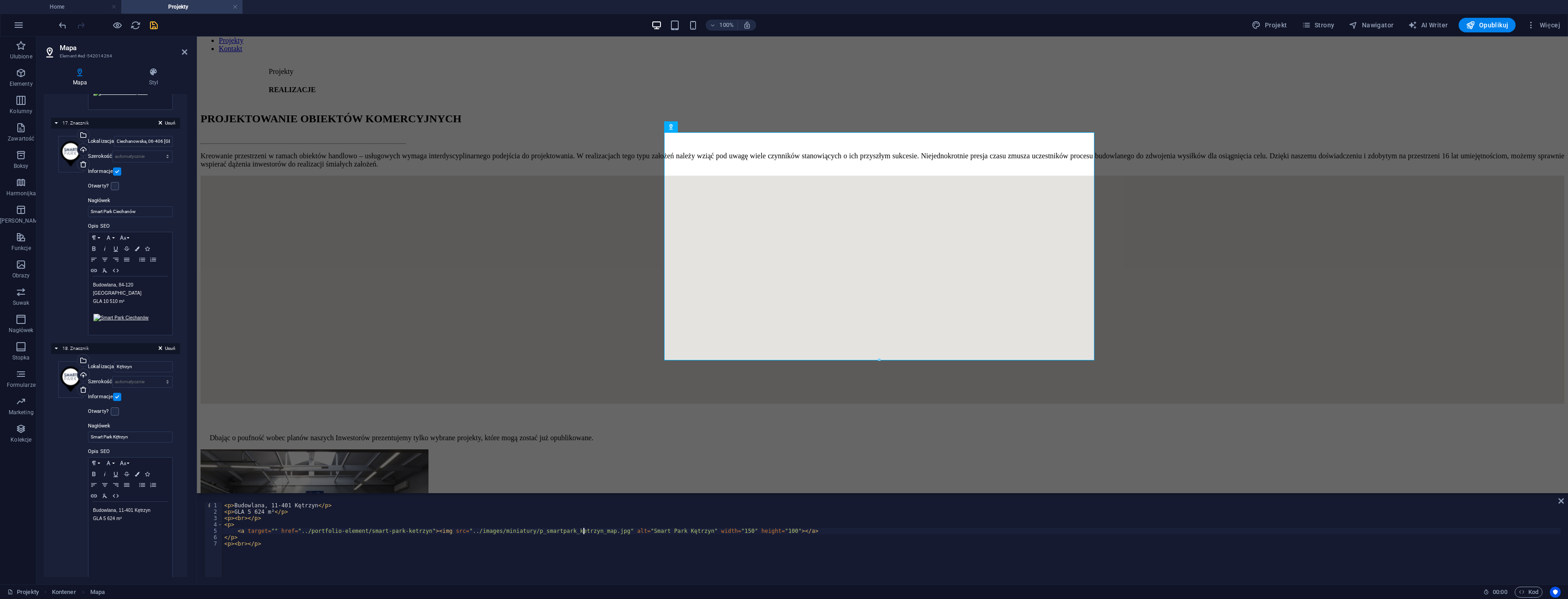
type textarea "<a target="" href="../portfolio-element/smart-park-ketrzyn"><img src="../images…"
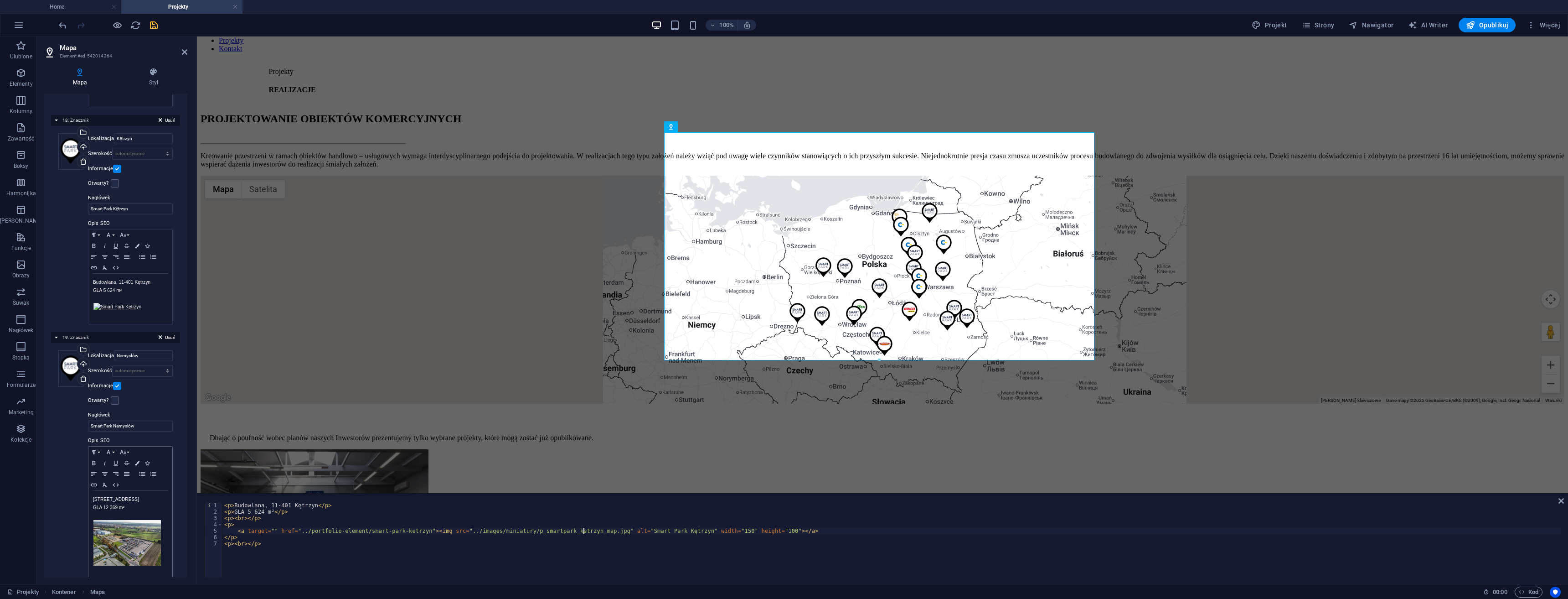
scroll to position [3966, 0]
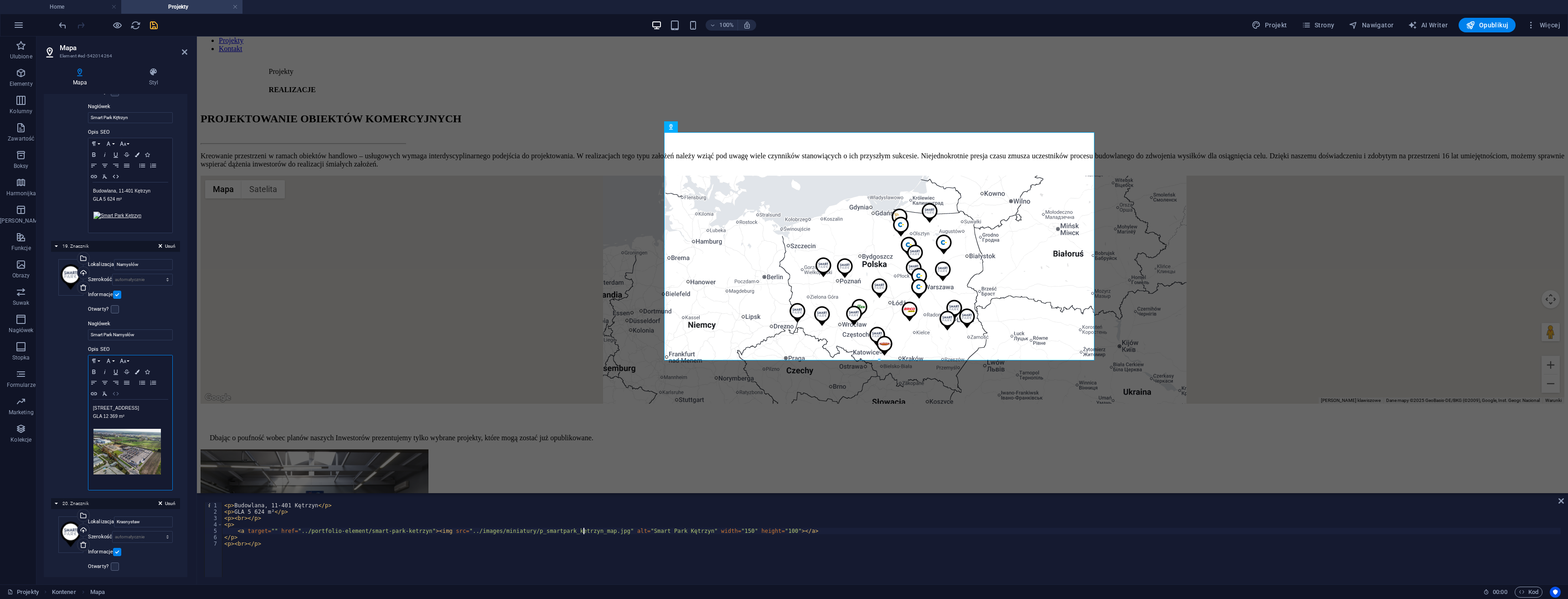
click at [112, 390] on icon "button" at bounding box center [116, 393] width 11 height 7
click at [591, 528] on div "< p > Oleśnicka, 46-100 Namysłów </ p > < p > GLA 12 369 m² </ p > < p > < br >…" at bounding box center [891, 545] width 1338 height 88
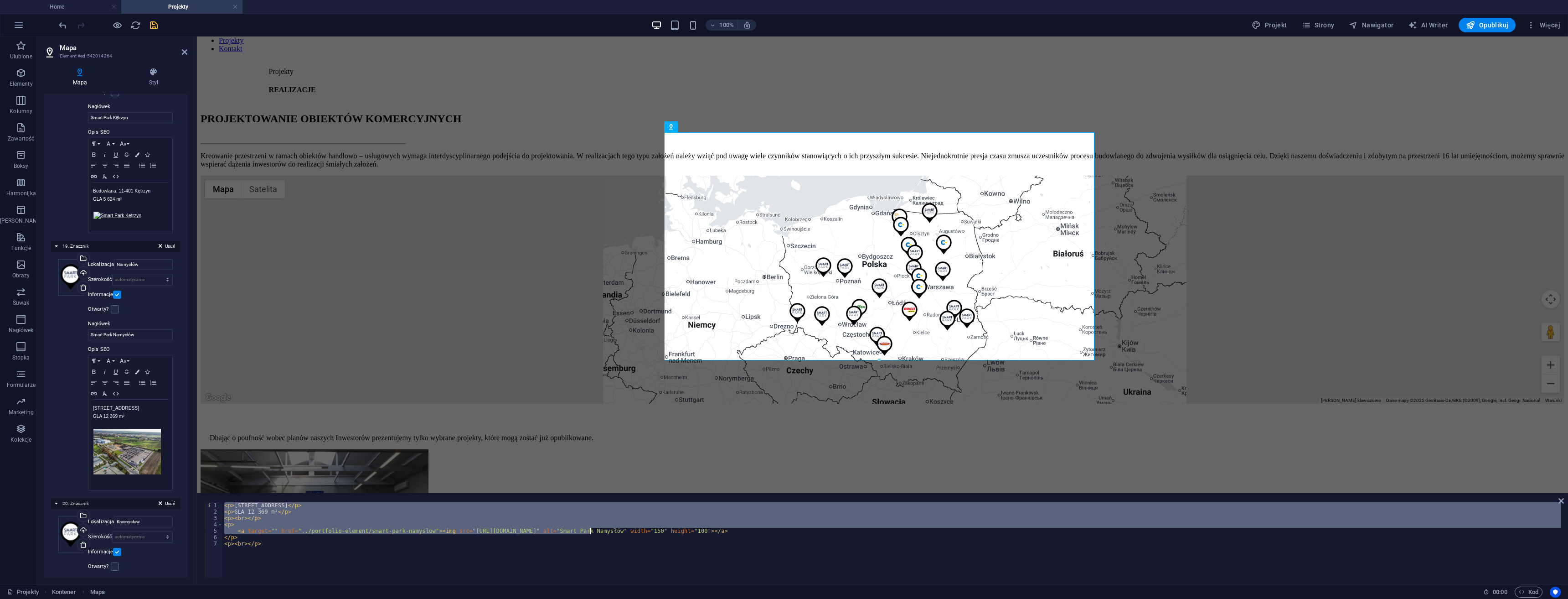
drag, startPoint x: 594, startPoint y: 530, endPoint x: 594, endPoint y: 538, distance: 8.0
click at [594, 531] on div "< p > Oleśnicka, 46-100 Namysłów </ p > < p > GLA 12 369 m² </ p > < p > < br >…" at bounding box center [891, 545] width 1338 height 88
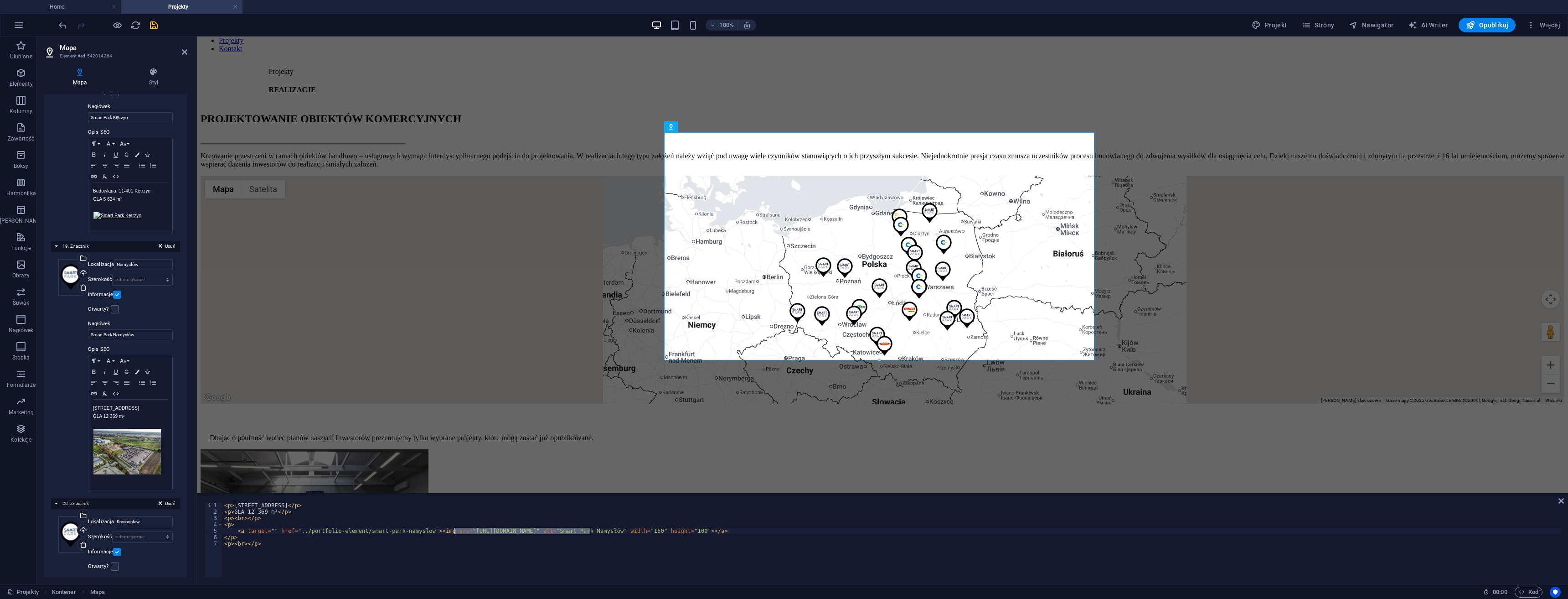
drag, startPoint x: 531, startPoint y: 529, endPoint x: 454, endPoint y: 529, distance: 77.0
click at [454, 529] on div "< p > Oleśnicka, 46-100 Namysłów </ p > < p > GLA 12 369 m² </ p > < p > < br >…" at bounding box center [891, 545] width 1338 height 88
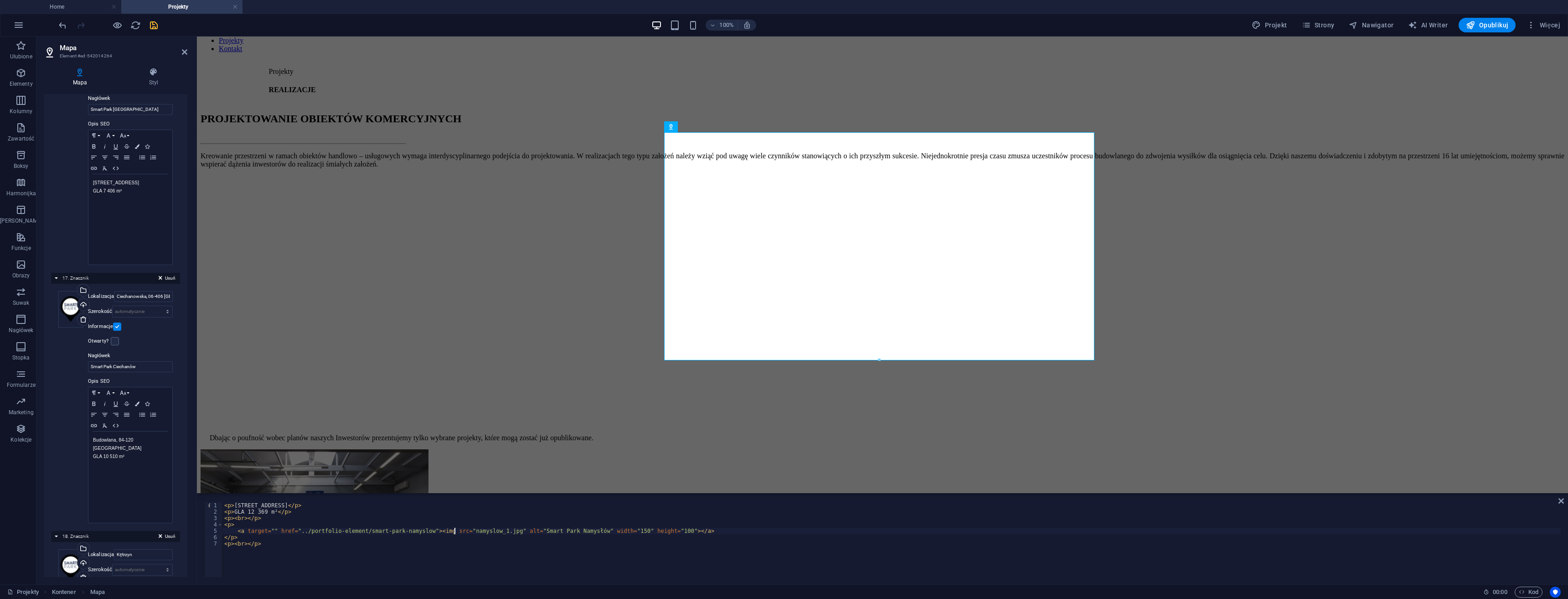
scroll to position [4641, 0]
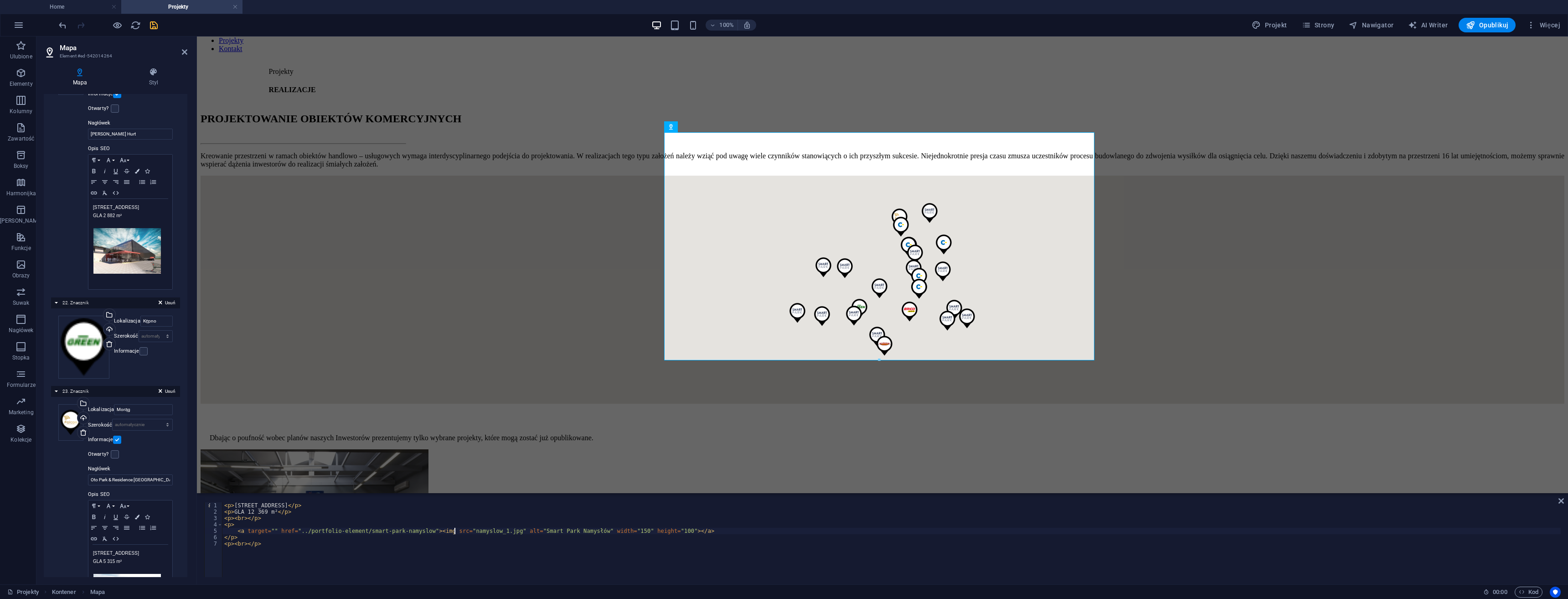
paste textarea "../images/miniatury/"
click at [549, 532] on div "< p > Oleśnicka, 46-100 Namysłów </ p > < p > GLA 12 369 m² </ p > < p > < br >…" at bounding box center [891, 545] width 1338 height 88
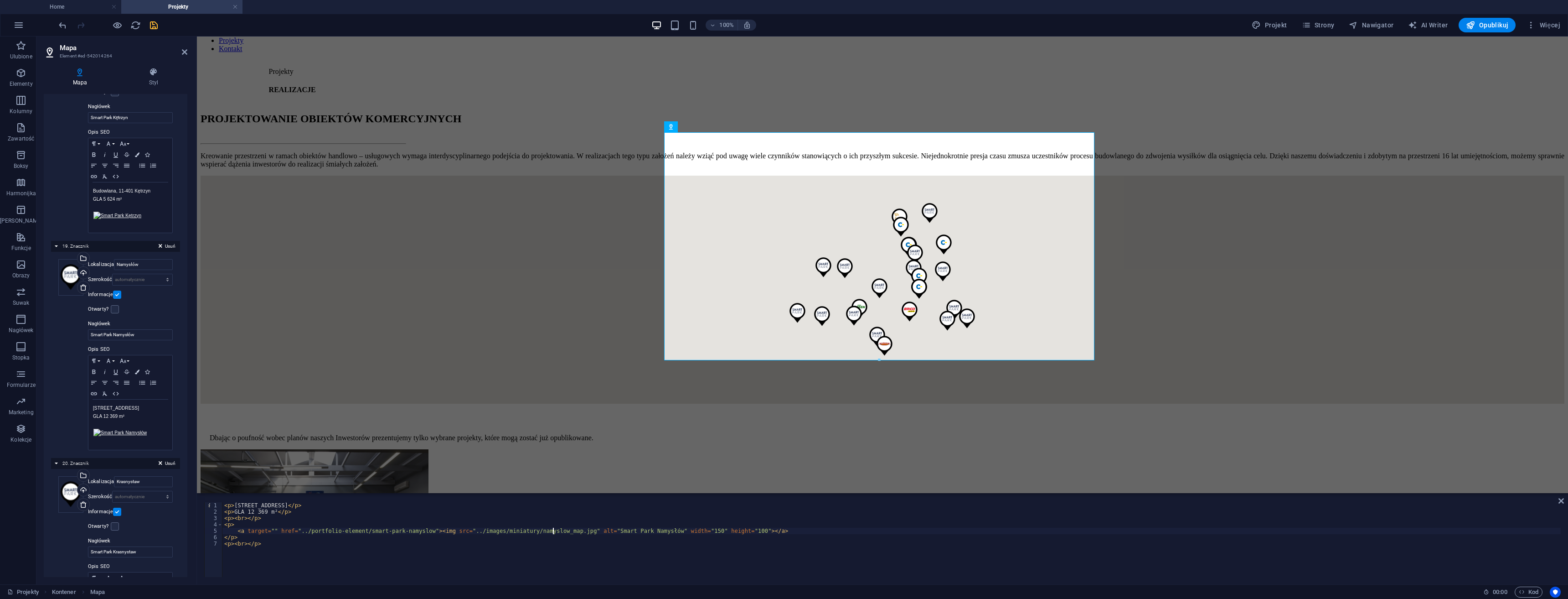
scroll to position [3966, 0]
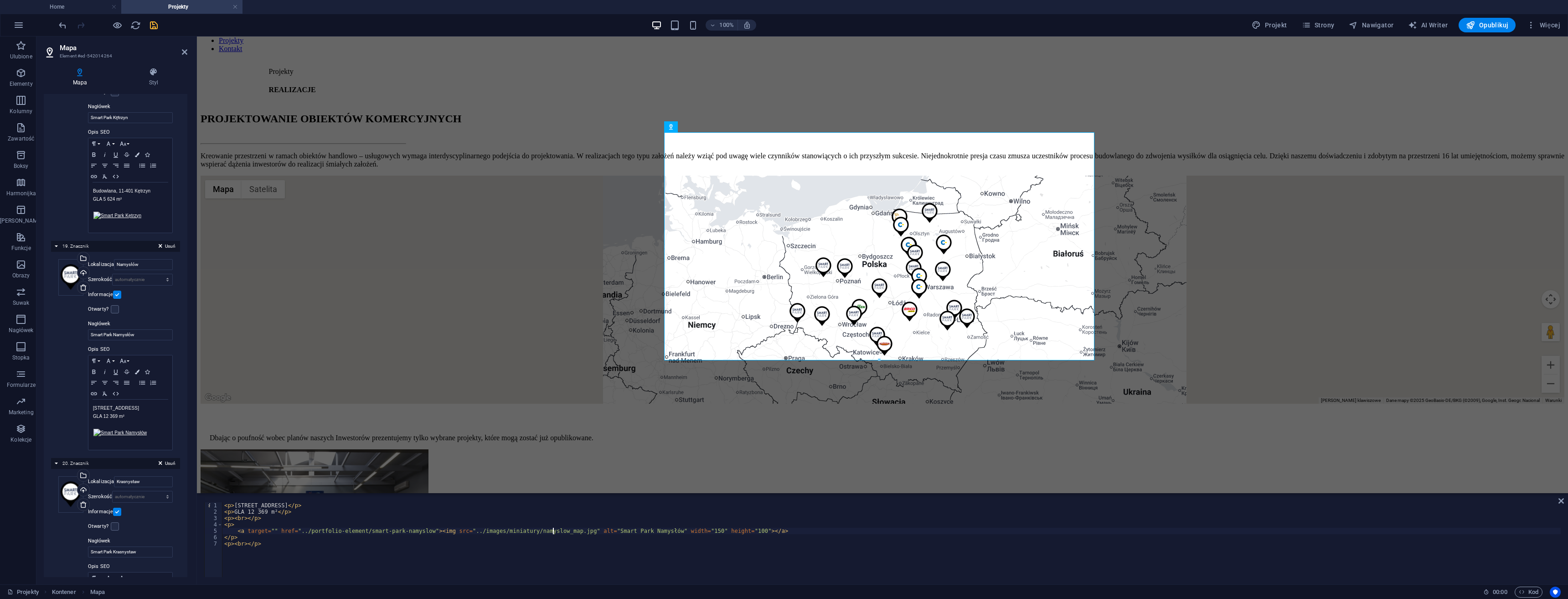
click at [517, 530] on div "< p > Oleśnicka, 46-100 Namysłów </ p > < p > GLA 12 369 m² </ p > < p > < br >…" at bounding box center [891, 545] width 1338 height 88
type textarea "<a target="" href="../portfolio-element/smart-park-namyslow"><img src="../image…"
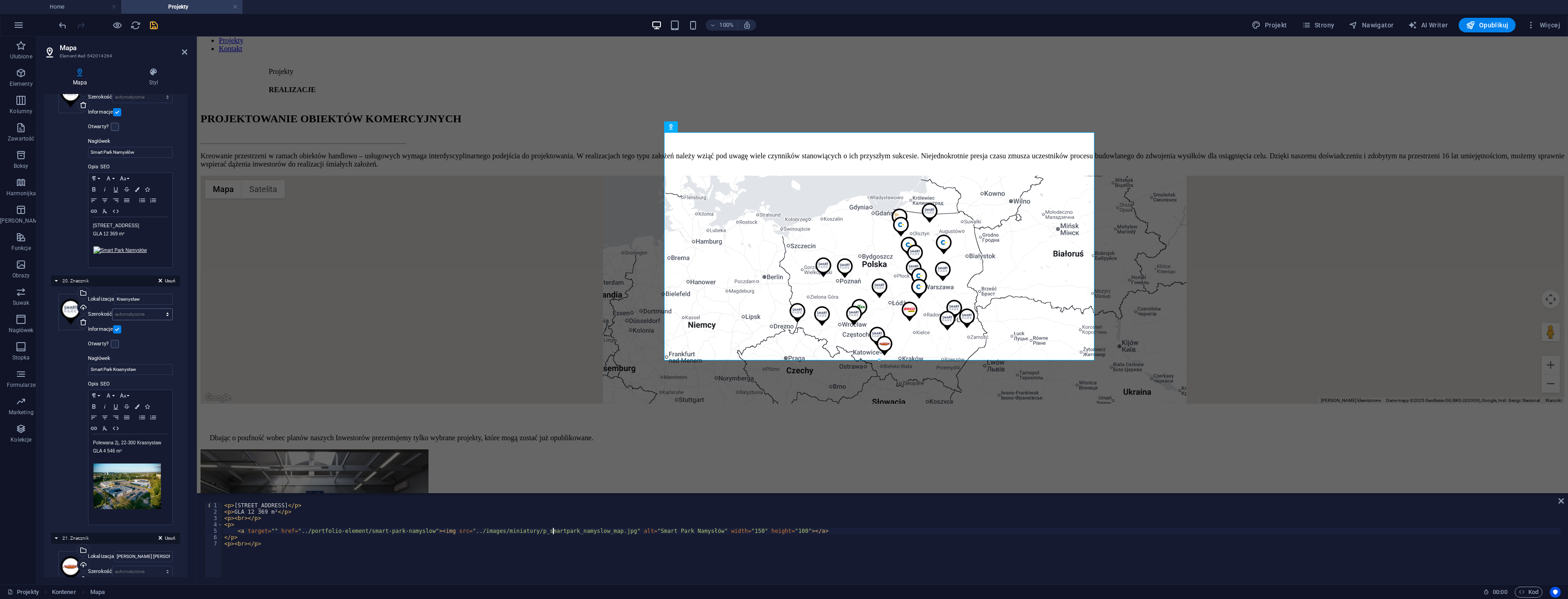
scroll to position [4195, 0]
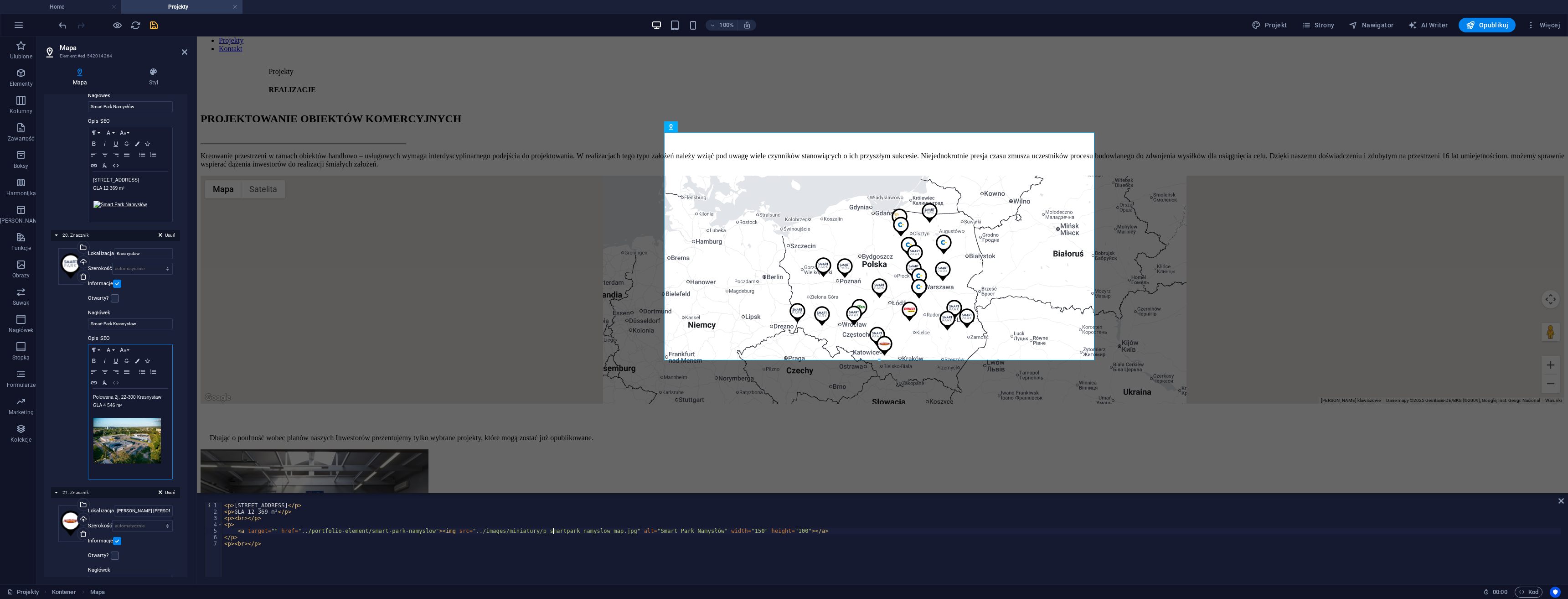
click at [118, 379] on icon "button" at bounding box center [116, 382] width 11 height 7
drag, startPoint x: 502, startPoint y: 528, endPoint x: 527, endPoint y: 528, distance: 25.0
click at [527, 528] on div "< p > Polewana 2j, 22-300 Krasnystaw </ p > < p > GLA 4 546 m² </ p > < p > < b…" at bounding box center [891, 545] width 1338 height 88
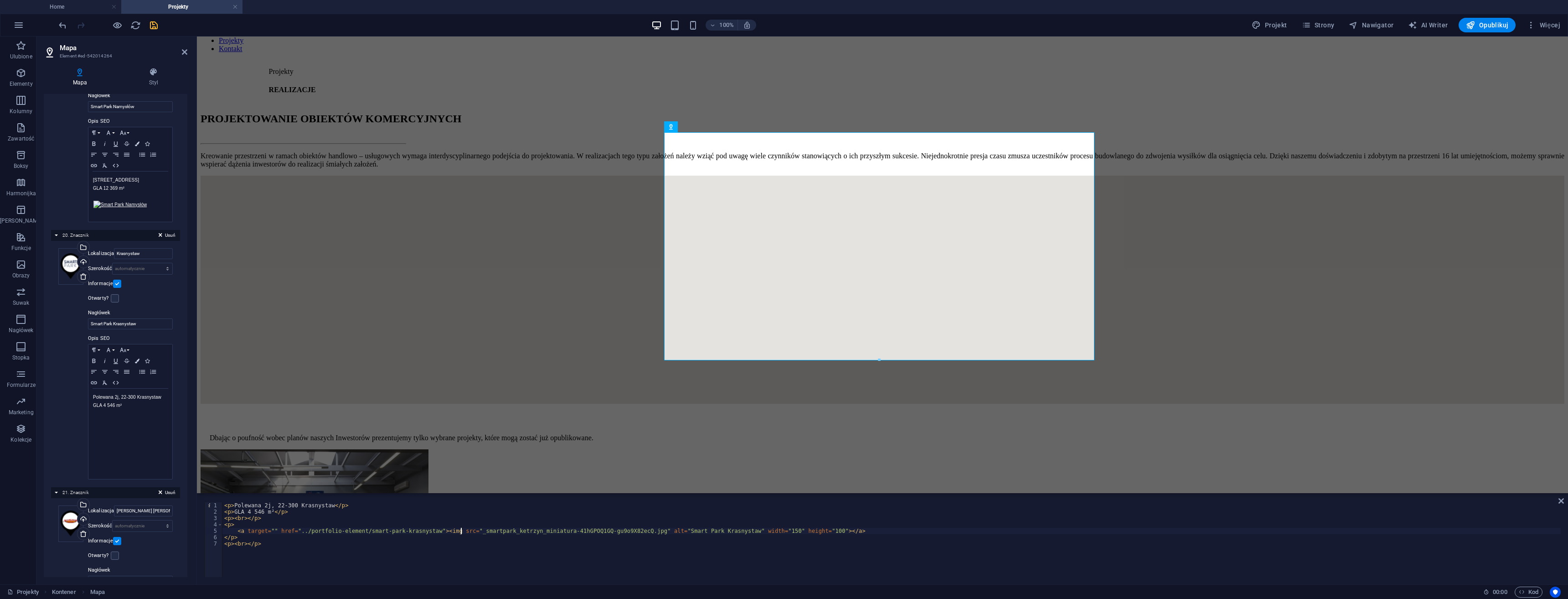
paste textarea "../images/miniatury/"
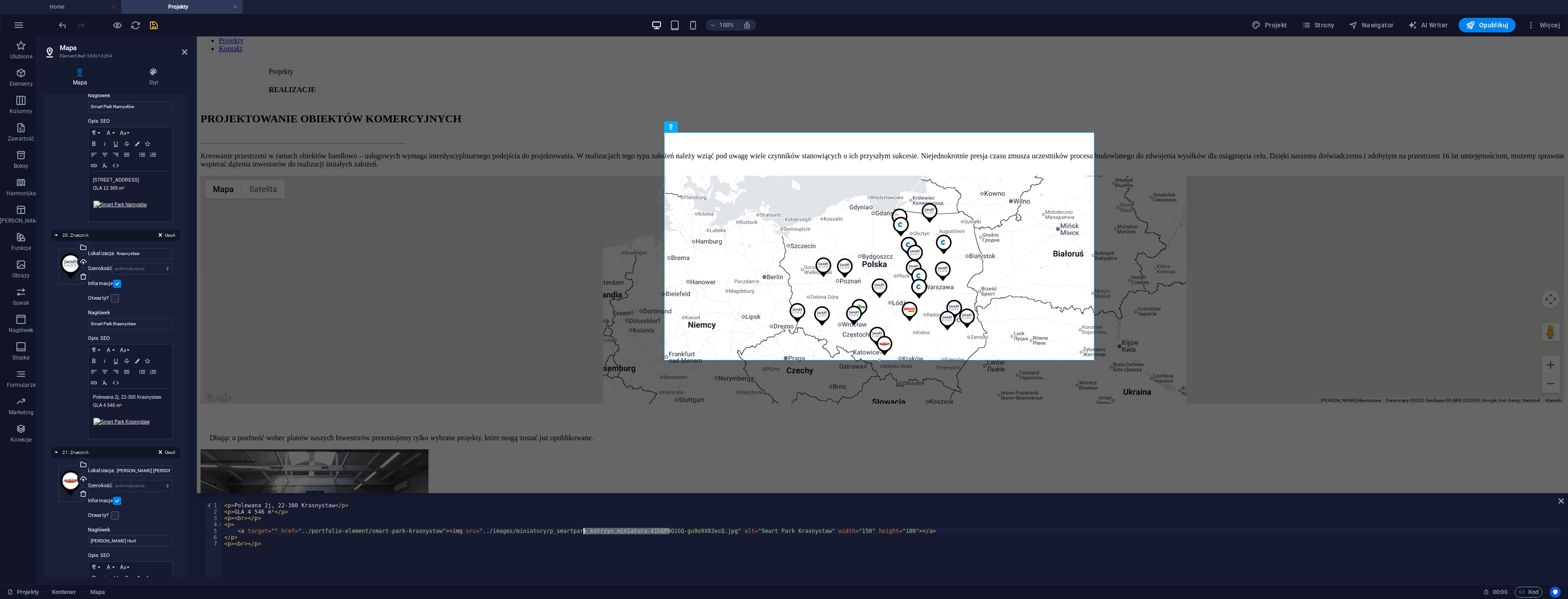
drag, startPoint x: 671, startPoint y: 528, endPoint x: 584, endPoint y: 531, distance: 87.1
click at [584, 531] on div "< p > Polewana 2j, 22-300 Krasnystaw </ p > < p > GLA 4 546 m² </ p > < p > < b…" at bounding box center [891, 545] width 1338 height 88
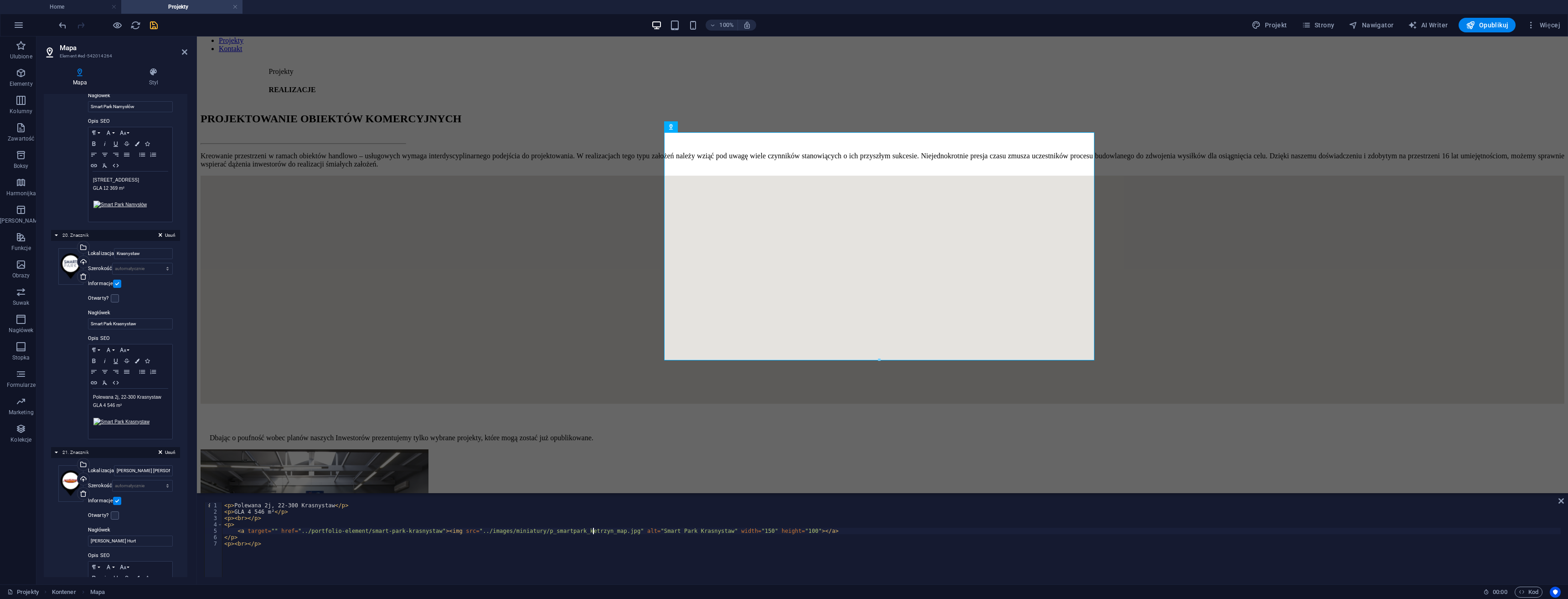
scroll to position [0, 31]
type textarea "<a target="" href="../portfolio-element/smart-park-krasnystaw"><img src="../ima…"
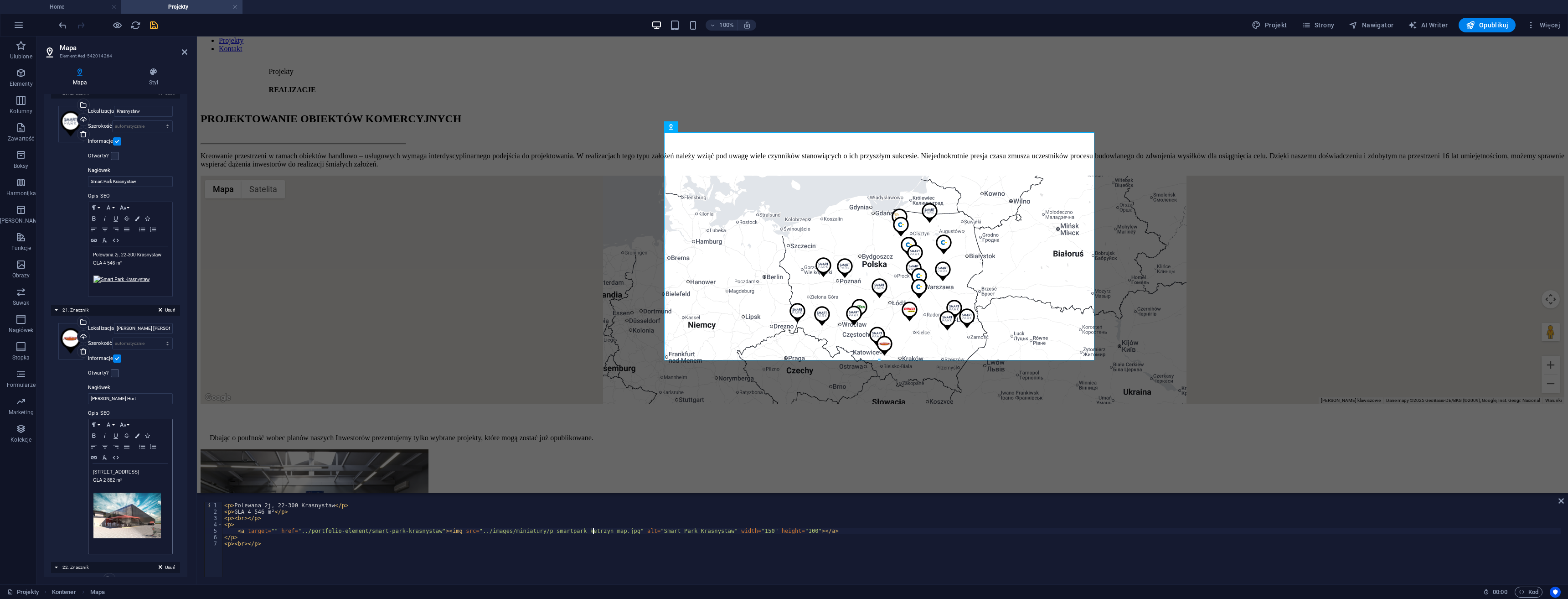
scroll to position [4423, 0]
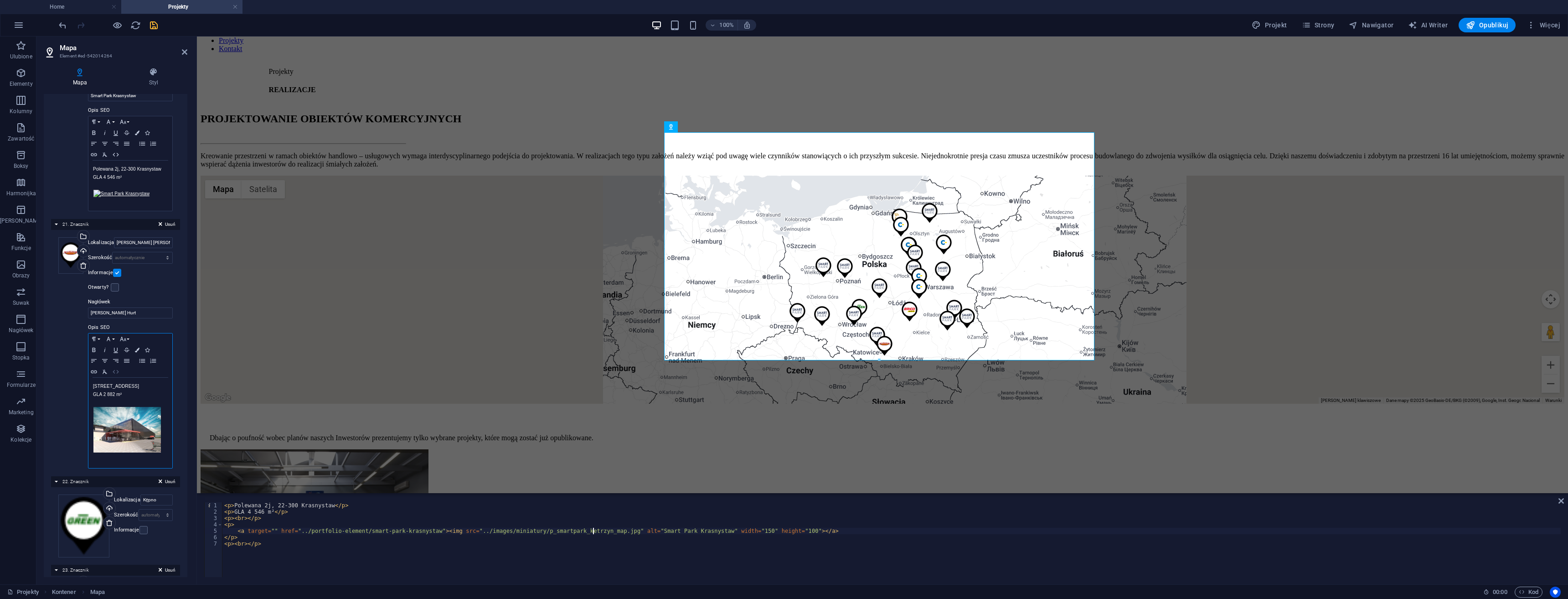
click at [119, 368] on icon "button" at bounding box center [116, 371] width 11 height 7
click at [567, 531] on div "< p > Nowozachęty 10, 41-407 Imielin </ p > < p > GLA 2 882 m² </ p > < p > < b…" at bounding box center [891, 545] width 1338 height 88
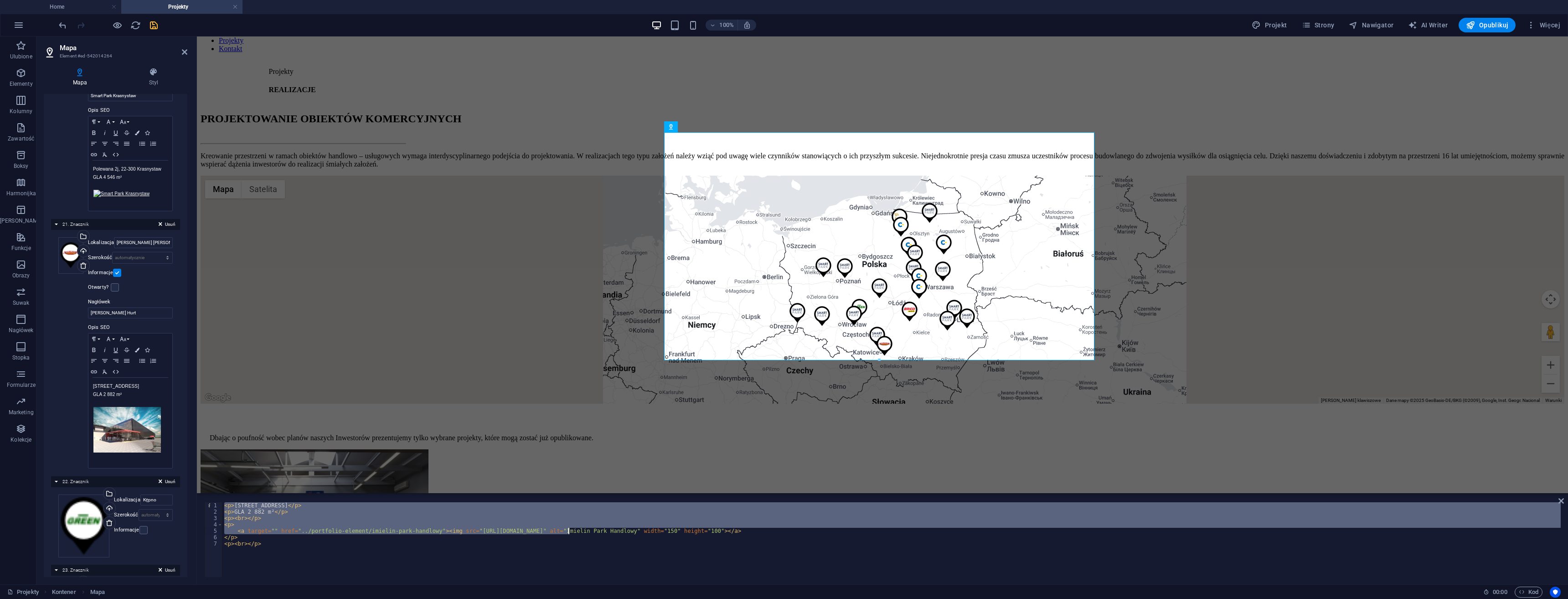
click at [569, 529] on div "< p > Nowozachęty 10, 41-407 Imielin </ p > < p > GLA 2 882 m² </ p > < p > < b…" at bounding box center [891, 539] width 1338 height 74
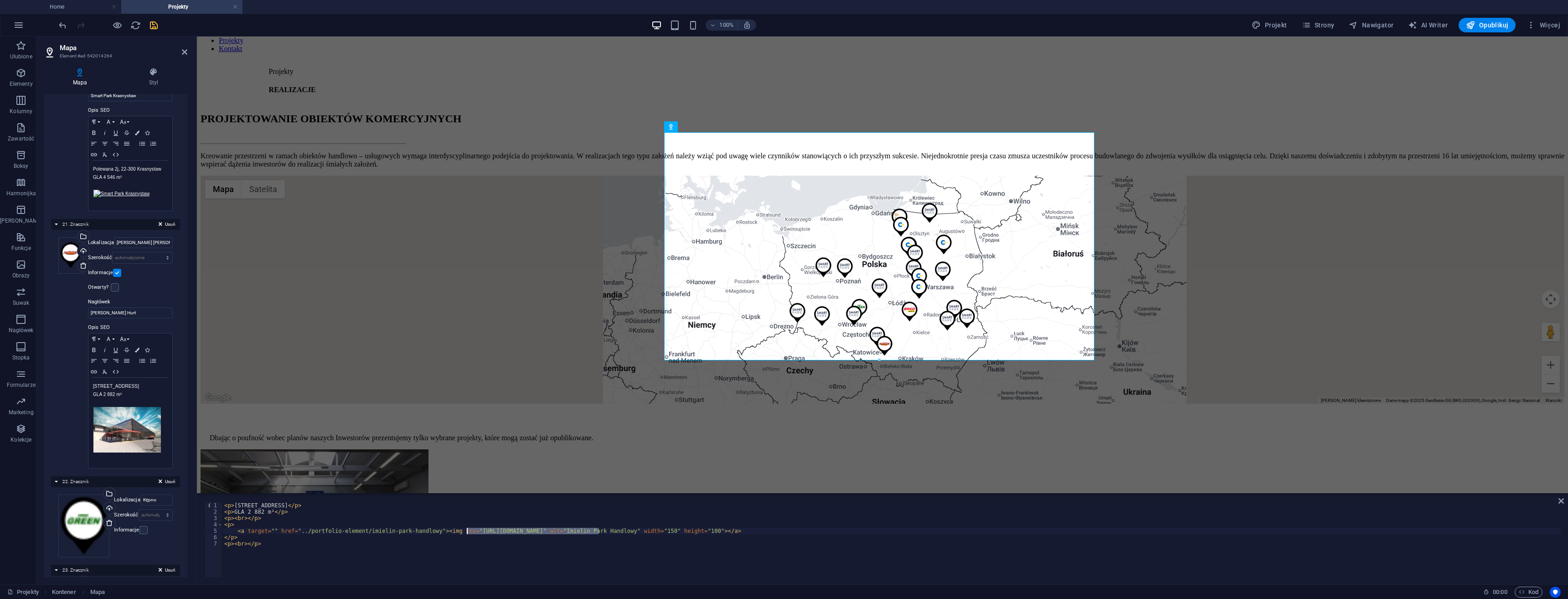
drag, startPoint x: 600, startPoint y: 531, endPoint x: 466, endPoint y: 531, distance: 134.0
click at [466, 531] on div "< p > Nowozachęty 10, 41-407 Imielin </ p > < p > GLA 2 882 m² </ p > < p > < b…" at bounding box center [891, 545] width 1338 height 88
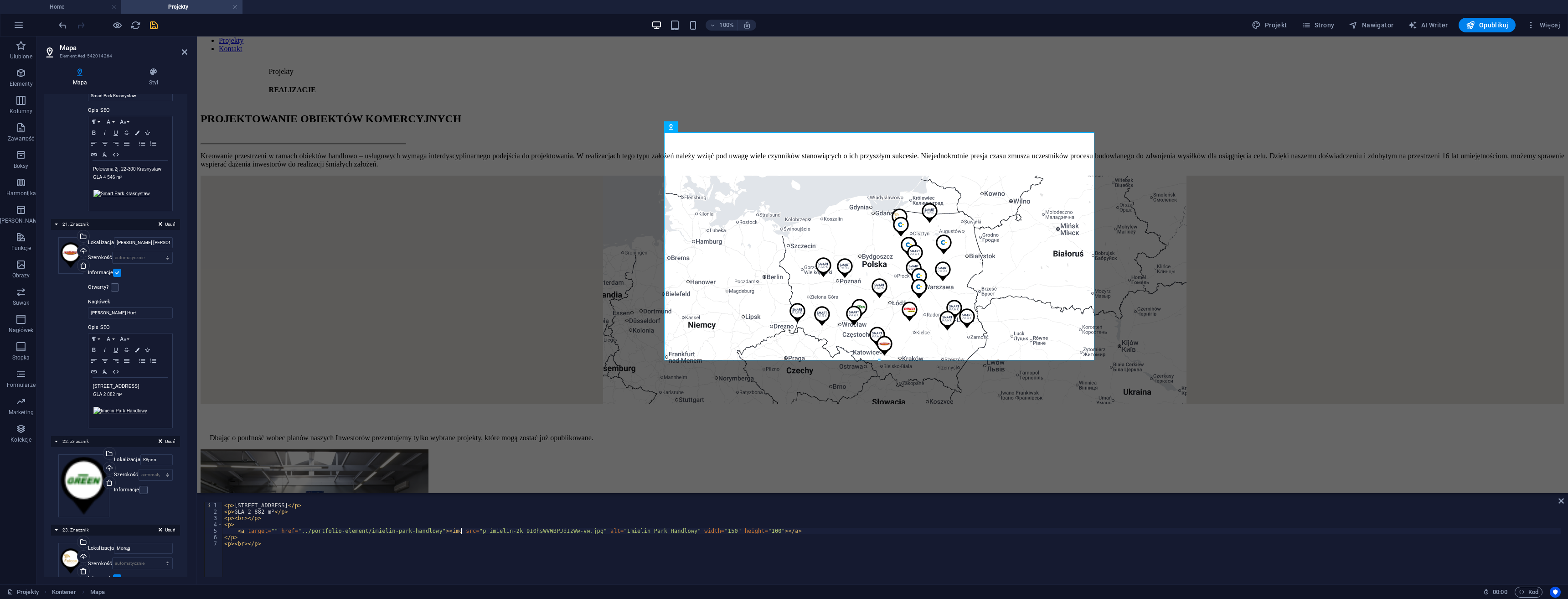
paste textarea "../images/miniatury/"
drag, startPoint x: 633, startPoint y: 530, endPoint x: 619, endPoint y: 529, distance: 14.0
click at [619, 529] on div "< p > Nowozachęty 10, 41-407 Imielin </ p > < p > GLA 2 882 m² </ p > < p > < b…" at bounding box center [891, 545] width 1338 height 88
click at [616, 530] on div "< p > Nowozachęty 10, 41-407 Imielin </ p > < p > GLA 2 882 m² </ p > < p > < b…" at bounding box center [891, 545] width 1338 height 88
drag, startPoint x: 621, startPoint y: 528, endPoint x: 564, endPoint y: 529, distance: 57.0
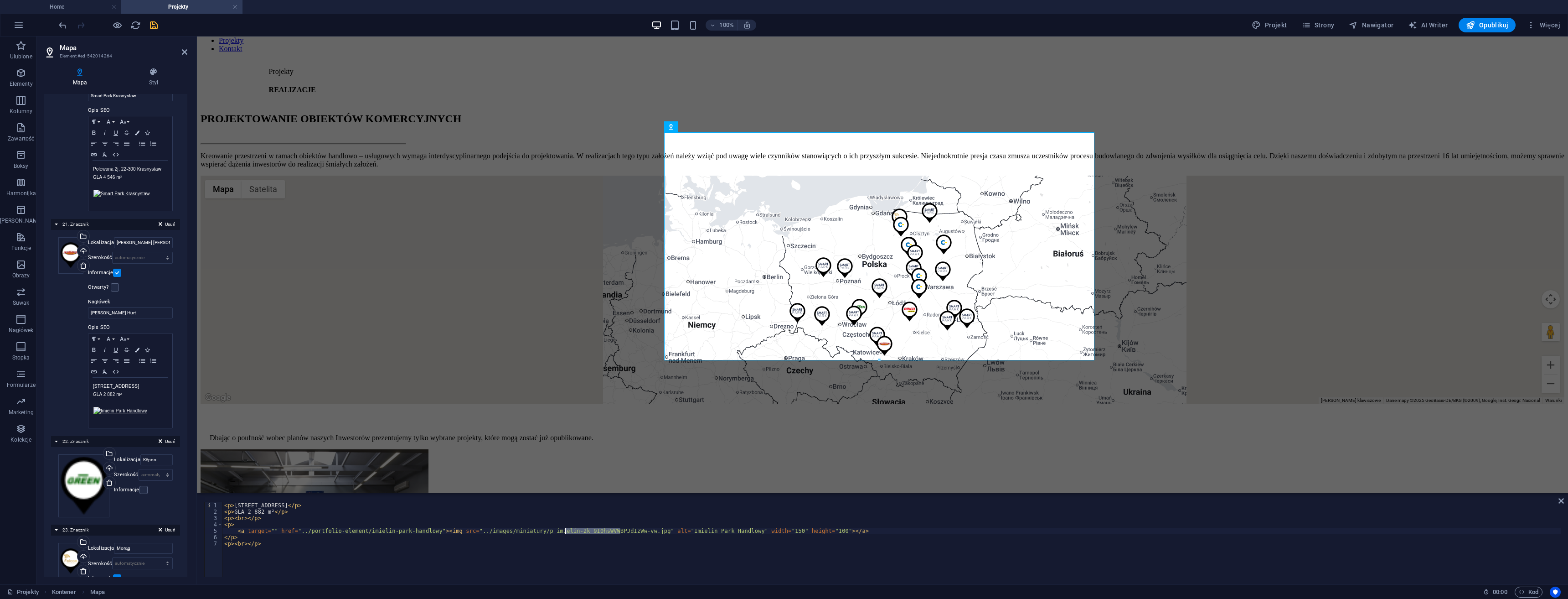
click at [564, 529] on div "< p > Nowozachęty 10, 41-407 Imielin </ p > < p > GLA 2 882 m² </ p > < p > < b…" at bounding box center [891, 545] width 1338 height 88
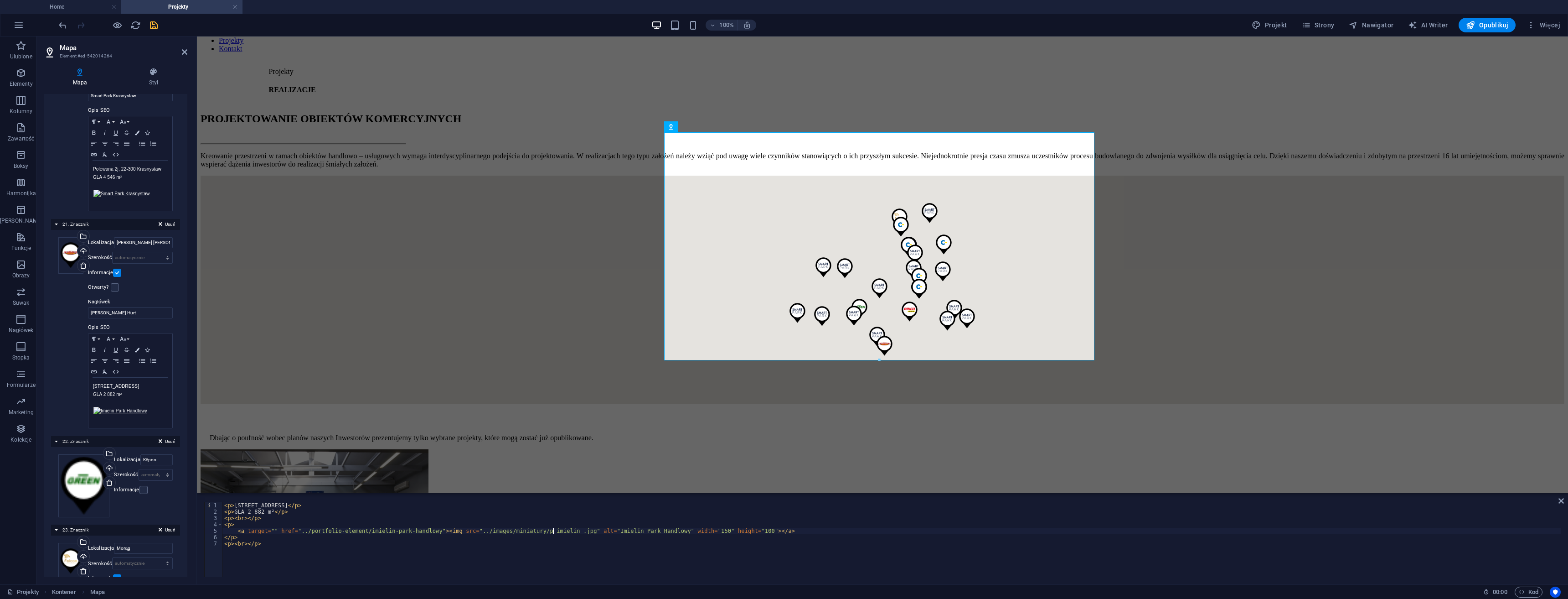
type textarea "<a target="" href="../portfolio-element/imielin-park-handlowy"><img src="../ima…"
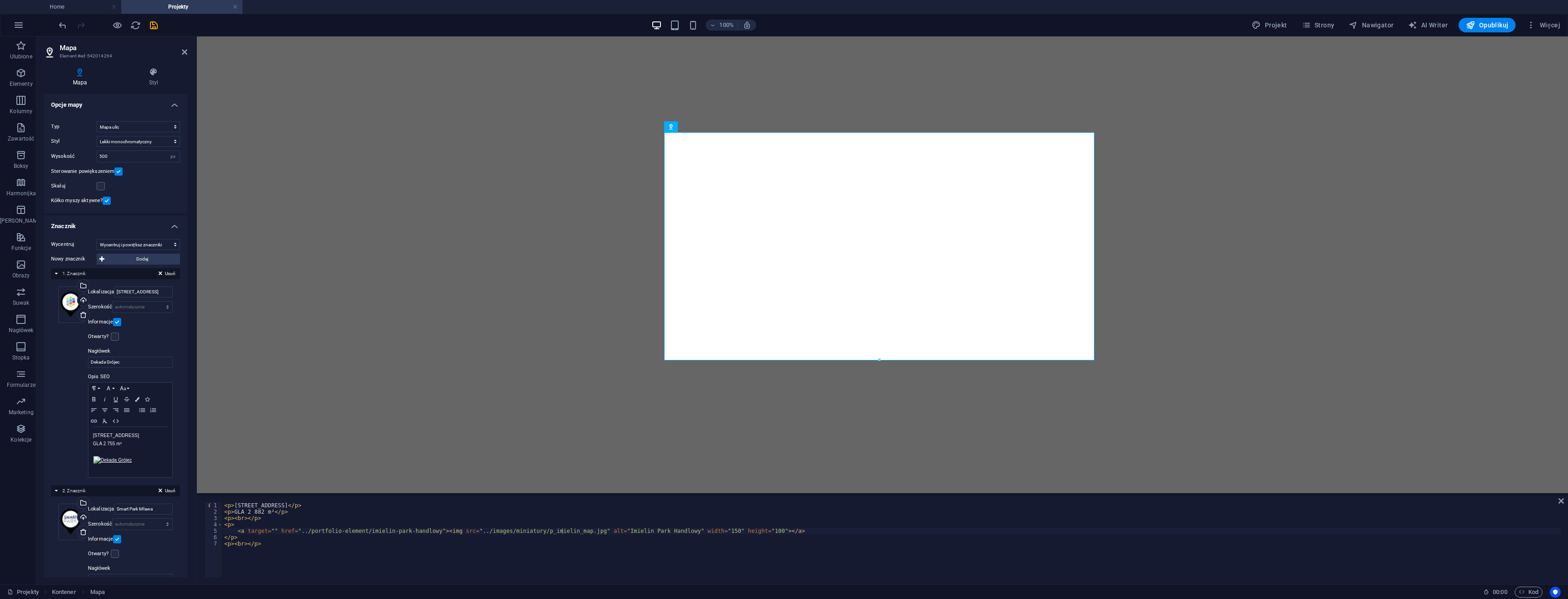
select select "8"
select select "2"
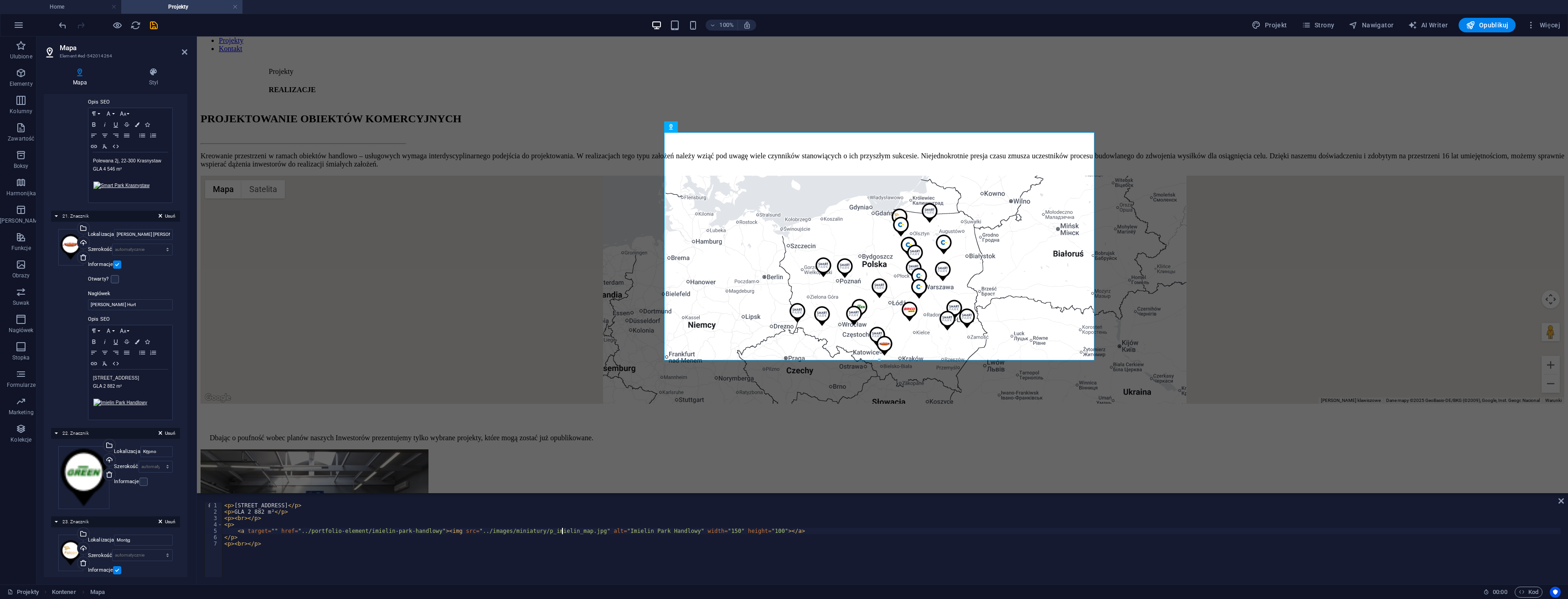
scroll to position [137, 0]
click at [528, 531] on div "< p > Nowozachęty 10, 41-407 Imielin </ p > < p > GLA 2 882 m² </ p > < p > < b…" at bounding box center [891, 545] width 1338 height 88
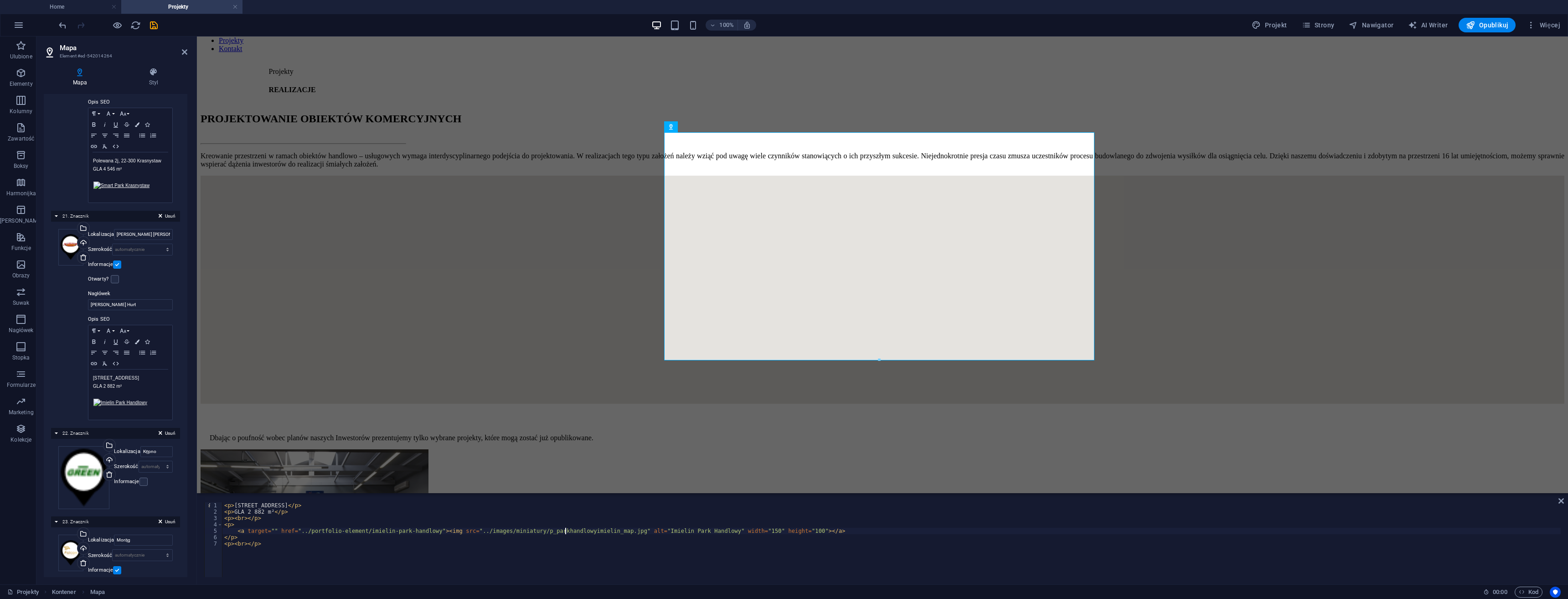
scroll to position [4423, 0]
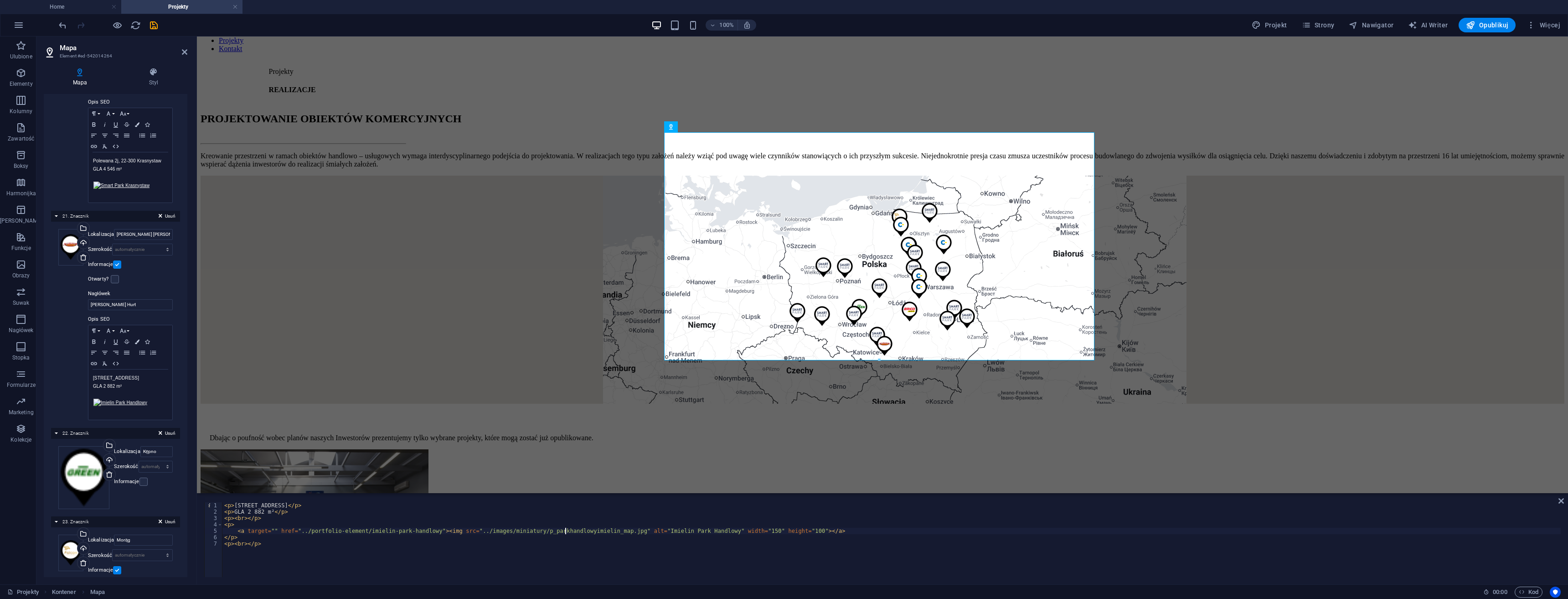
type textarea "<a target="" href="../portfolio-element/imielin-park-handlowy"><img src="../ima…"
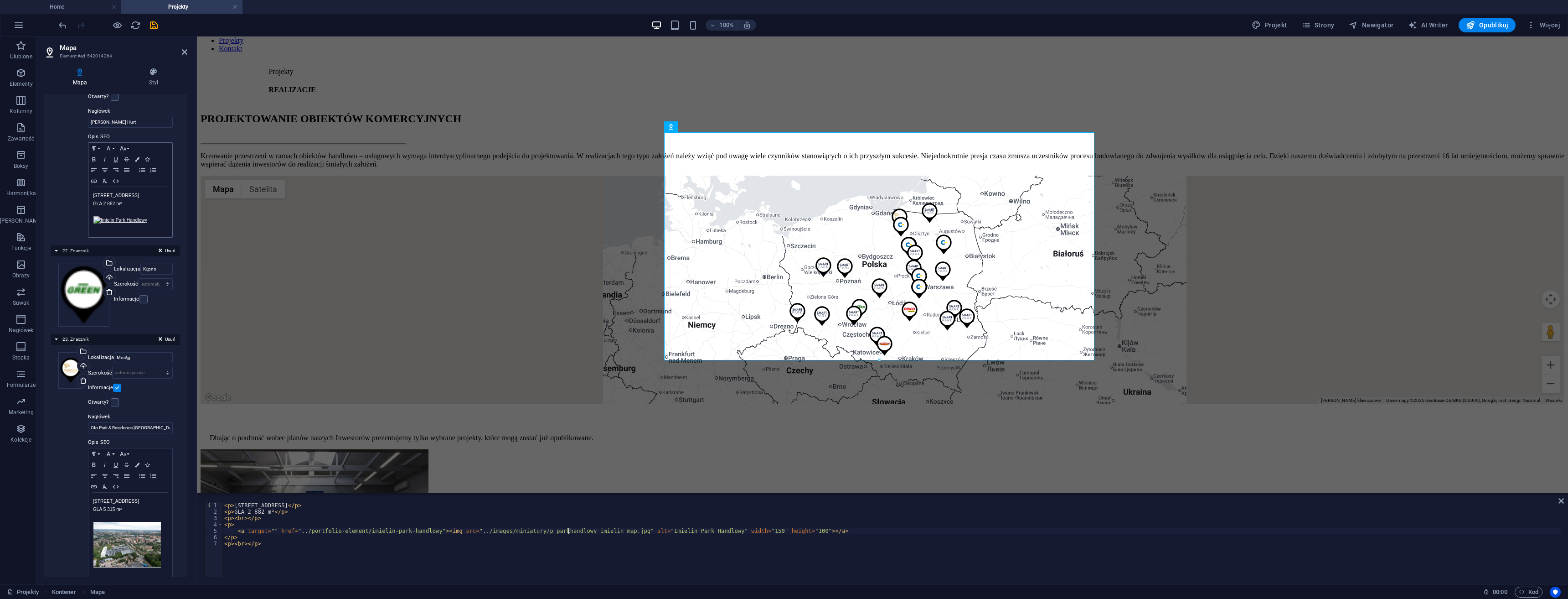
scroll to position [4650, 0]
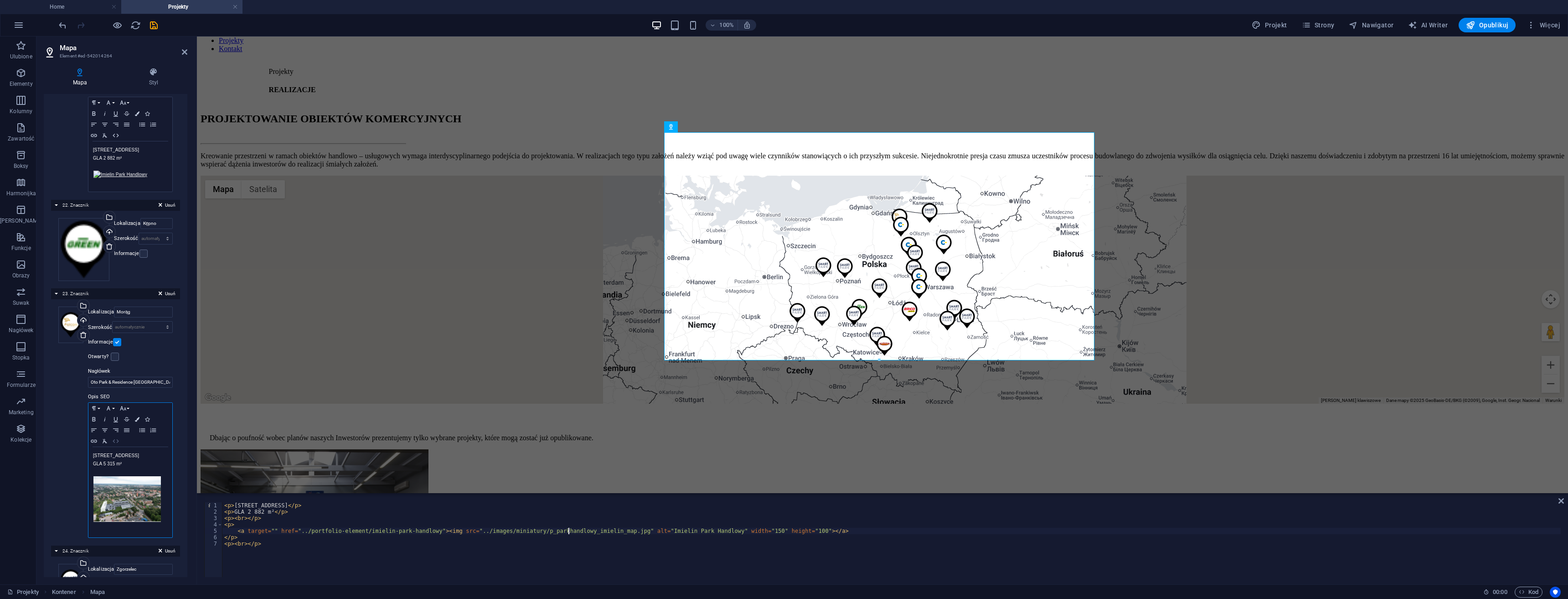
click at [118, 438] on icon "button" at bounding box center [116, 441] width 11 height 7
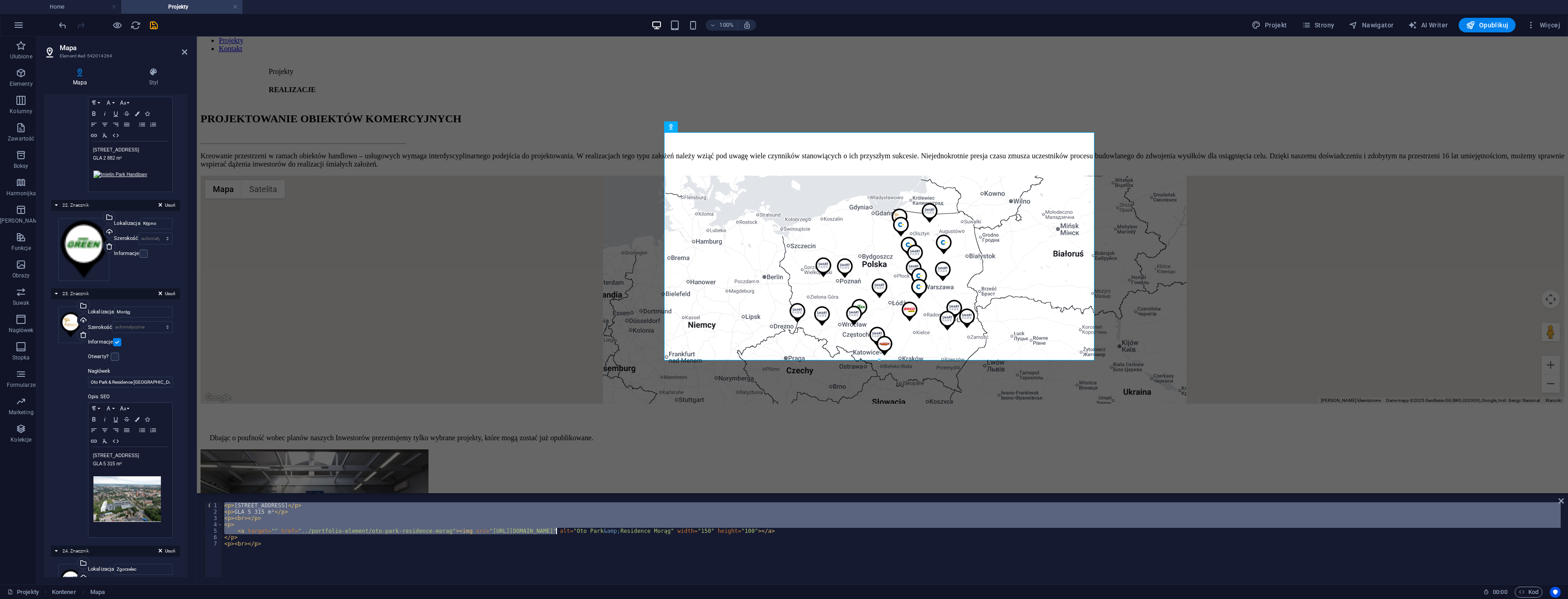
drag, startPoint x: 486, startPoint y: 533, endPoint x: 576, endPoint y: 531, distance: 90.0
click at [563, 527] on div "< p > Żeromskiego, 14-300 Morąg </ p > < p > GLA 5 315 m² </ p > < p > < br > <…" at bounding box center [891, 545] width 1338 height 88
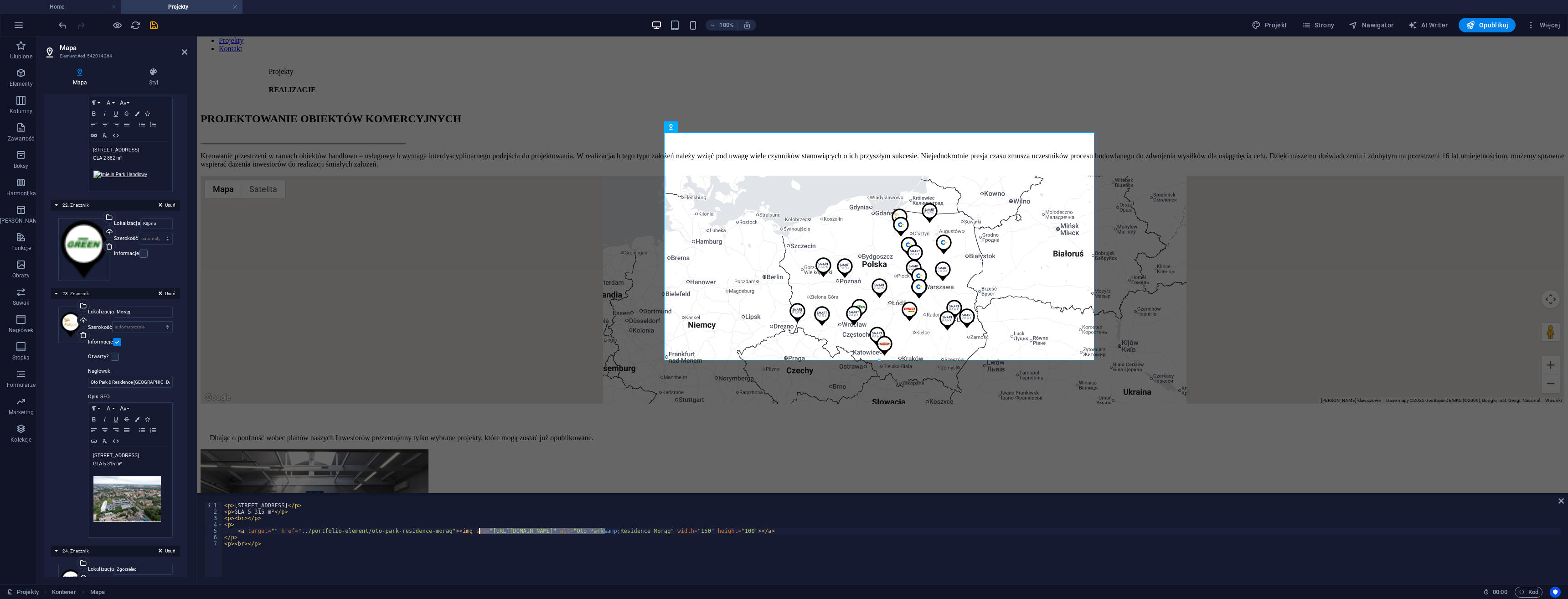
drag, startPoint x: 604, startPoint y: 529, endPoint x: 472, endPoint y: 530, distance: 132.0
click at [472, 530] on div "< p > Żeromskiego, 14-300 Morąg </ p > < p > GLA 5 315 m² </ p > < p > < br > <…" at bounding box center [891, 545] width 1338 height 88
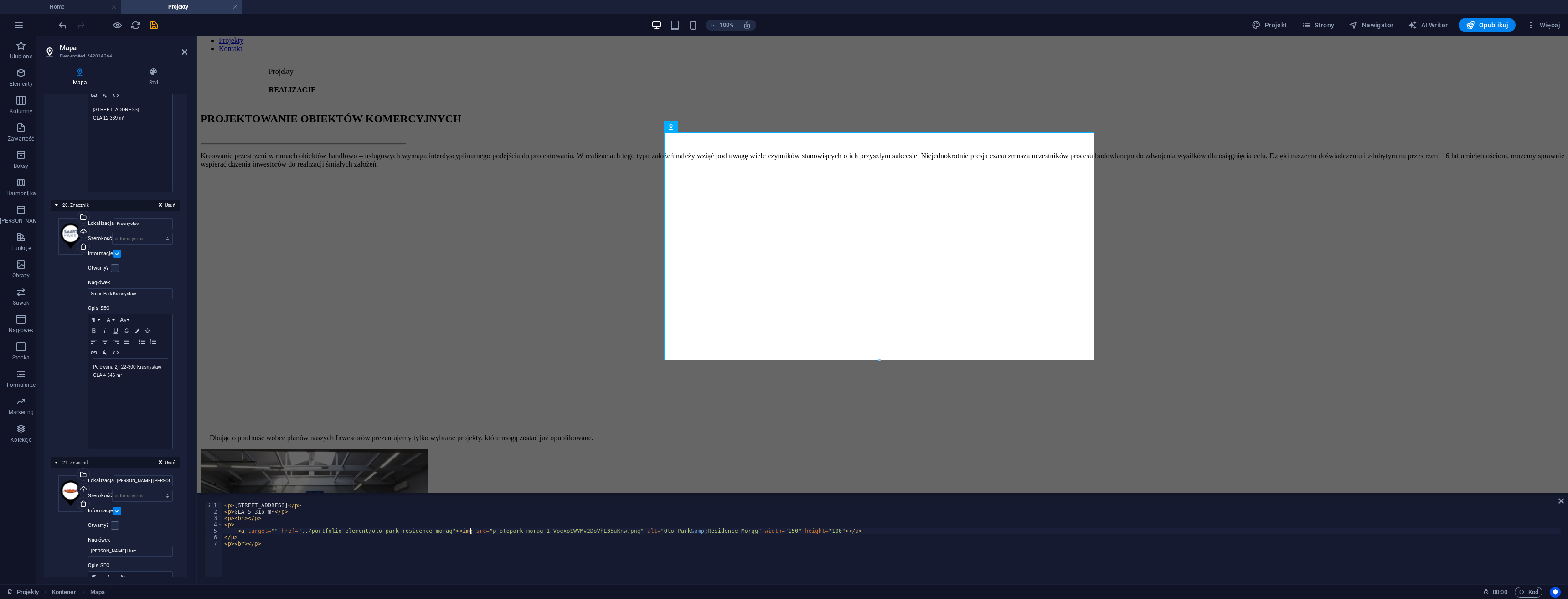
scroll to position [5445, 0]
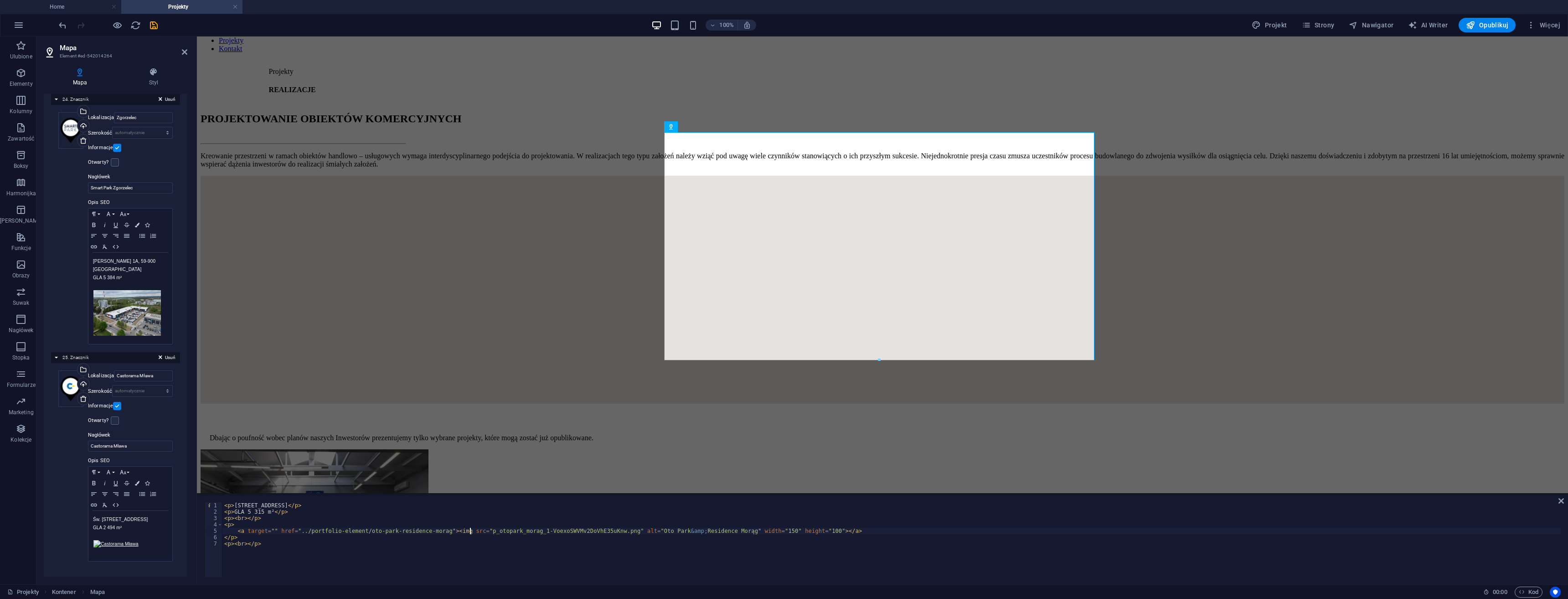
paste textarea "../images/miniatury/"
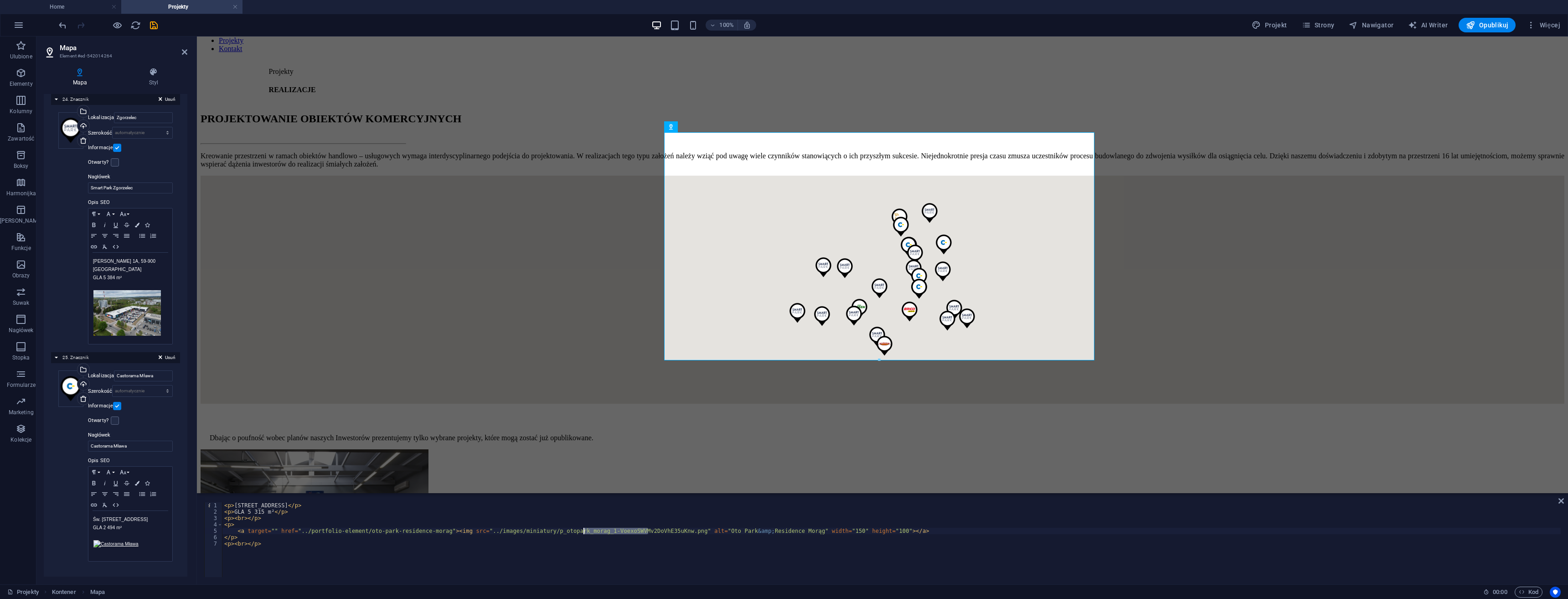
drag, startPoint x: 648, startPoint y: 528, endPoint x: 582, endPoint y: 531, distance: 66.1
click at [582, 531] on div "< p > Żeromskiego, 14-300 Morąg </ p > < p > GLA 5 315 m² </ p > < p > < br > <…" at bounding box center [891, 545] width 1338 height 88
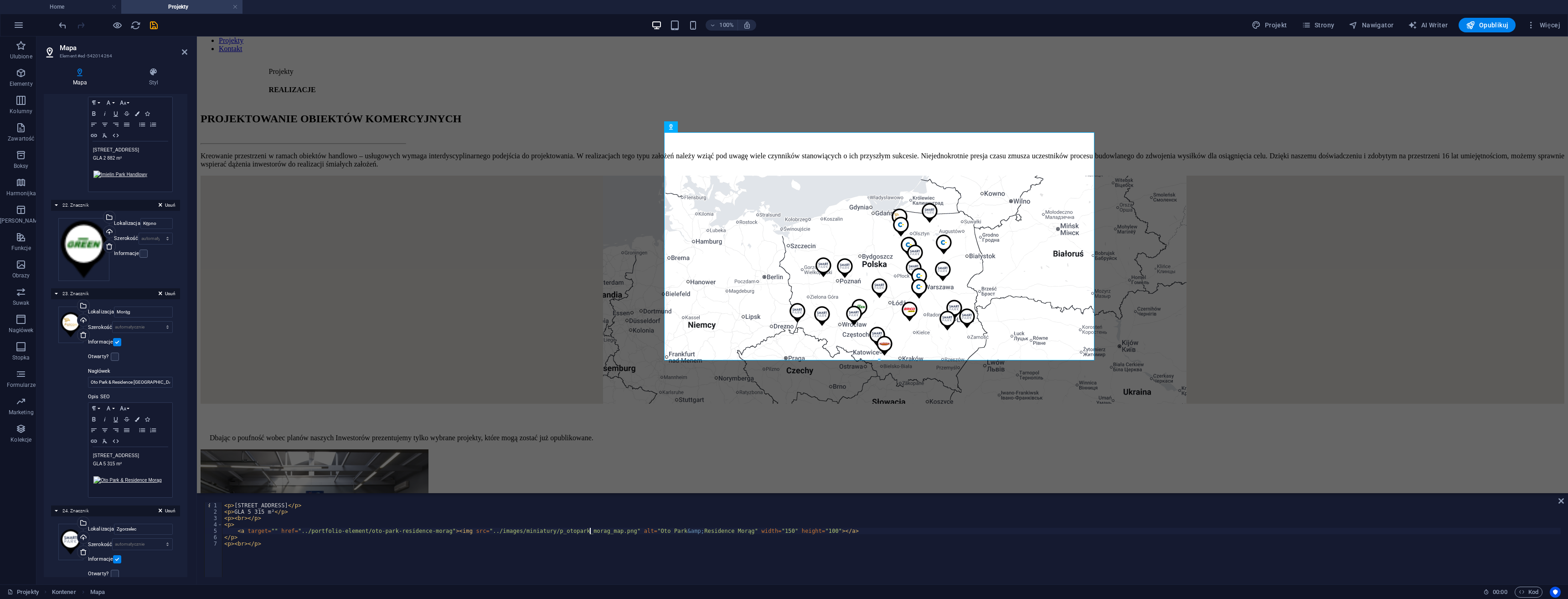
scroll to position [4650, 0]
type textarea "<a target="" href="../portfolio-element/oto-park-residence-morag"><img src="../…"
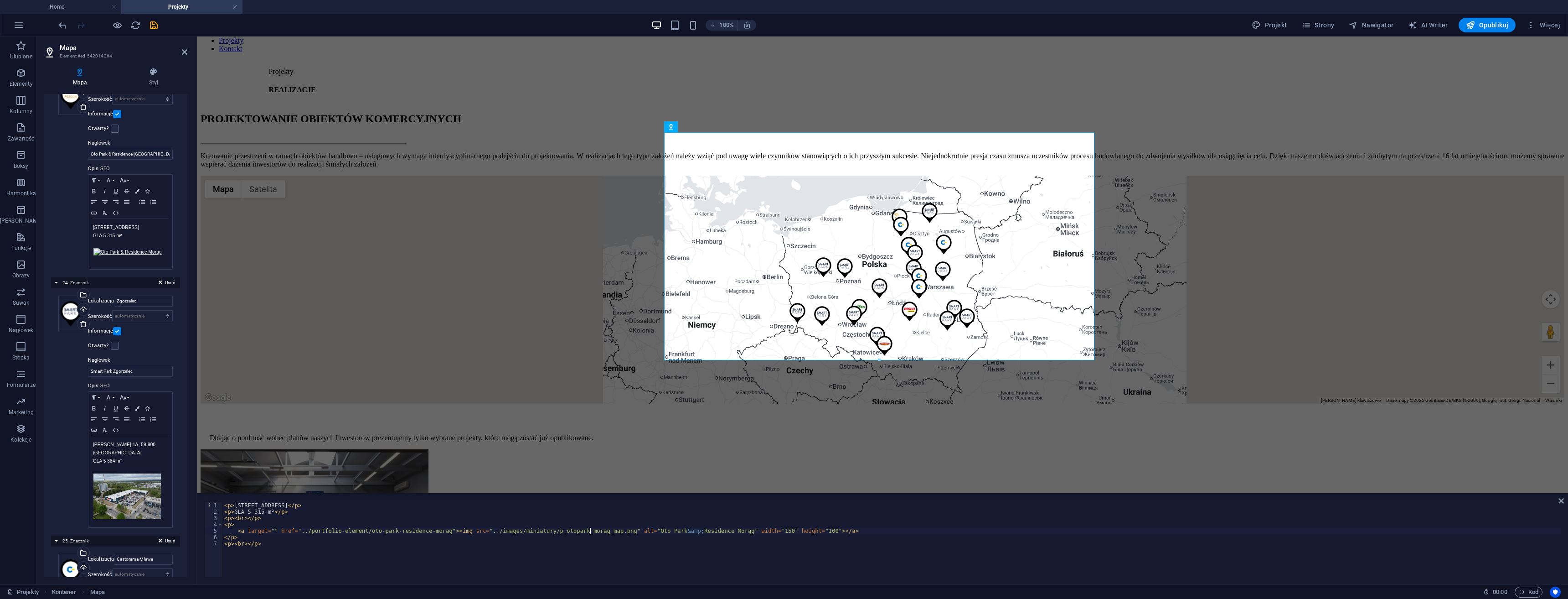
scroll to position [4924, 0]
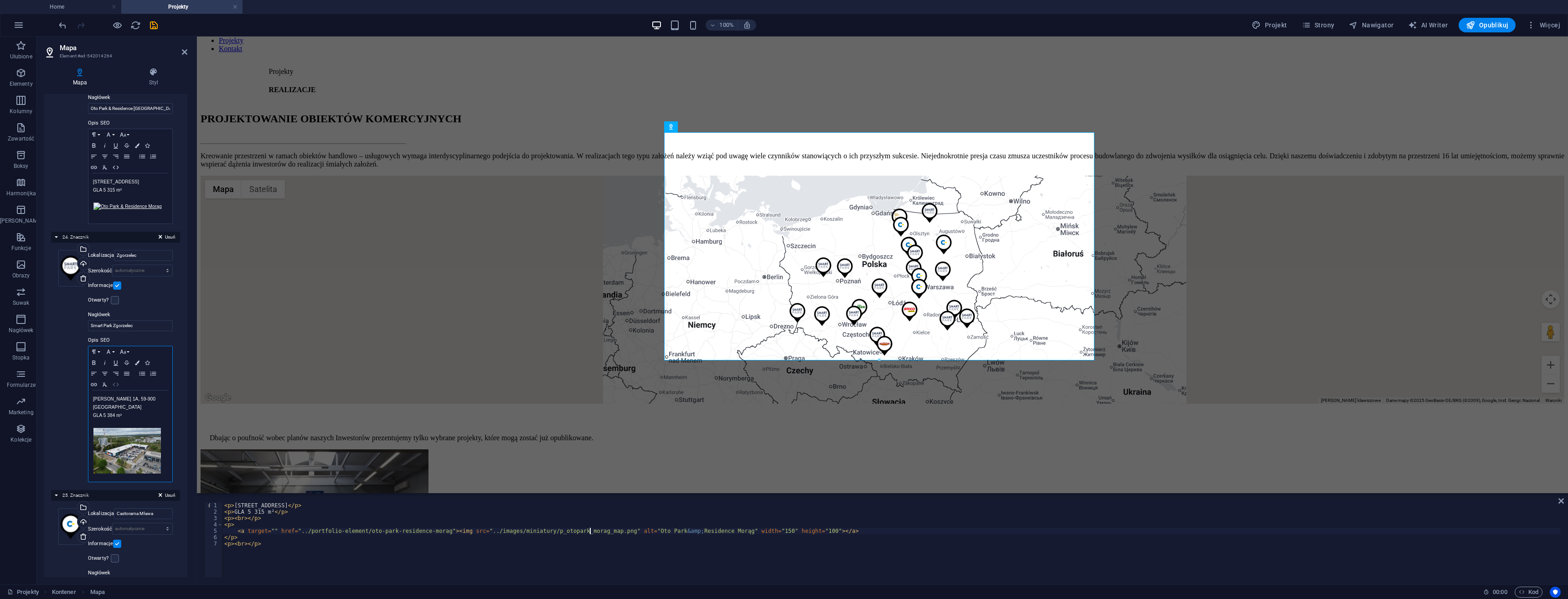
click at [116, 381] on icon "button" at bounding box center [116, 384] width 11 height 7
click at [549, 529] on div "< p > Ks. J. Kozaka 1A, 59-900 Zgorzelec </ p > < p > GLA 5 384 m² </ p > < p >…" at bounding box center [891, 545] width 1338 height 88
drag, startPoint x: 591, startPoint y: 531, endPoint x: 558, endPoint y: 530, distance: 33.0
click at [549, 529] on div "< p > Ks. J. Kozaka 1A, 59-900 Zgorzelec </ p > < p > GLA 5 384 m² </ p > < p >…" at bounding box center [891, 545] width 1338 height 88
click at [594, 529] on div "< p > Ks. J. Kozaka 1A, 59-900 Zgorzelec </ p > < p > GLA 5 384 m² </ p > < p >…" at bounding box center [891, 539] width 1338 height 74
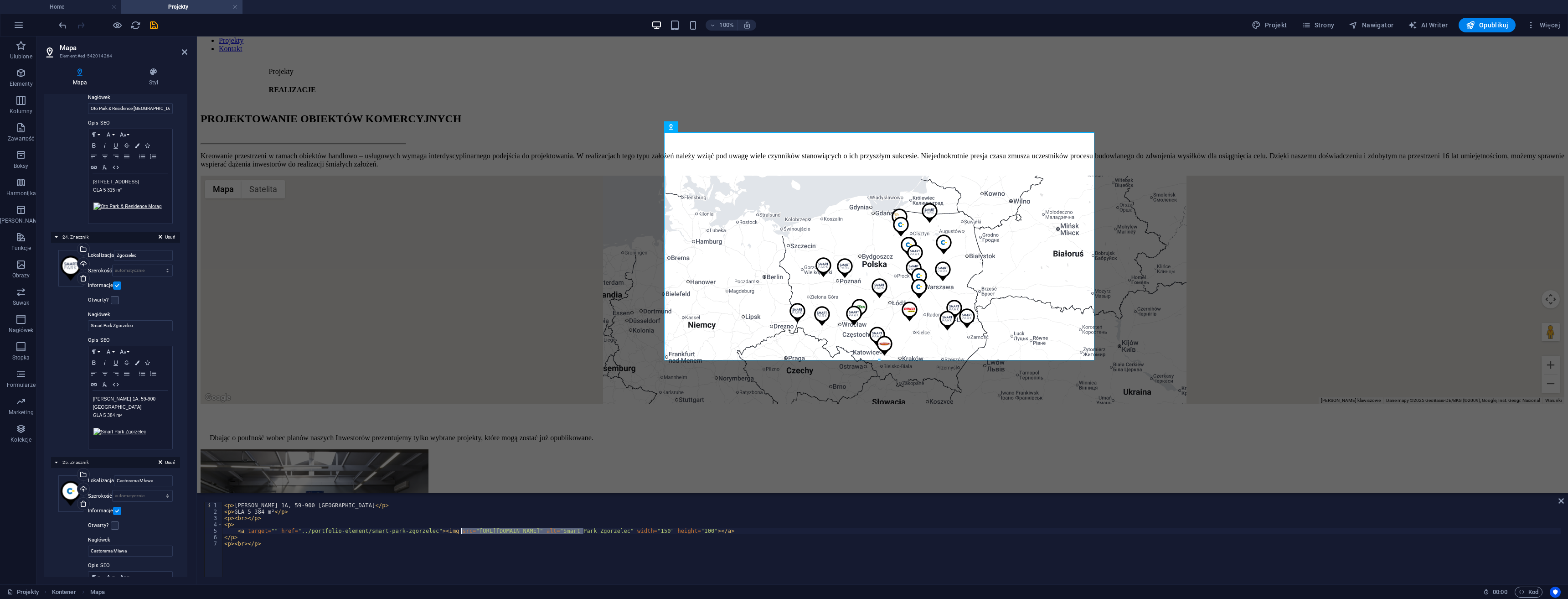
drag, startPoint x: 552, startPoint y: 529, endPoint x: 462, endPoint y: 530, distance: 90.0
click at [462, 530] on div "< p > Ks. J. Kozaka 1A, 59-900 Zgorzelec </ p > < p > GLA 5 384 m² </ p > < p >…" at bounding box center [891, 545] width 1338 height 88
paste textarea "../images/miniatury/"
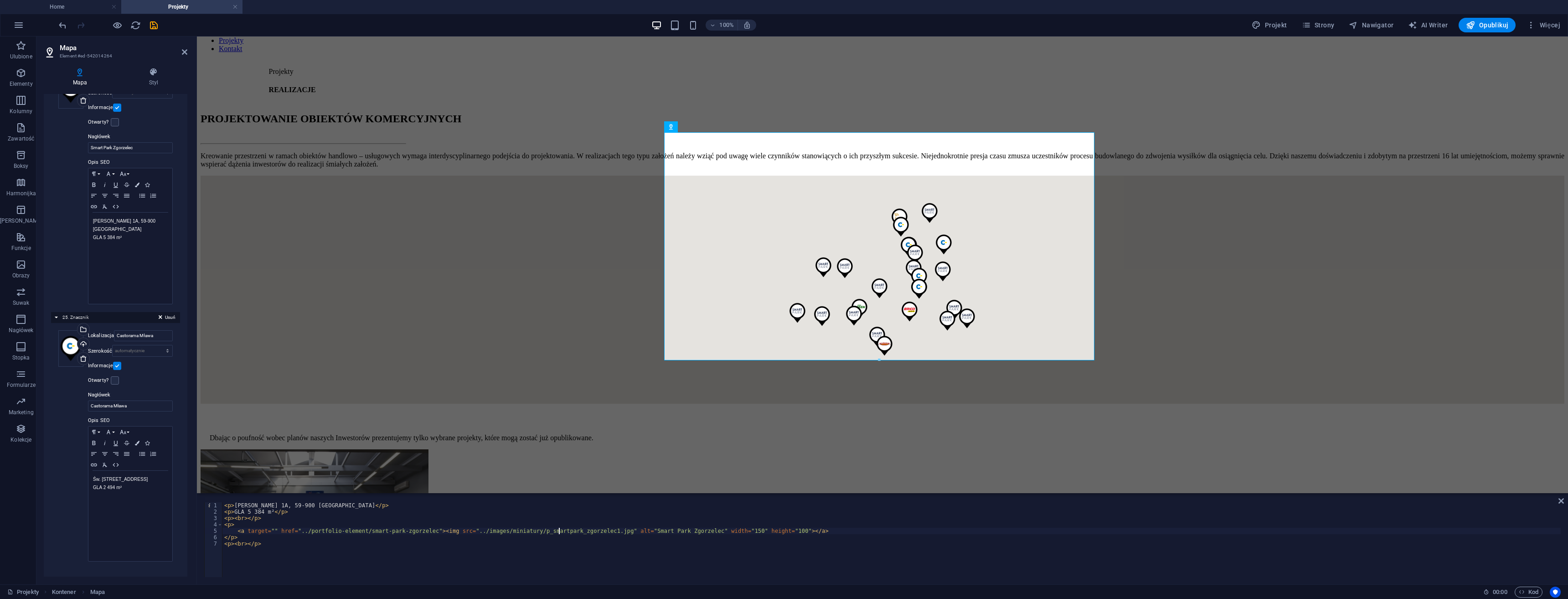
scroll to position [0, 28]
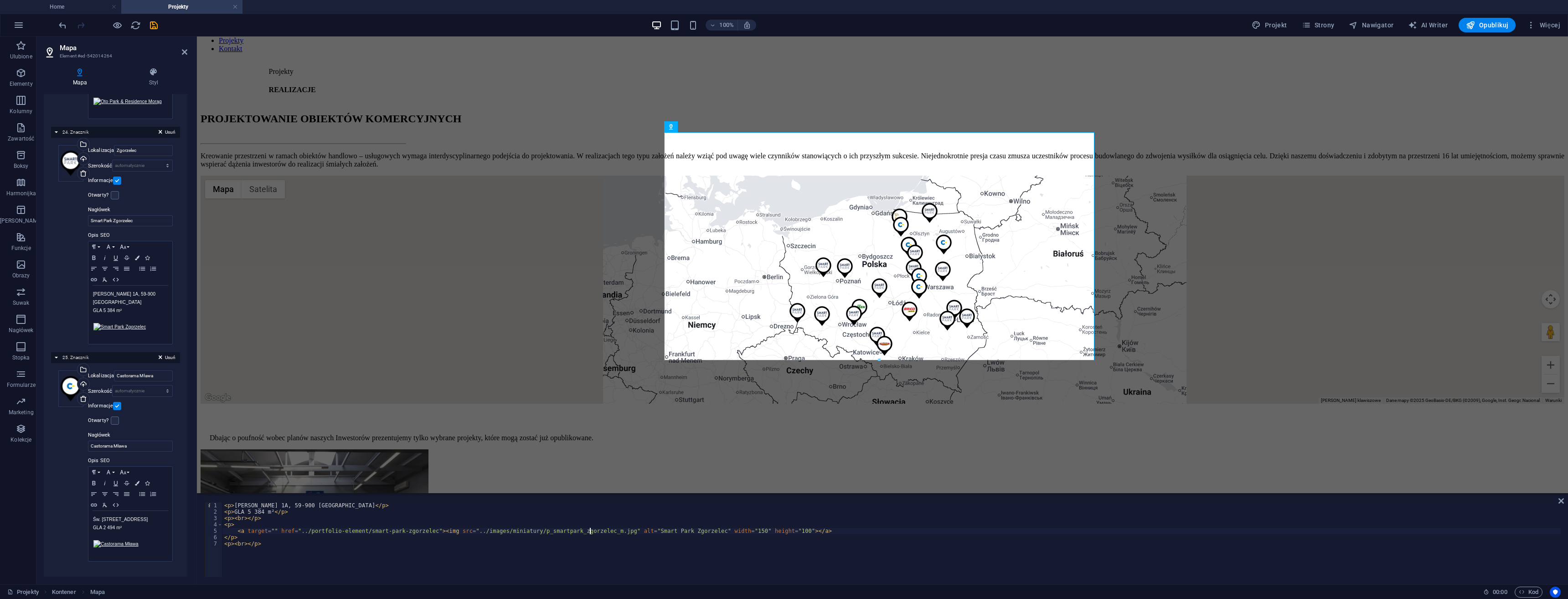
type textarea "<a target="" href="../portfolio-element/smart-park-zgorzelec"><img src="../imag…"
click at [116, 503] on icon "button" at bounding box center [116, 504] width 11 height 7
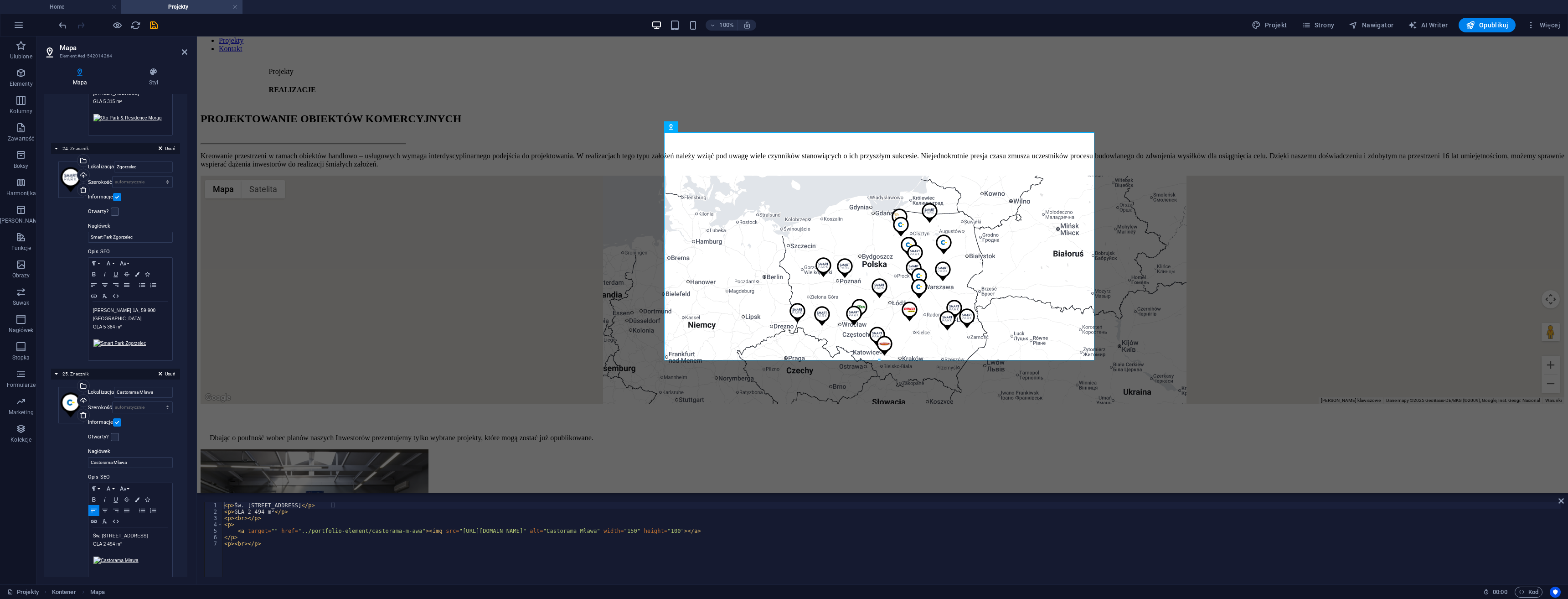
click at [572, 536] on div "< p > Św. Wojciecha 11, 06-500 Mława </ p > < p > GLA 2 494 m² </ p > < p > < b…" at bounding box center [891, 545] width 1338 height 88
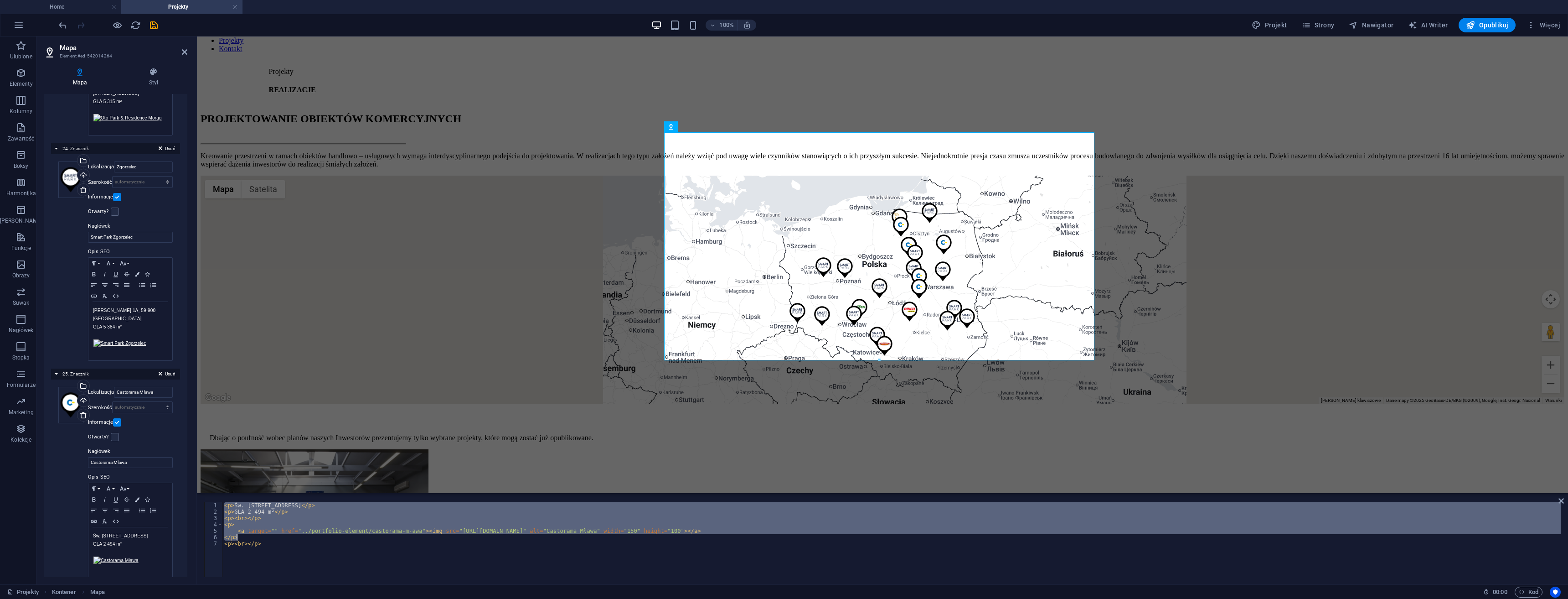
click at [576, 529] on div "< p > Św. Wojciecha 11, 06-500 Mława </ p > < p > GLA 2 494 m² </ p > < p > < b…" at bounding box center [891, 539] width 1338 height 74
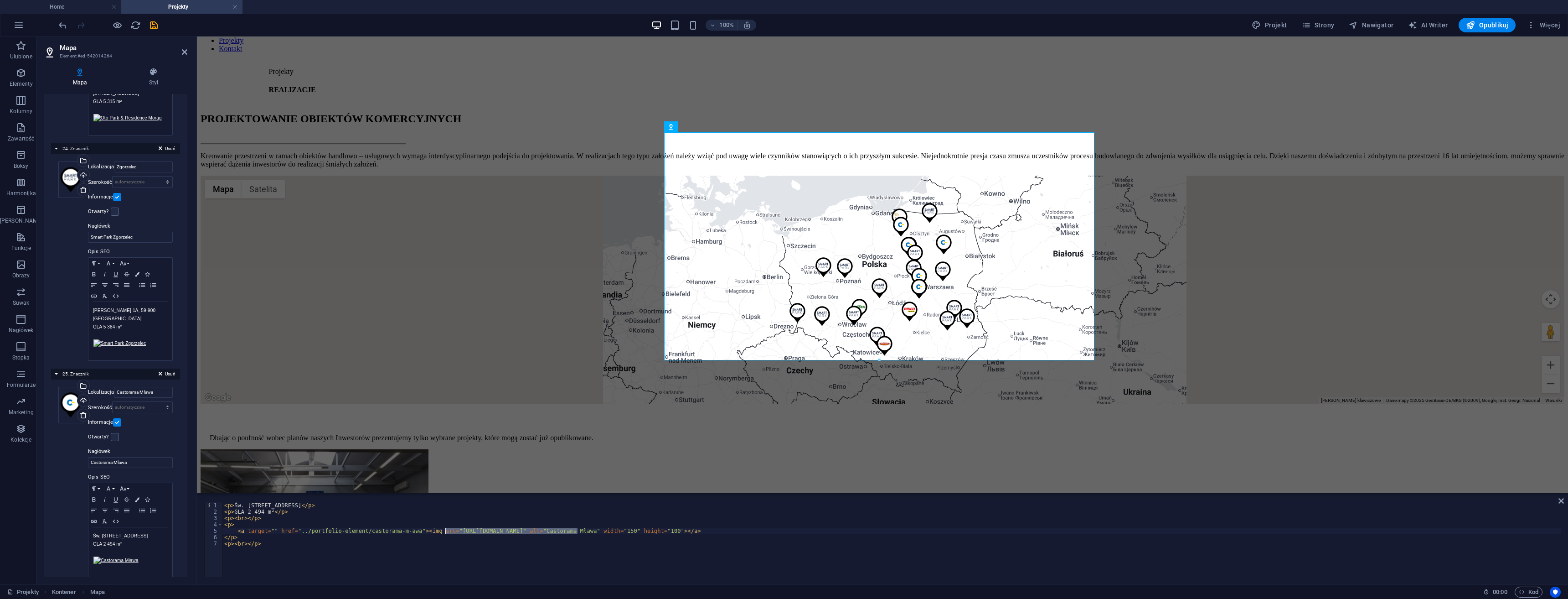
drag, startPoint x: 578, startPoint y: 529, endPoint x: 444, endPoint y: 531, distance: 134.0
click at [444, 531] on div "< p > Św. Wojciecha 11, 06-500 Mława </ p > < p > GLA 2 494 m² </ p > < p > < b…" at bounding box center [891, 545] width 1338 height 88
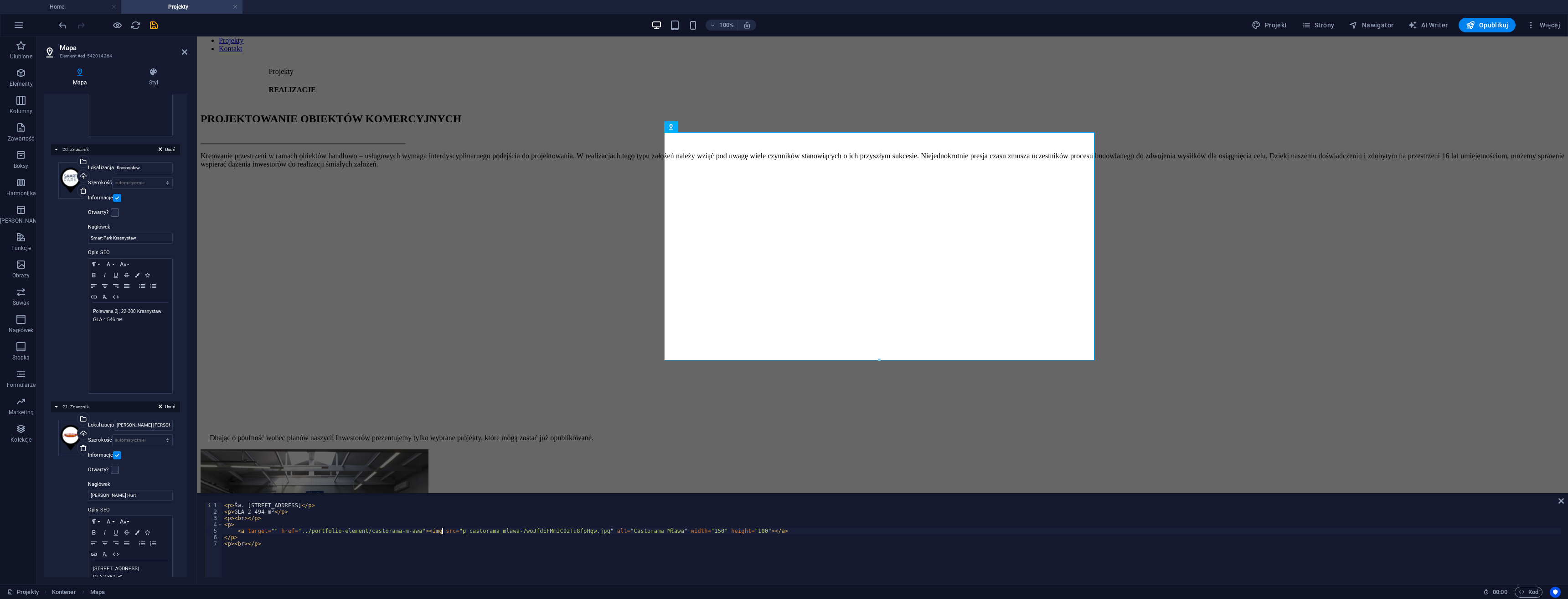
scroll to position [5848, 0]
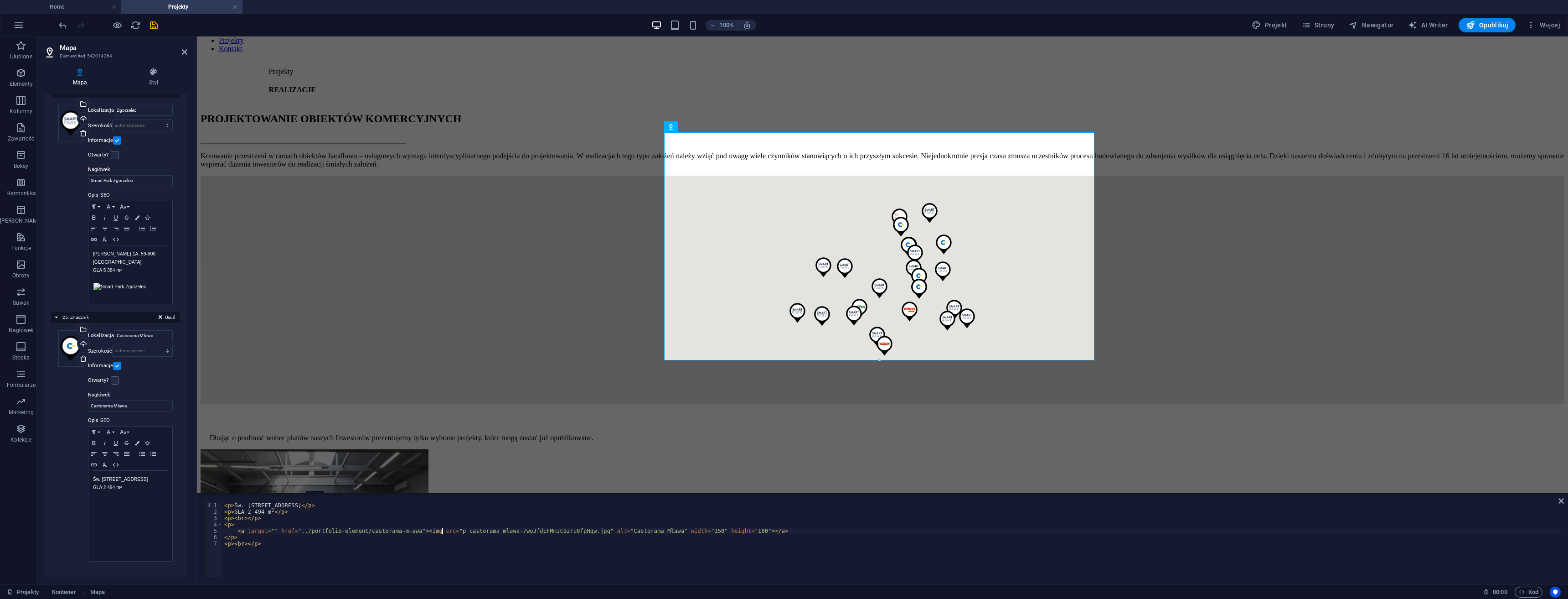
paste textarea "../images/miniatury/"
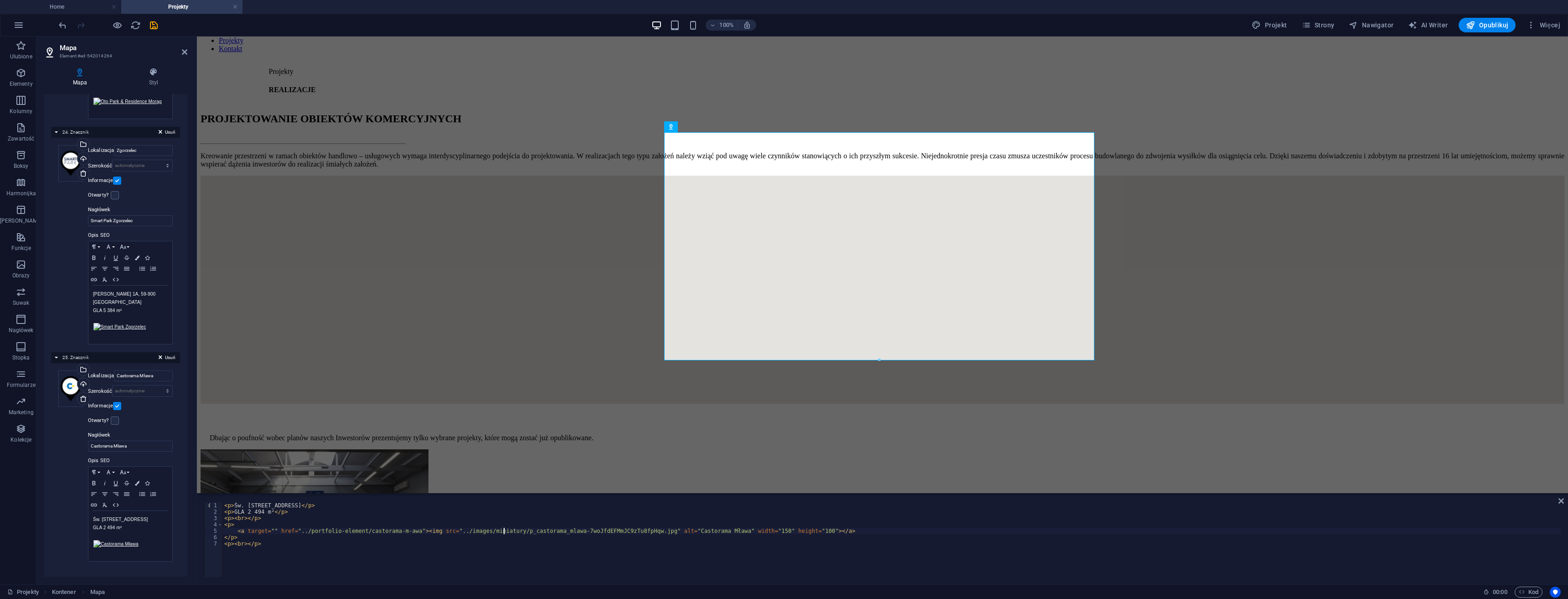
scroll to position [5053, 0]
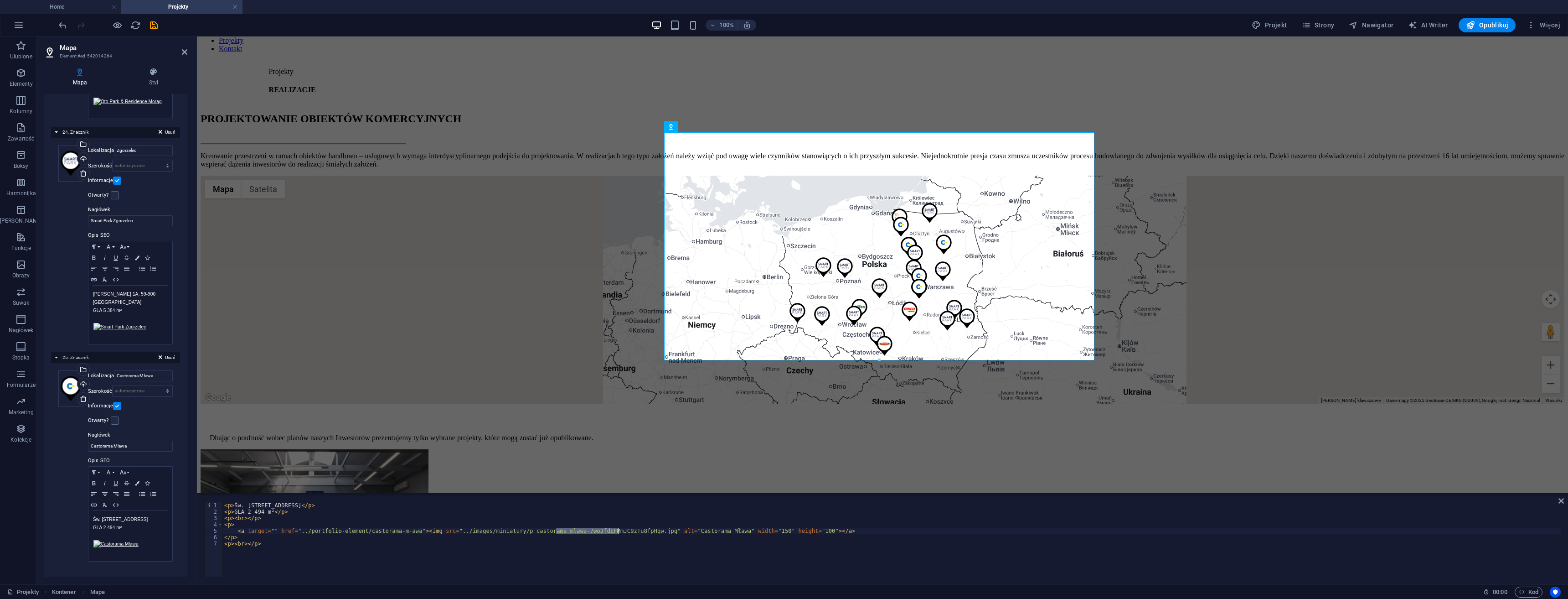
drag, startPoint x: 557, startPoint y: 531, endPoint x: 617, endPoint y: 531, distance: 60.0
click at [617, 531] on div "< p > Św. Wojciecha 11, 06-500 Mława </ p > < p > GLA 2 494 m² </ p > < p > < b…" at bounding box center [891, 545] width 1338 height 88
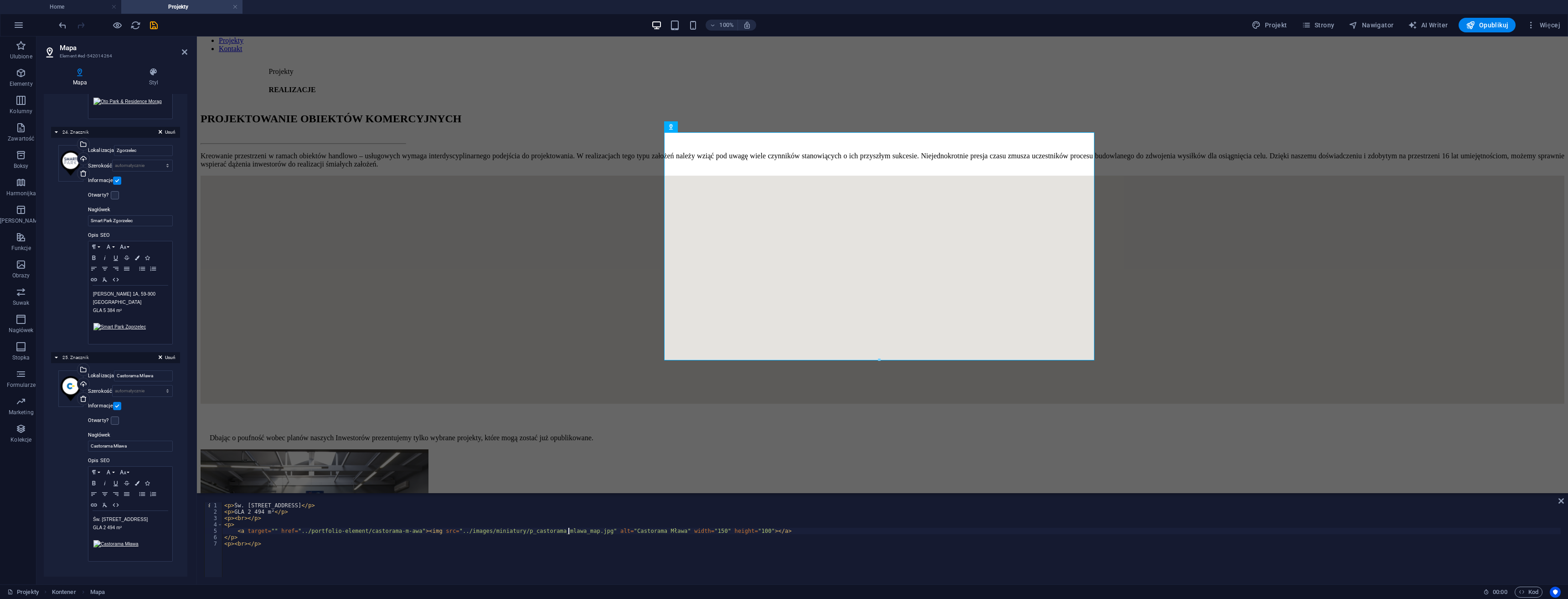
scroll to position [5012, 0]
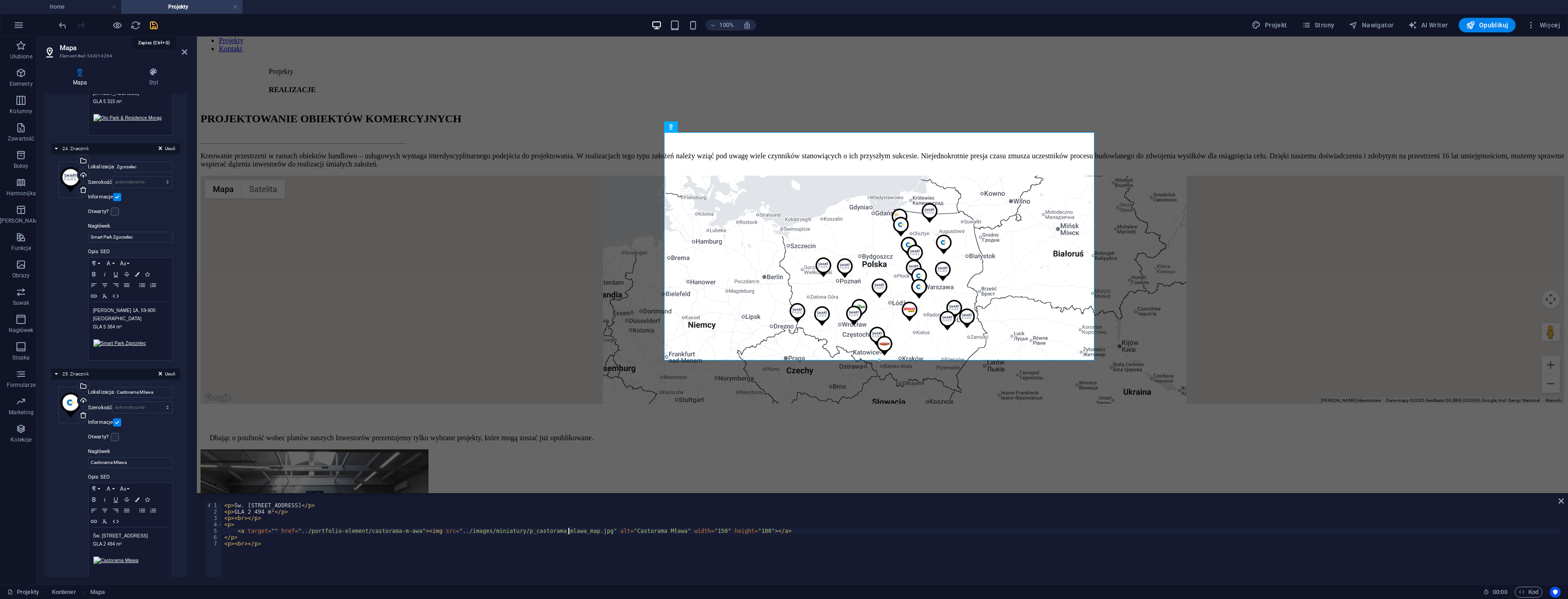
type textarea "<a target="" href="../portfolio-element/castorama-m-awa"><img src="../images/mi…"
click at [157, 25] on icon "save" at bounding box center [154, 26] width 11 height 11
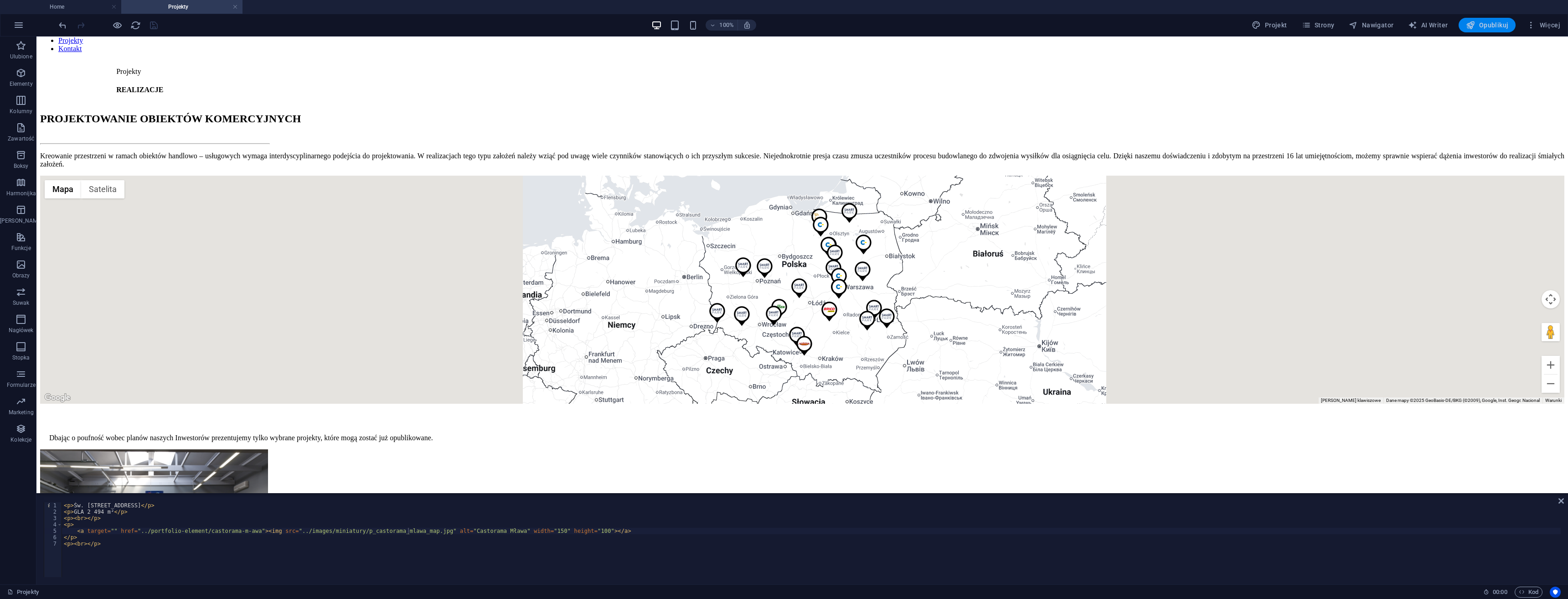
click at [1484, 25] on span "Opublikuj" at bounding box center [1487, 25] width 43 height 9
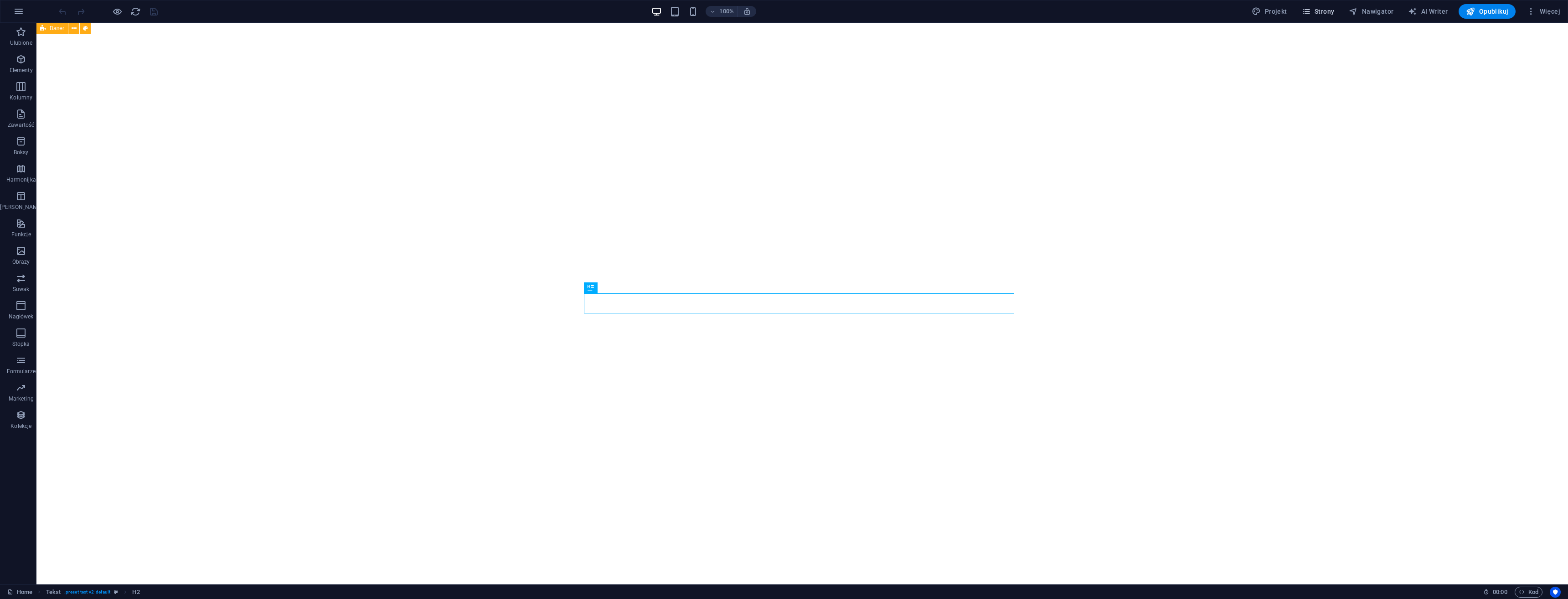
click at [1331, 9] on span "Strony" at bounding box center [1318, 12] width 33 height 9
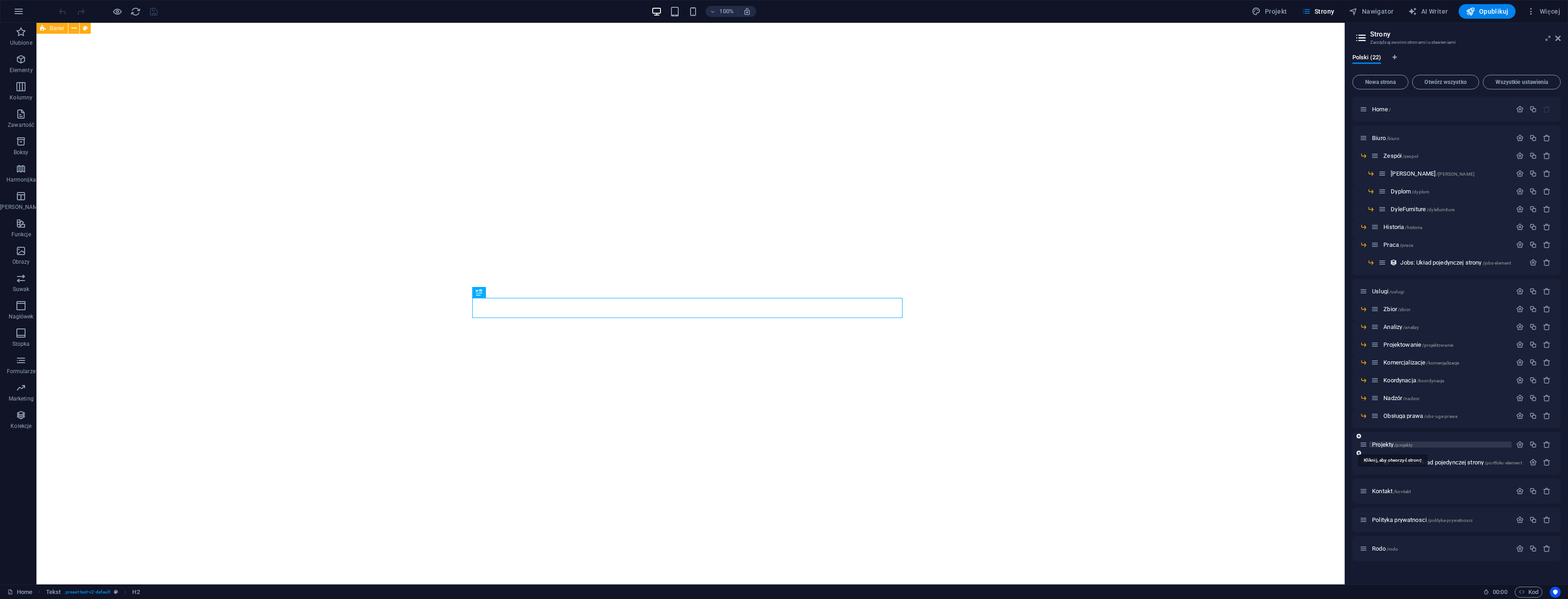
click at [1390, 443] on span "Projekty /projekty" at bounding box center [1393, 444] width 40 height 7
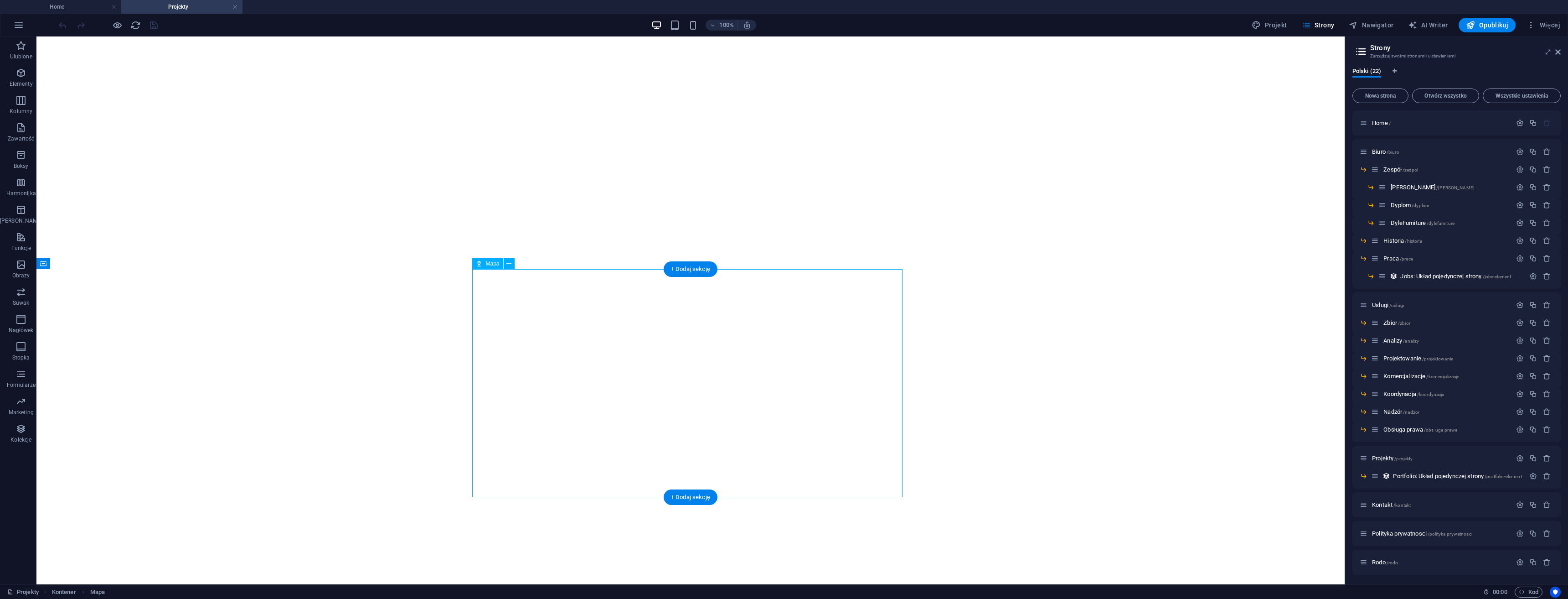
select select "8"
select select "2"
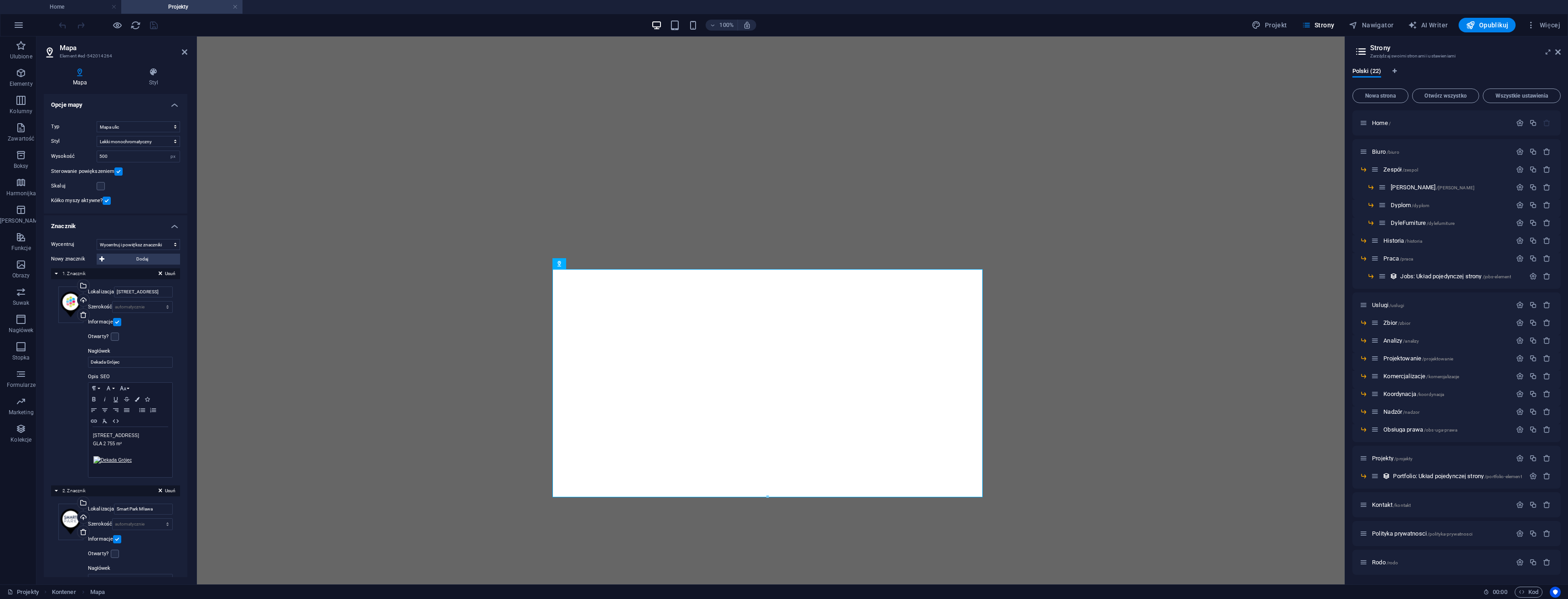
drag, startPoint x: 188, startPoint y: 102, endPoint x: 188, endPoint y: 117, distance: 15.0
click at [188, 106] on div "Mapa Styl Opcje mapy Centrum mapy Mapa jest ograniczona tylko do trybu osadzani…" at bounding box center [116, 322] width 158 height 524
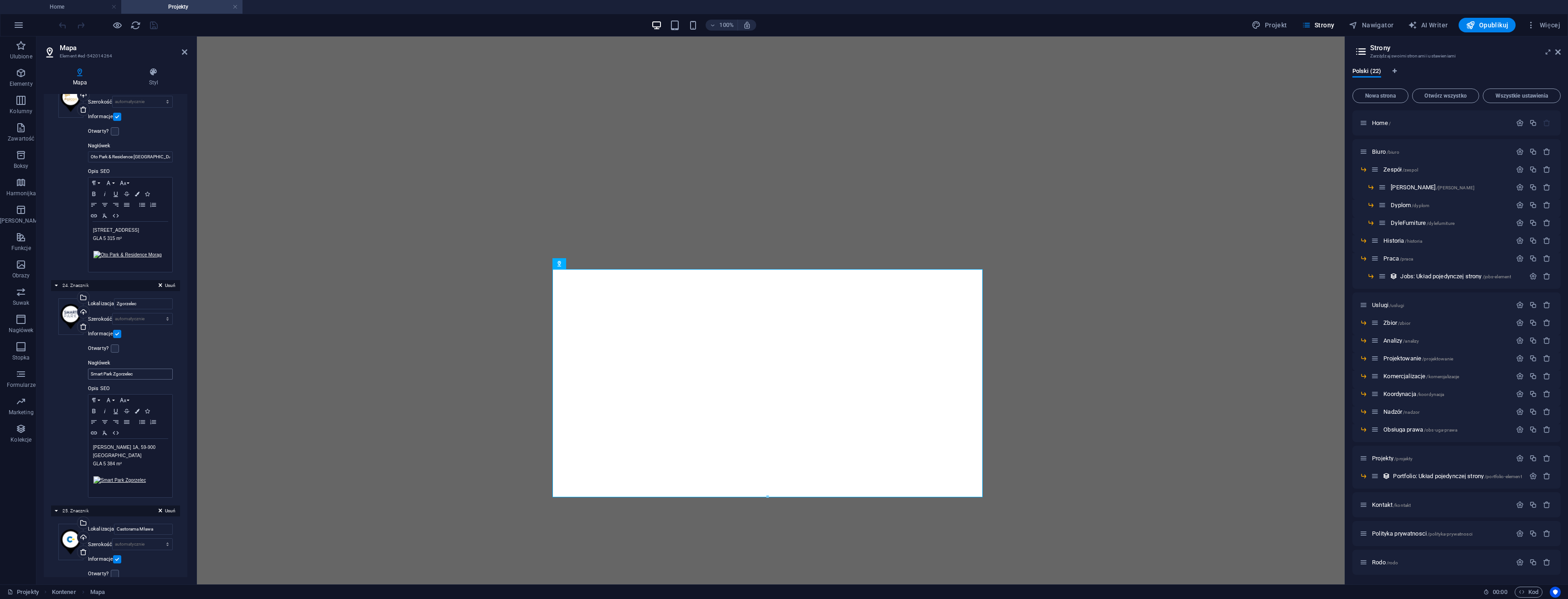
scroll to position [4830, 0]
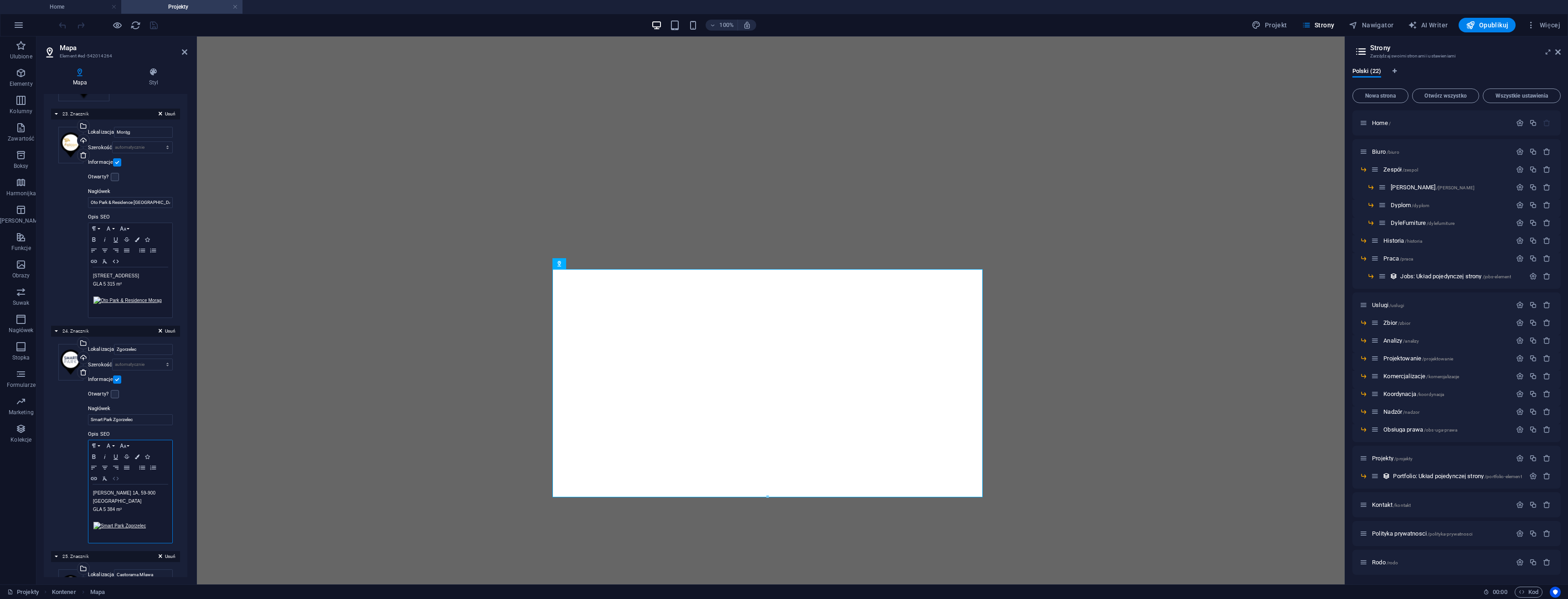
click at [114, 476] on icon "button" at bounding box center [116, 478] width 6 height 4
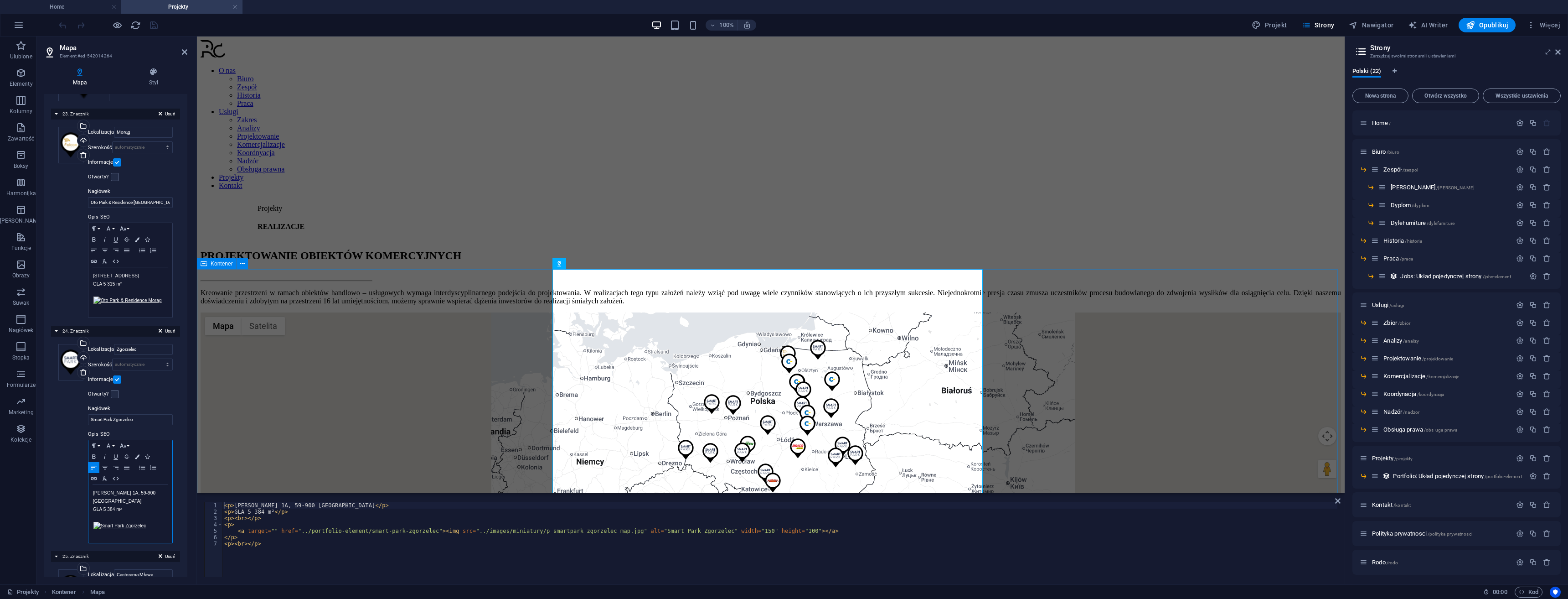
scroll to position [0, 0]
type textarea "<a target="" href="../portfolio-element/smart-park-zgorzelec"><img src="../imag…"
drag, startPoint x: 607, startPoint y: 529, endPoint x: 518, endPoint y: 530, distance: 89.0
click at [518, 530] on div "< p > [PERSON_NAME] 1A, 59-900 Zgorzelec </ p > < p > GLA 5 384 m² </ p > < p >…" at bounding box center [780, 545] width 1115 height 88
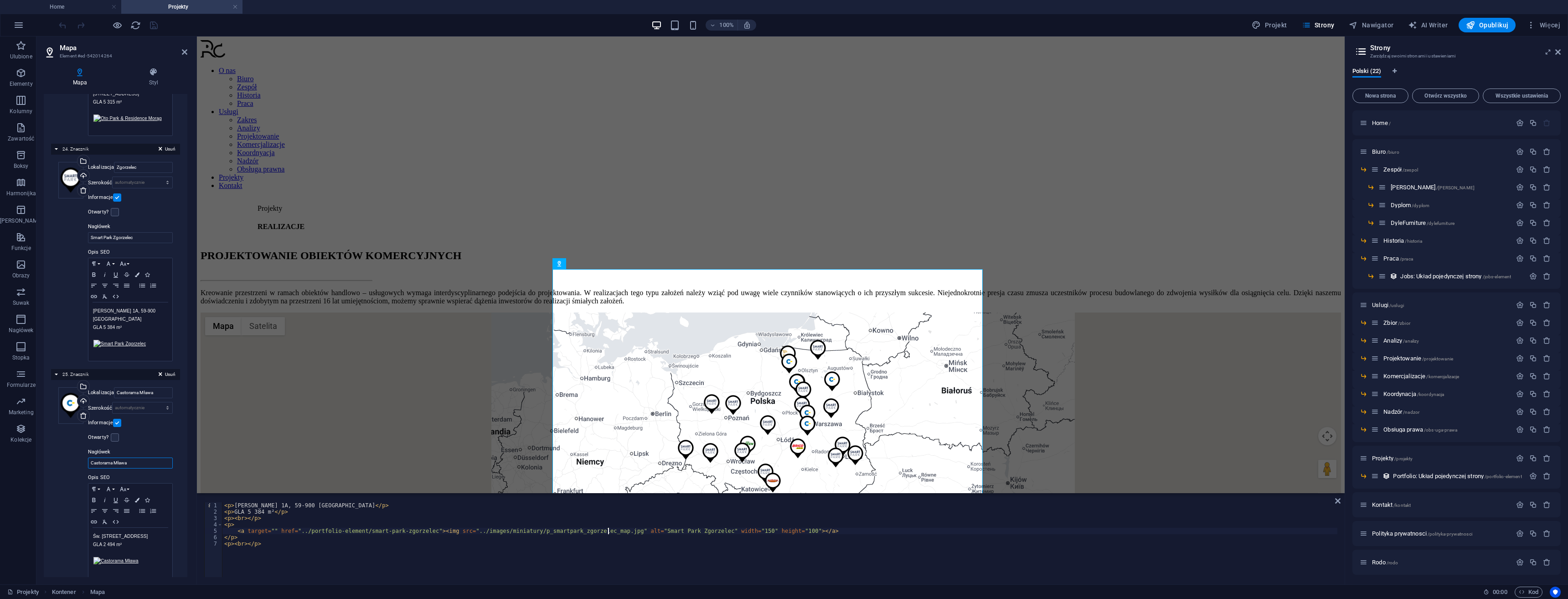
click at [141, 457] on input "Castorama Mława" at bounding box center [130, 462] width 85 height 11
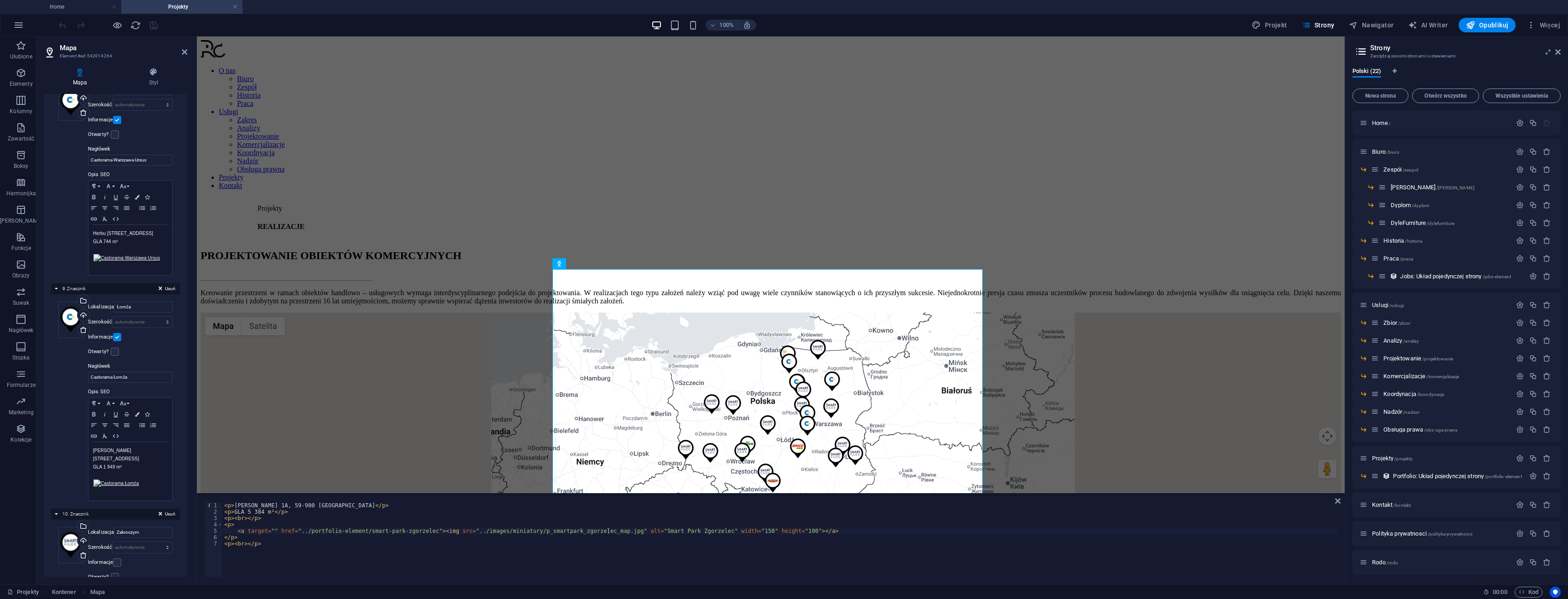
scroll to position [1684, 0]
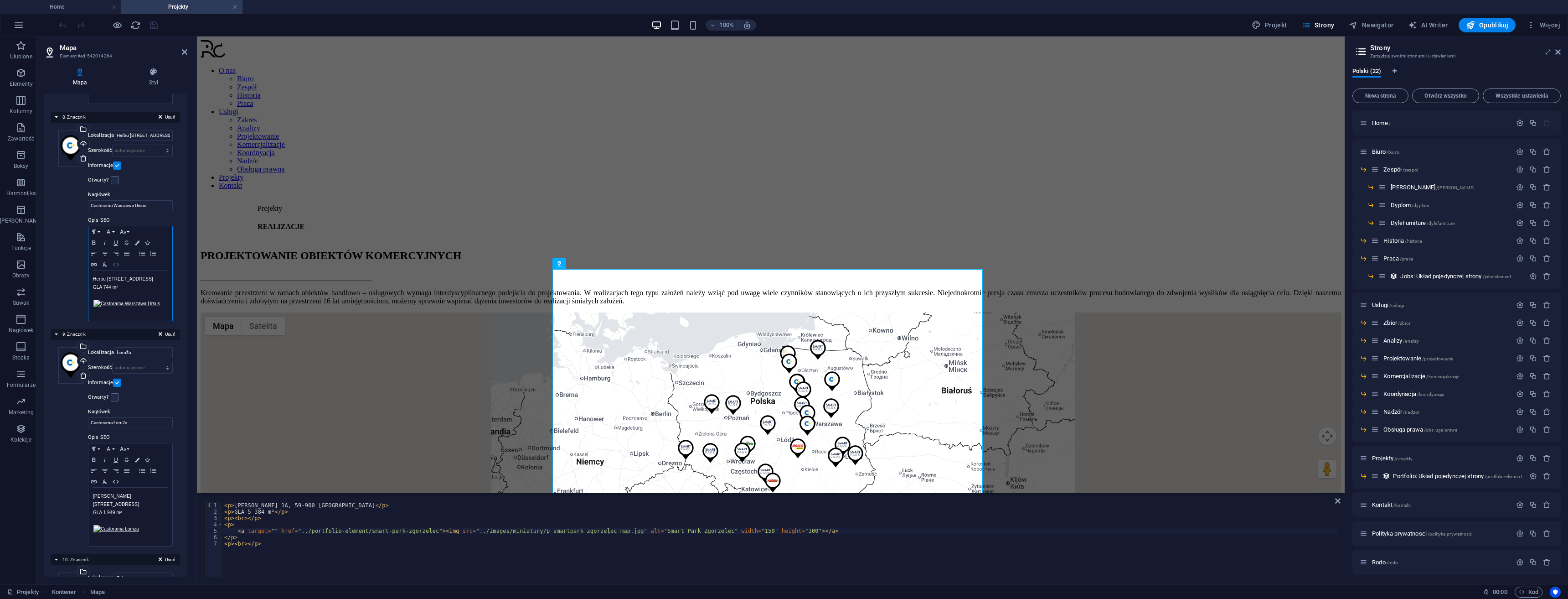
click at [118, 261] on icon "button" at bounding box center [116, 264] width 11 height 7
drag, startPoint x: 616, startPoint y: 531, endPoint x: 531, endPoint y: 528, distance: 85.1
click at [531, 528] on div "< p > Herbu Oksza 8, 02-495 [GEOGRAPHIC_DATA] </ p > < p > GLA 744 m² </ p > < …" at bounding box center [780, 545] width 1115 height 88
paste textarea "jpg"
type textarea "<a target="" href="../portfolio-element/castorama-warszawa-ursus"><img src="../…"
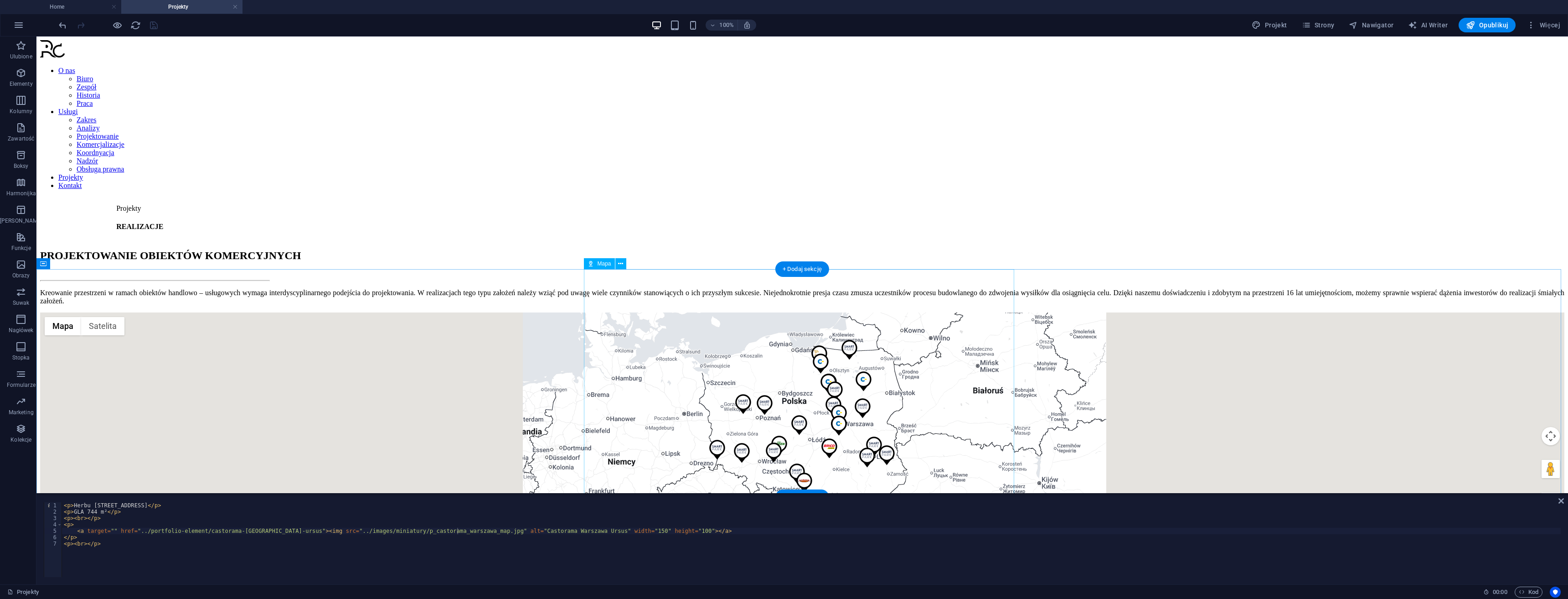
click at [655, 327] on div "← Przesuń w lewo → Przesuń w prawo ↑ Przesuń w górę ↓ Przesuń w dół + Powiększ …" at bounding box center [802, 427] width 1525 height 228
select select "8"
select select "2"
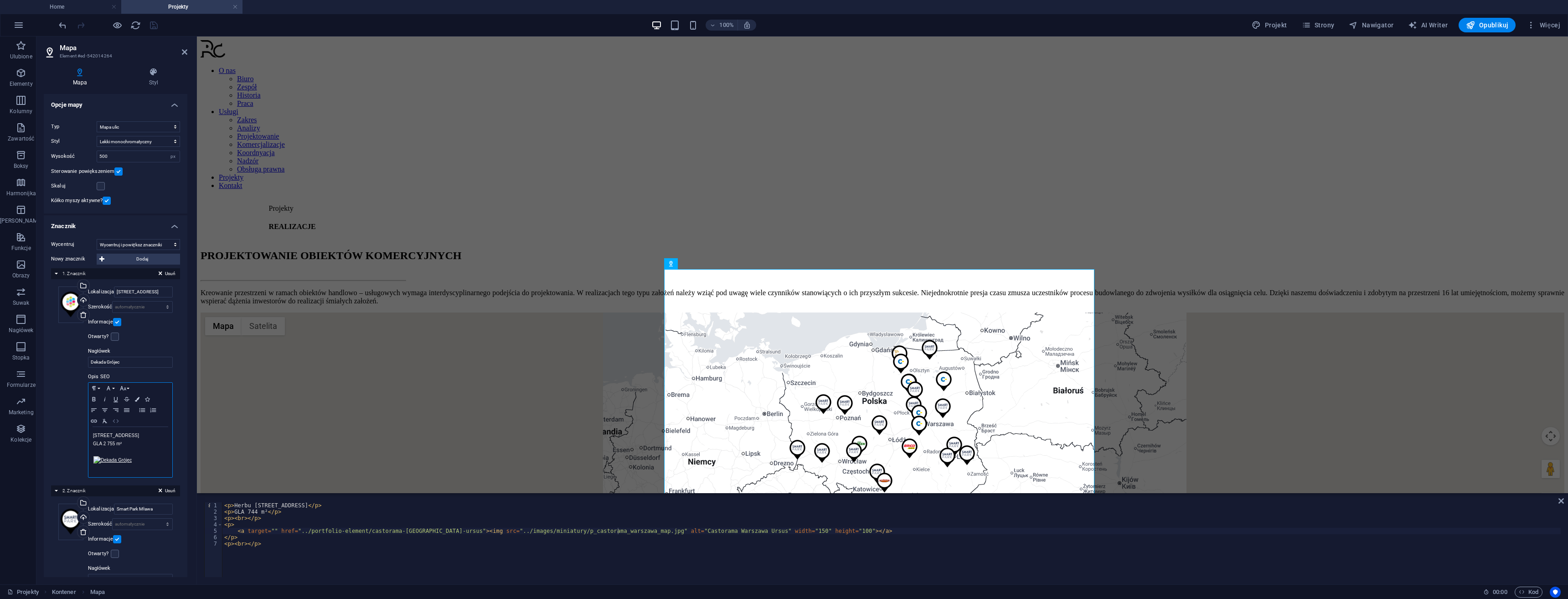
click at [113, 421] on icon "button" at bounding box center [116, 421] width 6 height 4
click at [508, 531] on div "< p > Armii Krajowej 50, 05-600 Grójec </ p > < p > GLA 2 755 m² </ p > < p > <…" at bounding box center [891, 545] width 1338 height 88
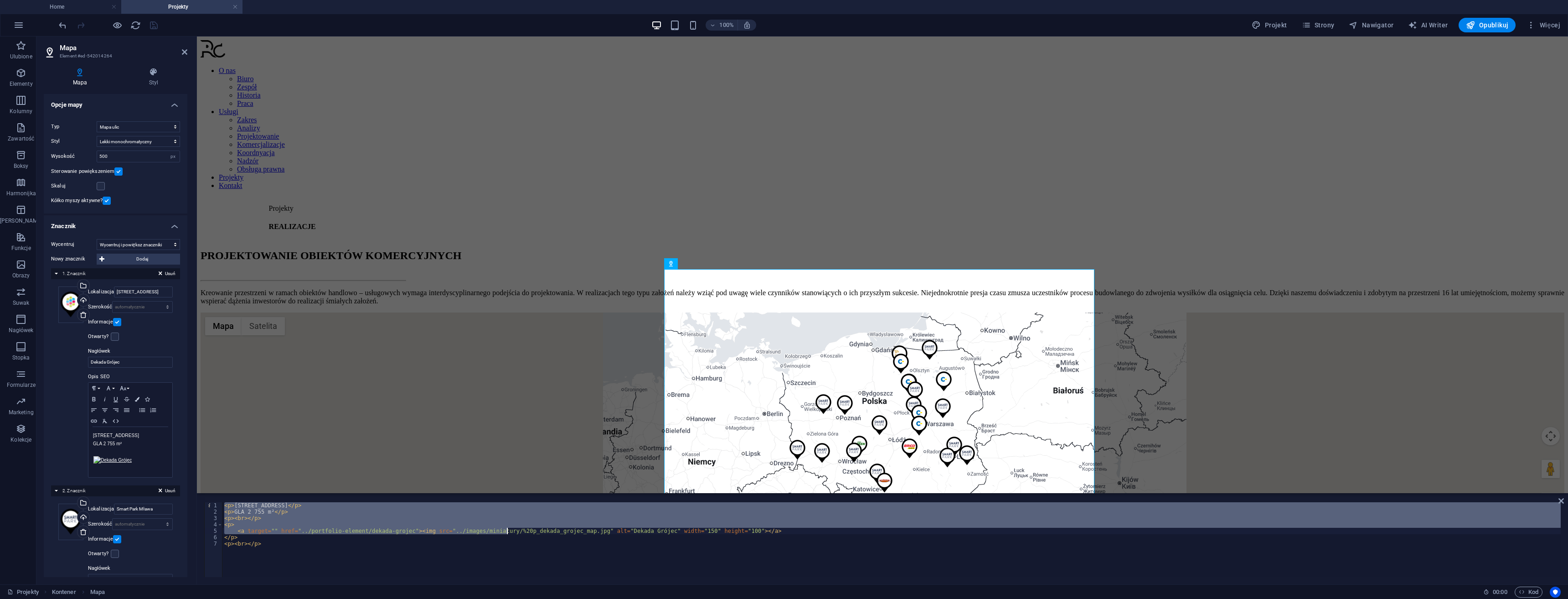
click at [506, 528] on div "< p > Armii Krajowej 50, 05-600 Grójec </ p > < p > GLA 2 755 m² </ p > < p > <…" at bounding box center [891, 539] width 1338 height 74
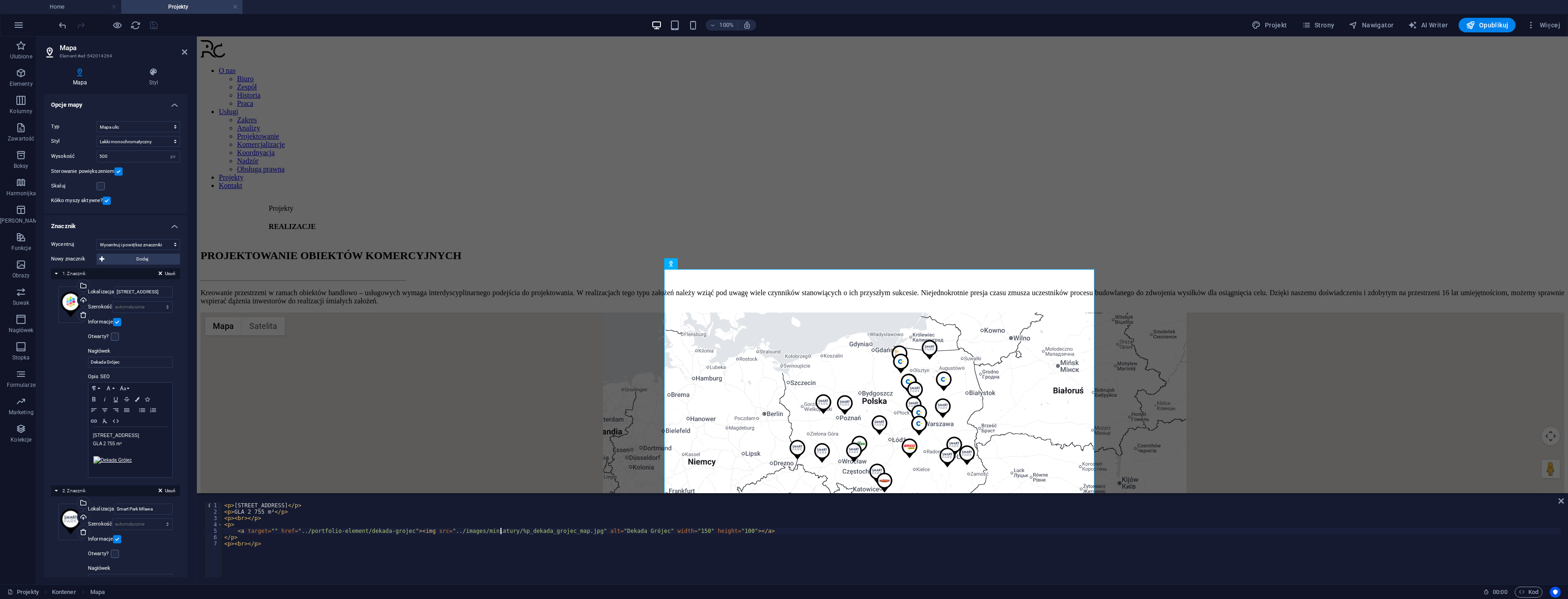
type textarea "<a target="" href="../portfolio-element/dekada-grojec"><img src="../images/mini…"
click at [152, 29] on icon "save" at bounding box center [154, 26] width 11 height 11
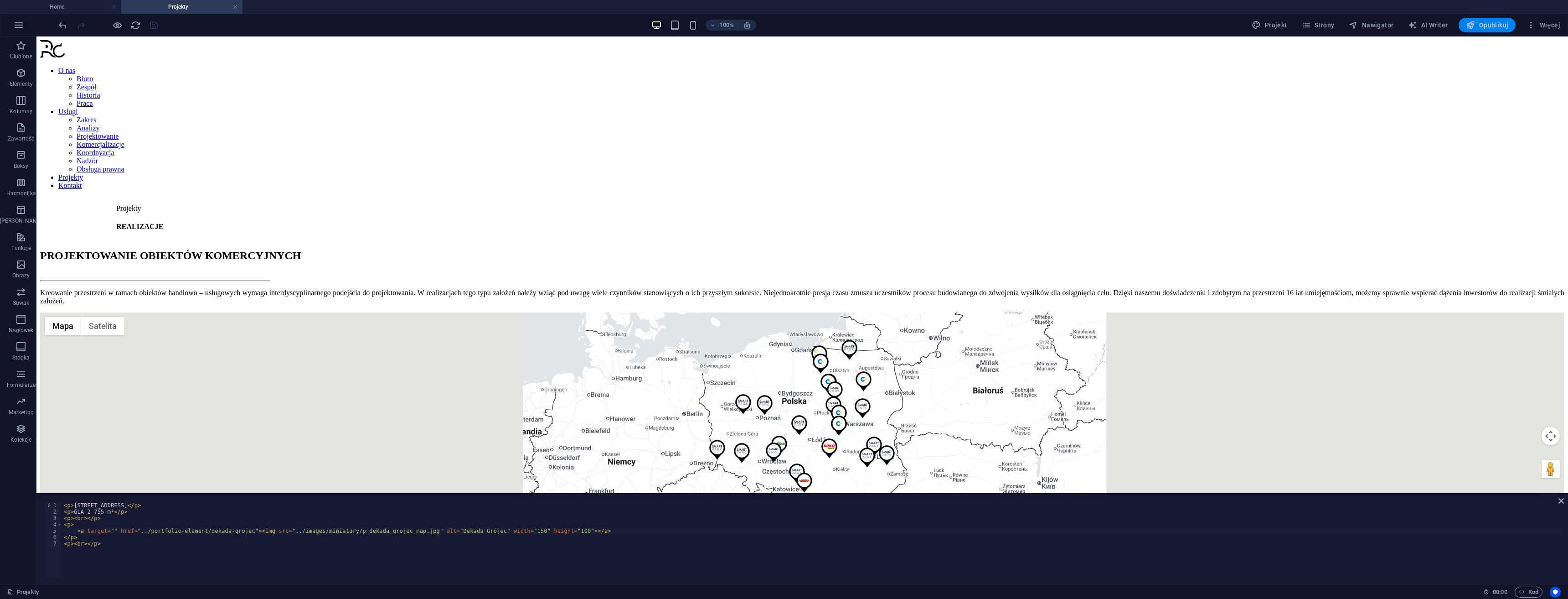
click at [1498, 19] on button "Opublikuj" at bounding box center [1487, 25] width 57 height 15
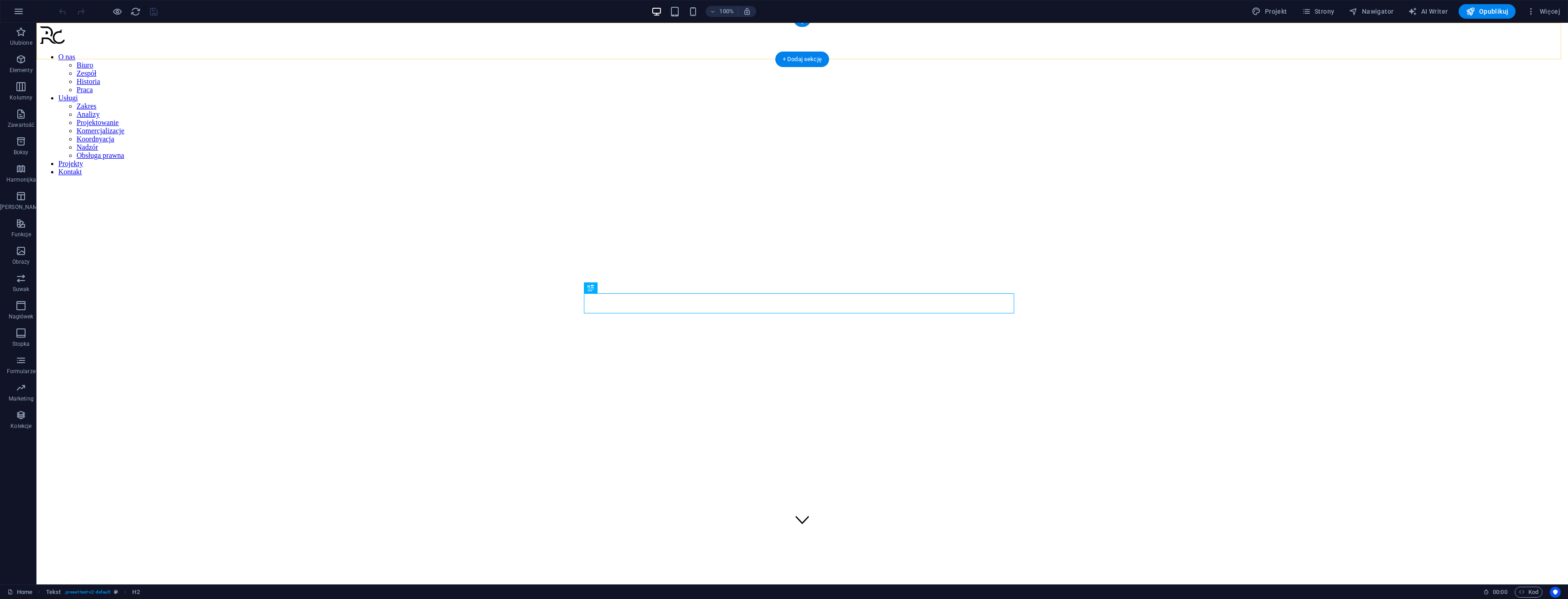
scroll to position [328, 0]
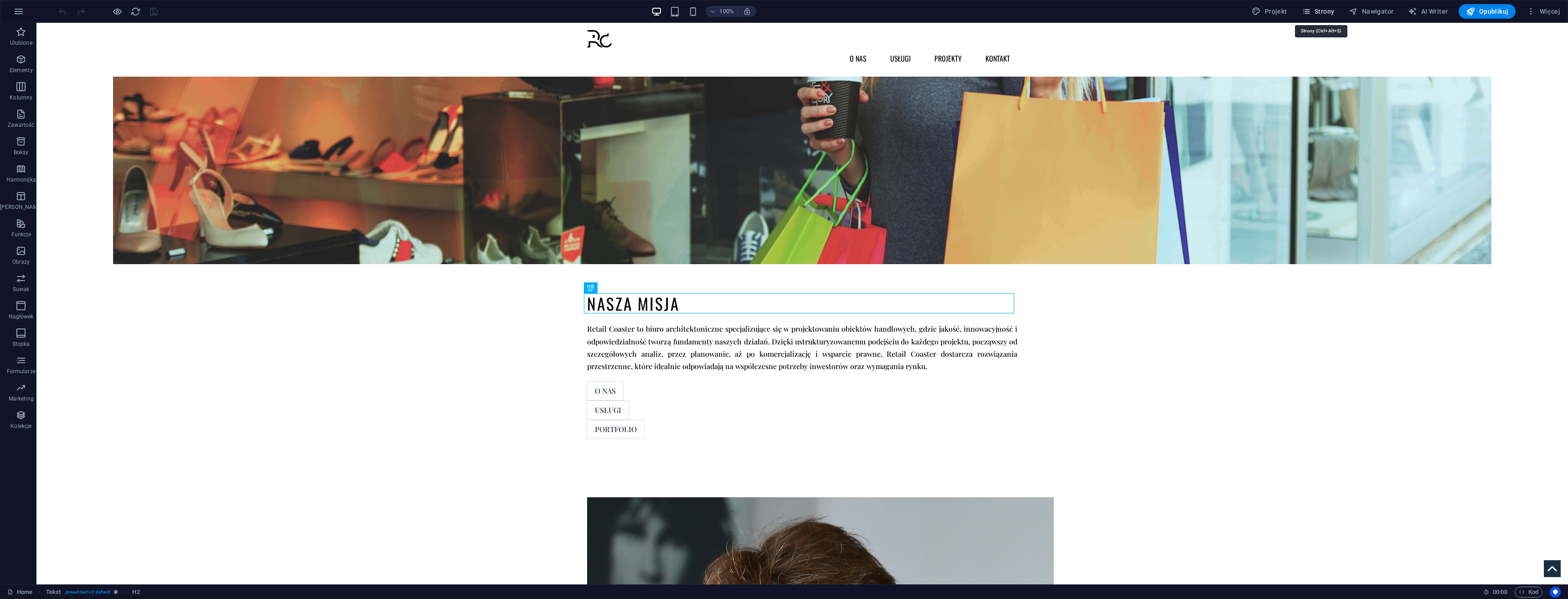
click at [1317, 11] on span "Strony" at bounding box center [1318, 12] width 33 height 9
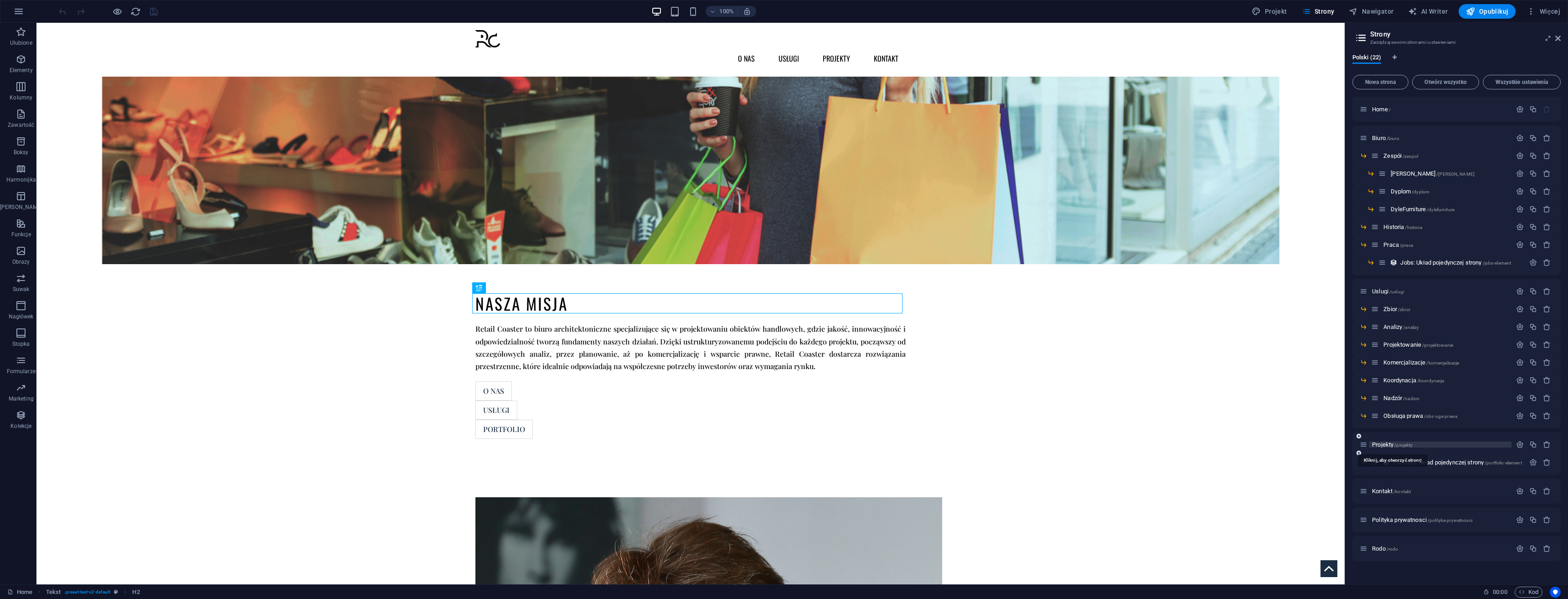
click at [1383, 443] on span "Projekty /projekty" at bounding box center [1393, 444] width 40 height 7
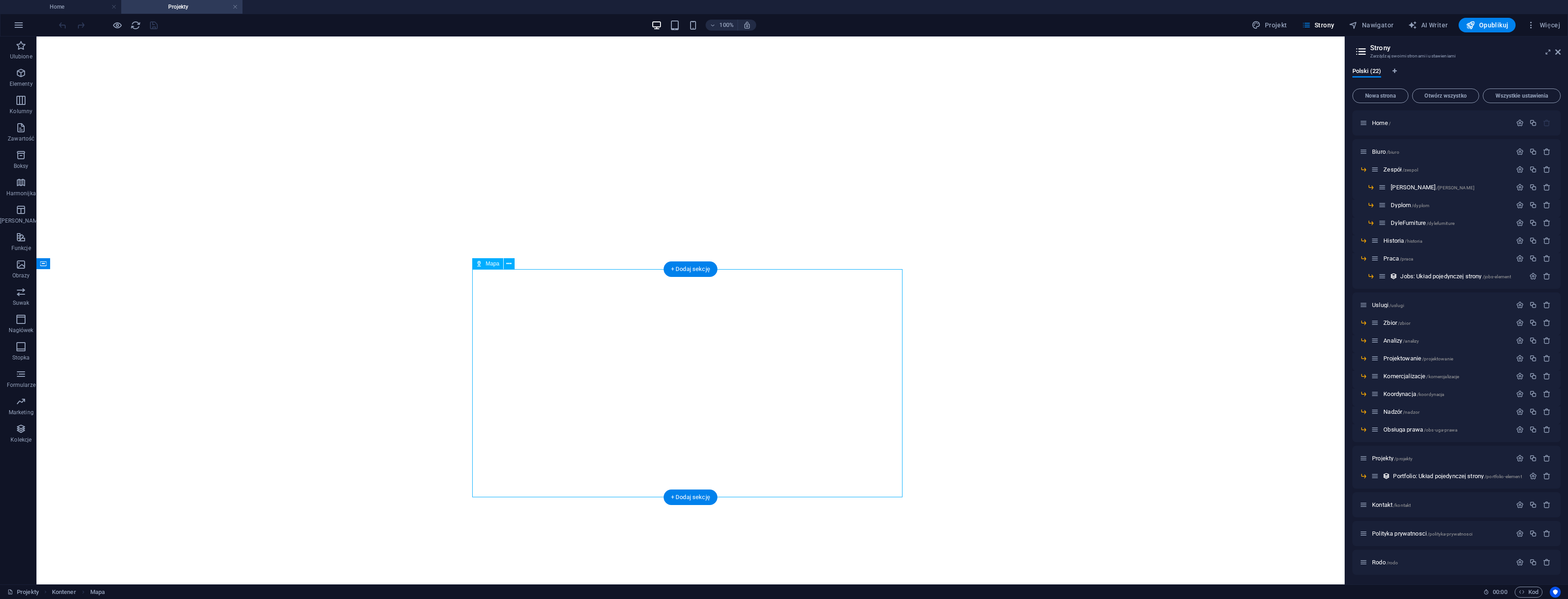
select select "8"
select select "2"
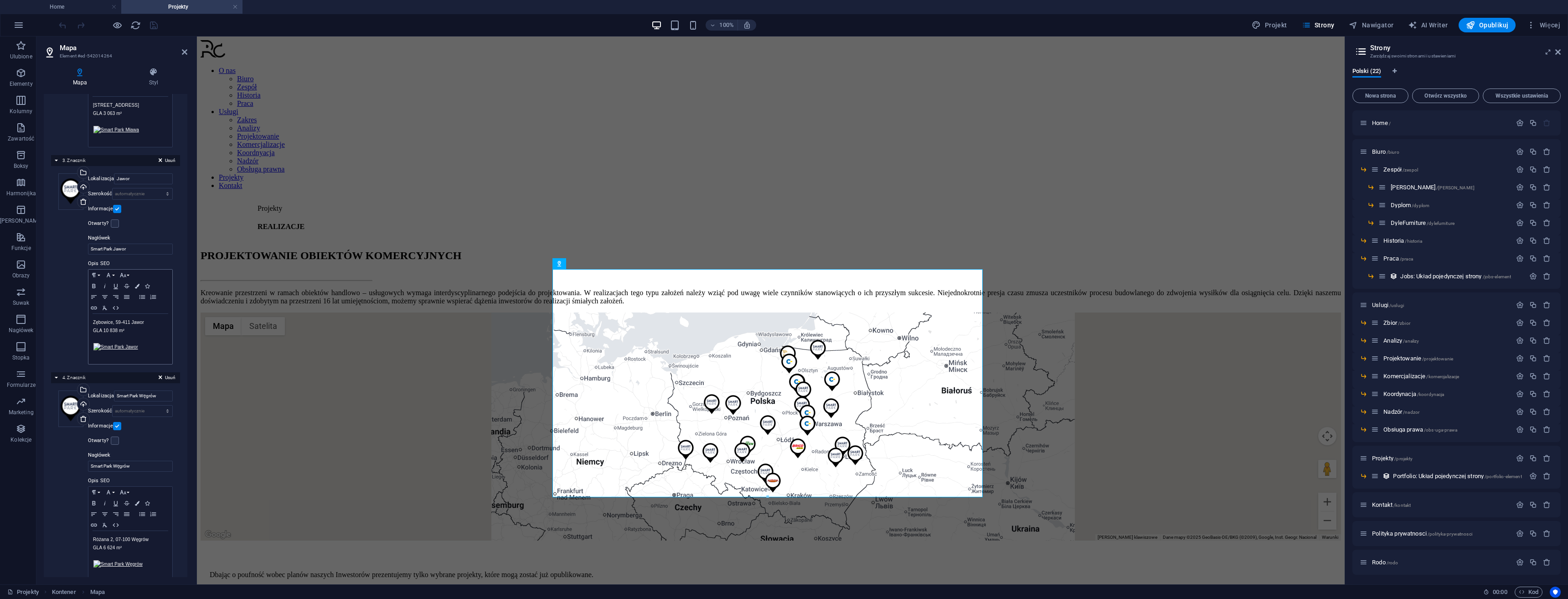
scroll to position [456, 0]
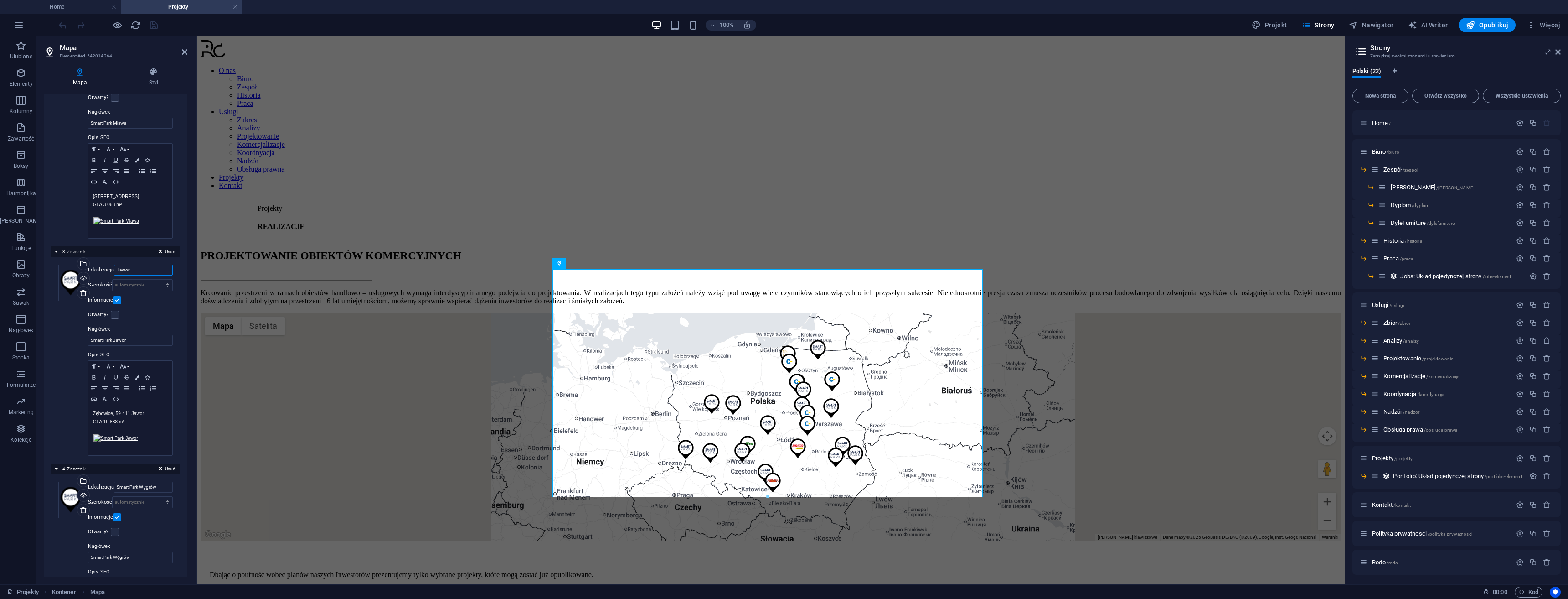
click at [117, 269] on input "Jawor" at bounding box center [144, 270] width 59 height 11
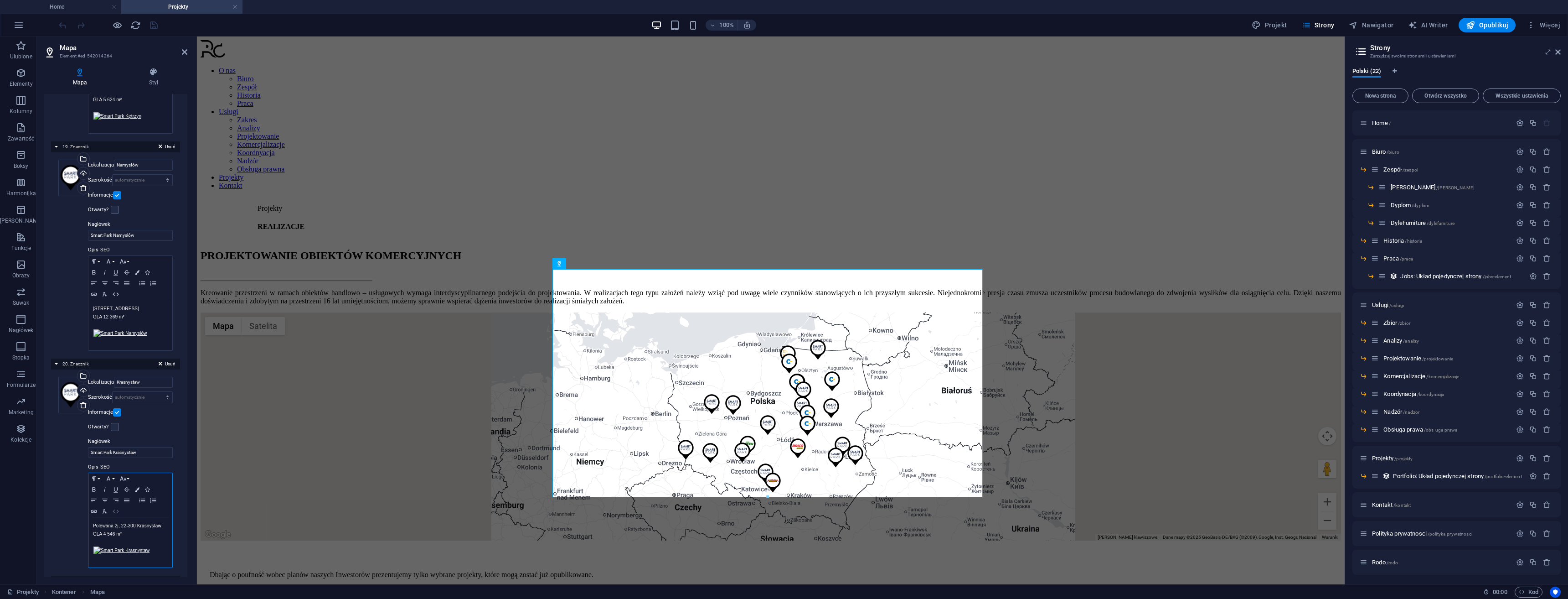
click at [114, 509] on icon "button" at bounding box center [116, 511] width 6 height 4
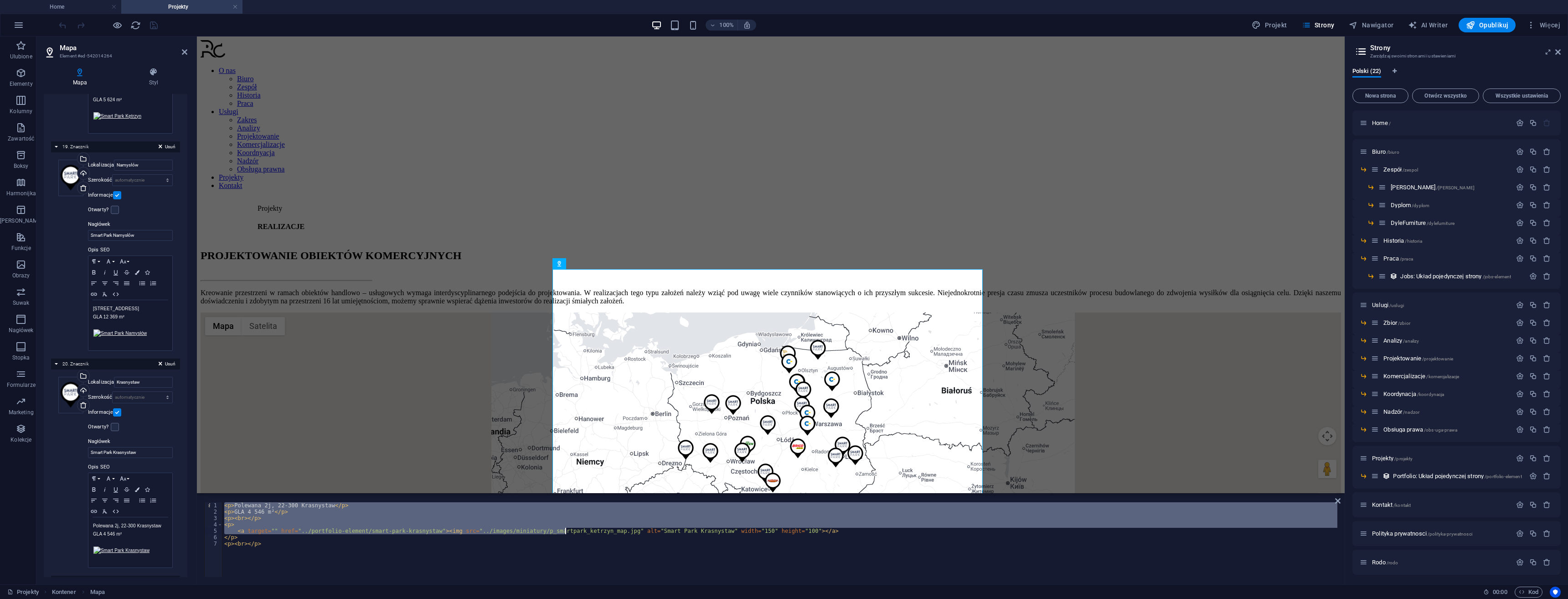
drag, startPoint x: 580, startPoint y: 531, endPoint x: 571, endPoint y: 535, distance: 9.8
click at [563, 532] on div "< p > Polewana 2j, 22-300 Krasnystaw </ p > < p > GLA 4 546 m² </ p > < p > < b…" at bounding box center [780, 545] width 1115 height 88
click at [577, 529] on div "< p > Polewana 2j, 22-300 Krasnystaw </ p > < p > GLA 4 546 m² </ p > < p > < b…" at bounding box center [780, 545] width 1115 height 88
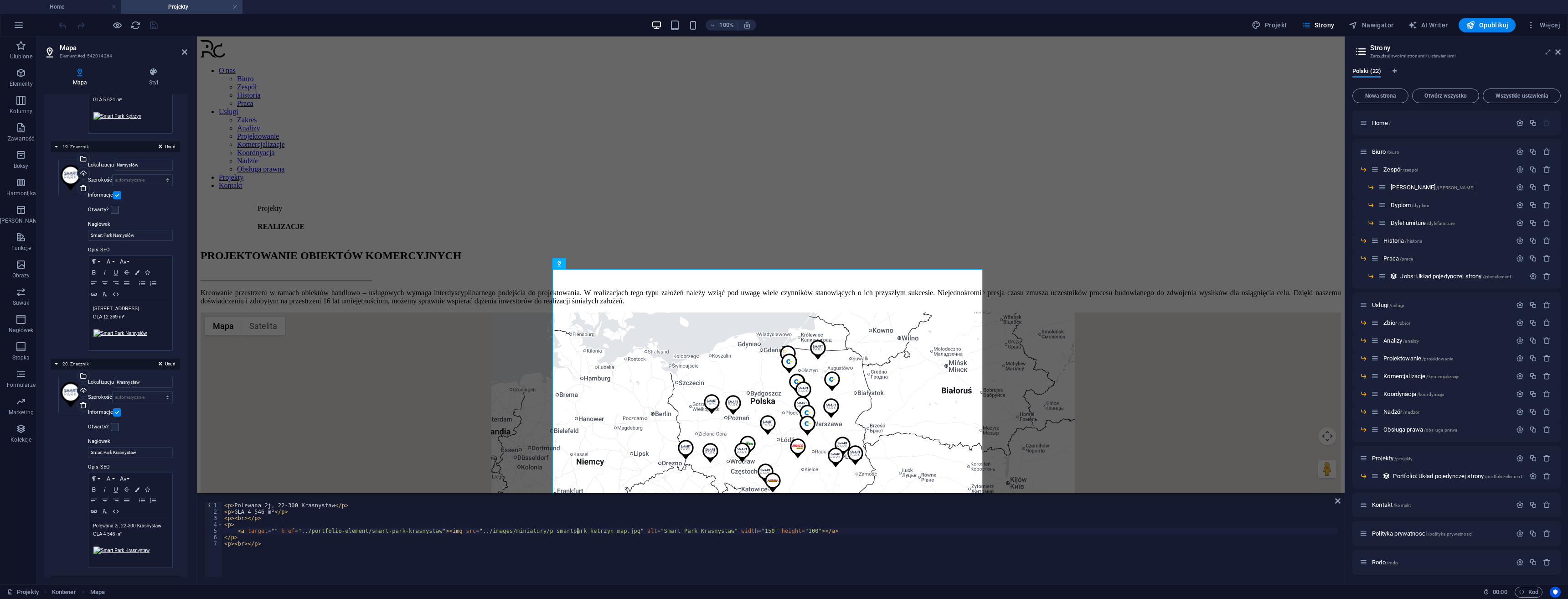
click at [580, 530] on div "< p > Polewana 2j, 22-300 Krasnystaw </ p > < p > GLA 4 546 m² </ p > < p > < b…" at bounding box center [780, 545] width 1115 height 88
click at [576, 531] on div "< p > Polewana 2j, 22-300 Krasnystaw </ p > < p > GLA 4 546 m² </ p > < p > < b…" at bounding box center [780, 545] width 1115 height 88
type textarea "<a target="" href="../portfolio-element/smart-park-krasnystaw"><img src="../ima…"
click at [155, 23] on icon "save" at bounding box center [154, 26] width 11 height 11
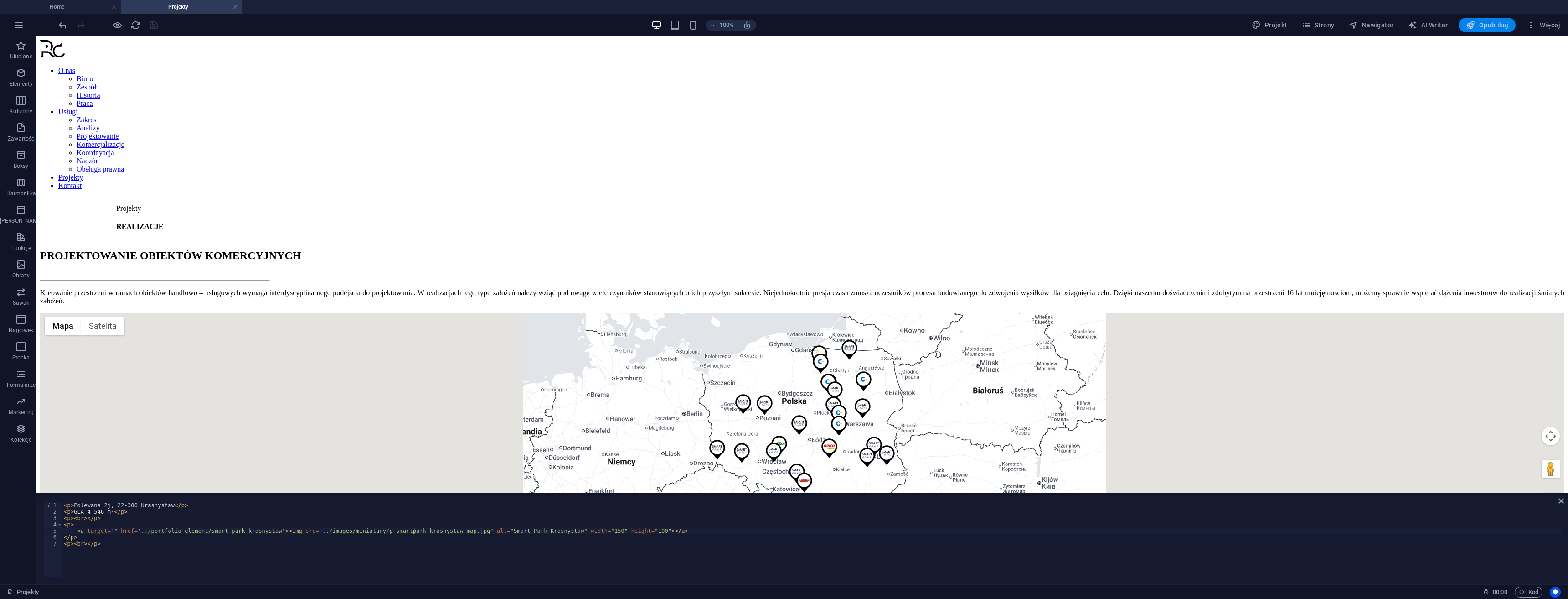
click at [1488, 29] on span "Opublikuj" at bounding box center [1487, 25] width 43 height 9
